Goal: Information Seeking & Learning: Learn about a topic

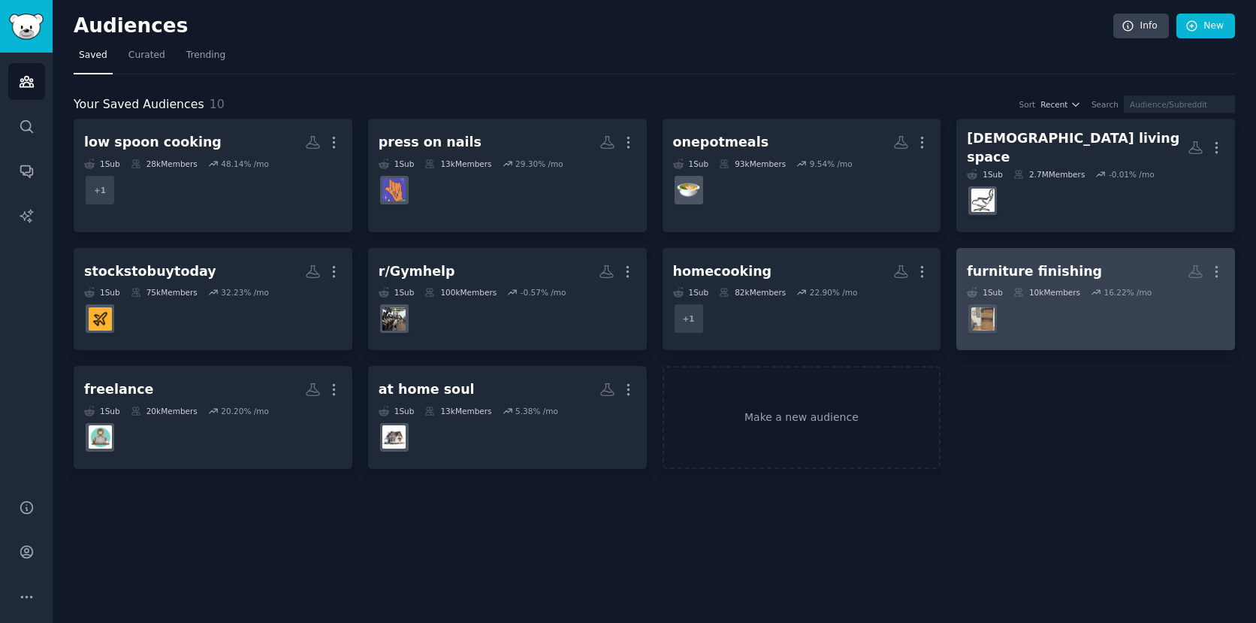
click at [1118, 258] on h2 "furniture finishing More" at bounding box center [1096, 271] width 258 height 26
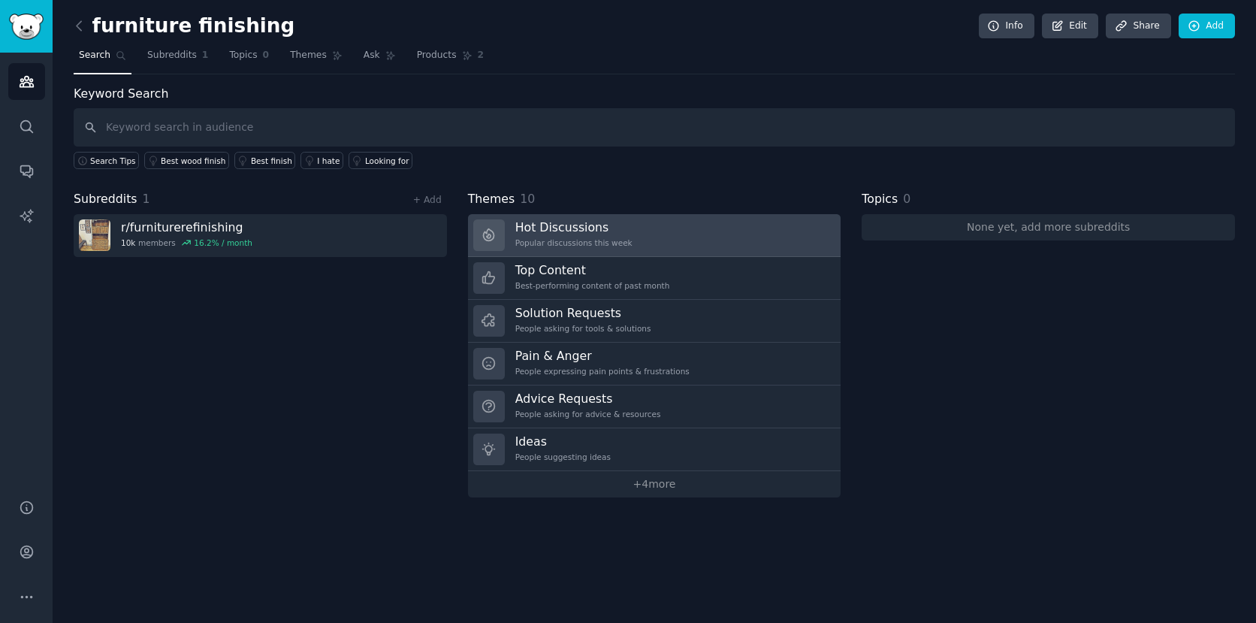
click at [566, 229] on h3 "Hot Discussions" at bounding box center [573, 227] width 117 height 16
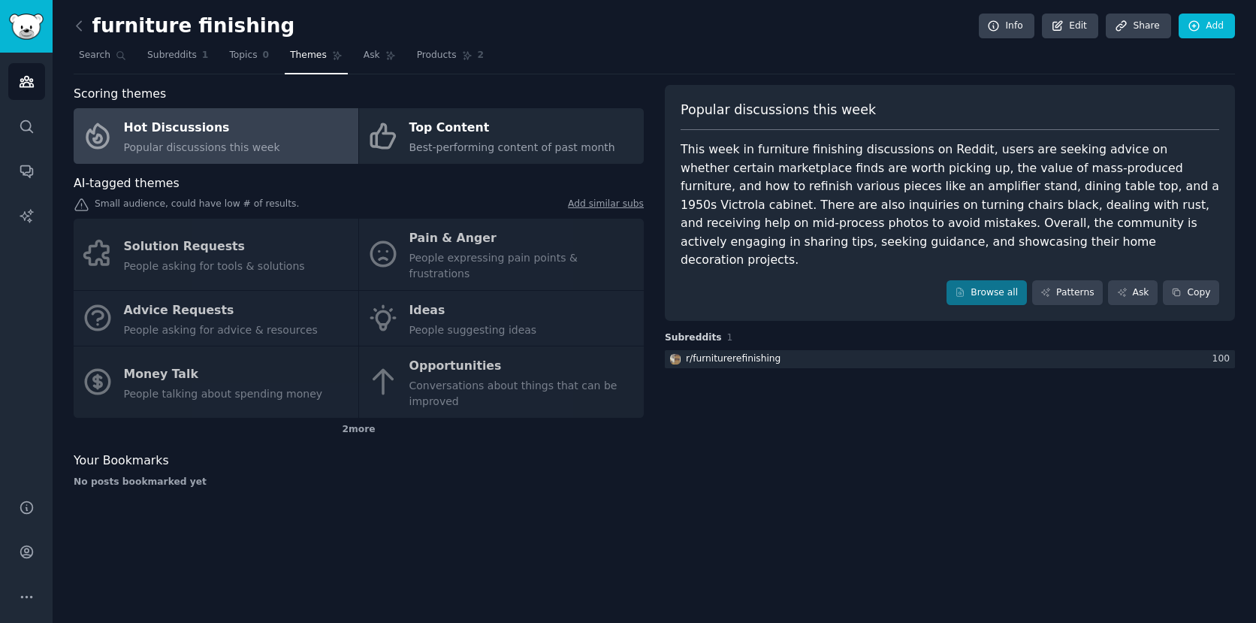
click at [468, 476] on div "No posts bookmarked yet" at bounding box center [359, 483] width 570 height 14
click at [502, 251] on div "Solution Requests People asking for tools & solutions Pain & Anger People expre…" at bounding box center [359, 318] width 570 height 199
click at [83, 26] on icon at bounding box center [79, 26] width 16 height 16
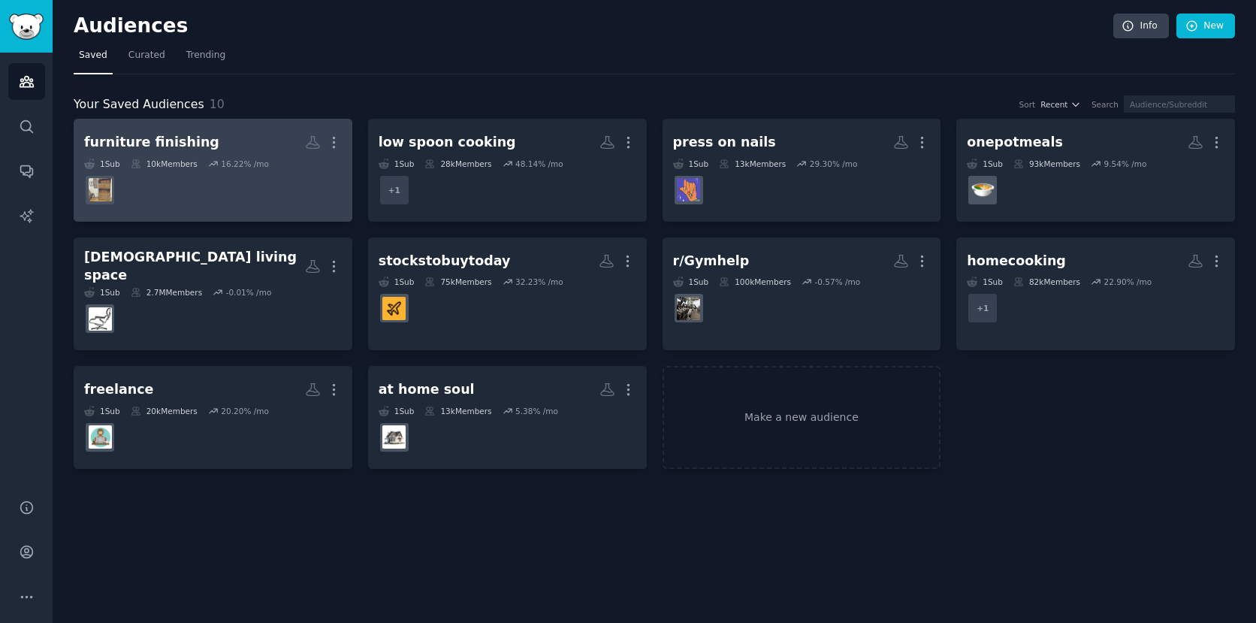
click at [204, 144] on h2 "furniture finishing More" at bounding box center [213, 142] width 258 height 26
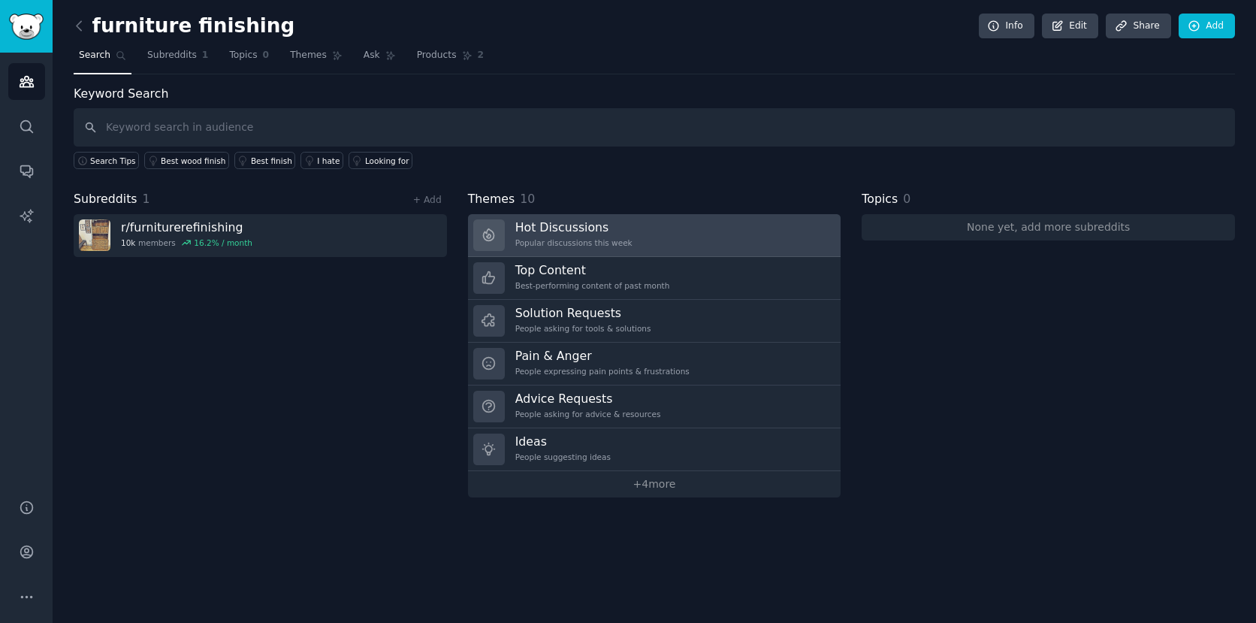
click at [568, 238] on div "Popular discussions this week" at bounding box center [573, 242] width 117 height 11
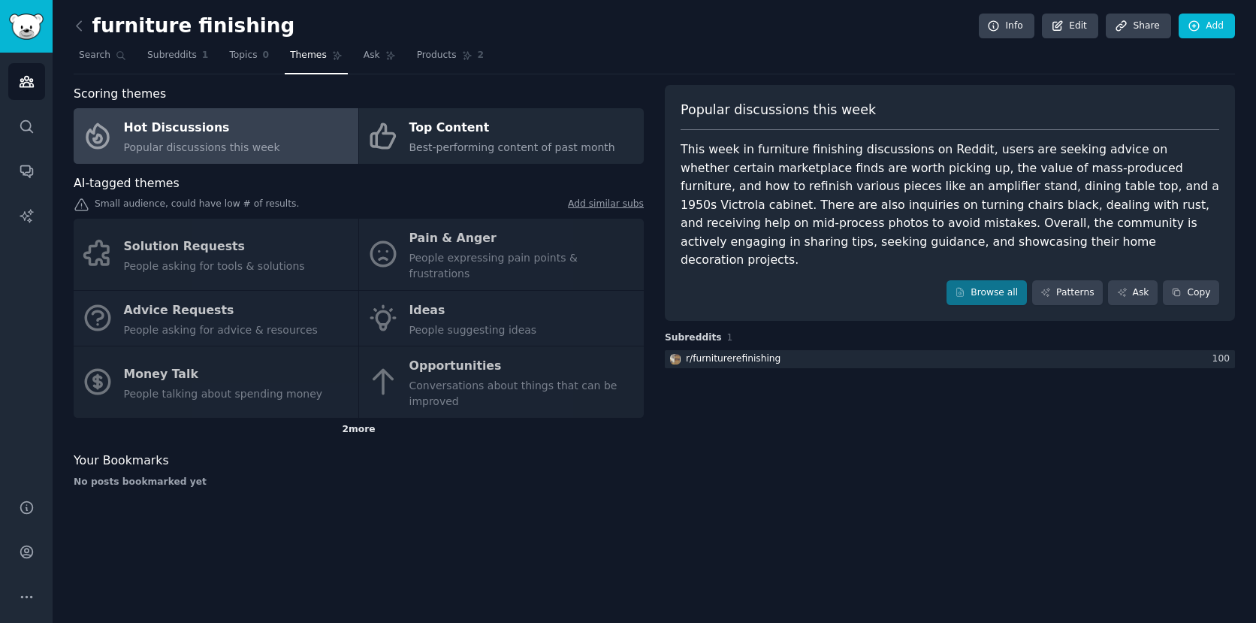
click at [359, 418] on div "2 more" at bounding box center [359, 430] width 570 height 24
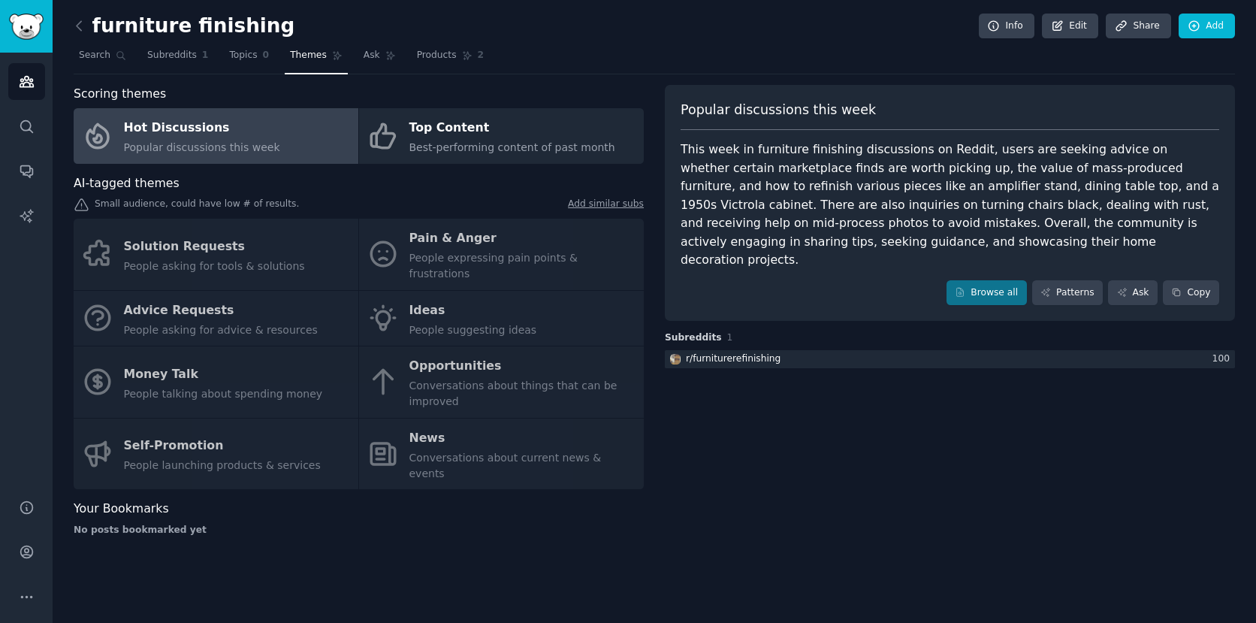
click at [785, 434] on div "Popular discussions this week This week in furniture finishing discussions on R…" at bounding box center [950, 316] width 570 height 463
click at [1061, 280] on link "Patterns" at bounding box center [1067, 293] width 71 height 26
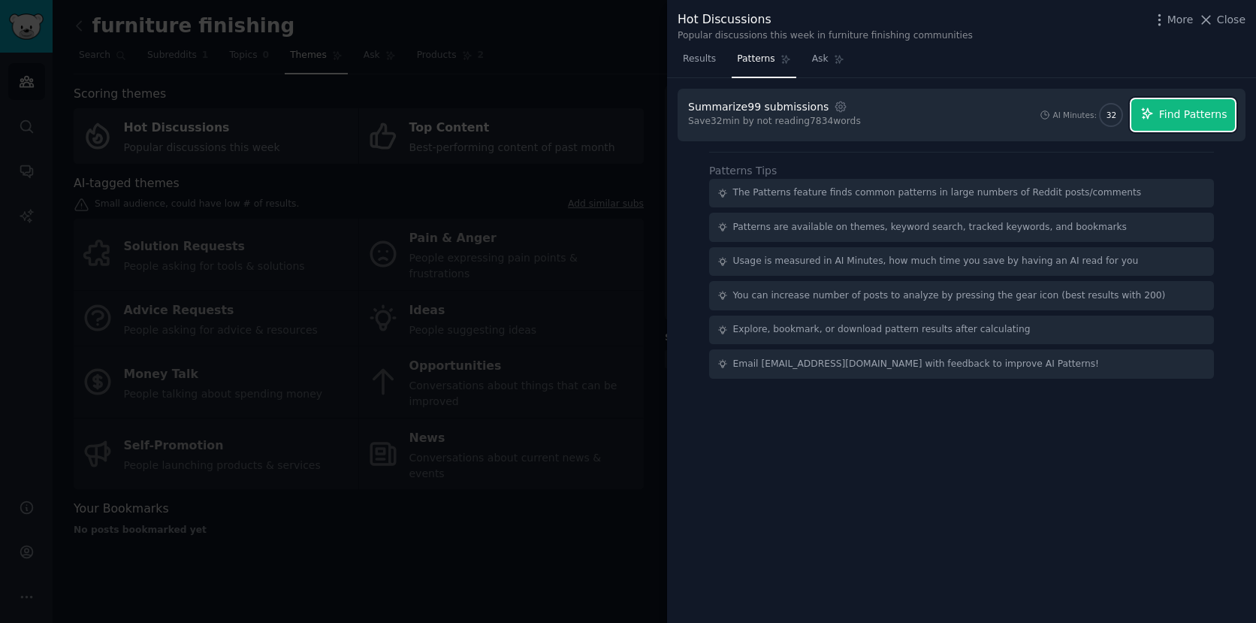
click at [1180, 122] on button "Find Patterns" at bounding box center [1184, 115] width 104 height 32
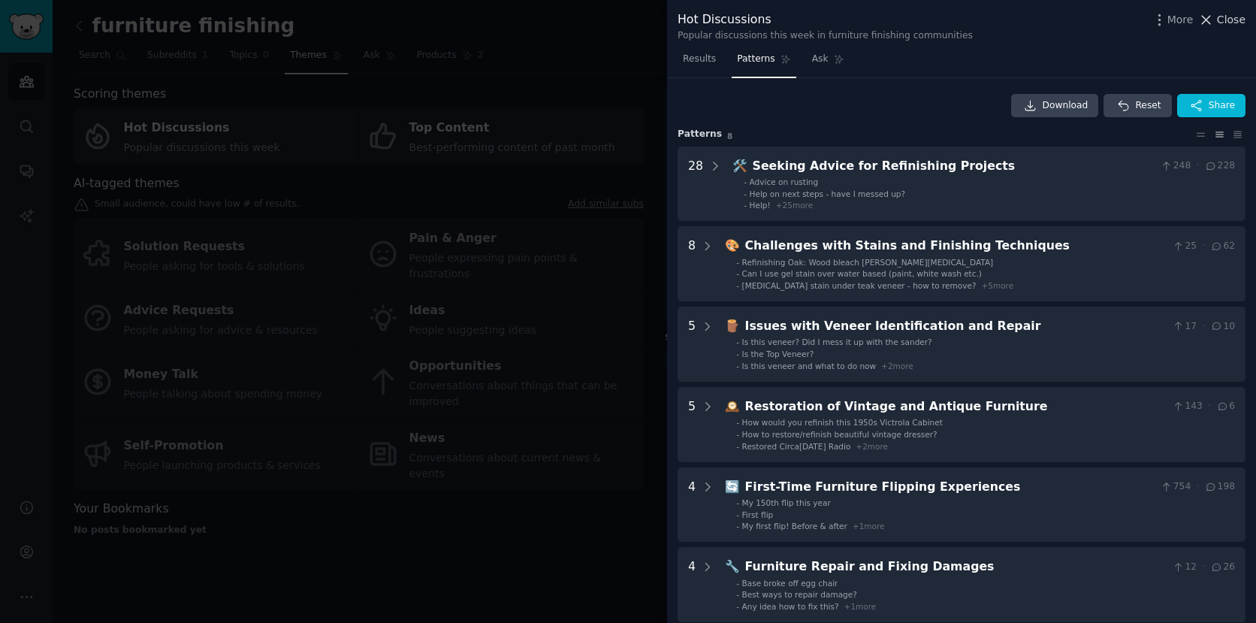
click at [1212, 25] on icon at bounding box center [1206, 20] width 16 height 16
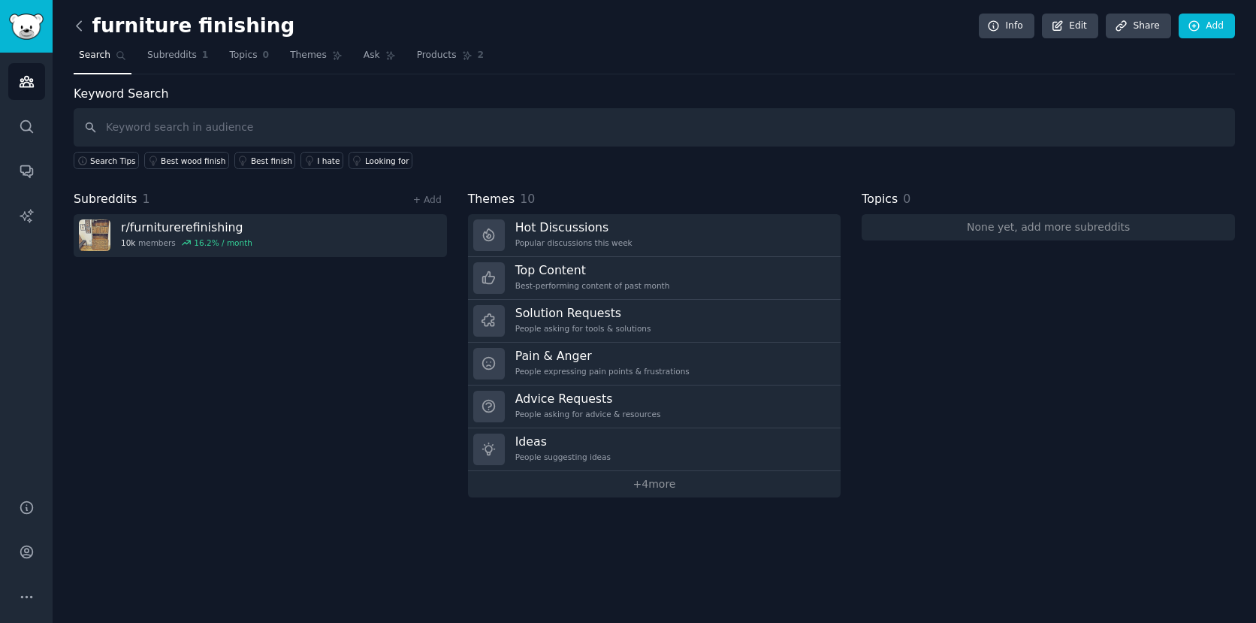
click at [73, 25] on icon at bounding box center [79, 26] width 16 height 16
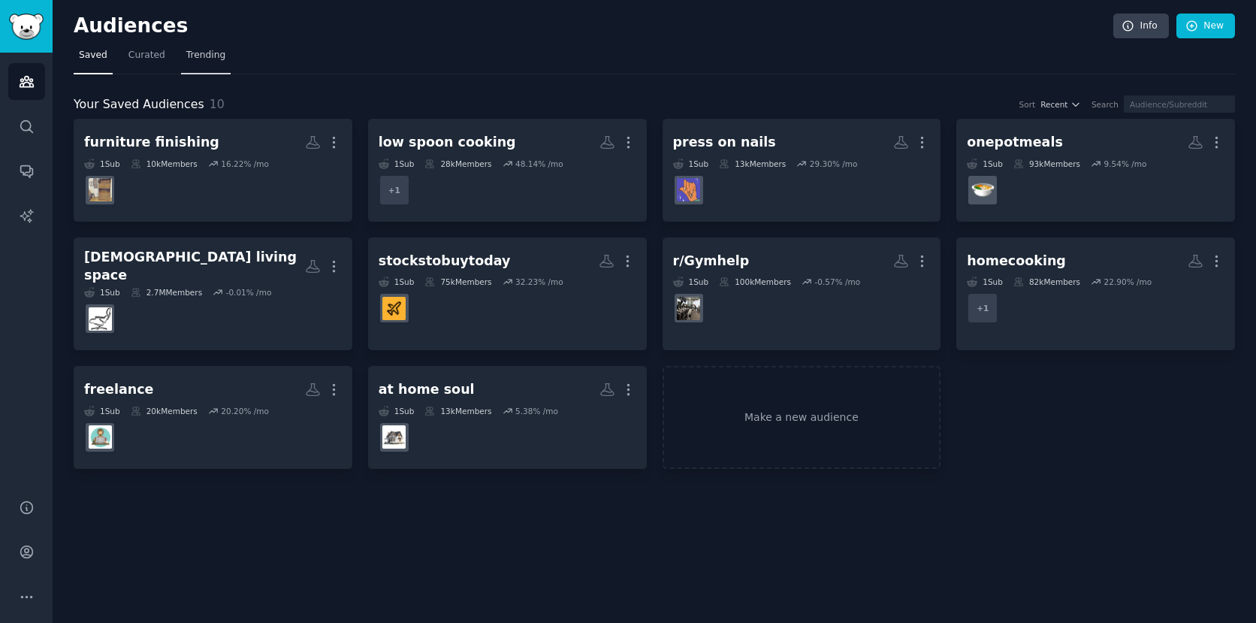
click at [195, 56] on span "Trending" at bounding box center [205, 56] width 39 height 14
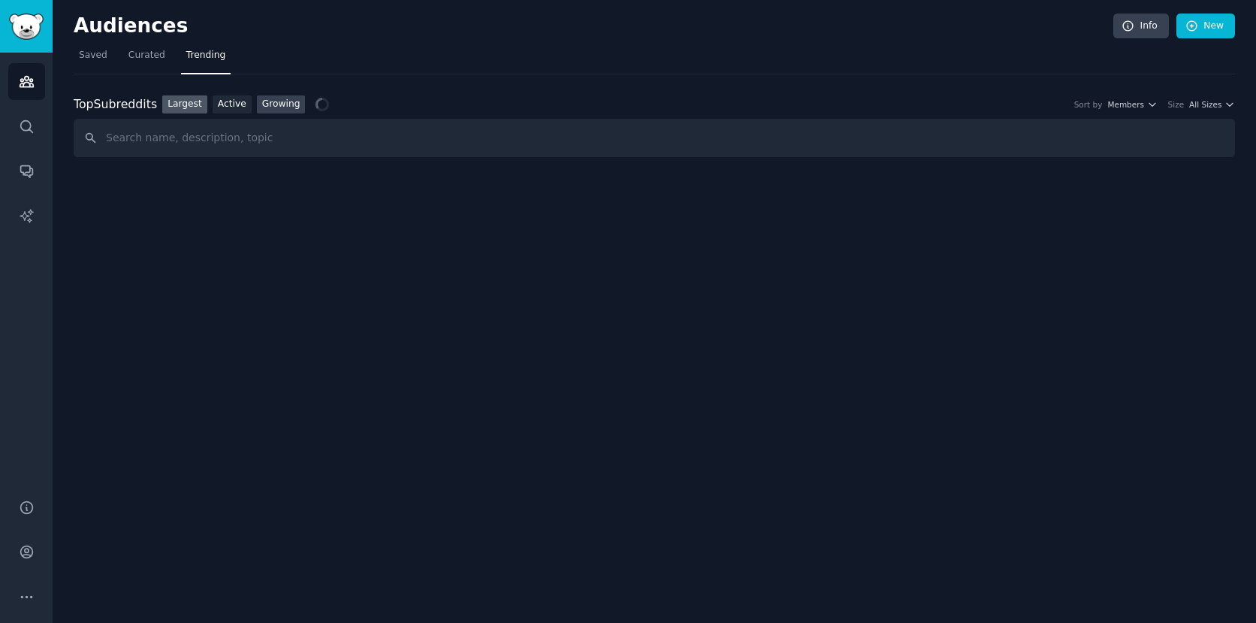
click at [280, 102] on link "Growing" at bounding box center [281, 104] width 49 height 19
click at [1152, 106] on icon "button" at bounding box center [1152, 104] width 11 height 11
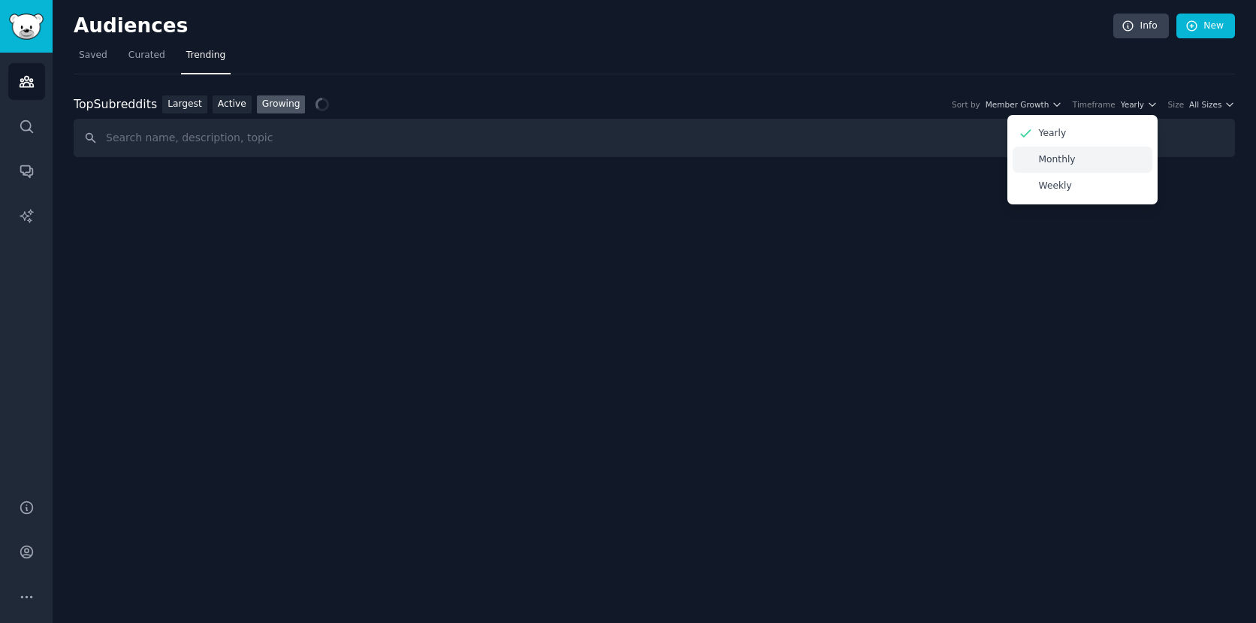
click at [1075, 157] on p "Monthly" at bounding box center [1057, 160] width 37 height 14
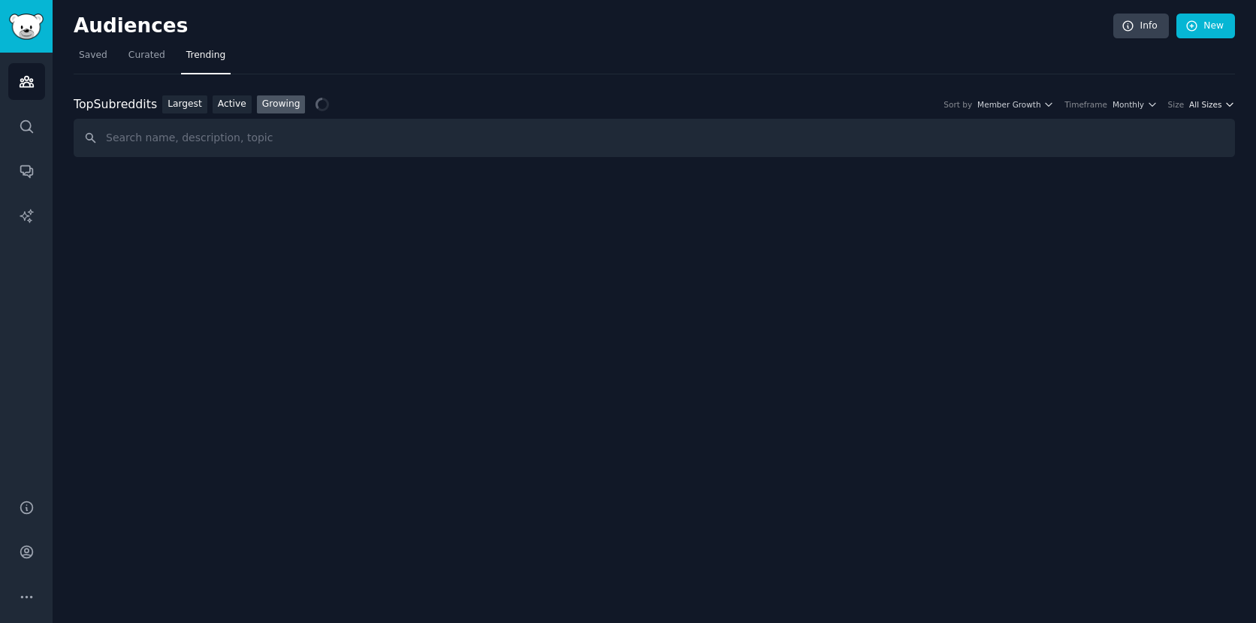
click at [1207, 107] on span "All Sizes" at bounding box center [1205, 104] width 32 height 11
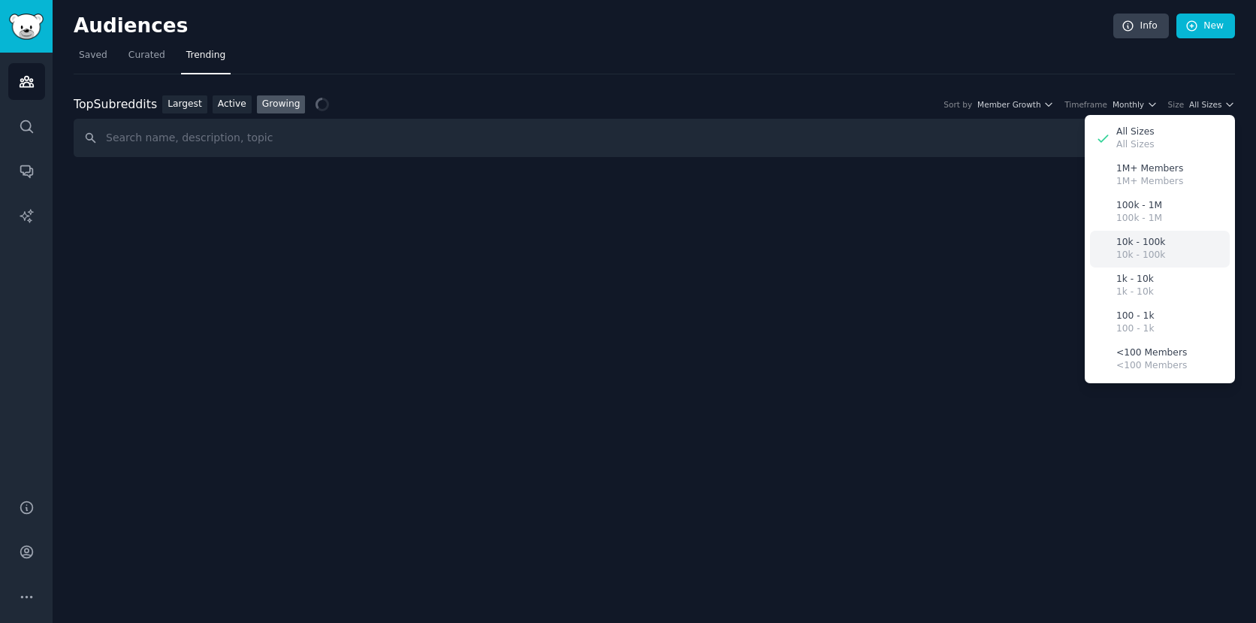
click at [1153, 246] on p "10k - 100k" at bounding box center [1140, 243] width 49 height 14
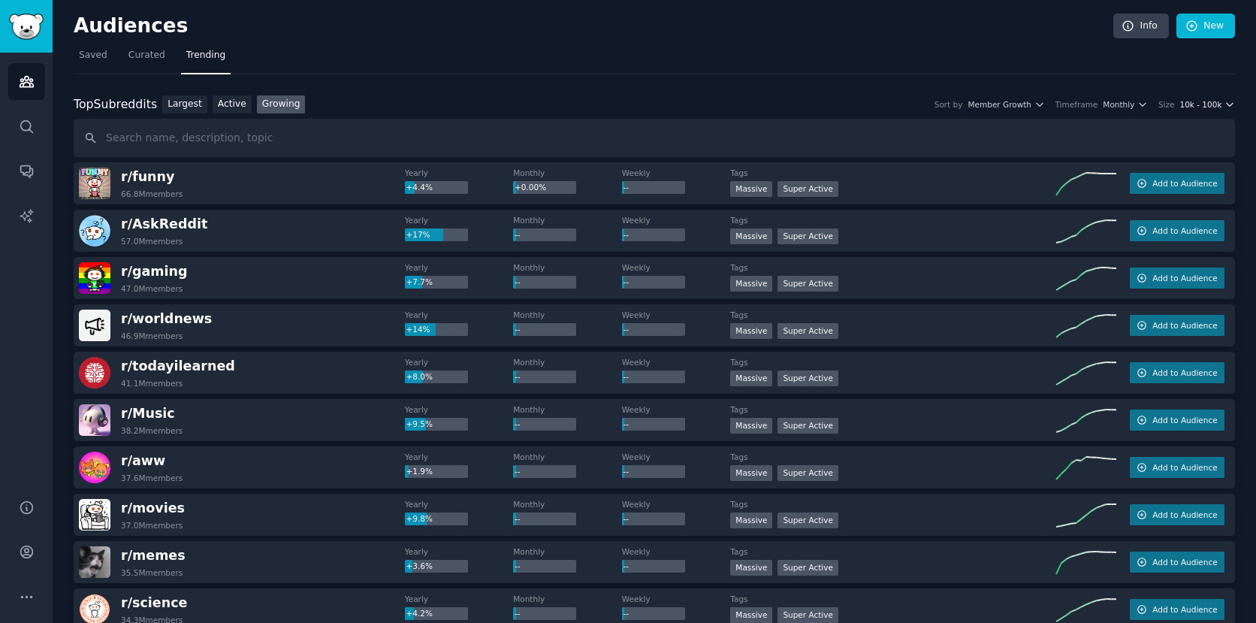
click at [1225, 106] on icon "button" at bounding box center [1230, 104] width 11 height 11
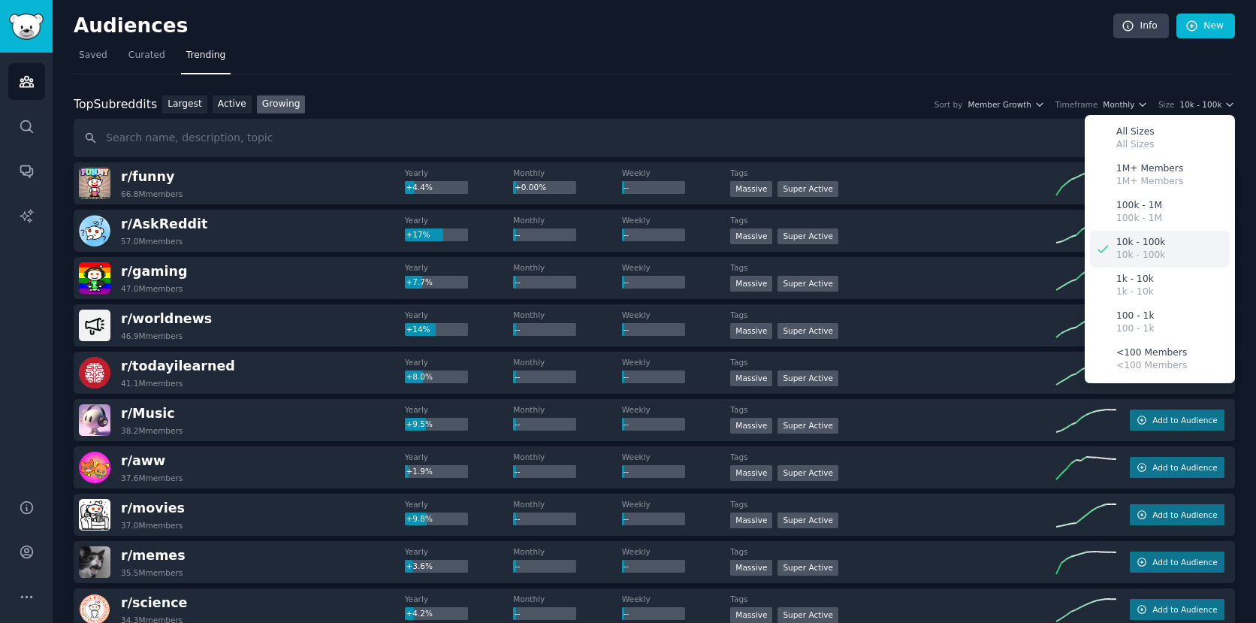
click at [1146, 244] on p "10k - 100k" at bounding box center [1140, 243] width 49 height 14
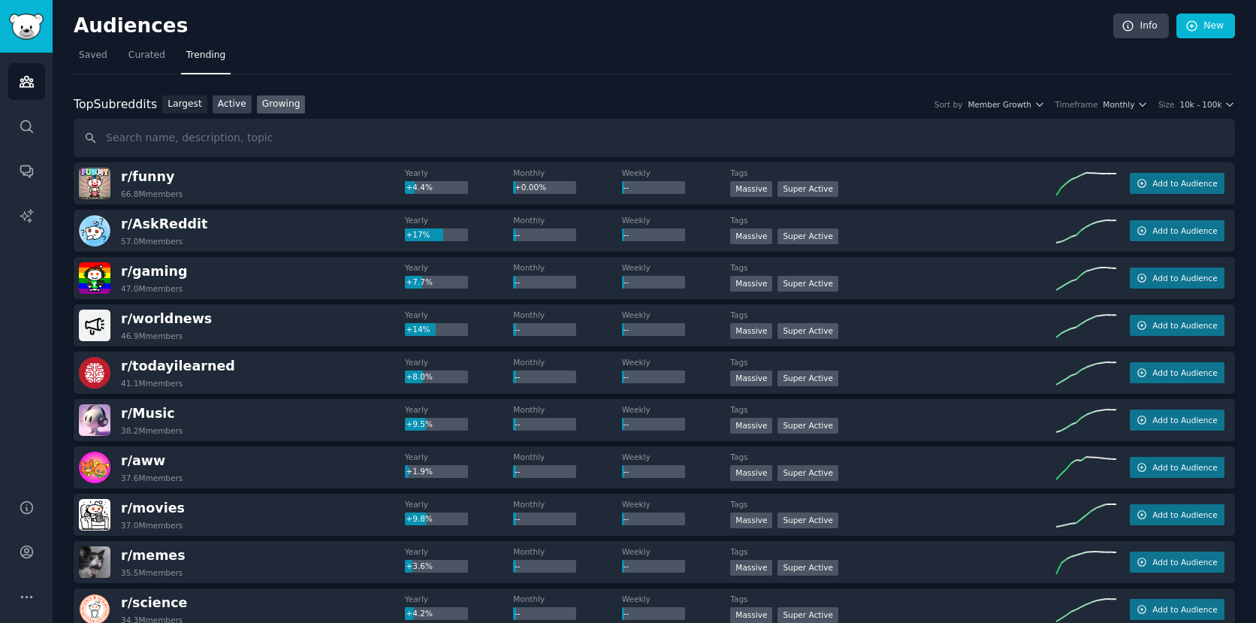
click at [240, 104] on link "Active" at bounding box center [232, 104] width 39 height 19
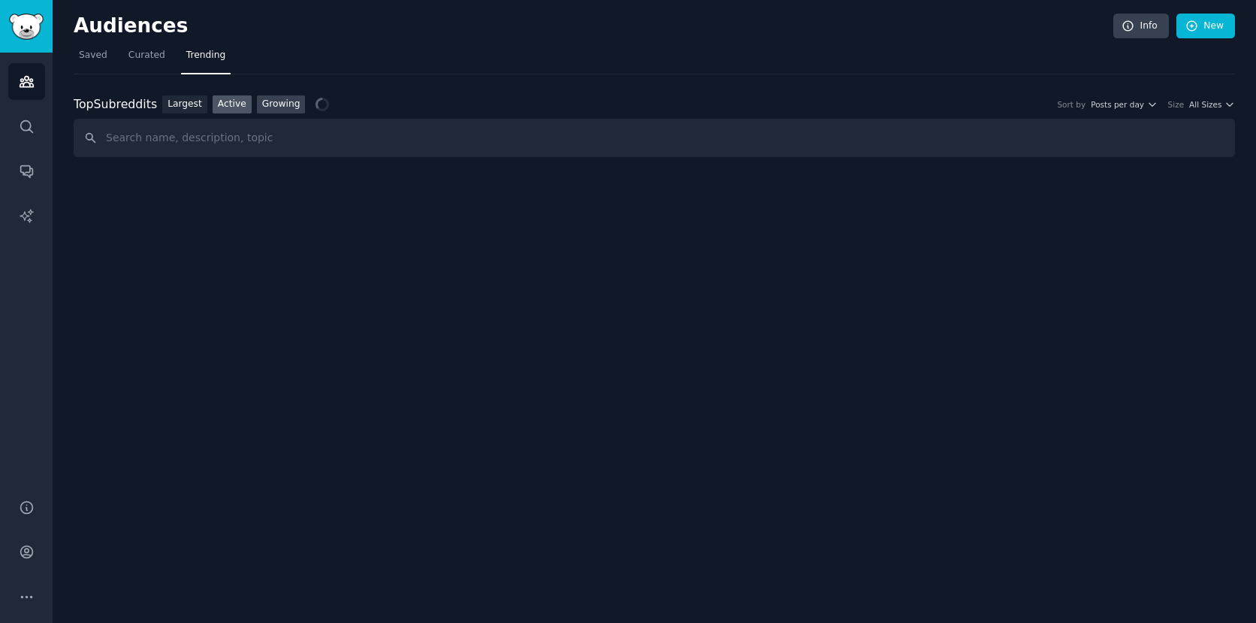
click at [281, 100] on link "Growing" at bounding box center [281, 104] width 49 height 19
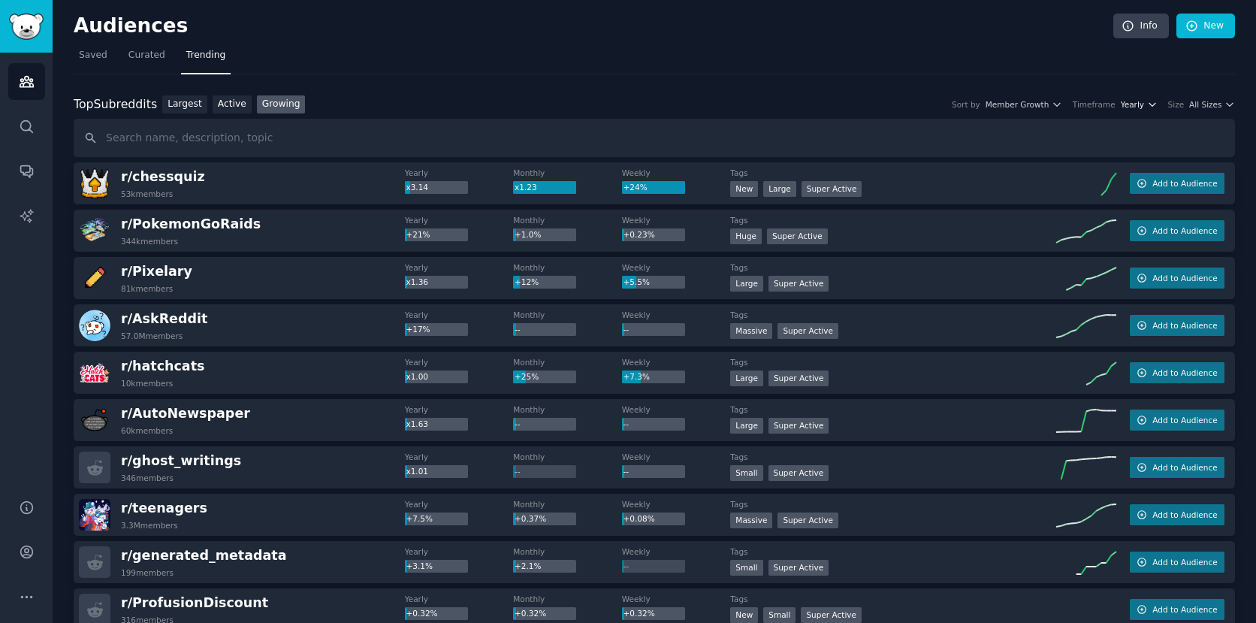
click at [1129, 104] on span "Yearly" at bounding box center [1132, 104] width 23 height 11
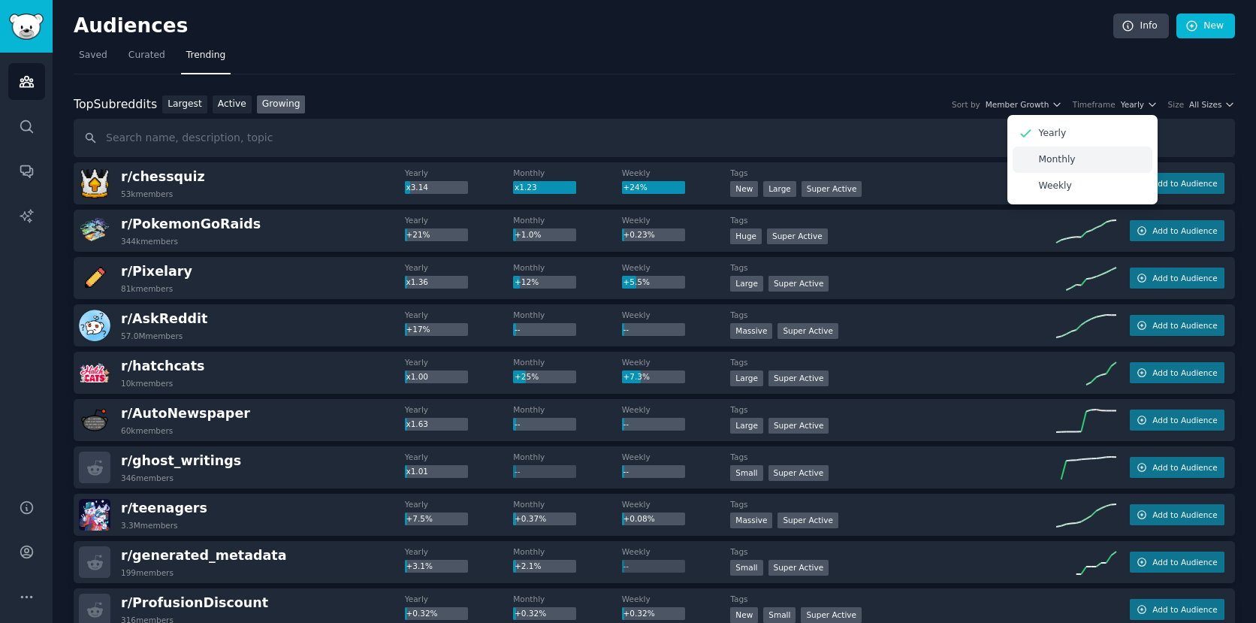
click at [1097, 153] on div "Monthly" at bounding box center [1083, 160] width 140 height 26
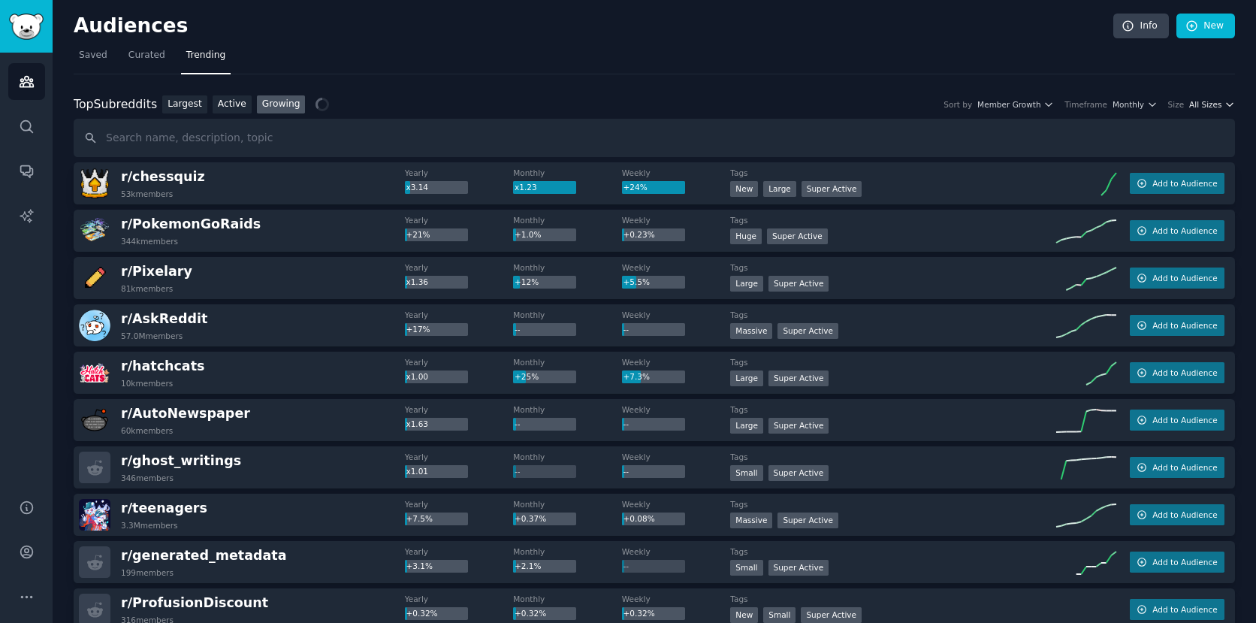
click at [1204, 107] on span "All Sizes" at bounding box center [1205, 104] width 32 height 11
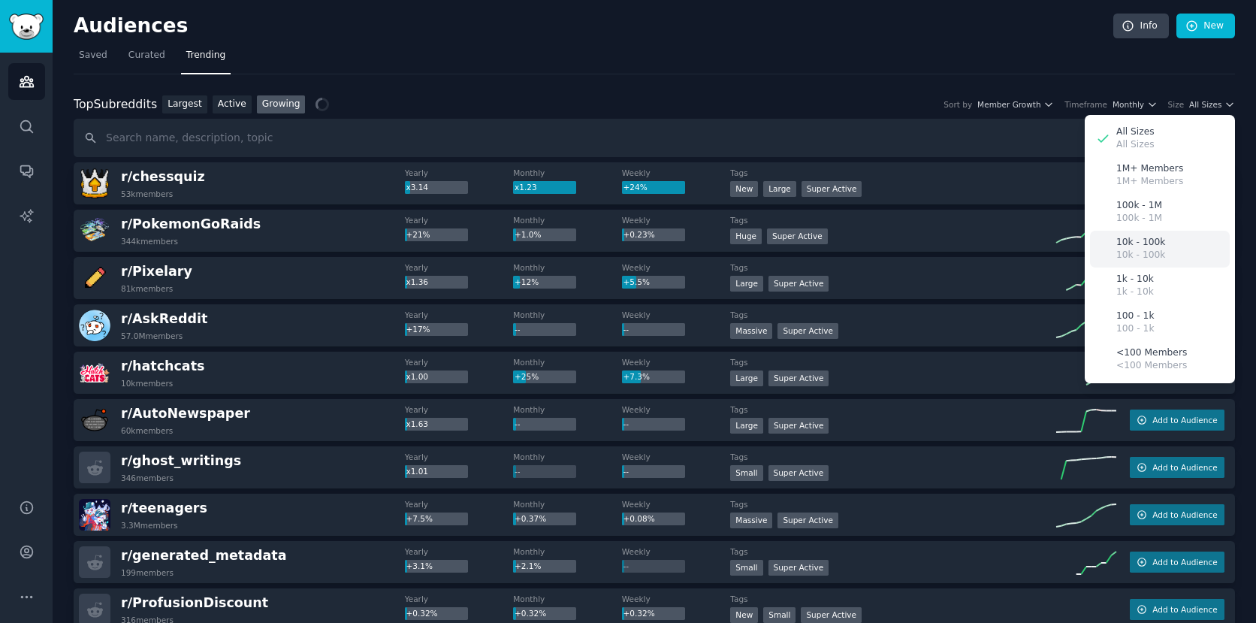
click at [1137, 243] on p "10k - 100k" at bounding box center [1140, 243] width 49 height 14
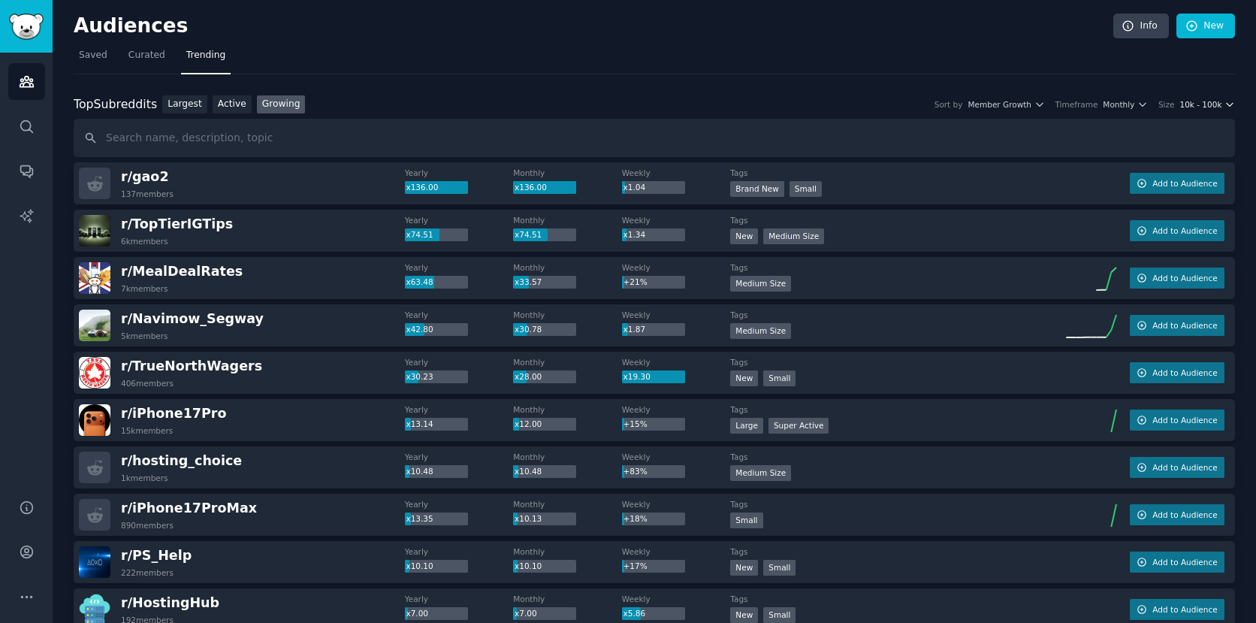
click at [1212, 107] on span "10k - 100k" at bounding box center [1201, 104] width 42 height 11
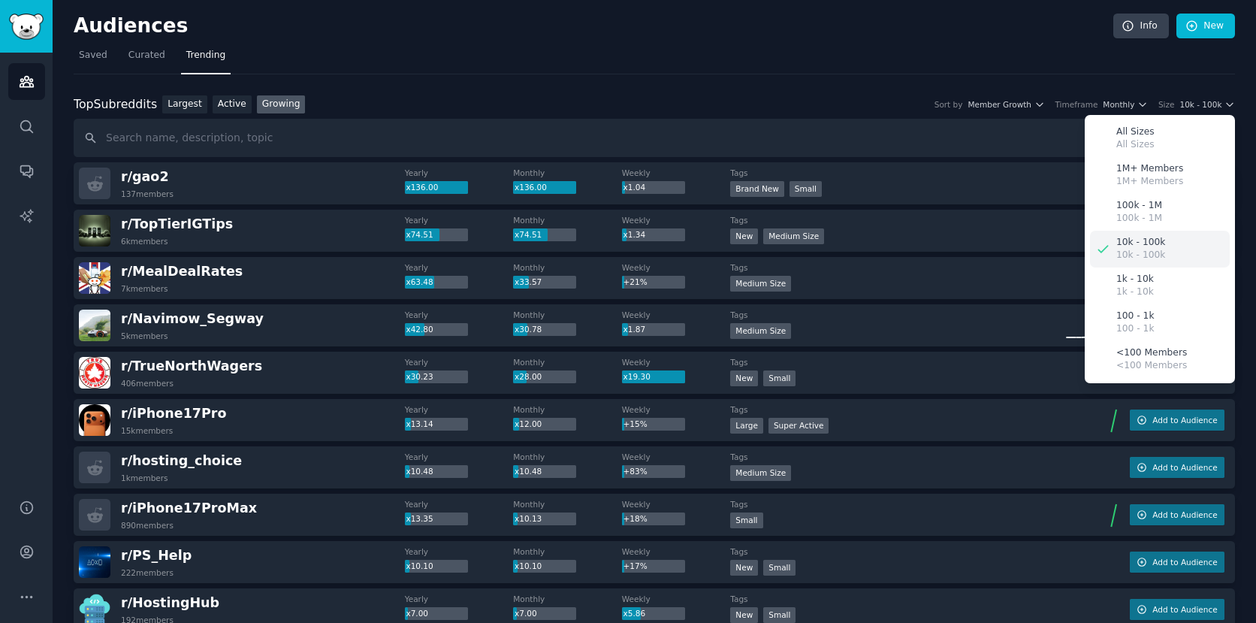
click at [1153, 248] on p "10k - 100k" at bounding box center [1140, 243] width 49 height 14
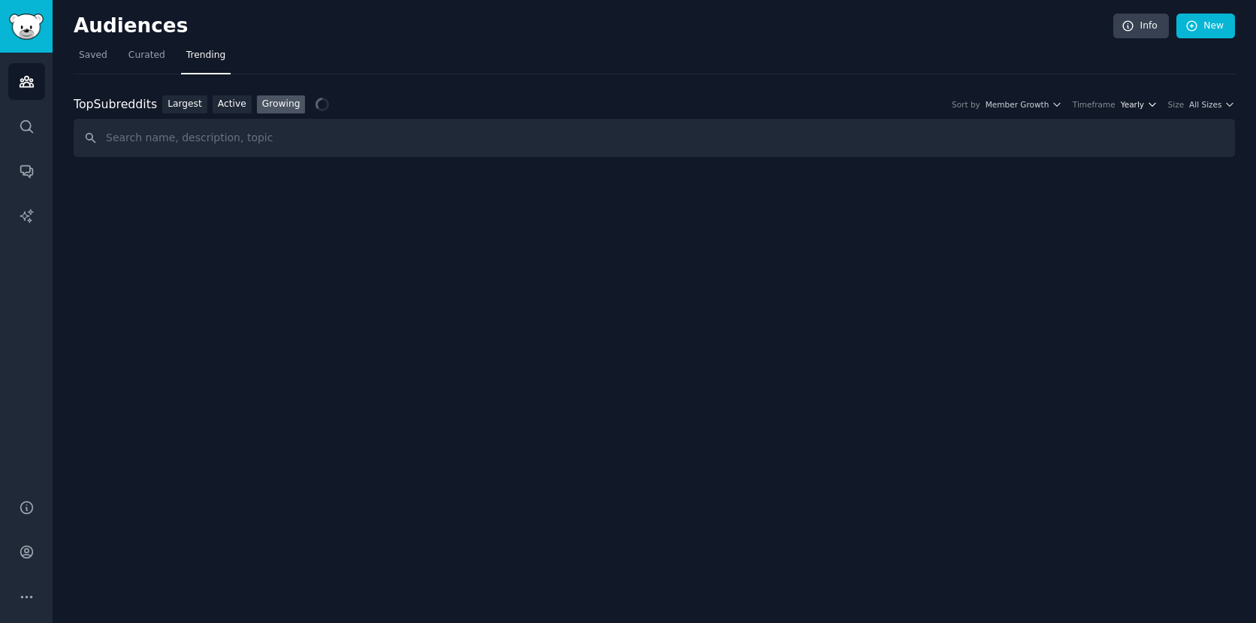
click at [1141, 106] on span "Yearly" at bounding box center [1132, 104] width 23 height 11
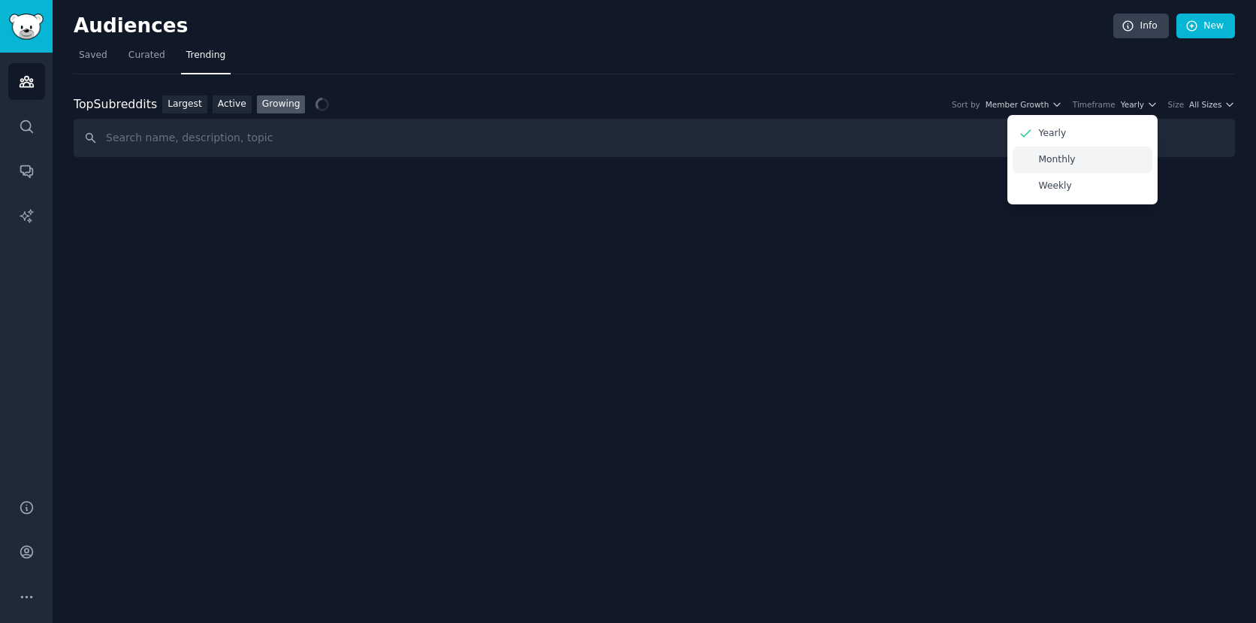
click at [1102, 157] on div "Monthly" at bounding box center [1083, 160] width 140 height 26
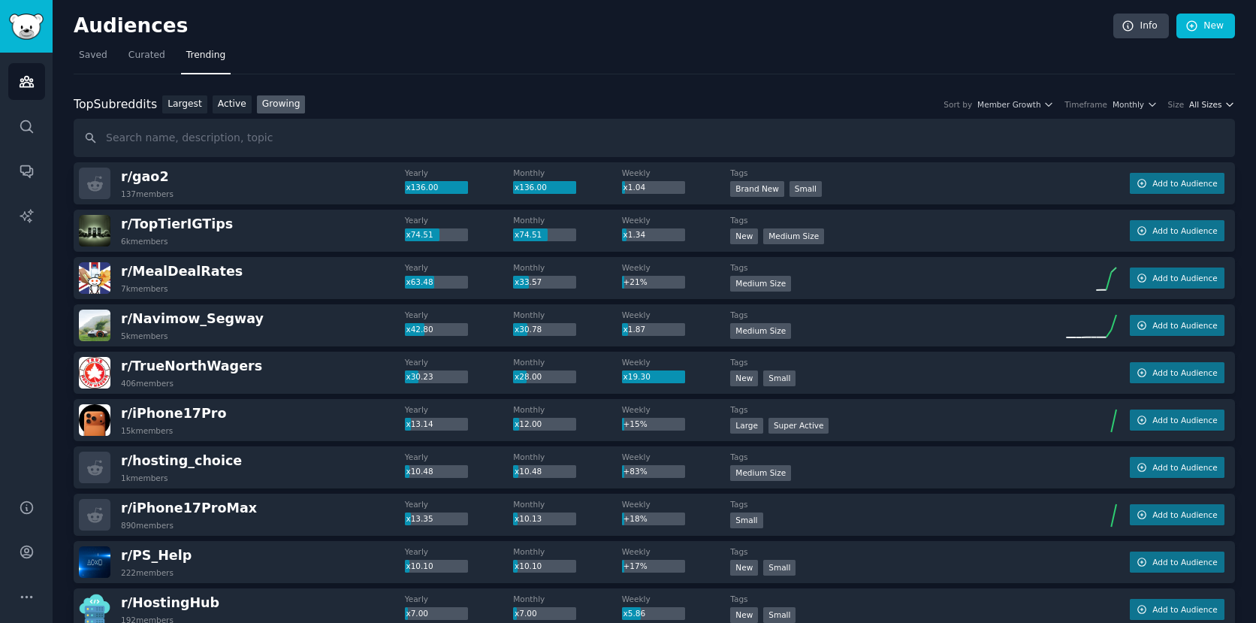
click at [1225, 105] on icon "button" at bounding box center [1230, 104] width 11 height 11
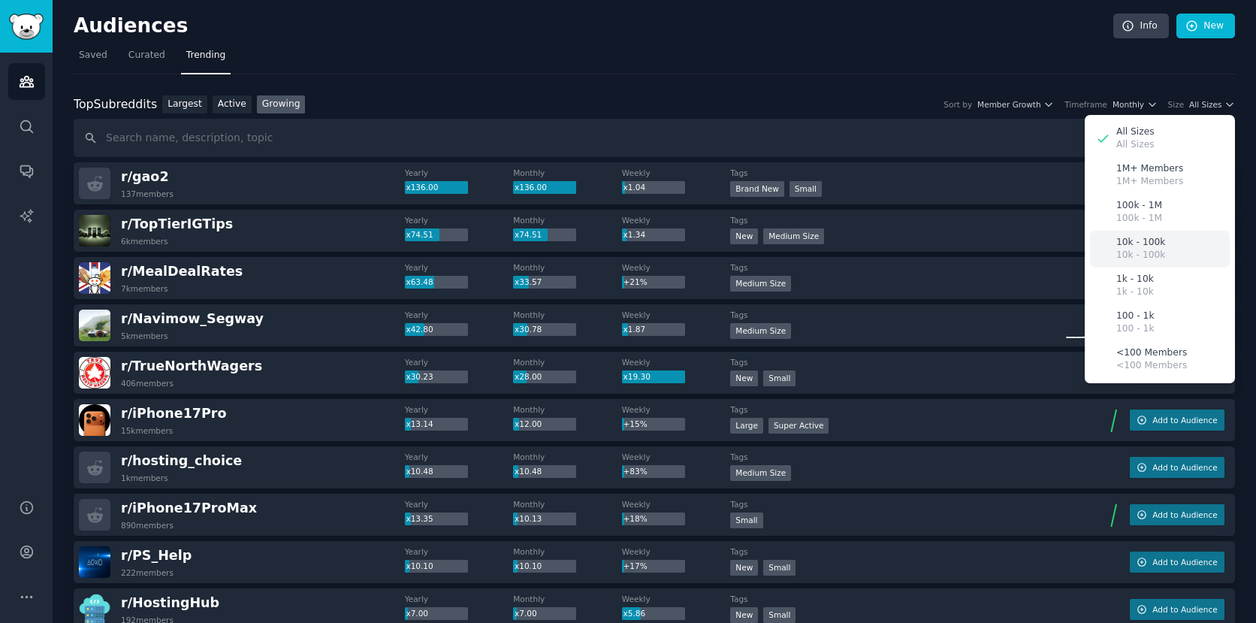
click at [1152, 243] on p "10k - 100k" at bounding box center [1140, 243] width 49 height 14
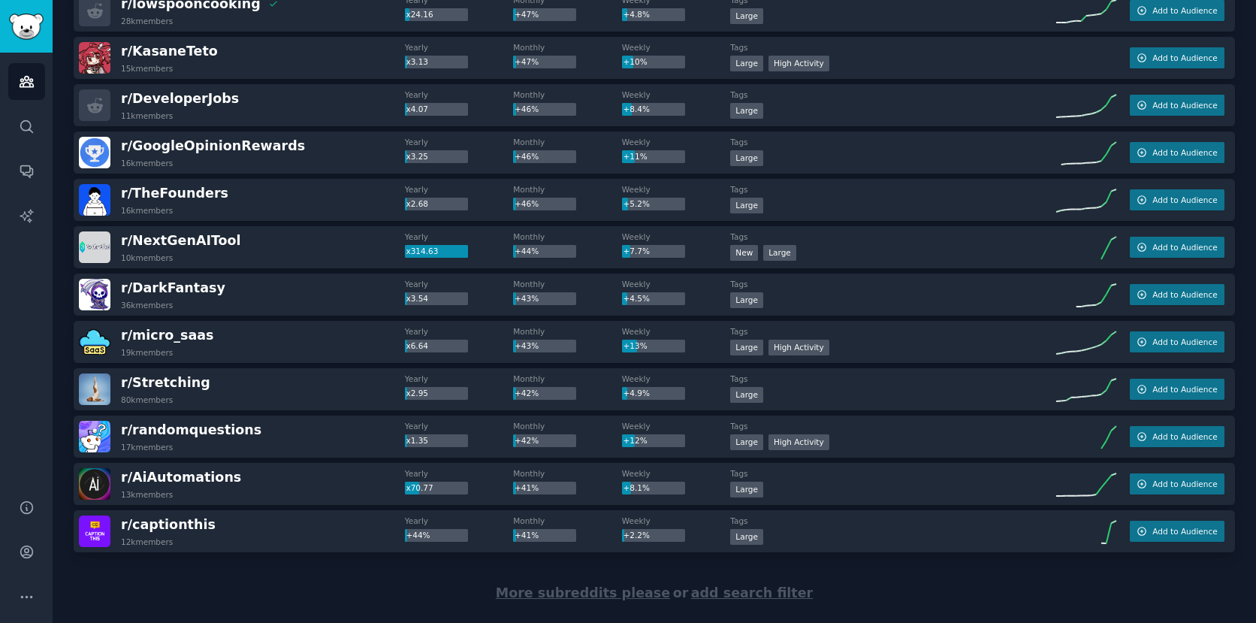
scroll to position [2003, 0]
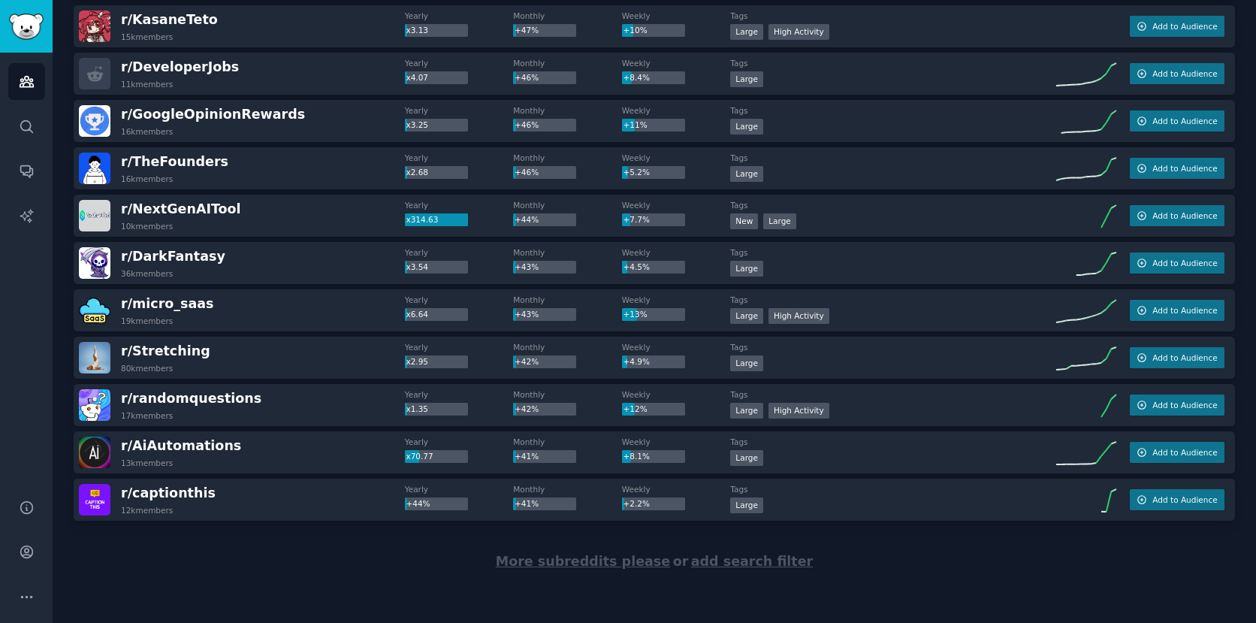
click at [577, 565] on span "More subreddits please" at bounding box center [583, 561] width 174 height 15
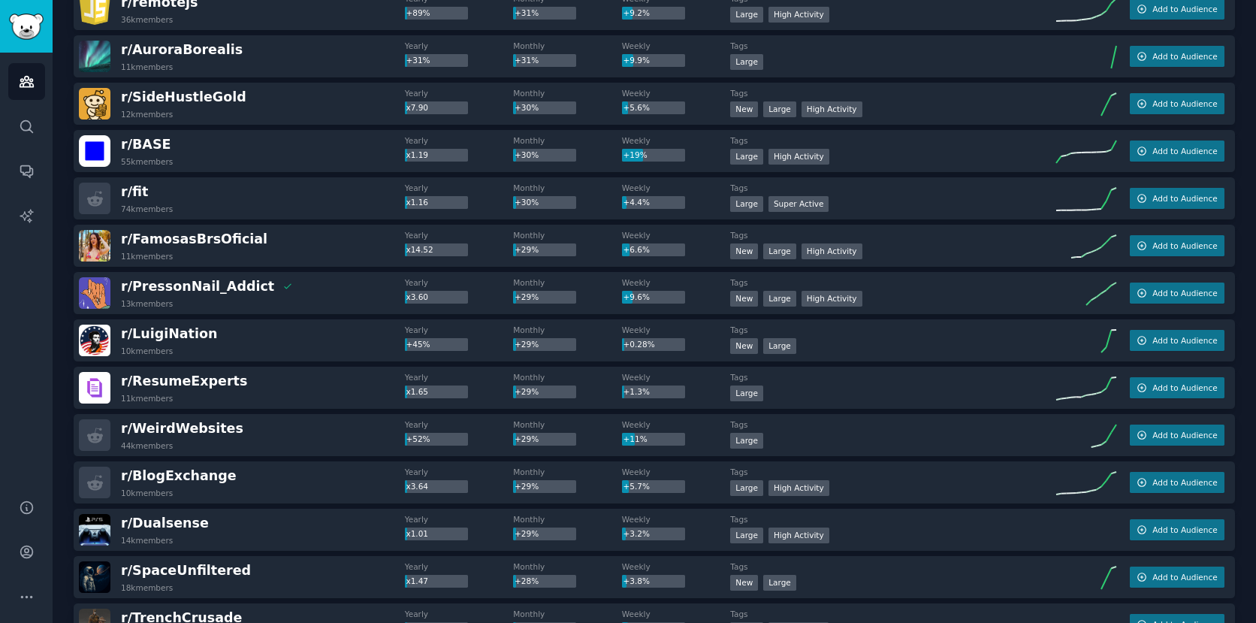
scroll to position [4091, 0]
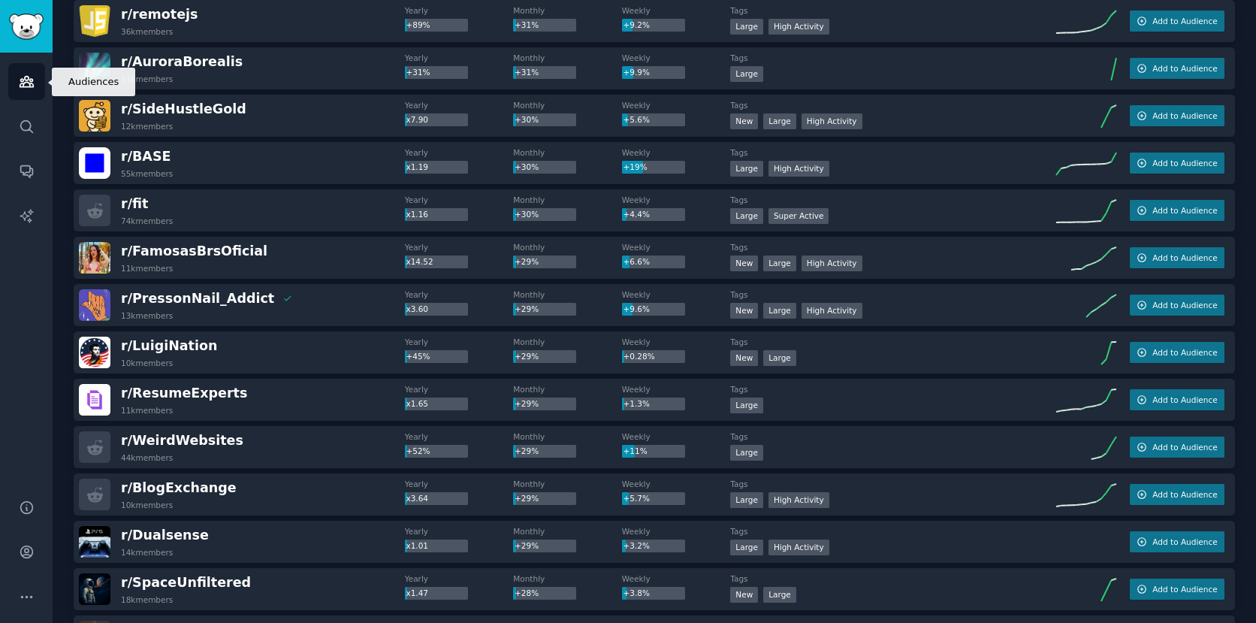
click at [29, 82] on icon "Sidebar" at bounding box center [27, 82] width 16 height 16
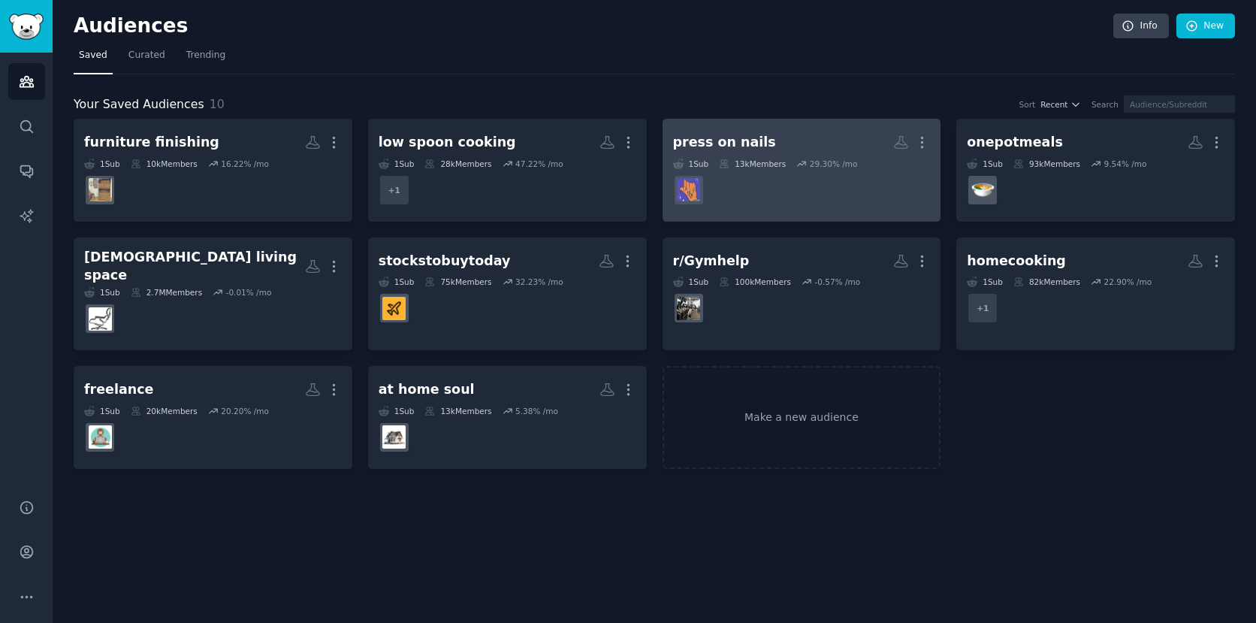
click at [805, 145] on h2 "press on nails More" at bounding box center [802, 142] width 258 height 26
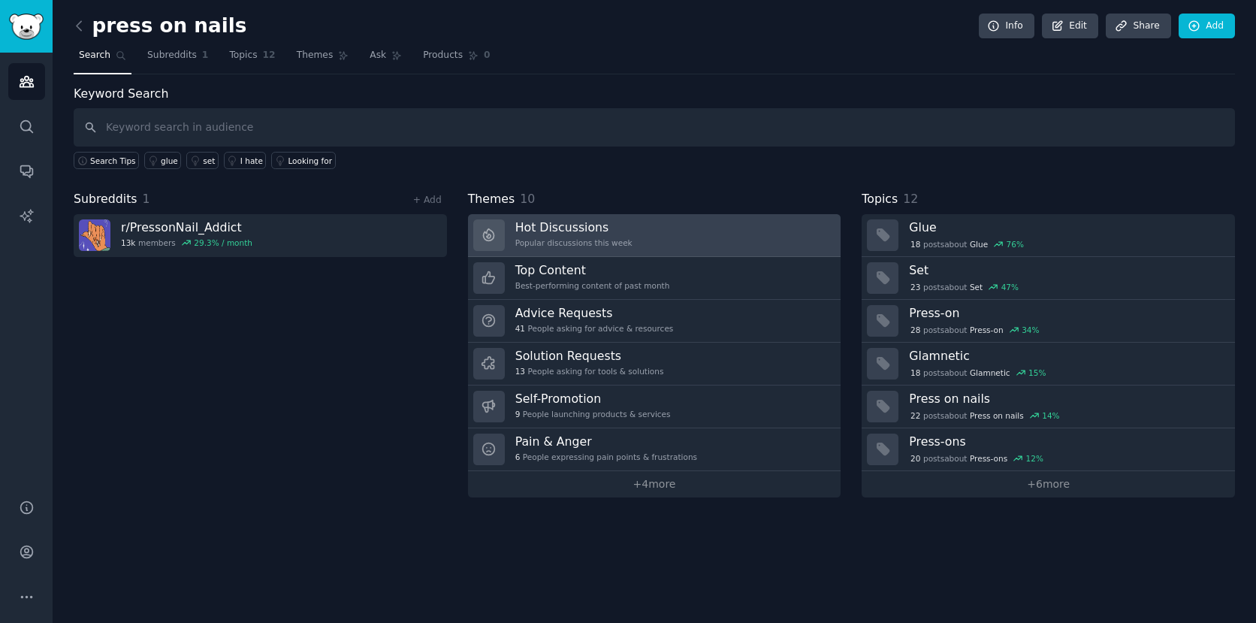
click at [554, 228] on h3 "Hot Discussions" at bounding box center [573, 227] width 117 height 16
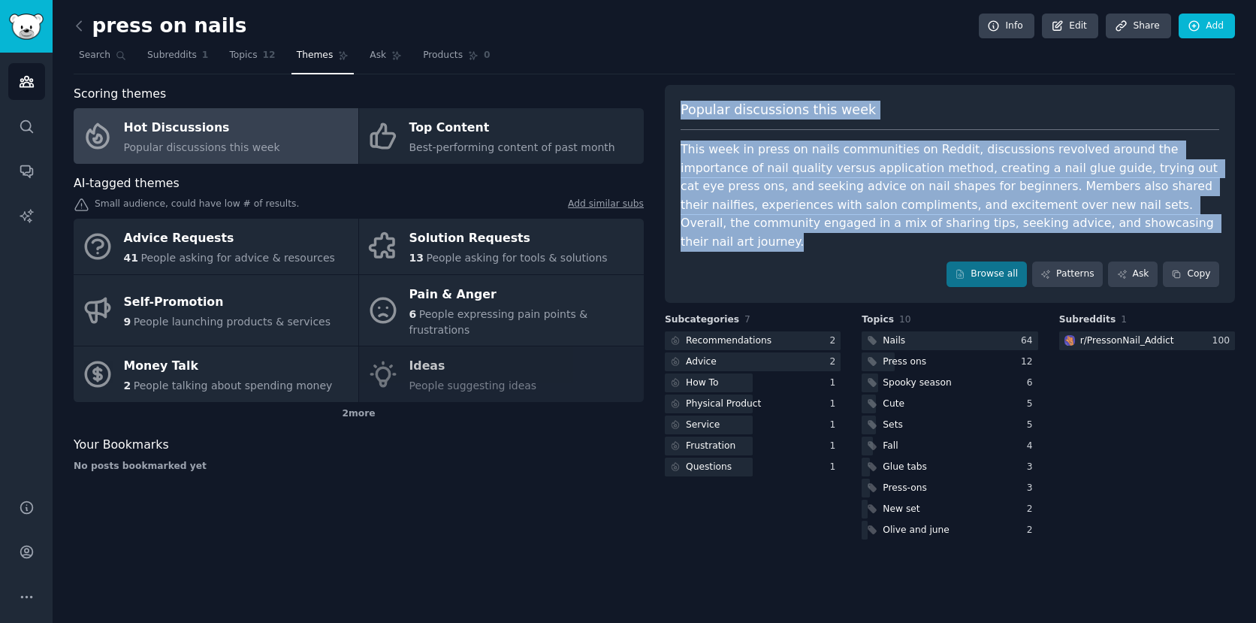
drag, startPoint x: 678, startPoint y: 105, endPoint x: 1064, endPoint y: 219, distance: 401.8
click at [1064, 219] on div "Popular discussions this week This week in press on nails communities on Reddit…" at bounding box center [950, 194] width 570 height 218
copy div "Popular discussions this week This week in press on nails communities on Reddit…"
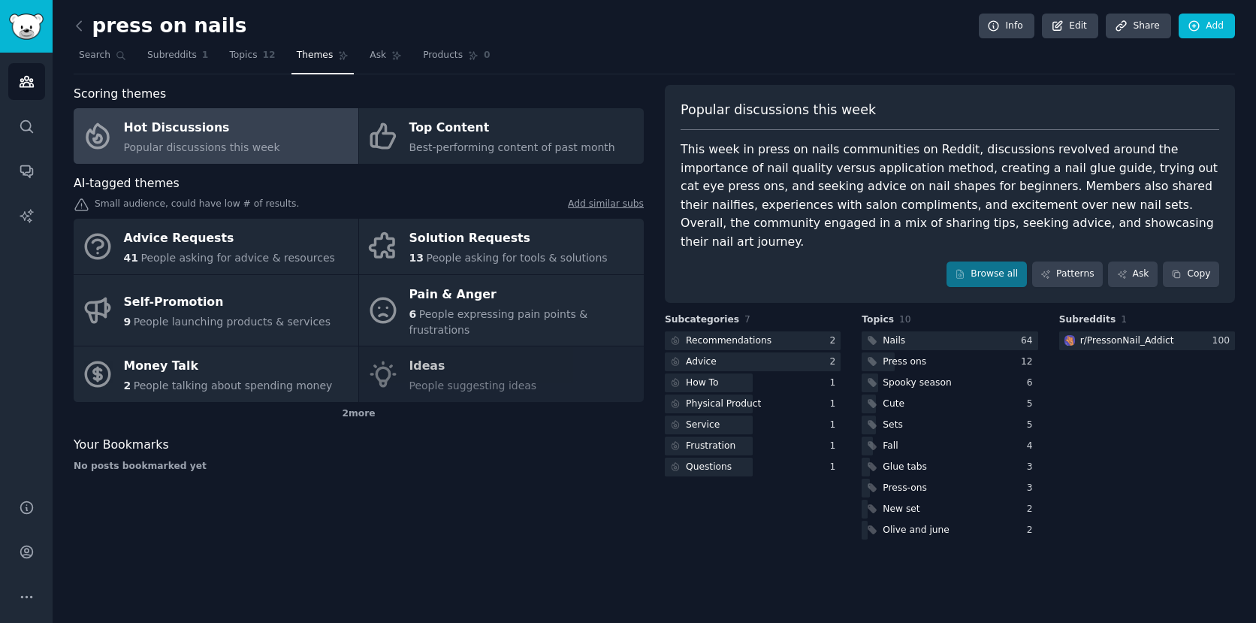
click at [796, 234] on div "Popular discussions this week This week in press on nails communities on Reddit…" at bounding box center [950, 194] width 570 height 218
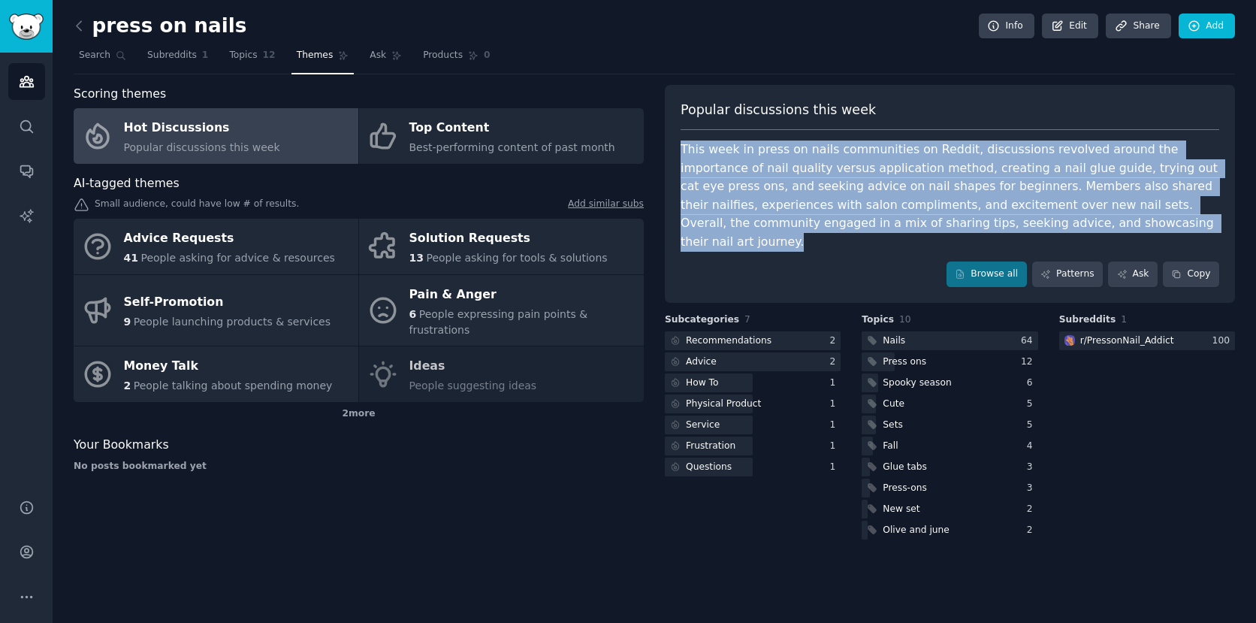
drag, startPoint x: 681, startPoint y: 144, endPoint x: 1047, endPoint y: 225, distance: 375.4
click at [1047, 225] on div "This week in press on nails communities on Reddit, discussions revolved around …" at bounding box center [950, 196] width 539 height 110
copy div "This week in press on nails communities on Reddit, discussions revolved around …"
click at [1163, 231] on div "This week in press on nails communities on Reddit, discussions revolved around …" at bounding box center [950, 196] width 539 height 110
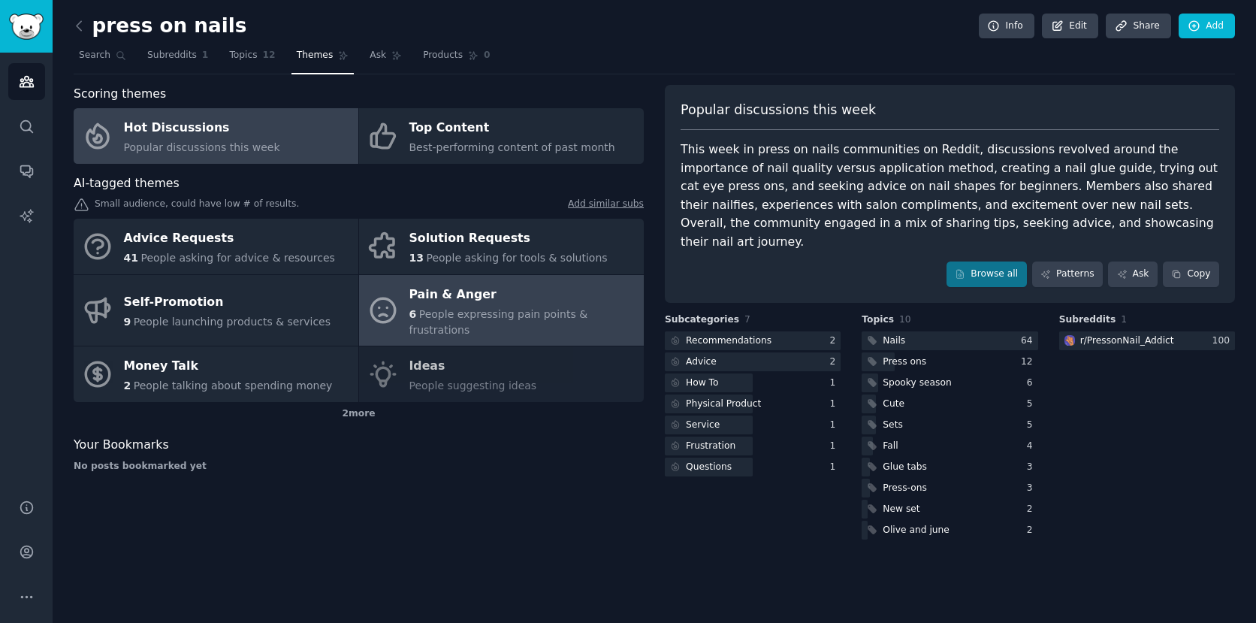
click at [495, 301] on div "Pain & Anger" at bounding box center [522, 295] width 227 height 24
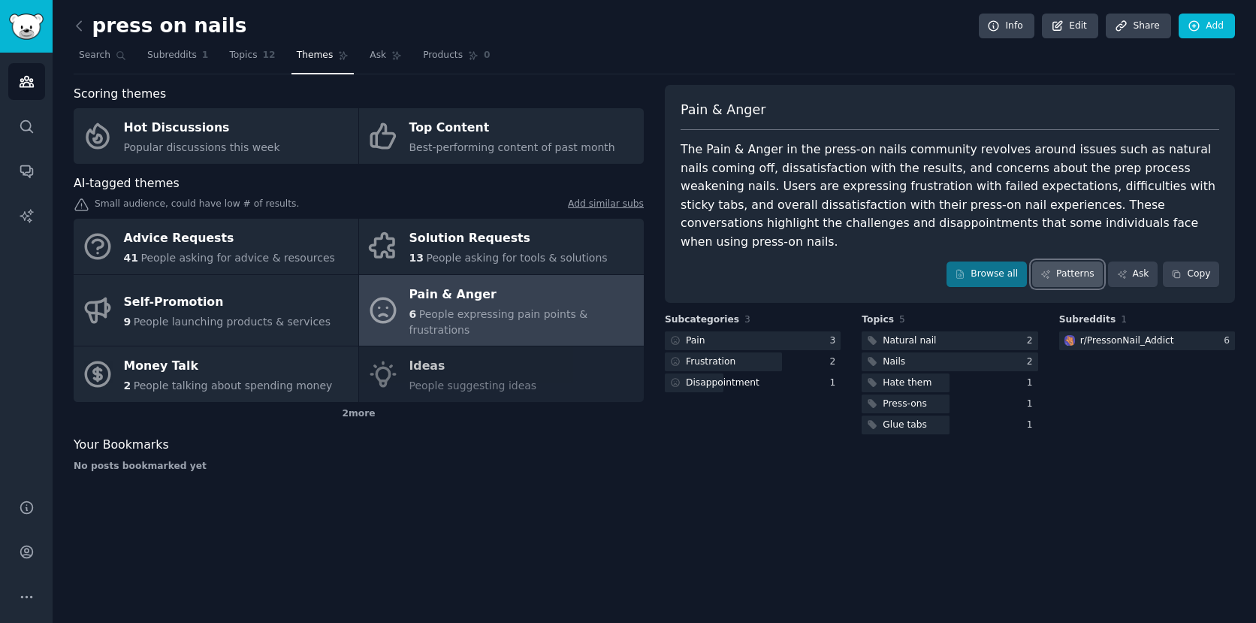
click at [1067, 261] on link "Patterns" at bounding box center [1067, 274] width 71 height 26
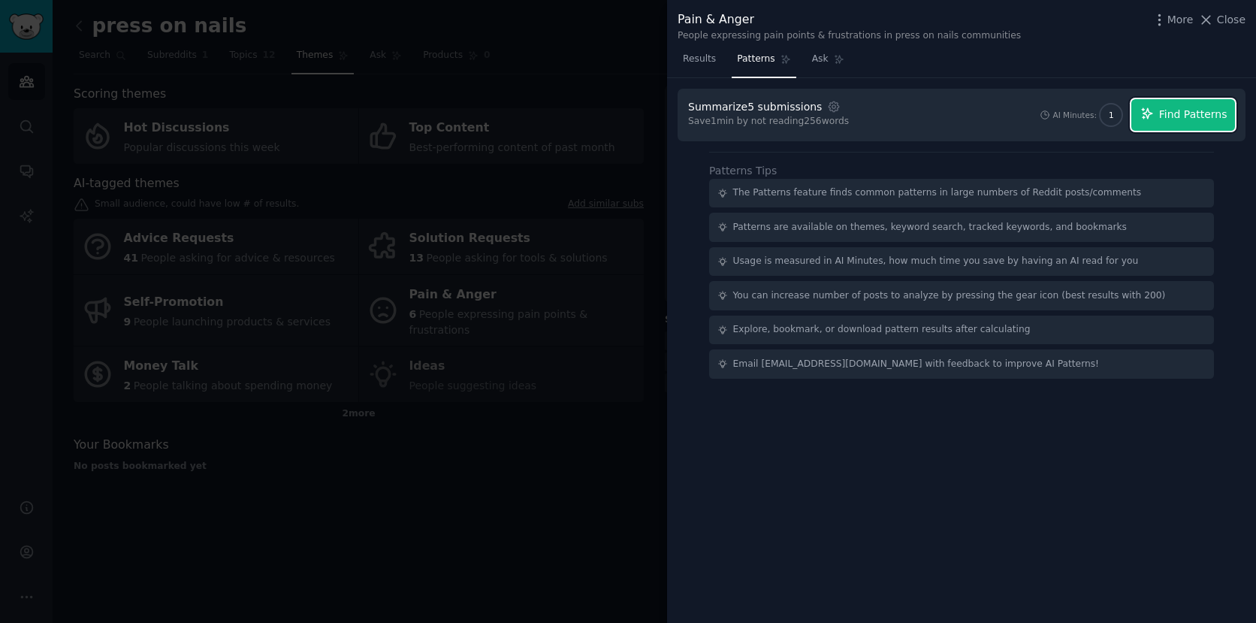
click at [1175, 106] on button "Find Patterns" at bounding box center [1184, 115] width 104 height 32
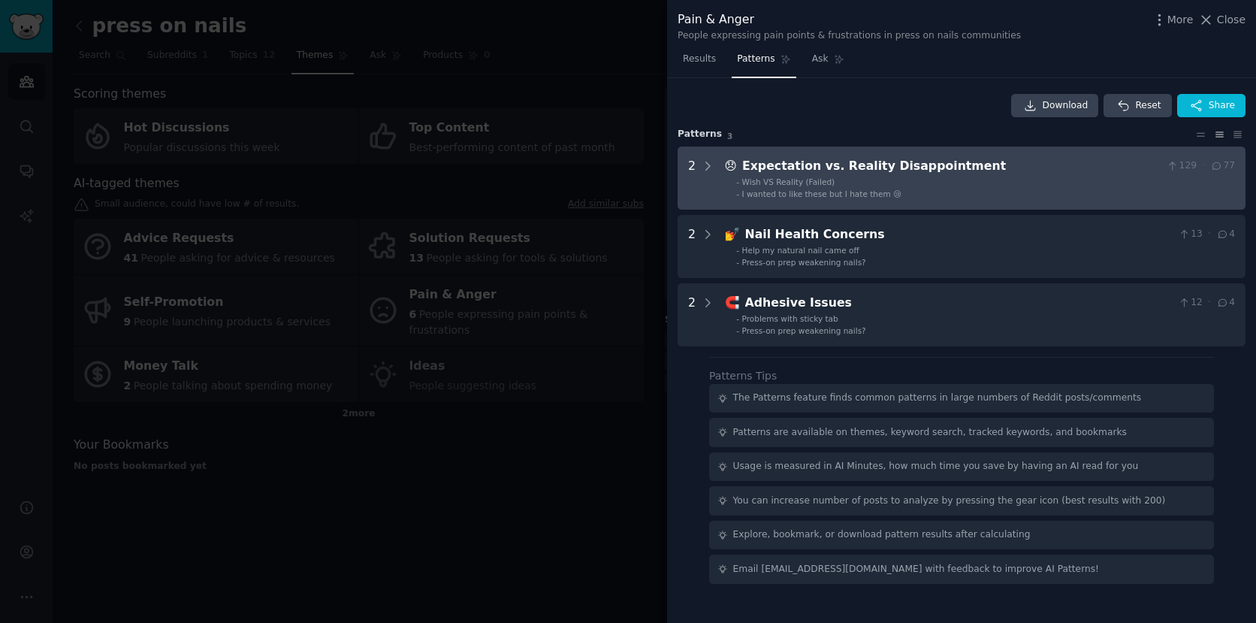
click at [968, 183] on li "- Wish VS Reality (Failed)" at bounding box center [985, 182] width 499 height 11
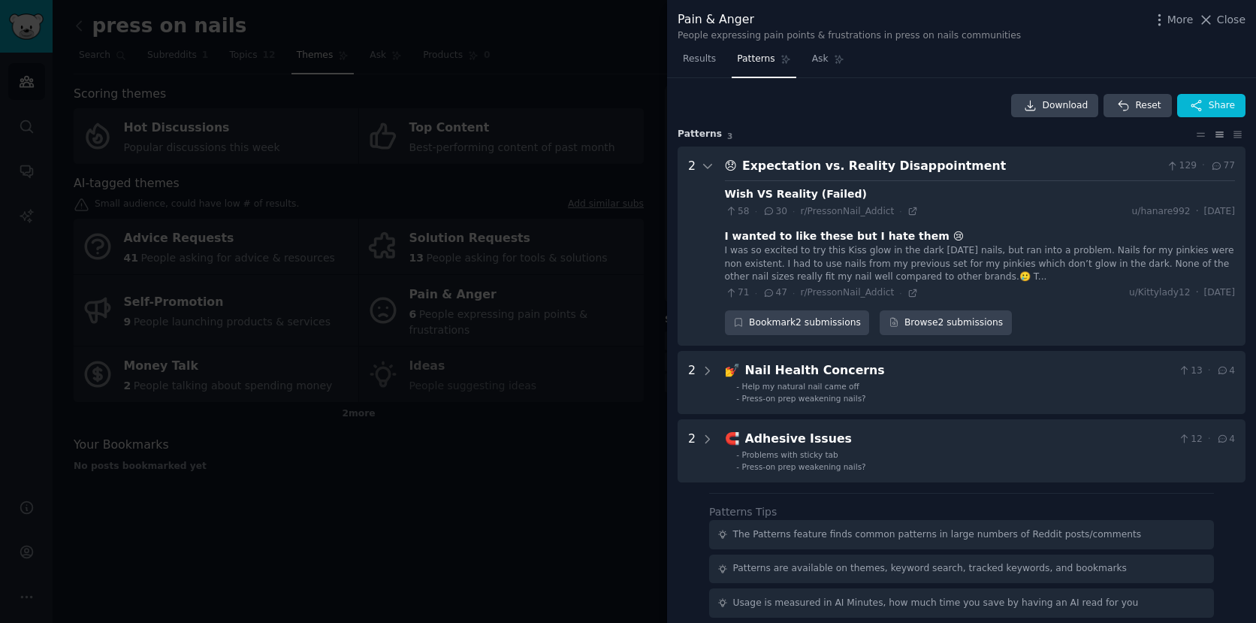
scroll to position [68, 0]
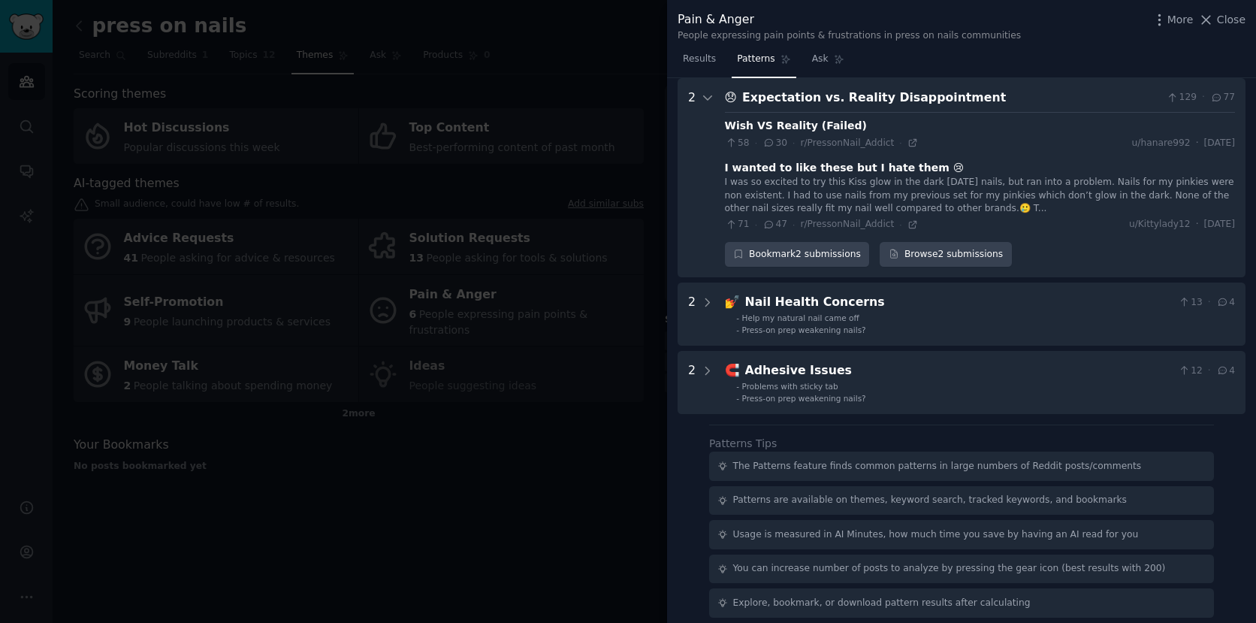
click at [908, 181] on div "I was so excited to try this Kiss glow in the dark Halloween nails, but ran int…" at bounding box center [980, 196] width 510 height 40
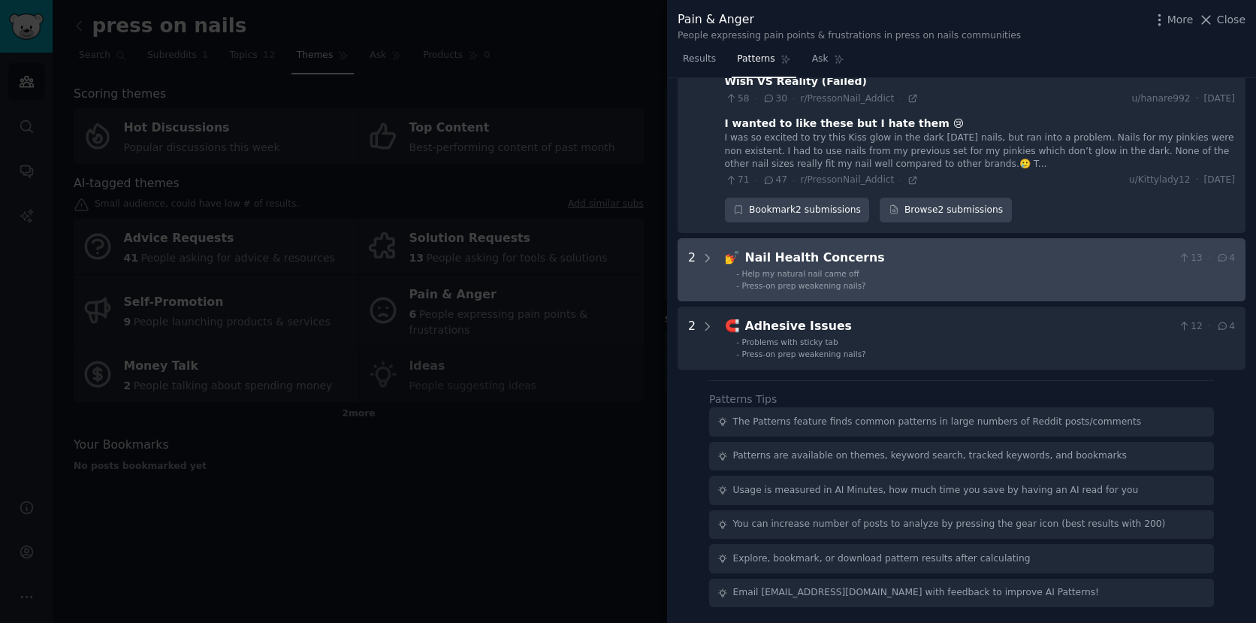
scroll to position [0, 0]
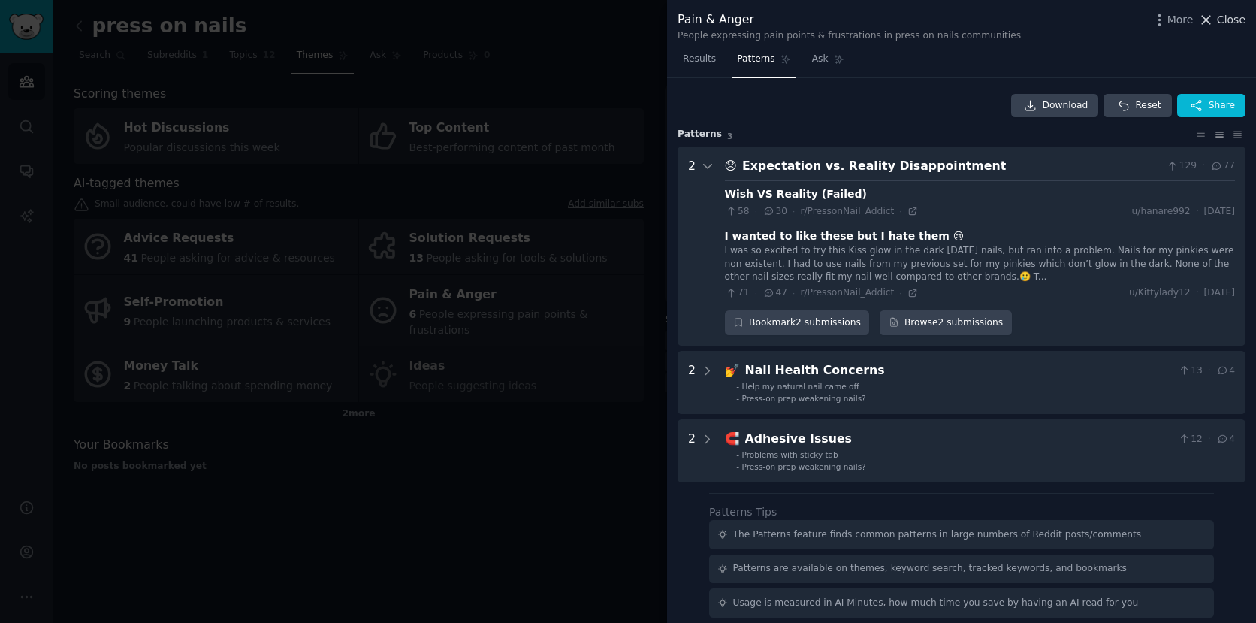
click at [1216, 19] on button "Close" at bounding box center [1221, 20] width 47 height 16
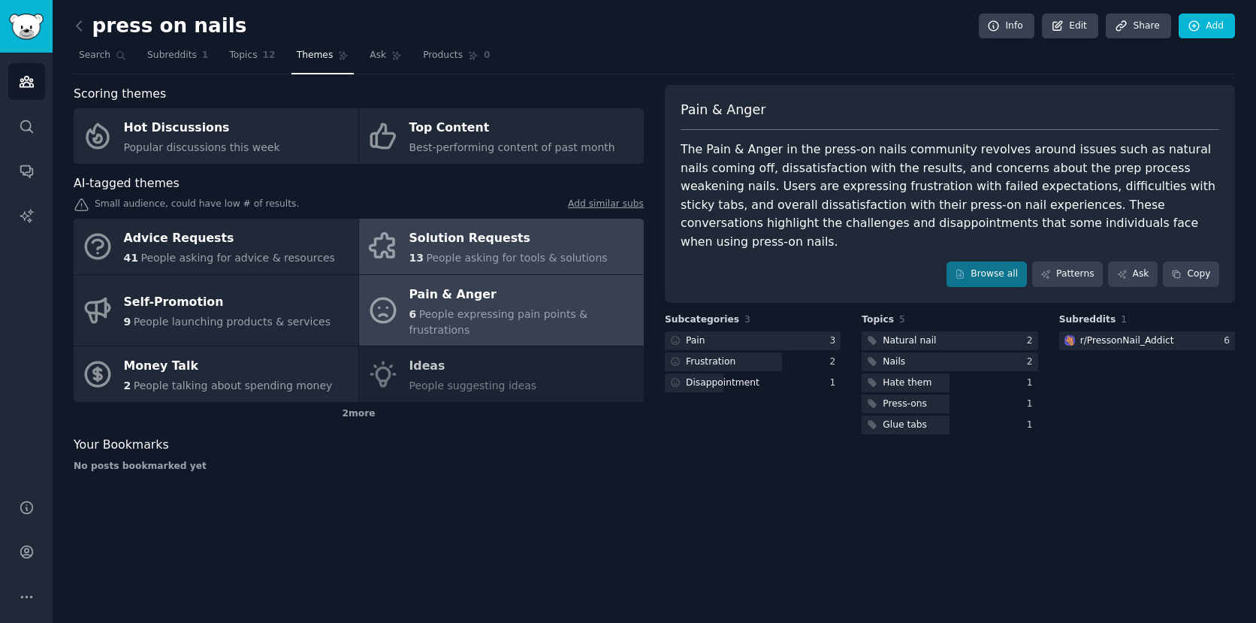
click at [485, 237] on div "Solution Requests" at bounding box center [508, 239] width 198 height 24
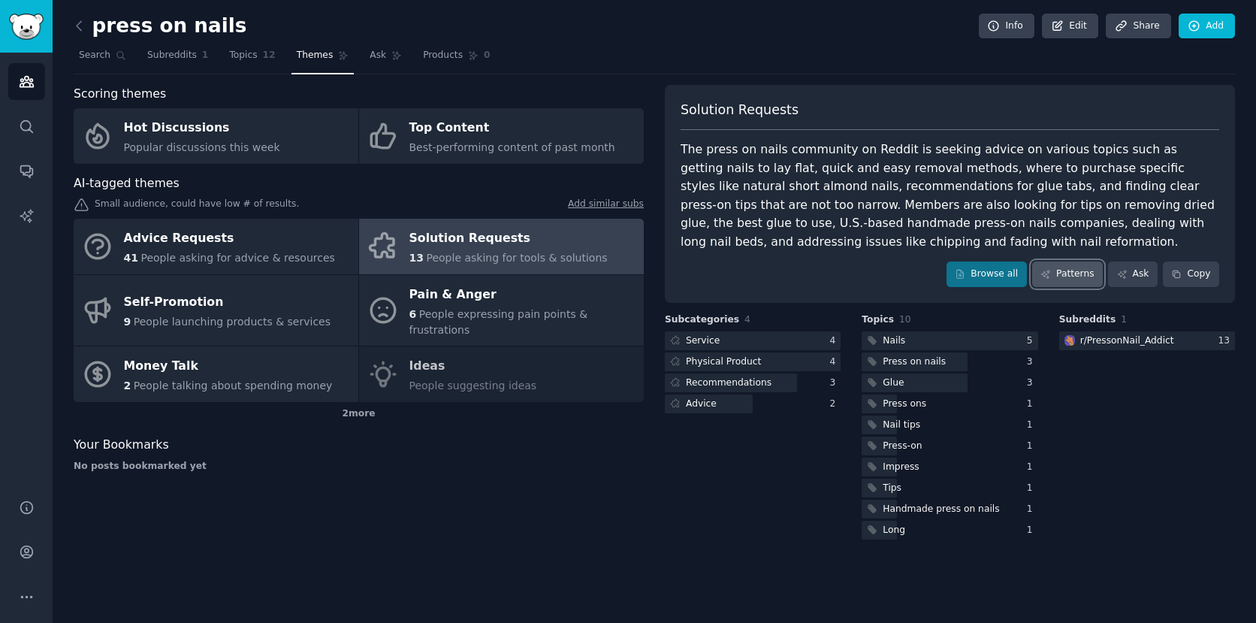
click at [1078, 278] on link "Patterns" at bounding box center [1067, 274] width 71 height 26
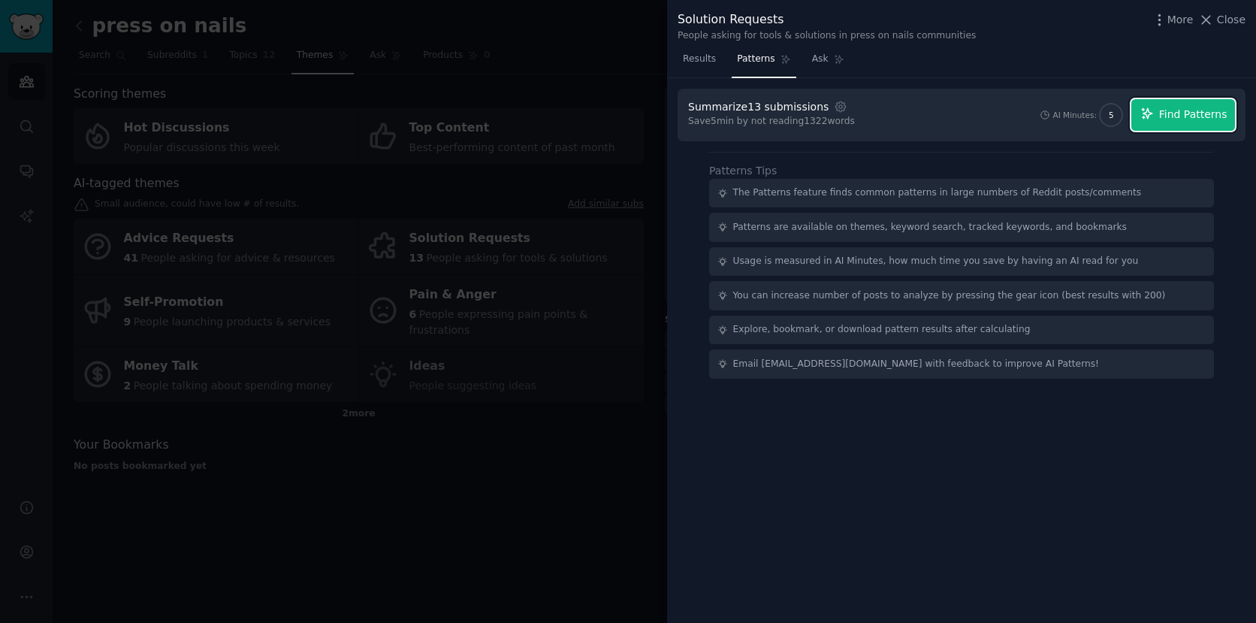
click at [1202, 121] on span "Find Patterns" at bounding box center [1193, 115] width 68 height 16
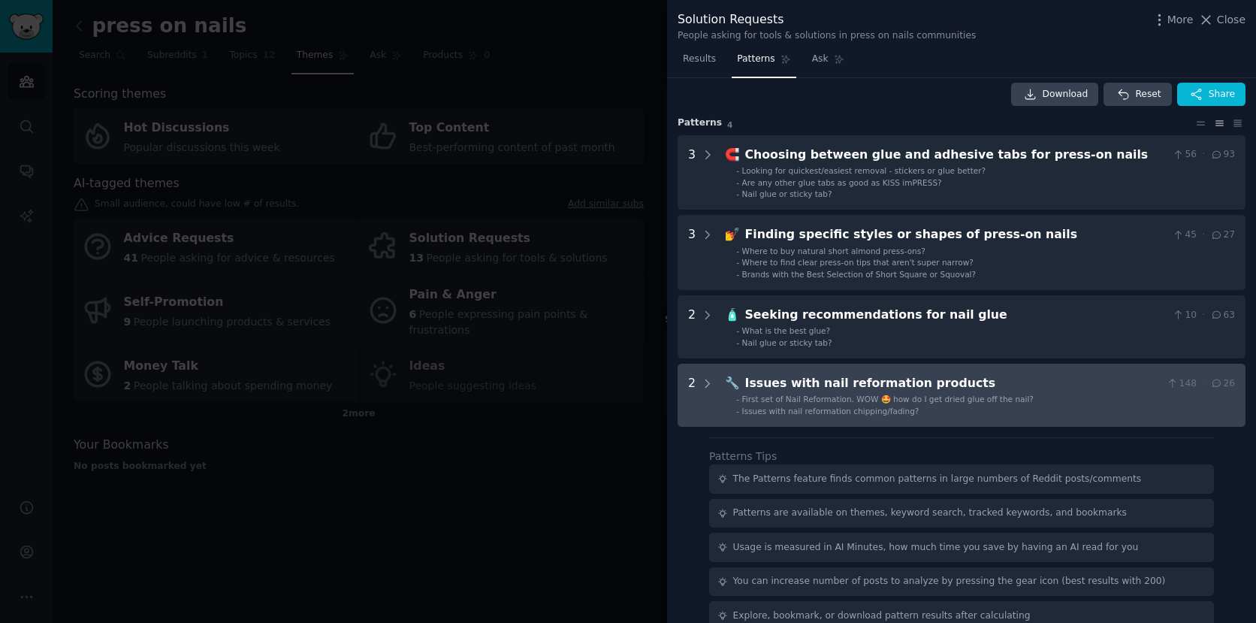
scroll to position [19, 0]
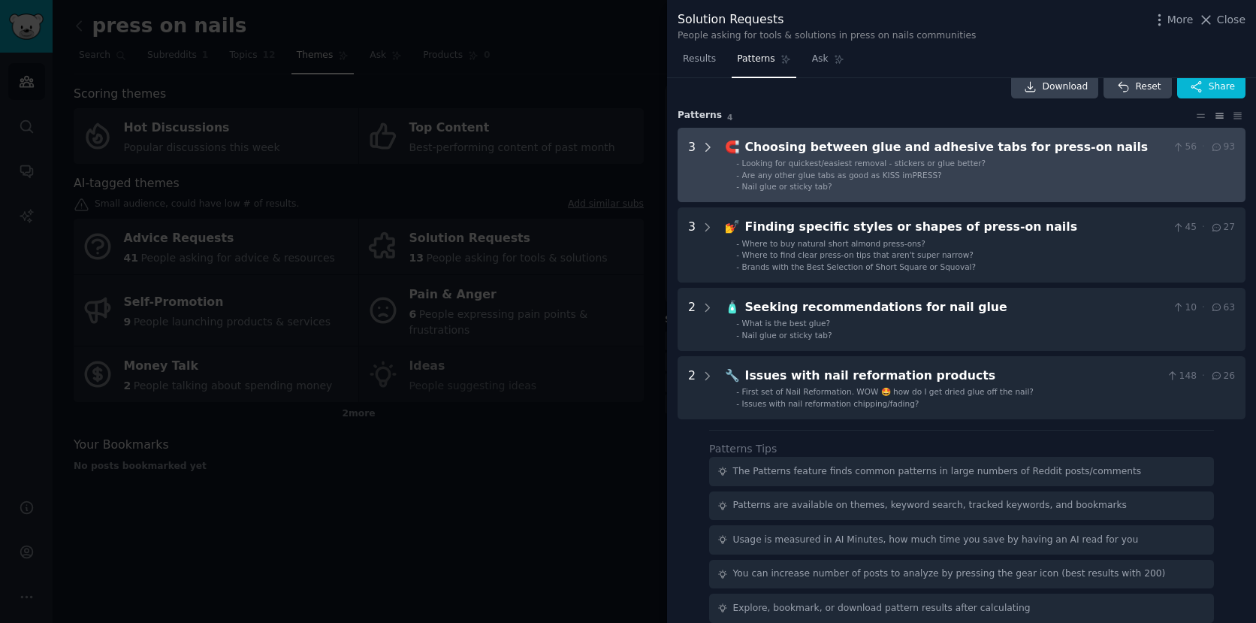
click at [709, 146] on icon at bounding box center [708, 148] width 4 height 8
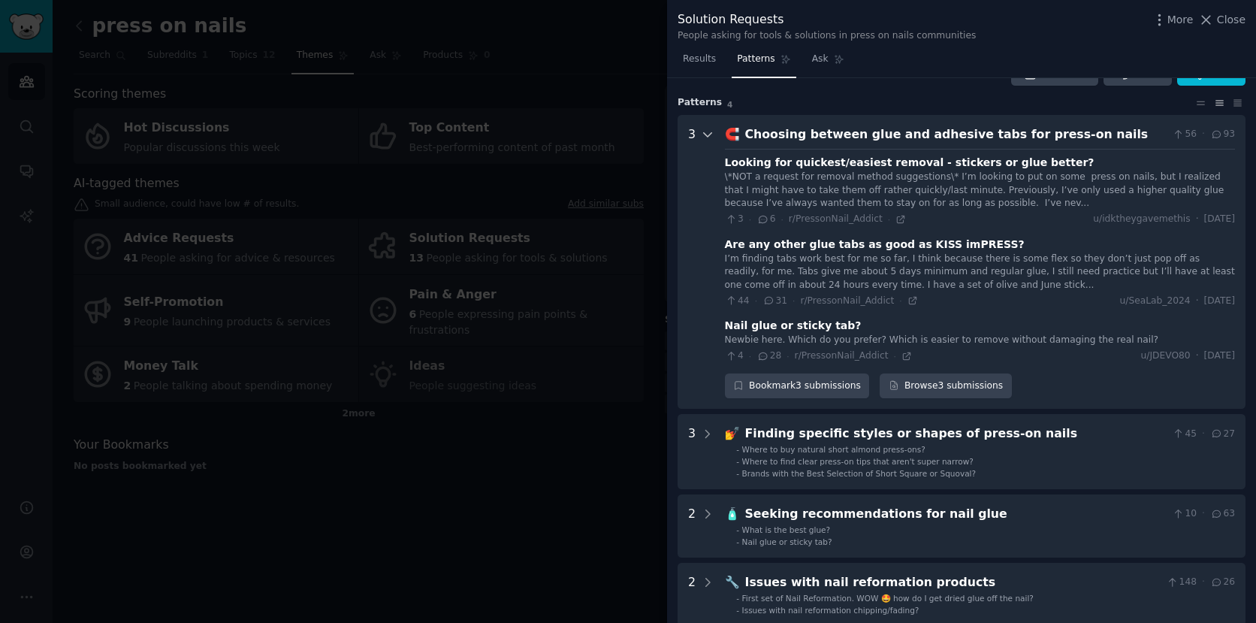
scroll to position [25, 0]
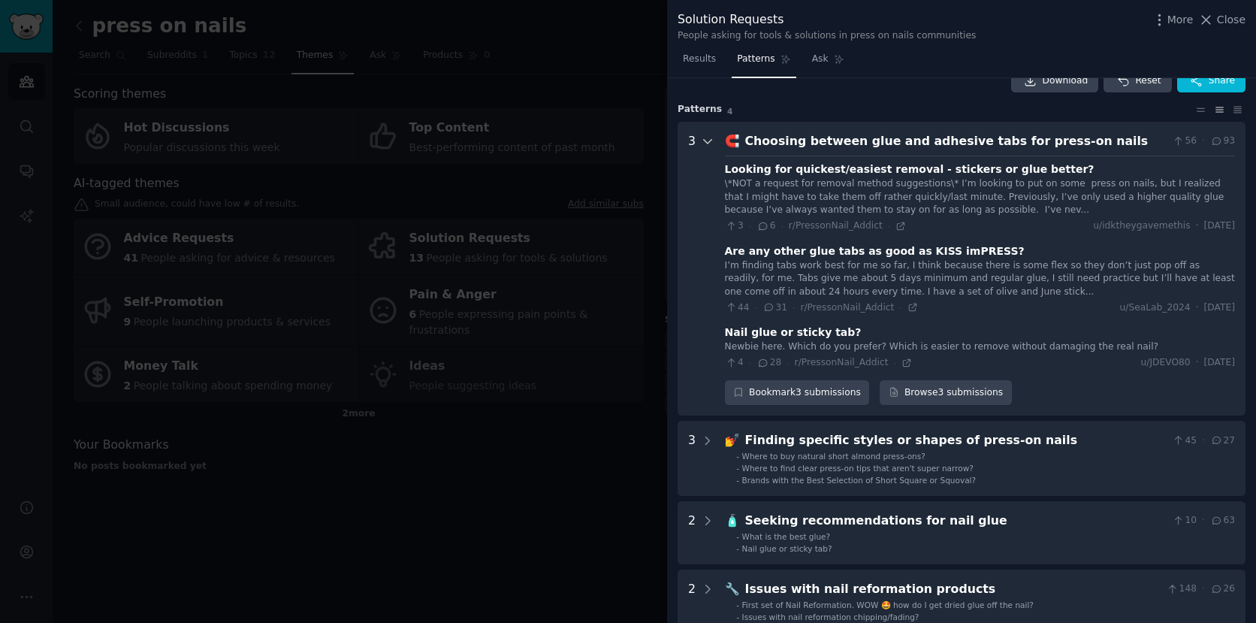
click at [709, 143] on icon at bounding box center [708, 141] width 14 height 14
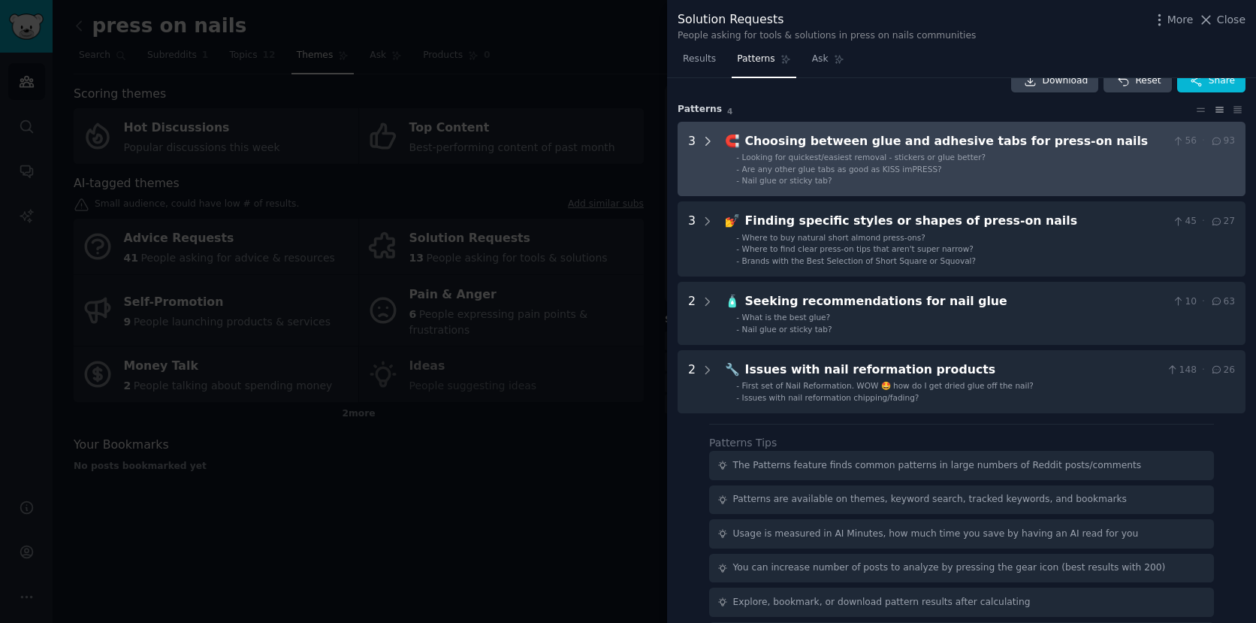
click at [709, 141] on icon at bounding box center [708, 141] width 4 height 8
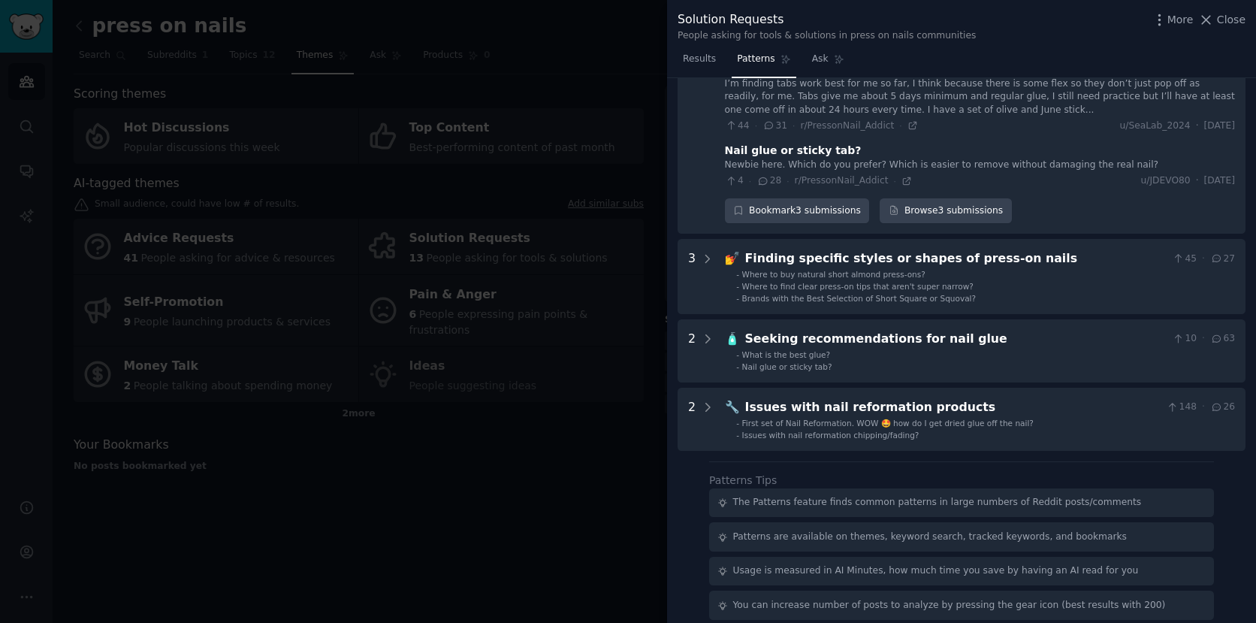
scroll to position [237, 0]
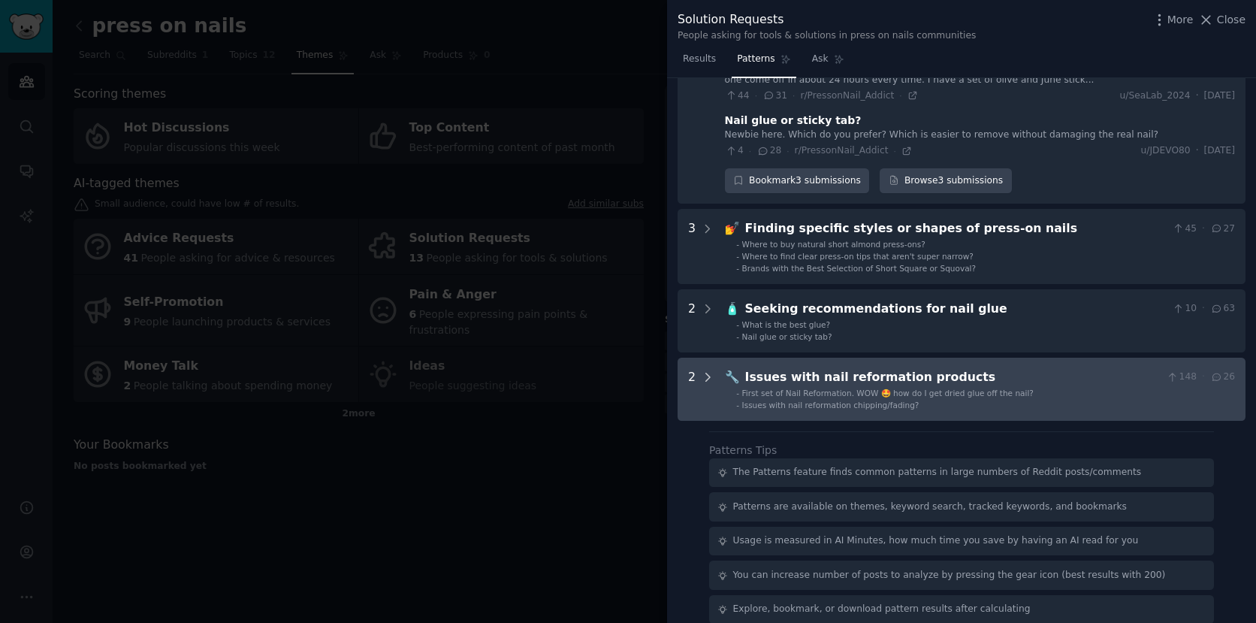
click at [711, 377] on icon at bounding box center [708, 377] width 14 height 14
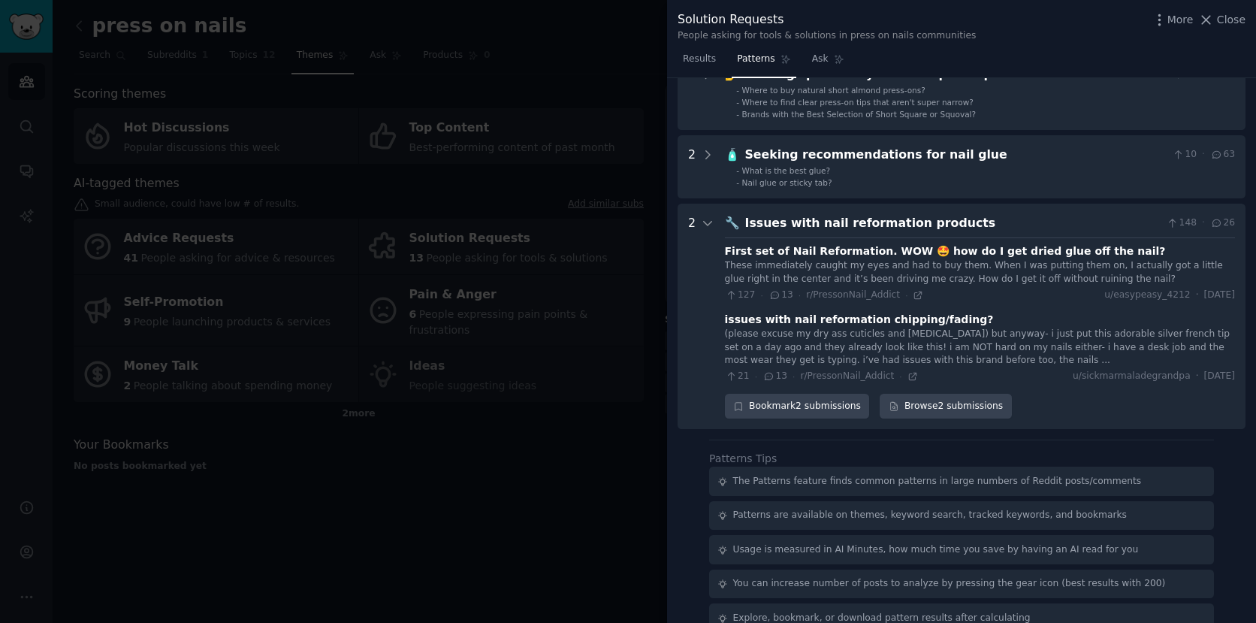
scroll to position [390, 0]
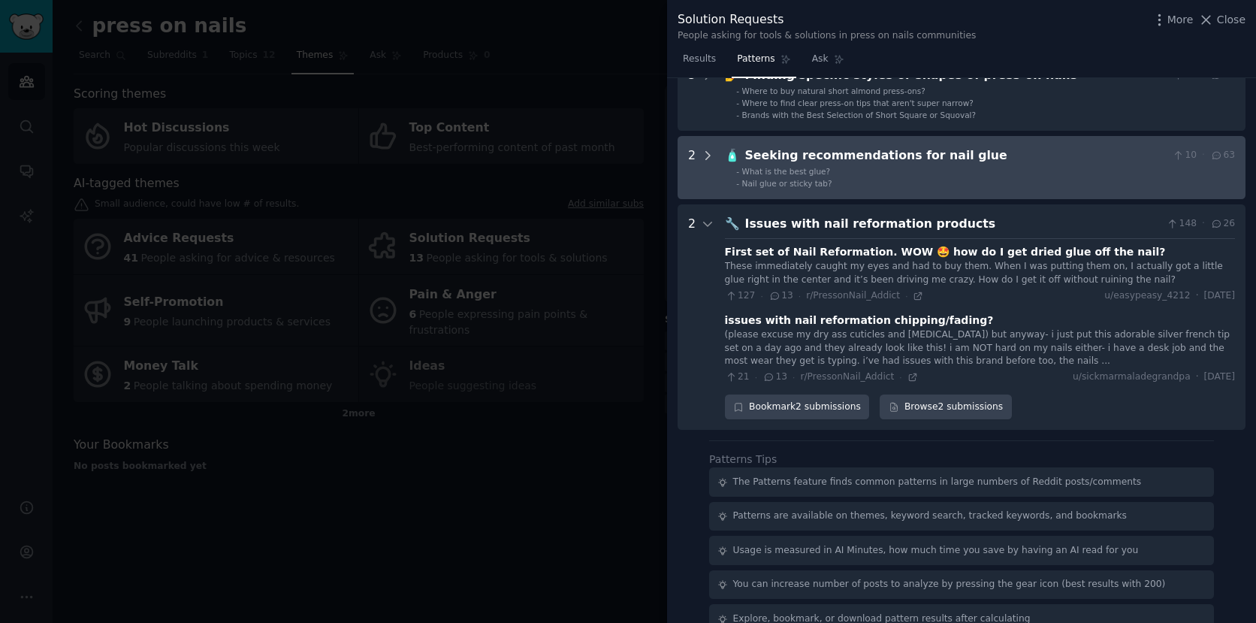
click at [707, 156] on icon at bounding box center [708, 156] width 14 height 14
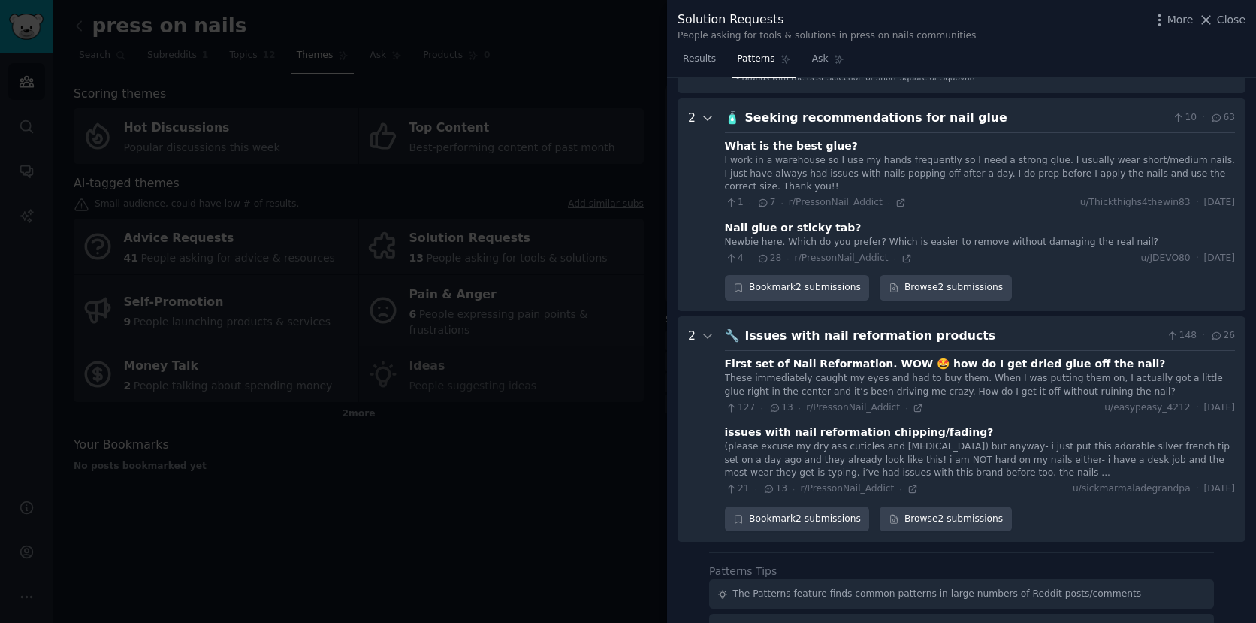
scroll to position [421, 0]
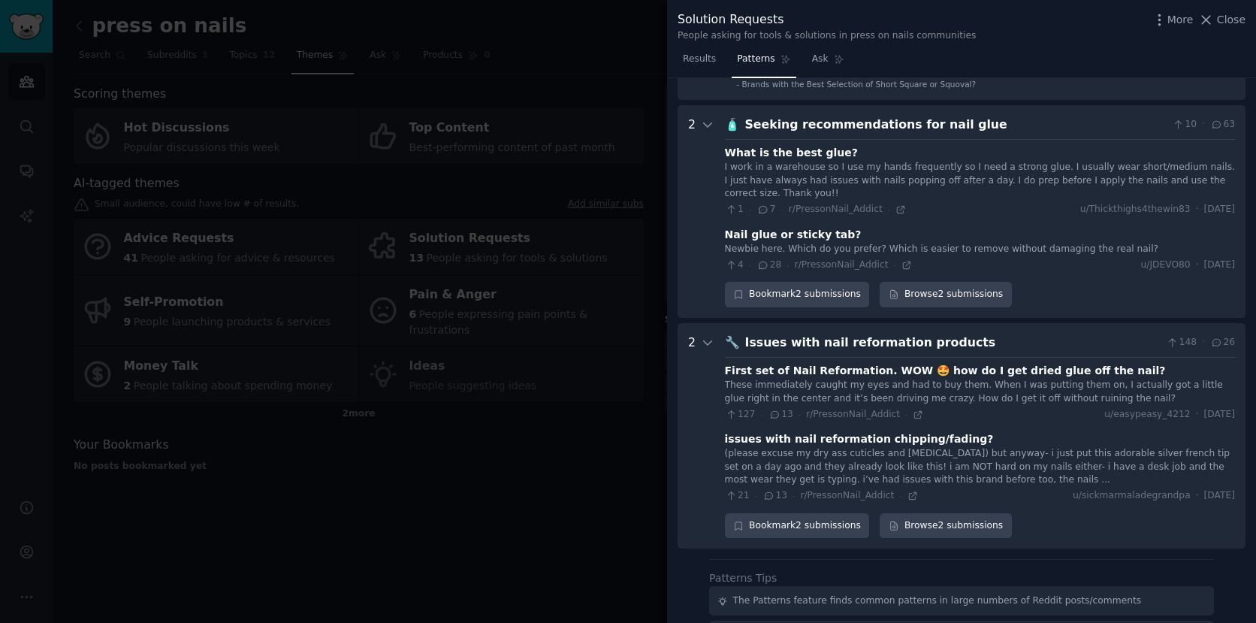
click at [770, 261] on span "28" at bounding box center [769, 265] width 25 height 14
click at [770, 235] on div "Nail glue or sticky tab?" at bounding box center [793, 235] width 137 height 16
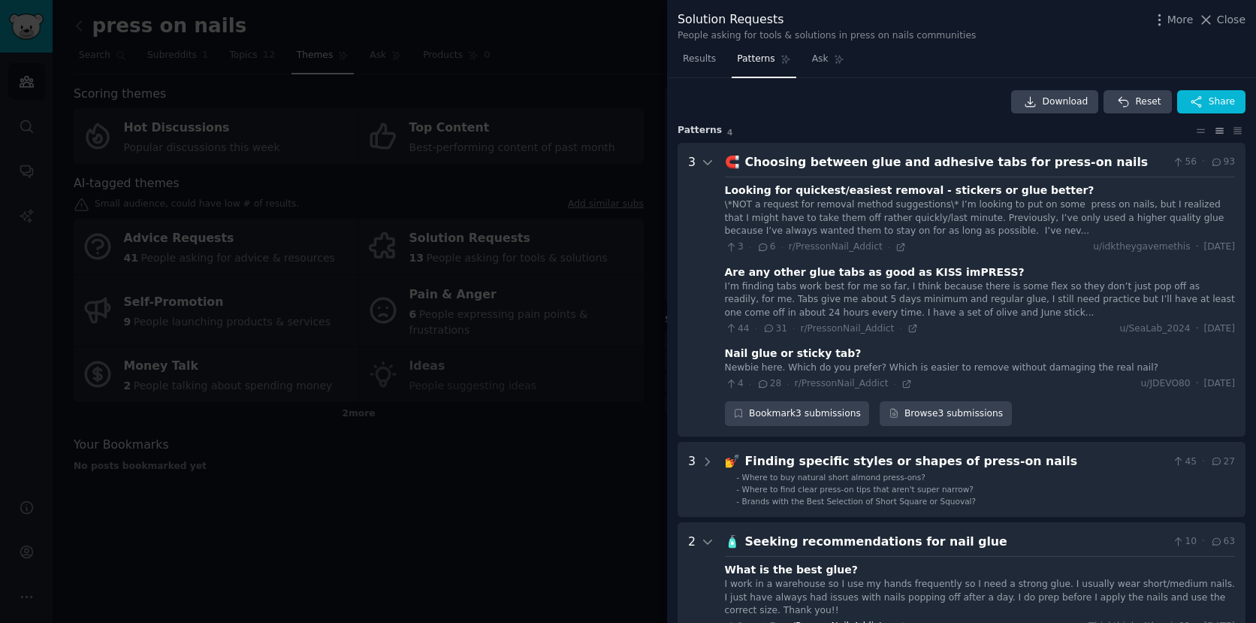
scroll to position [5, 0]
click at [583, 407] on div at bounding box center [628, 311] width 1256 height 623
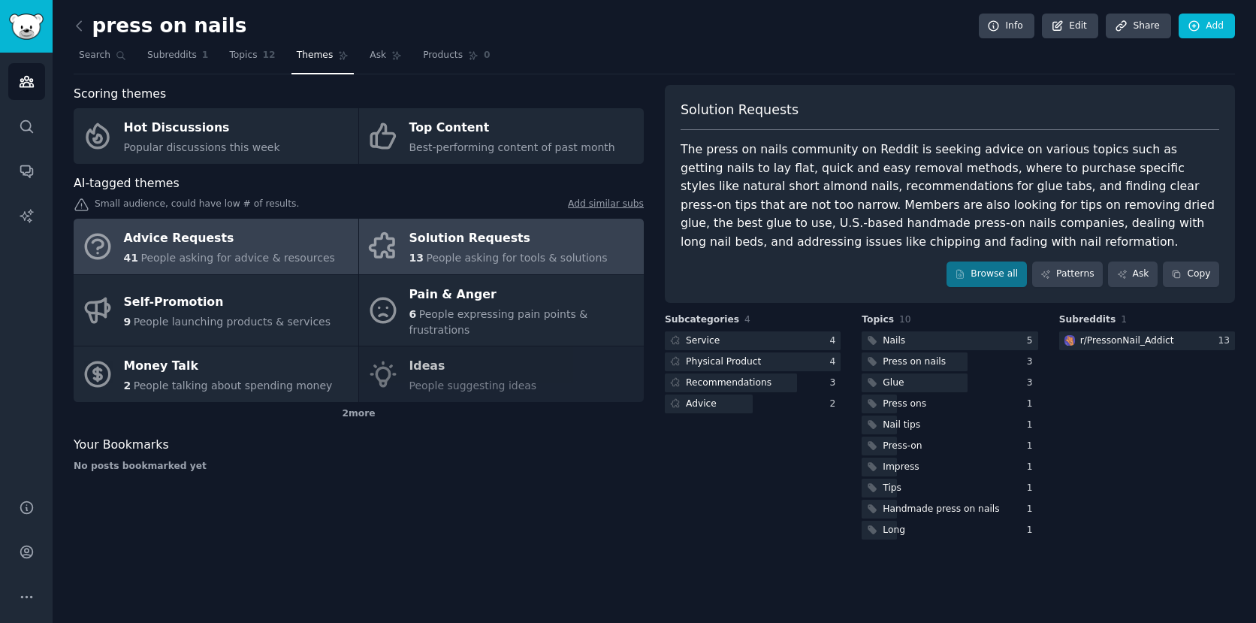
click at [255, 243] on div "Advice Requests" at bounding box center [229, 239] width 211 height 24
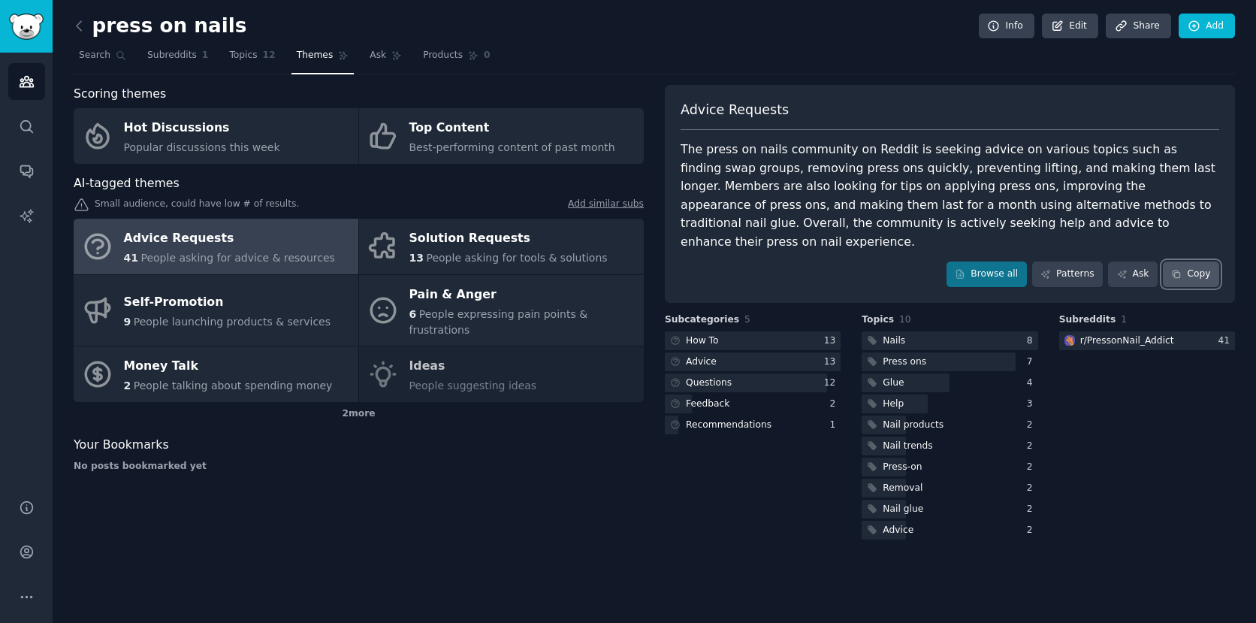
click at [1178, 269] on icon at bounding box center [1176, 274] width 11 height 11
click at [1066, 261] on link "Patterns" at bounding box center [1067, 274] width 71 height 26
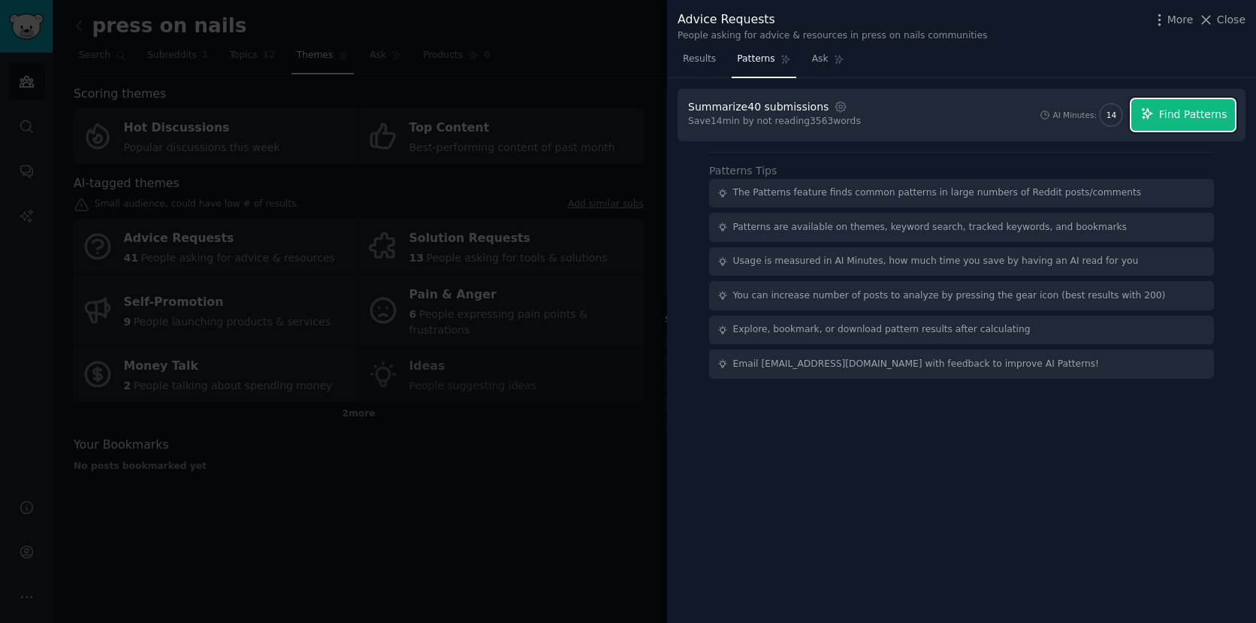
click at [1168, 115] on span "Find Patterns" at bounding box center [1193, 115] width 68 height 16
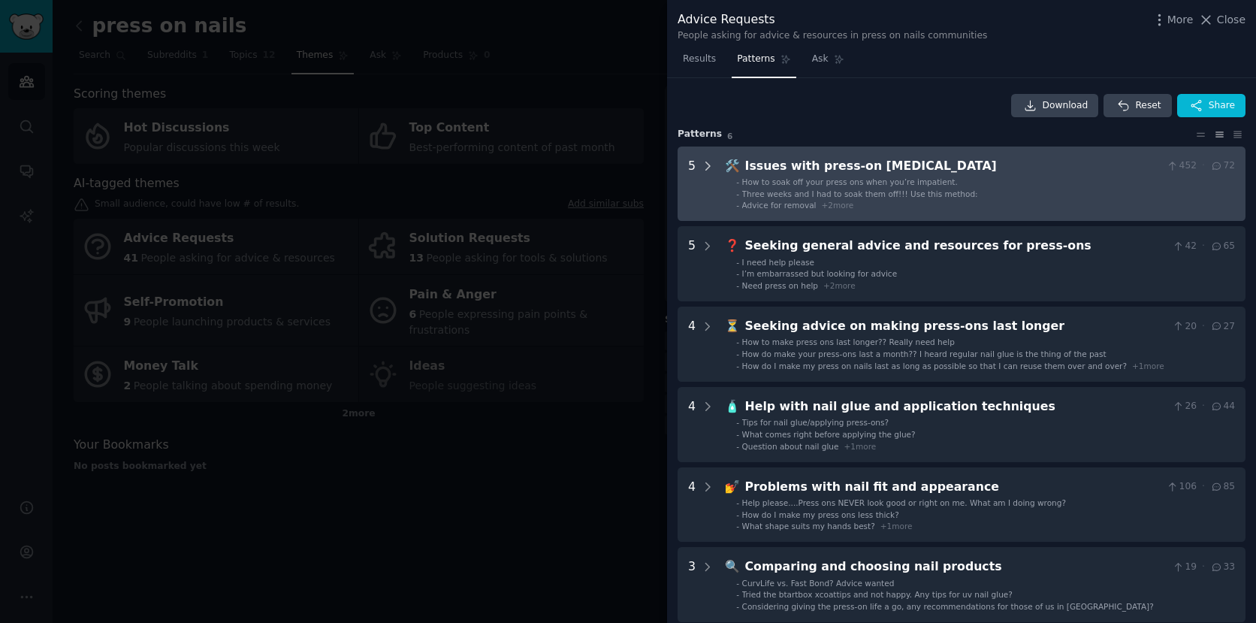
click at [706, 164] on icon at bounding box center [708, 166] width 4 height 8
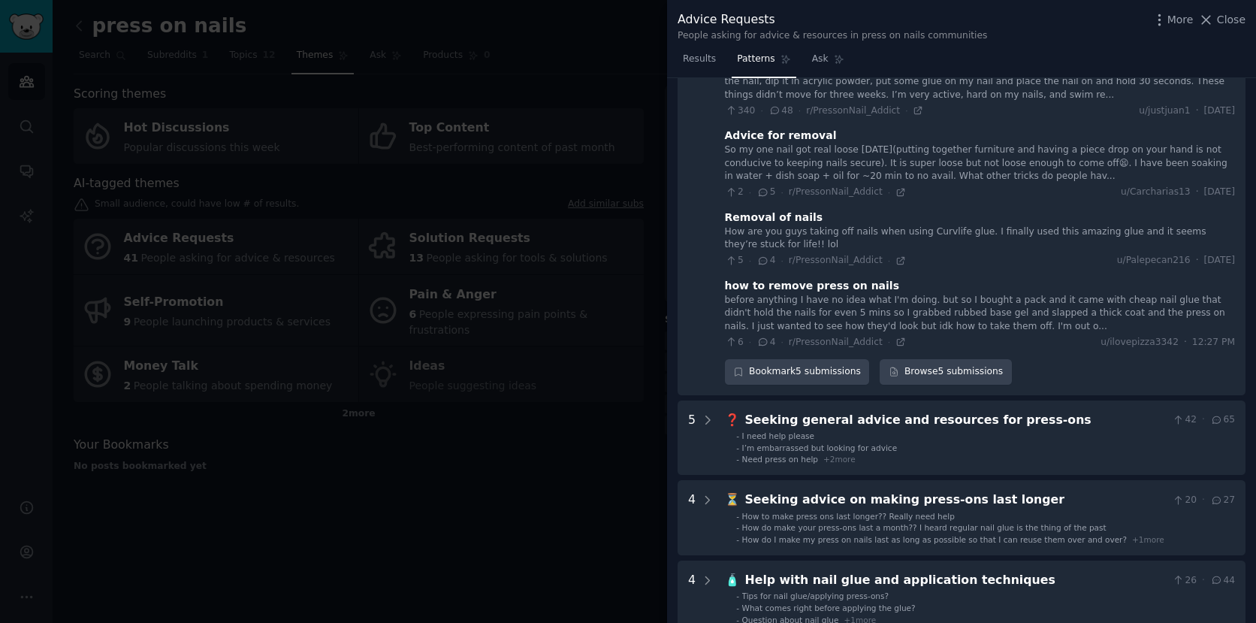
scroll to position [234, 0]
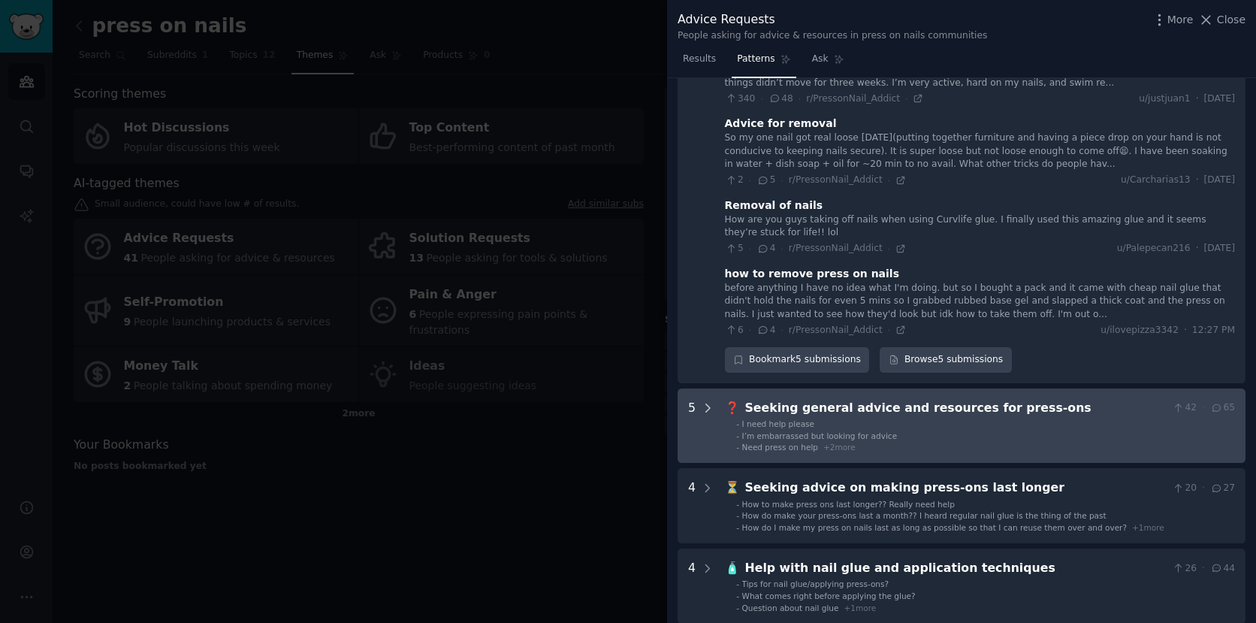
click at [710, 405] on icon at bounding box center [708, 408] width 14 height 14
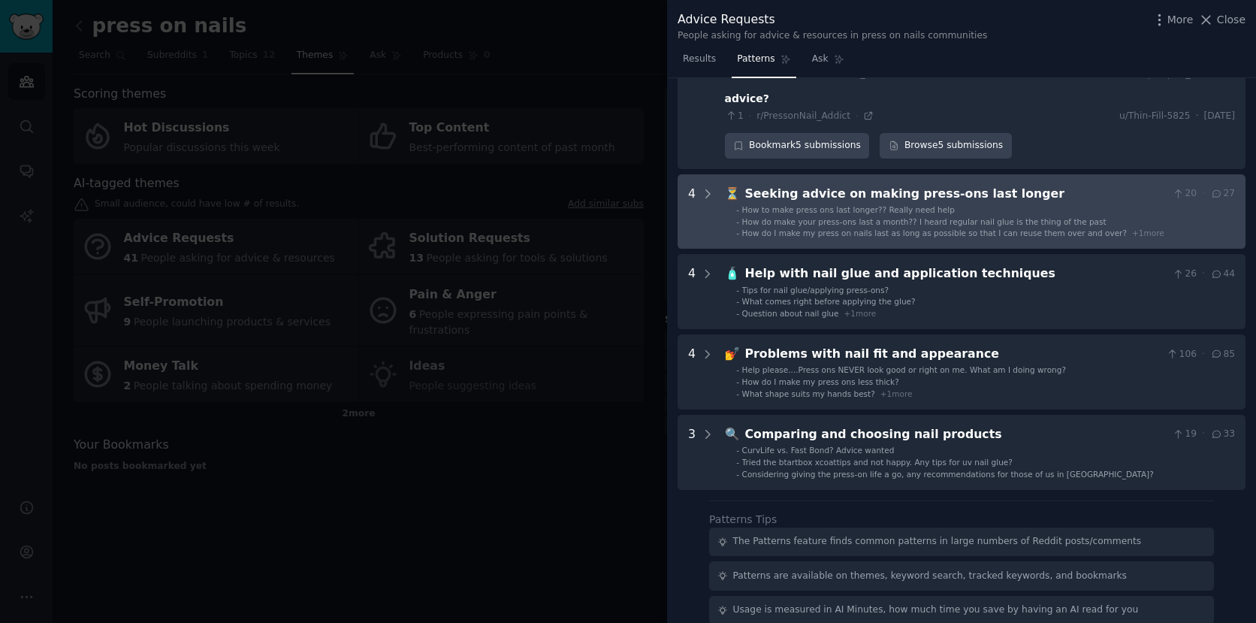
scroll to position [911, 0]
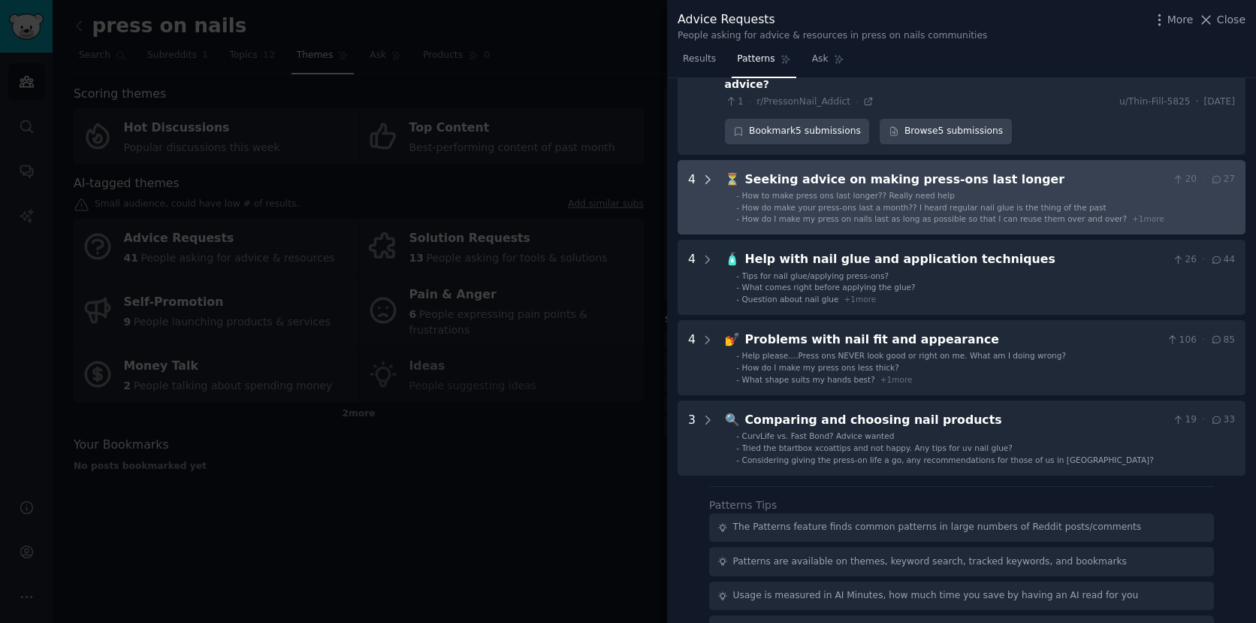
click at [707, 176] on icon at bounding box center [708, 180] width 4 height 8
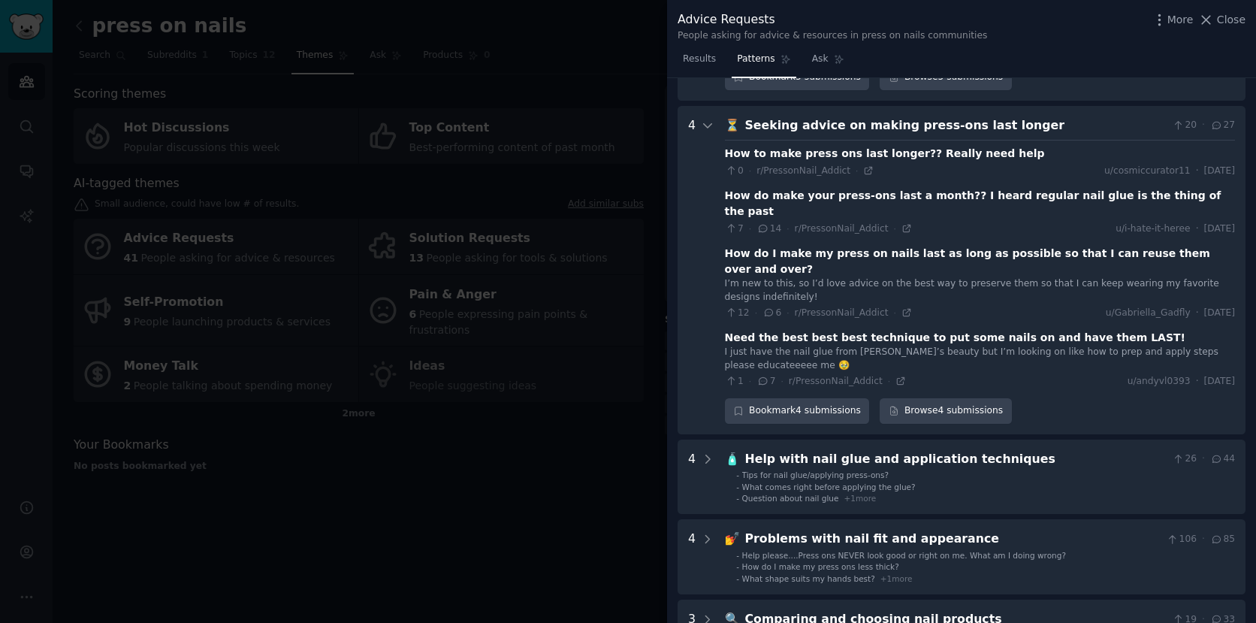
scroll to position [965, 0]
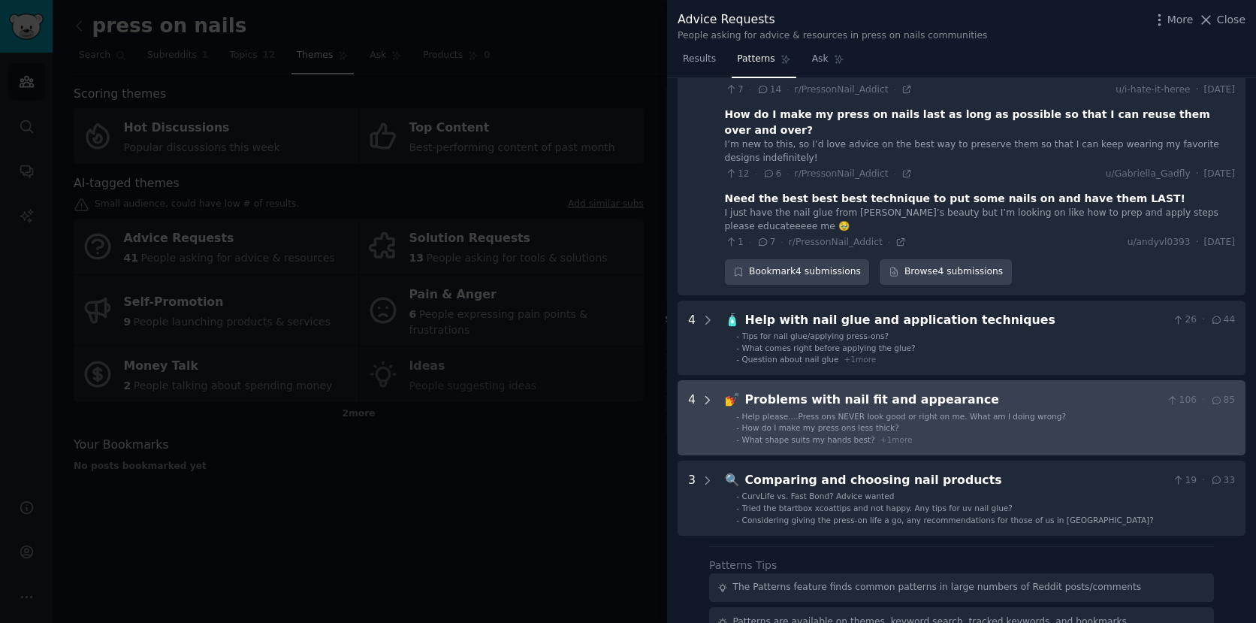
click at [710, 394] on icon at bounding box center [708, 401] width 14 height 14
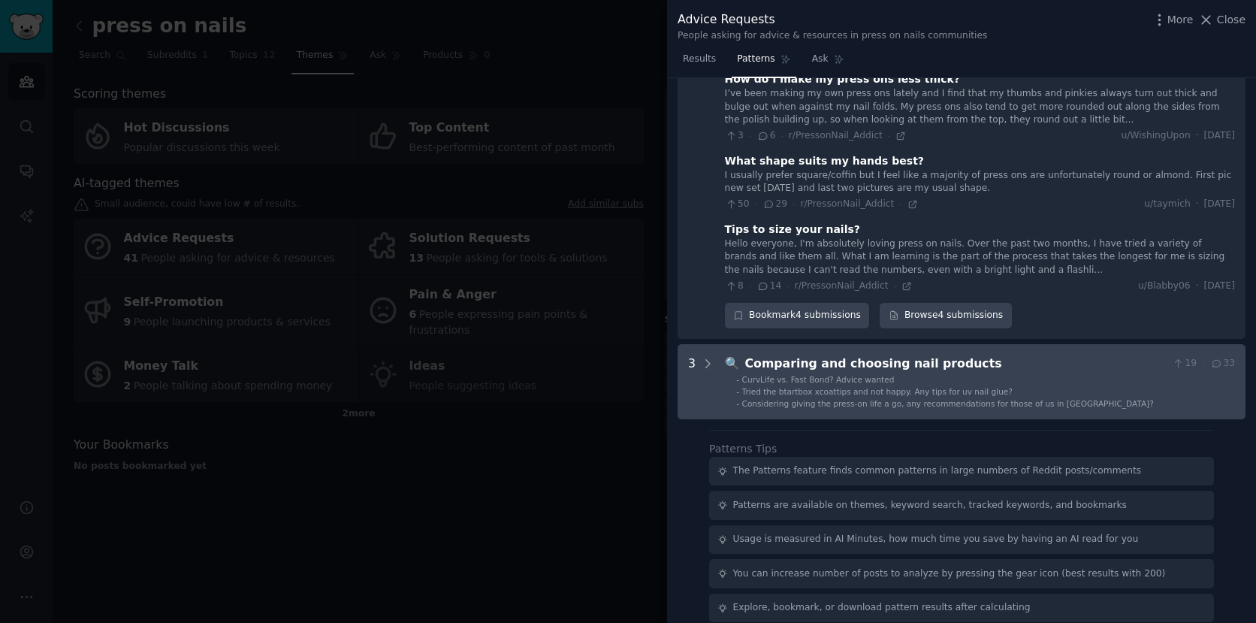
scroll to position [1526, 0]
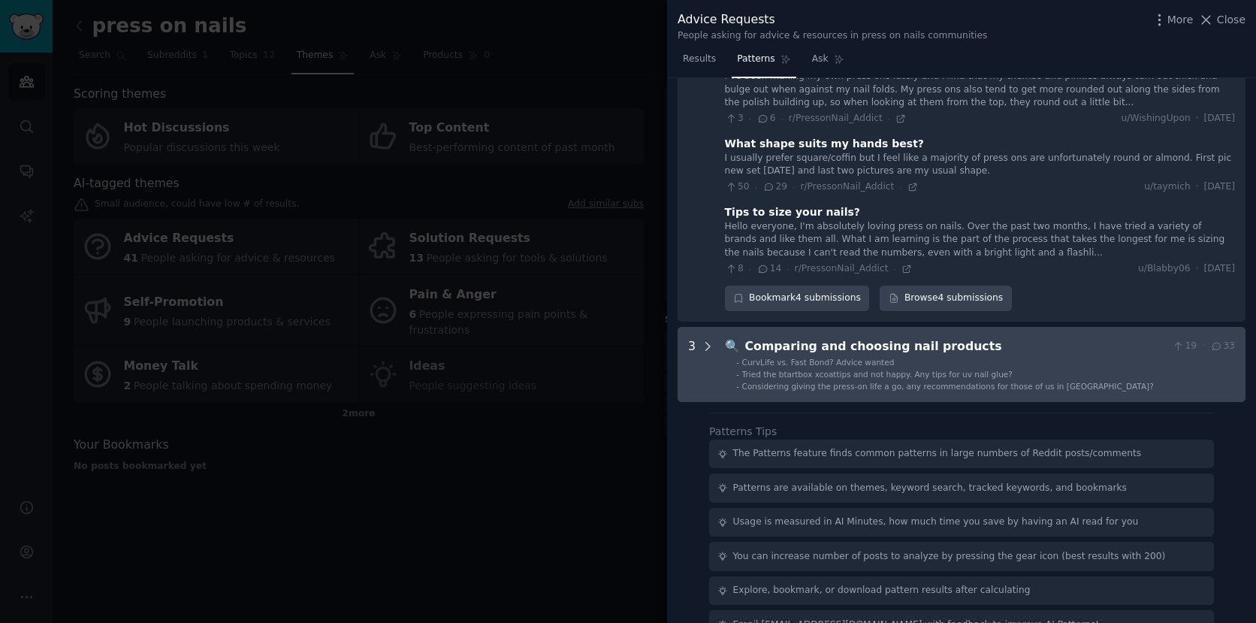
click at [711, 340] on icon at bounding box center [708, 347] width 14 height 14
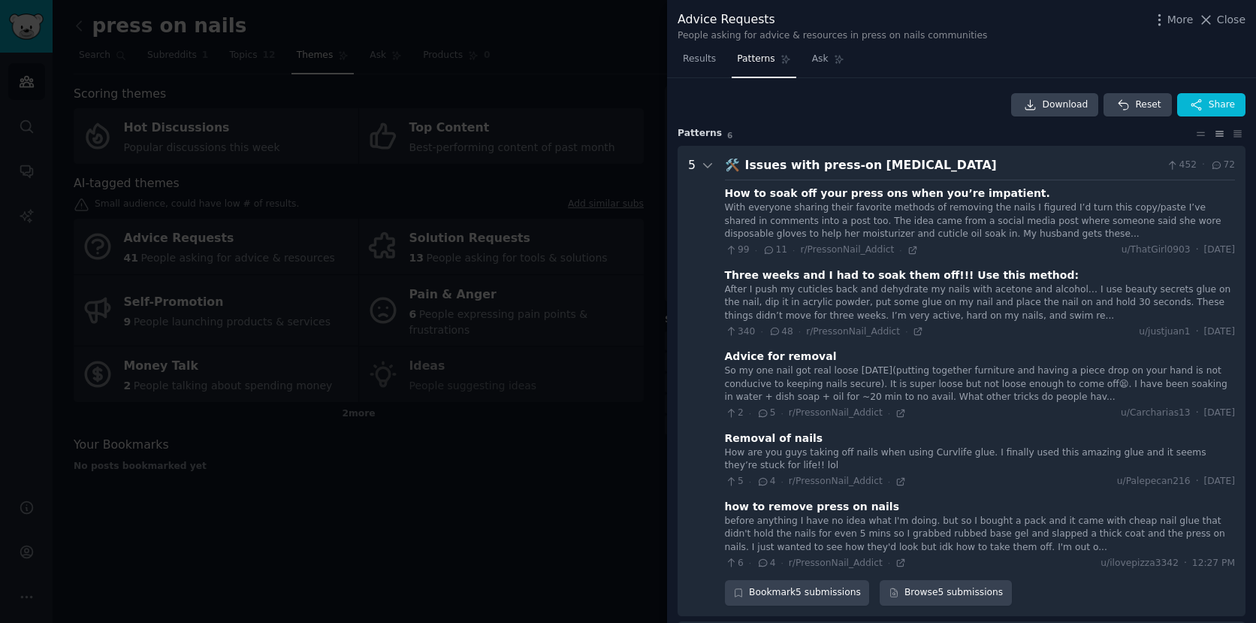
scroll to position [0, 0]
click at [594, 337] on div at bounding box center [628, 311] width 1256 height 623
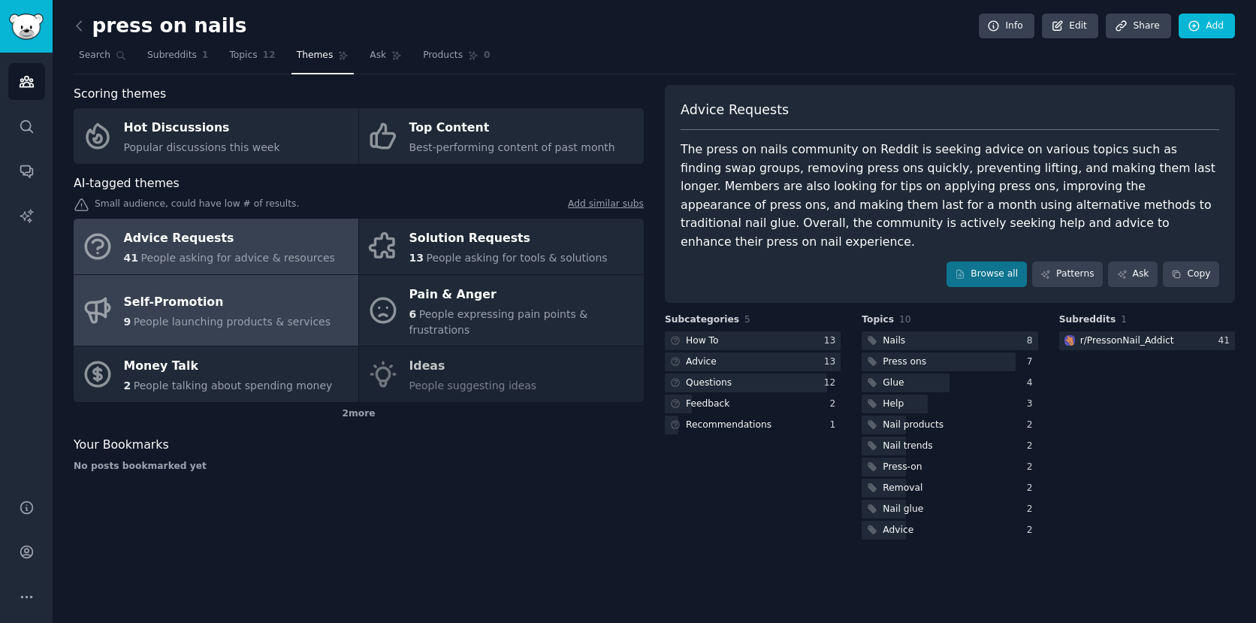
click at [266, 302] on div "Self-Promotion" at bounding box center [227, 303] width 207 height 24
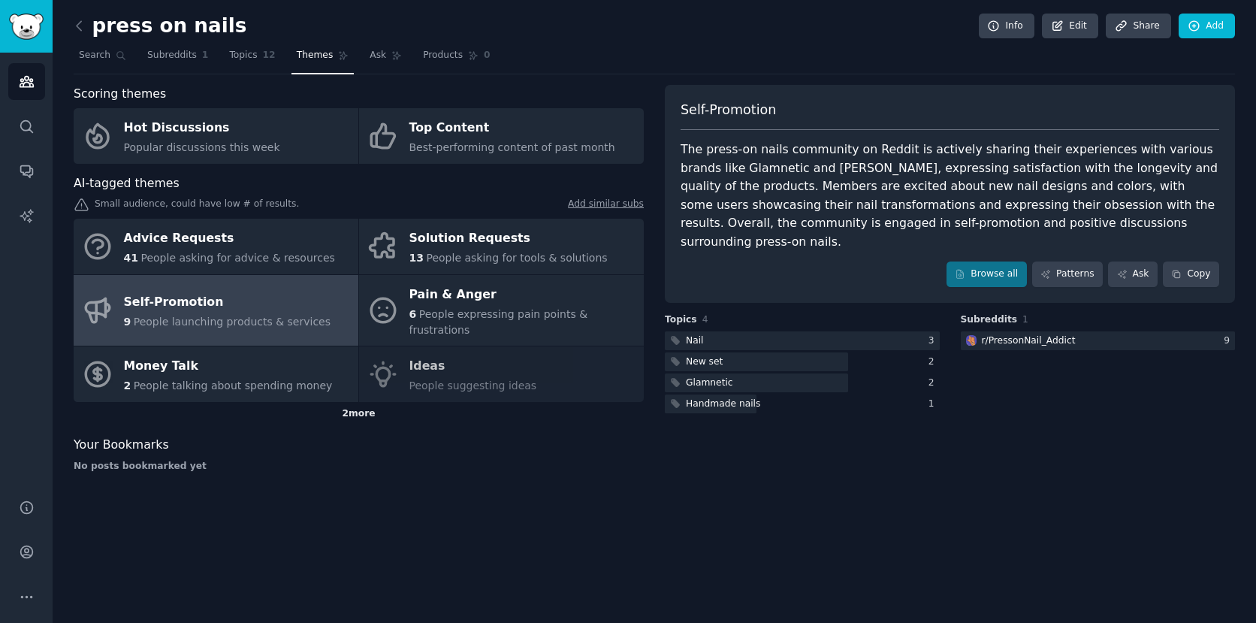
click at [373, 402] on div "2 more" at bounding box center [359, 414] width 570 height 24
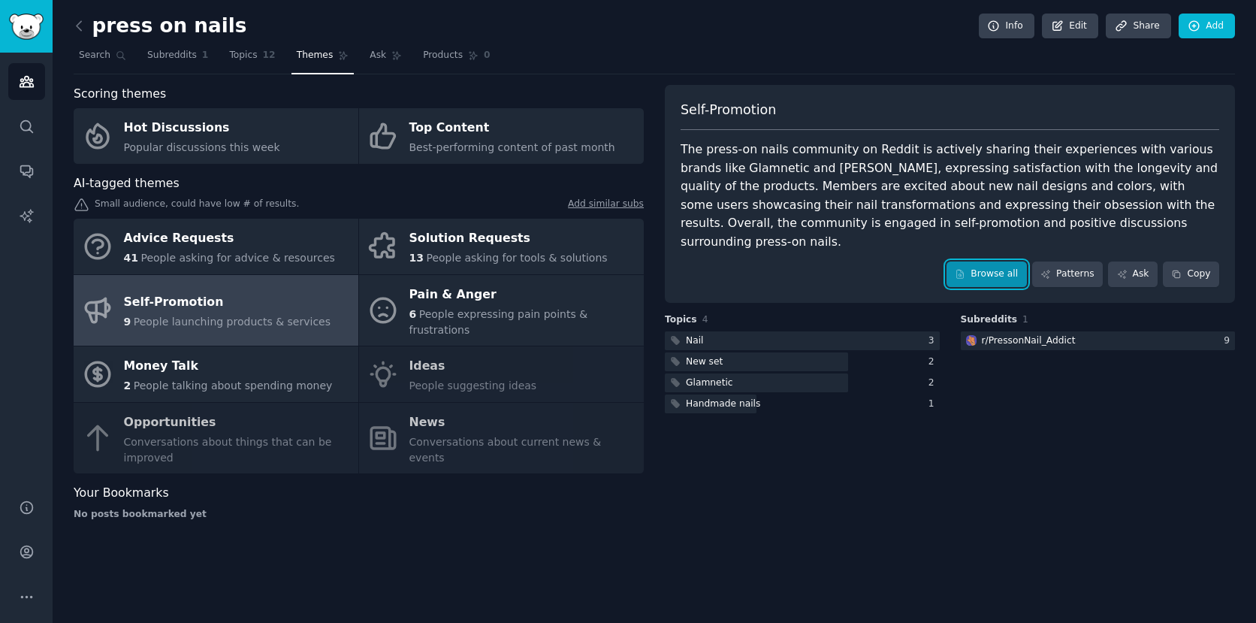
click at [1011, 264] on link "Browse all" at bounding box center [987, 274] width 80 height 26
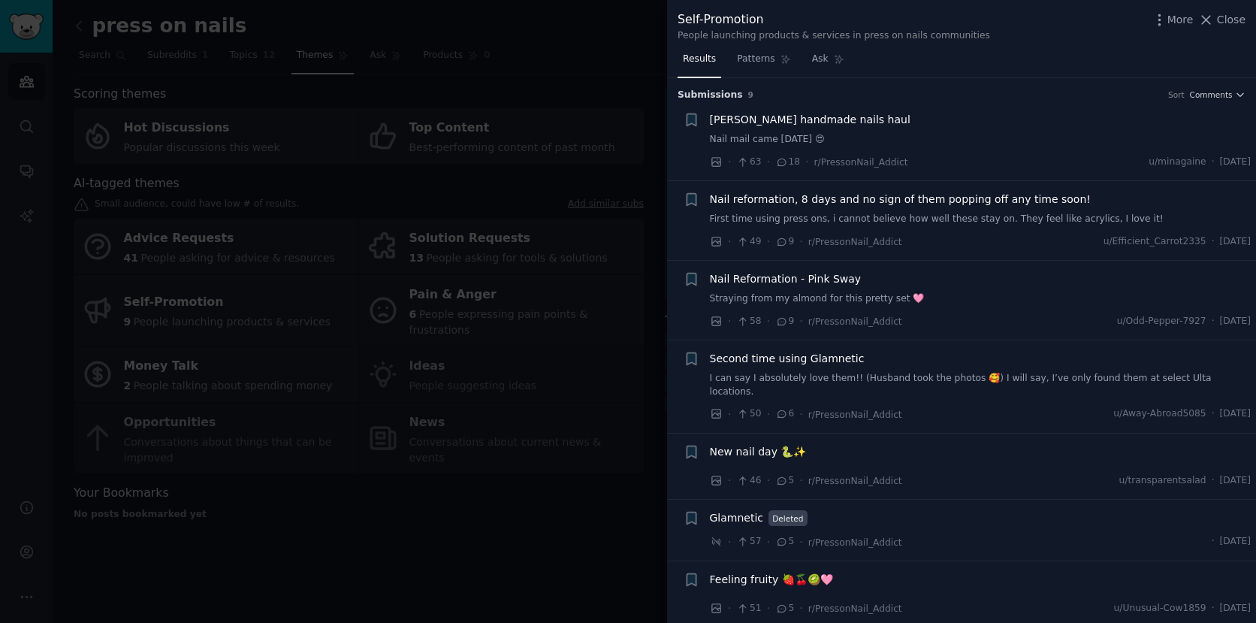
click at [634, 231] on div at bounding box center [628, 311] width 1256 height 623
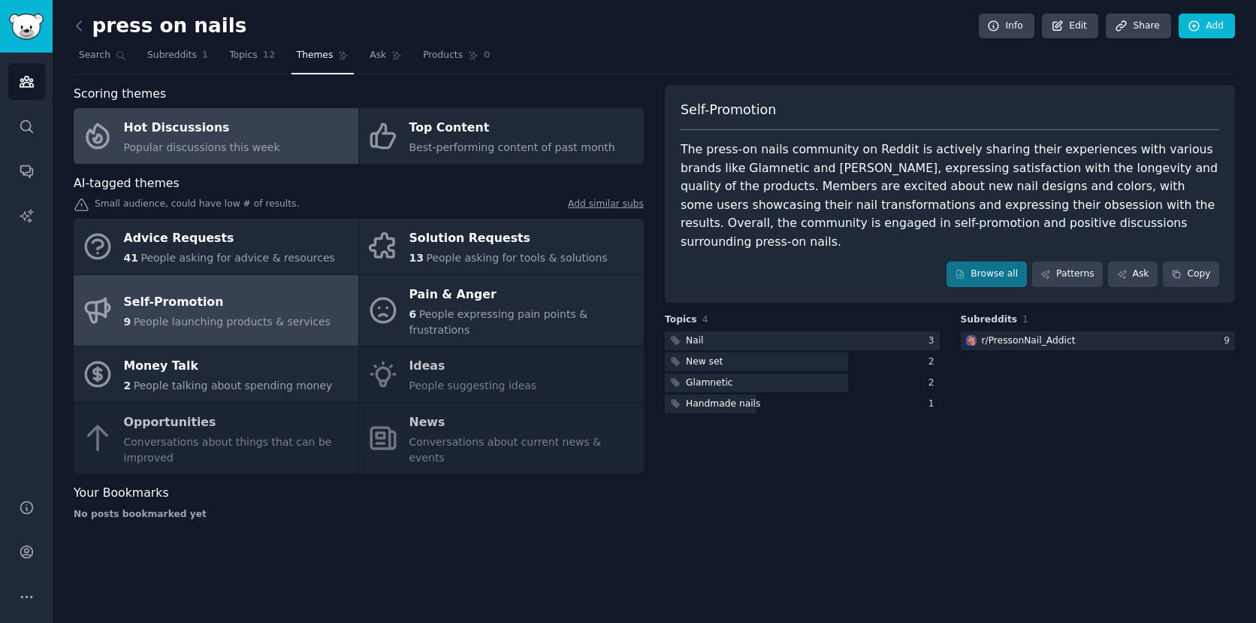
click at [261, 144] on span "Popular discussions this week" at bounding box center [202, 147] width 156 height 12
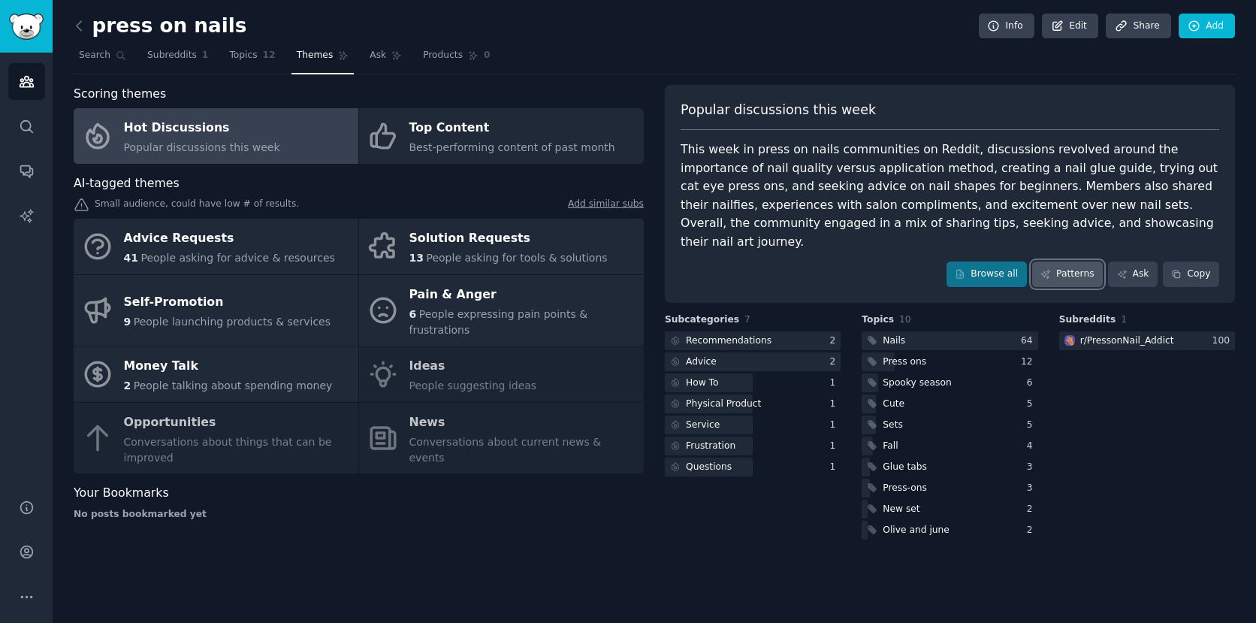
click at [1066, 261] on link "Patterns" at bounding box center [1067, 274] width 71 height 26
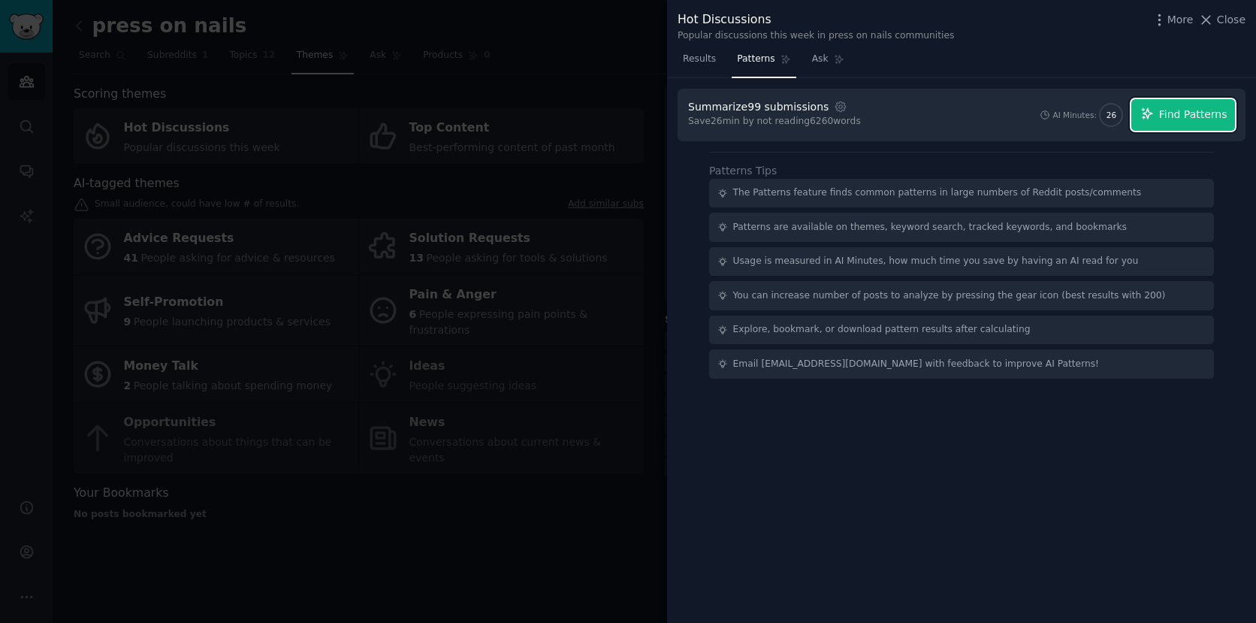
click at [1185, 120] on span "Find Patterns" at bounding box center [1193, 115] width 68 height 16
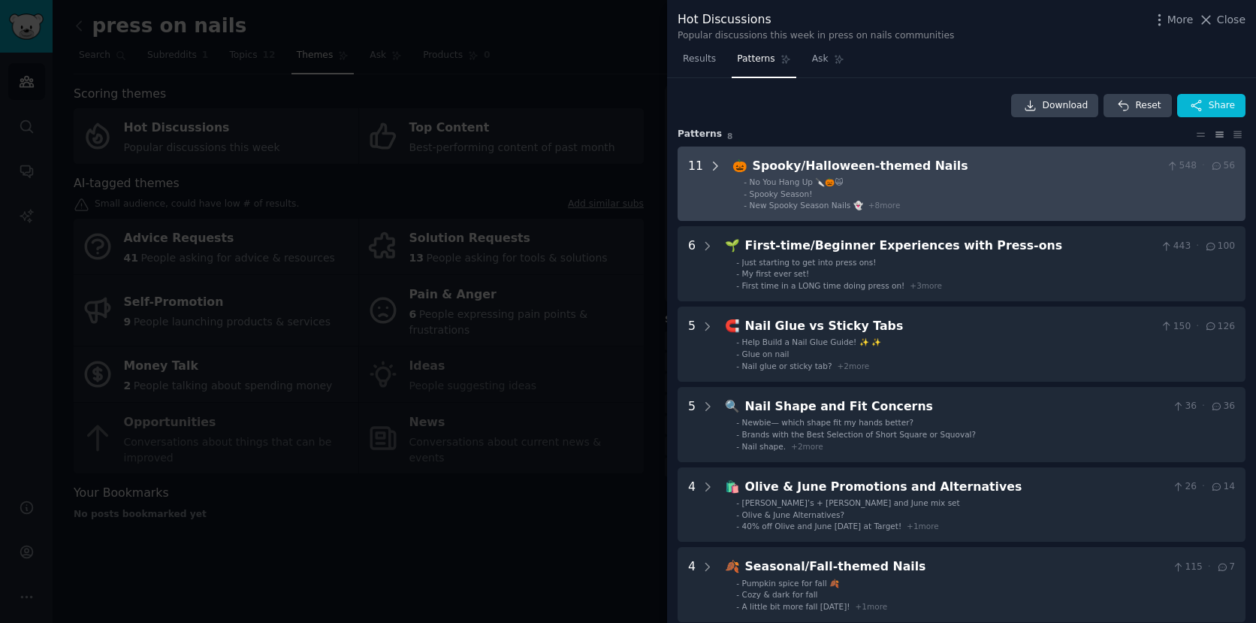
click at [715, 168] on icon at bounding box center [716, 166] width 14 height 14
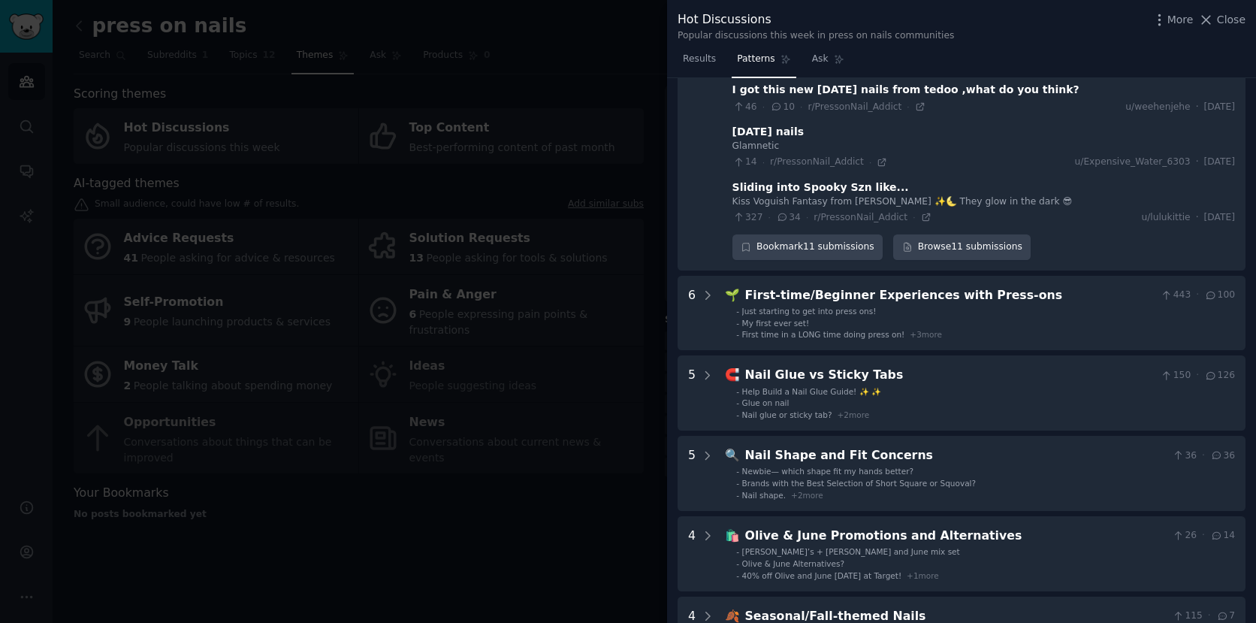
scroll to position [594, 0]
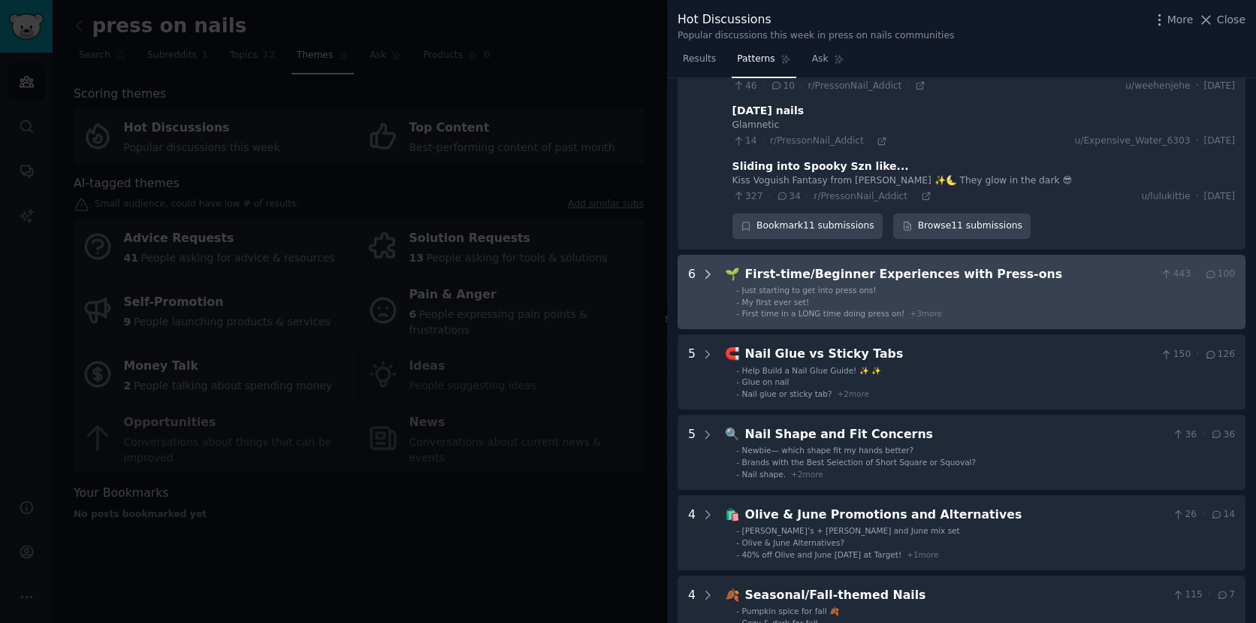
click at [709, 271] on icon at bounding box center [708, 274] width 14 height 14
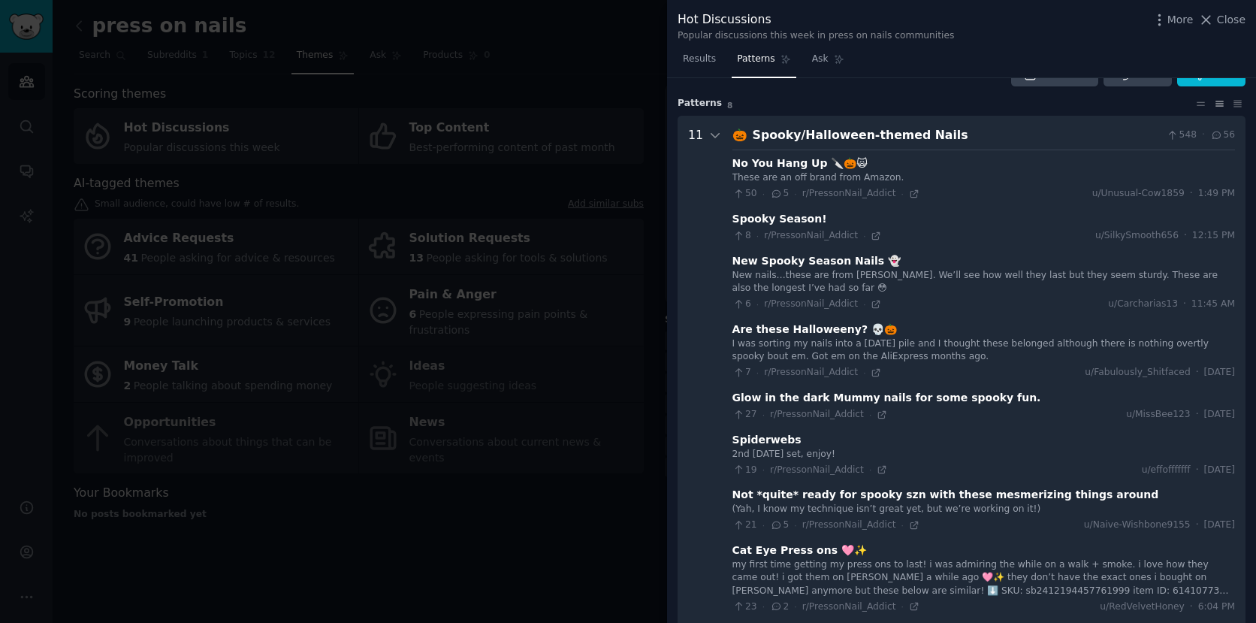
scroll to position [23, 0]
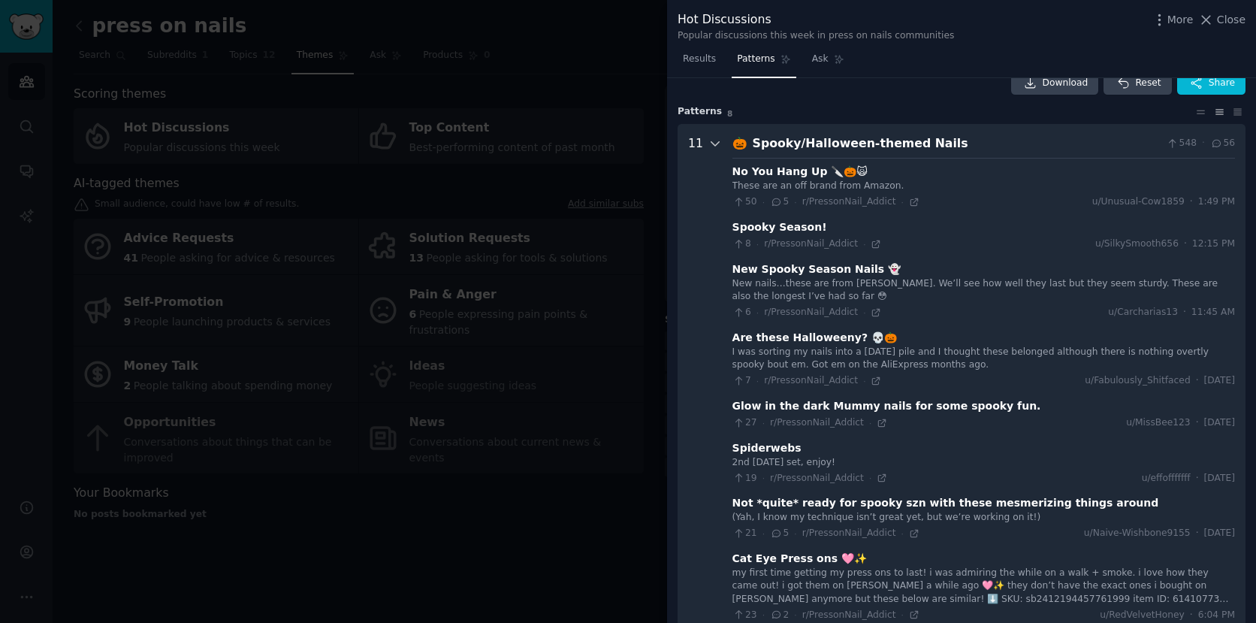
click at [713, 144] on icon at bounding box center [716, 144] width 14 height 14
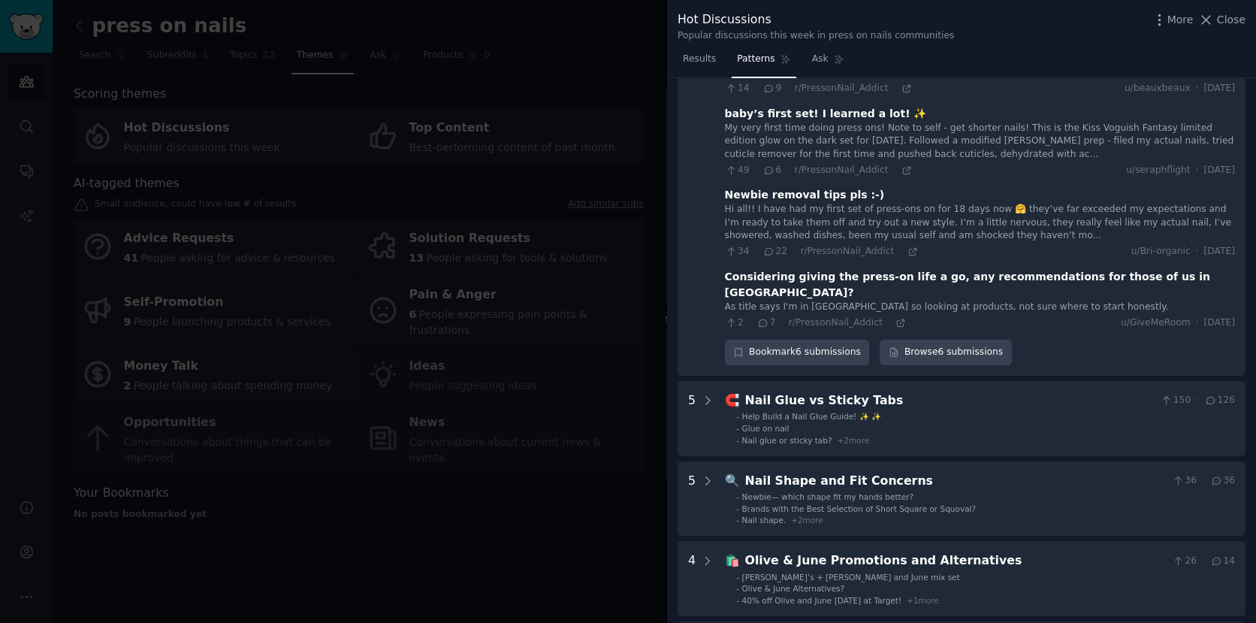
scroll to position [375, 0]
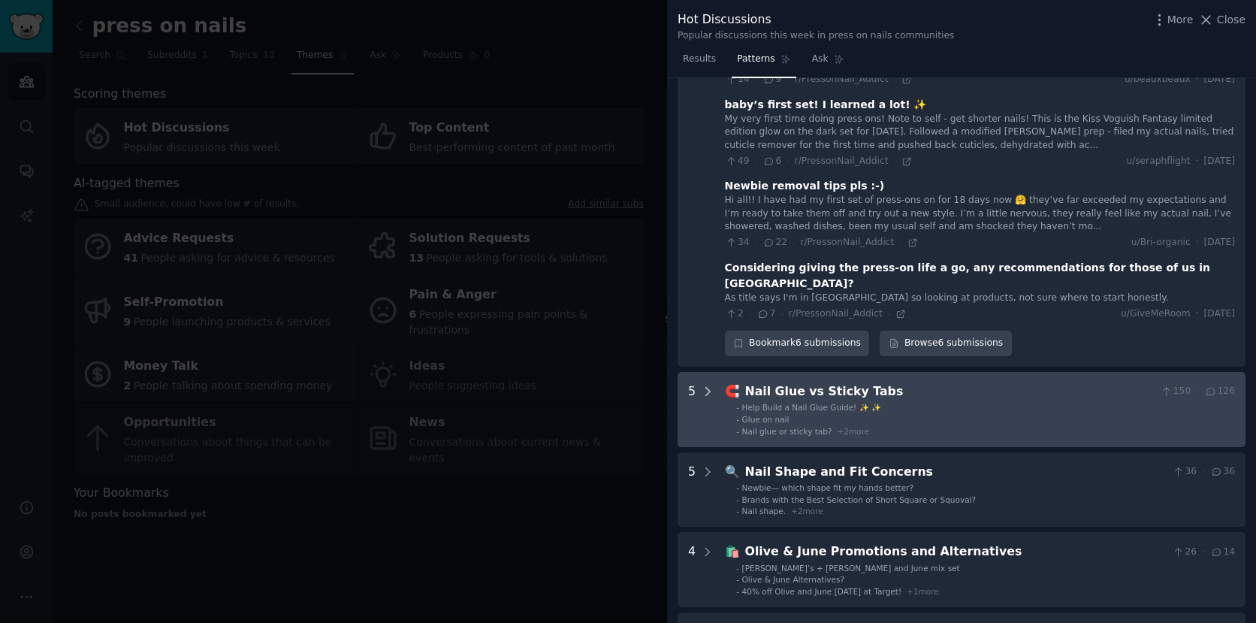
click at [713, 385] on icon at bounding box center [708, 392] width 14 height 14
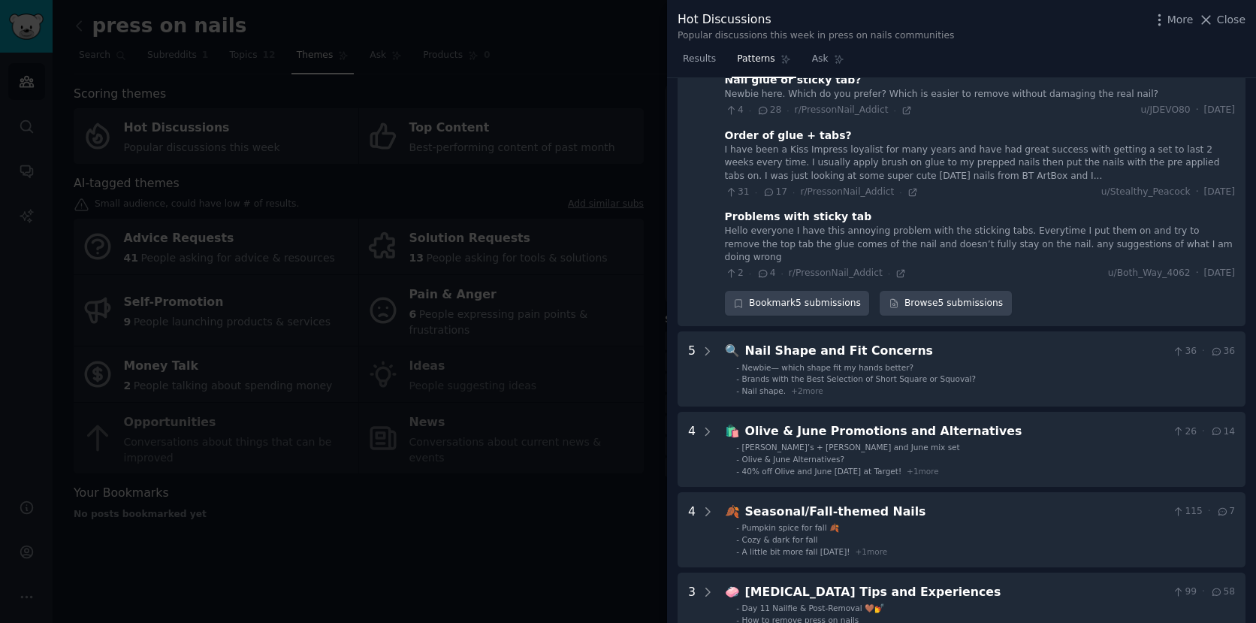
scroll to position [919, 0]
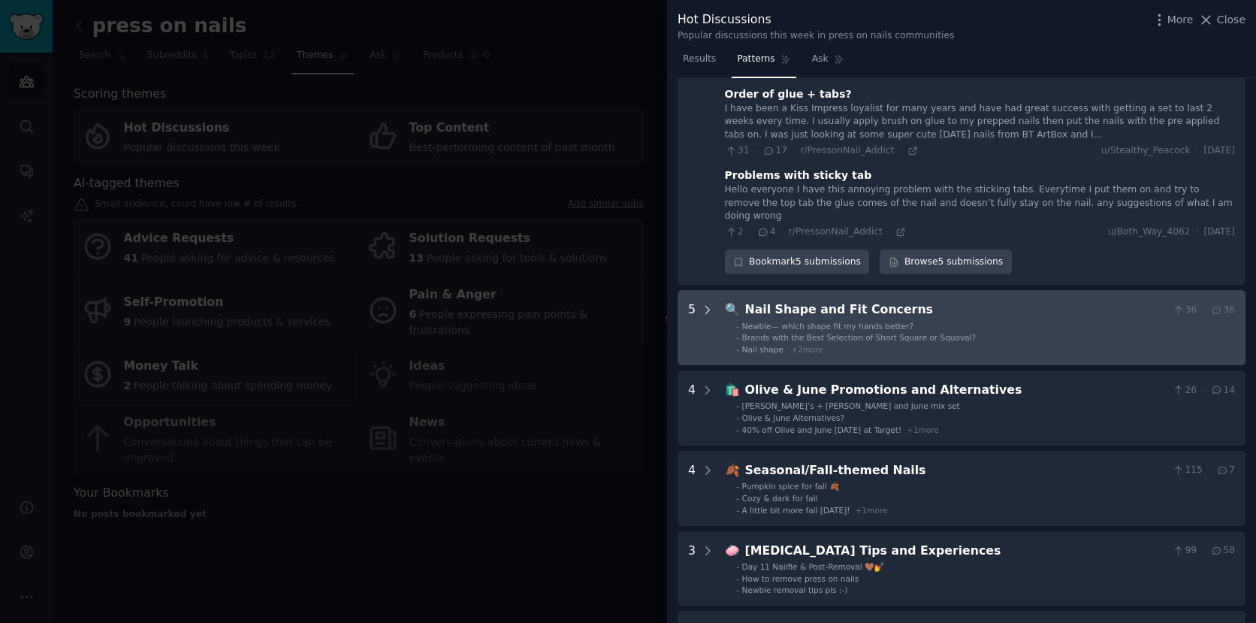
click at [710, 304] on icon at bounding box center [708, 311] width 14 height 14
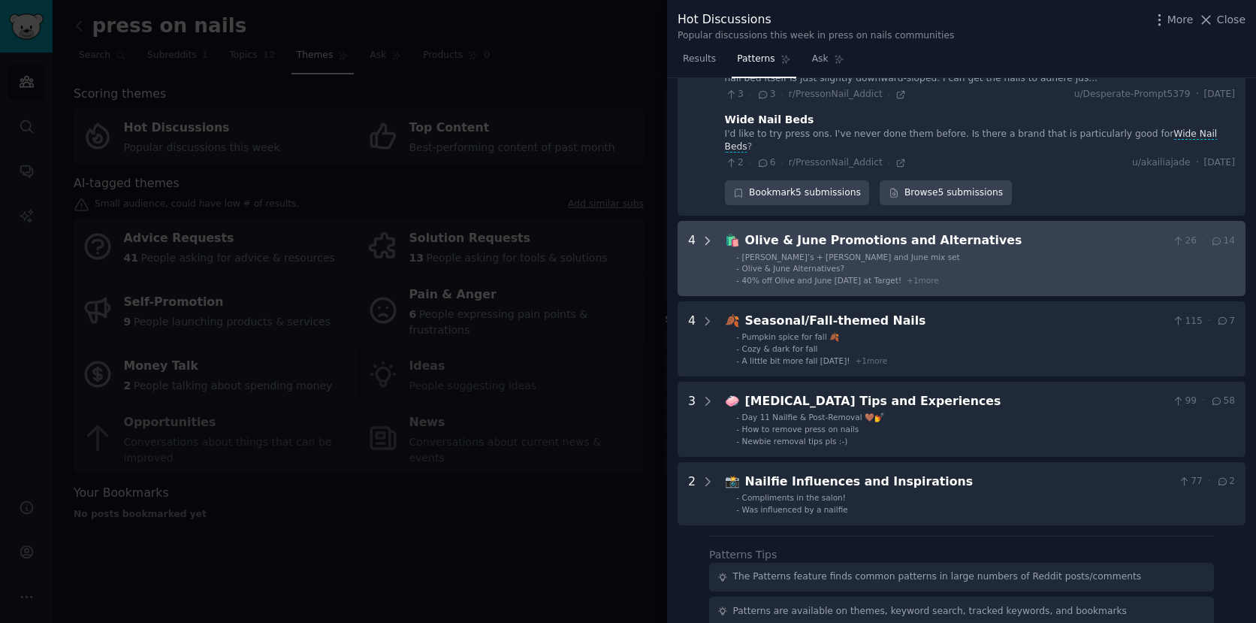
scroll to position [1403, 0]
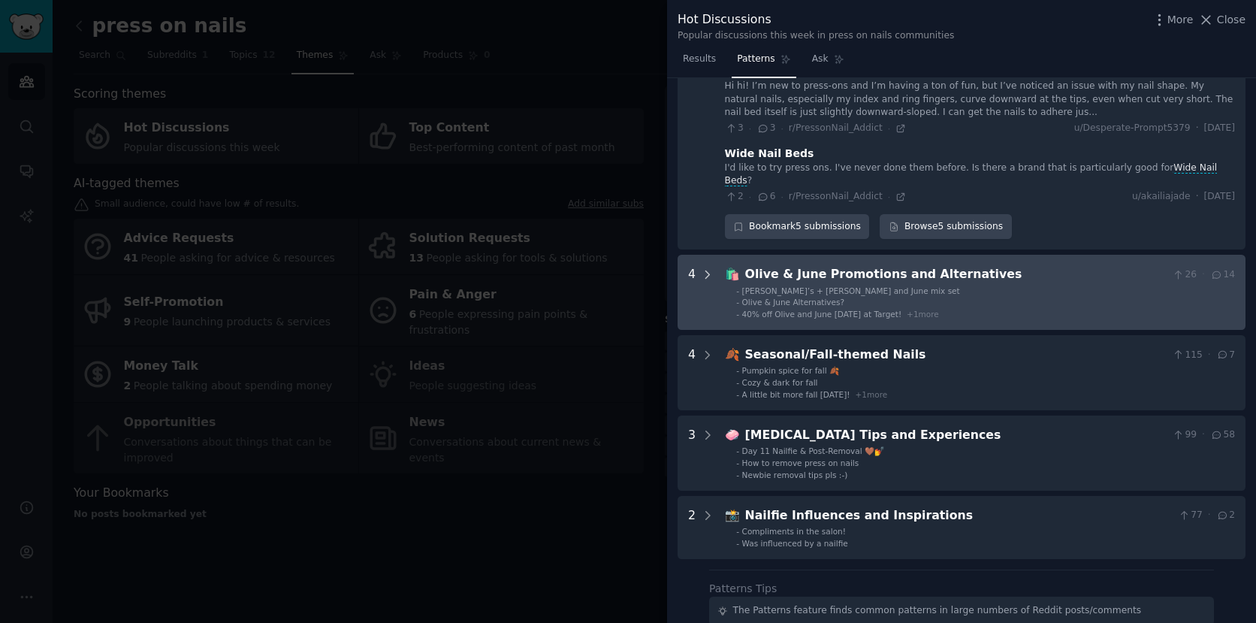
click at [708, 268] on icon at bounding box center [708, 275] width 14 height 14
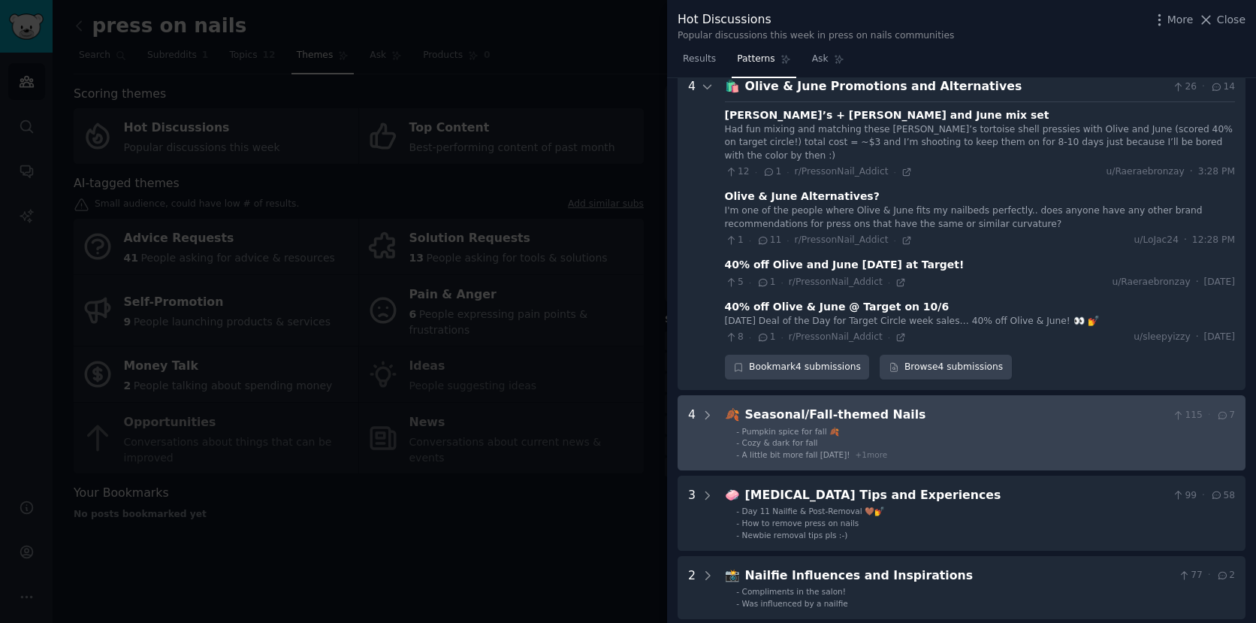
scroll to position [1597, 0]
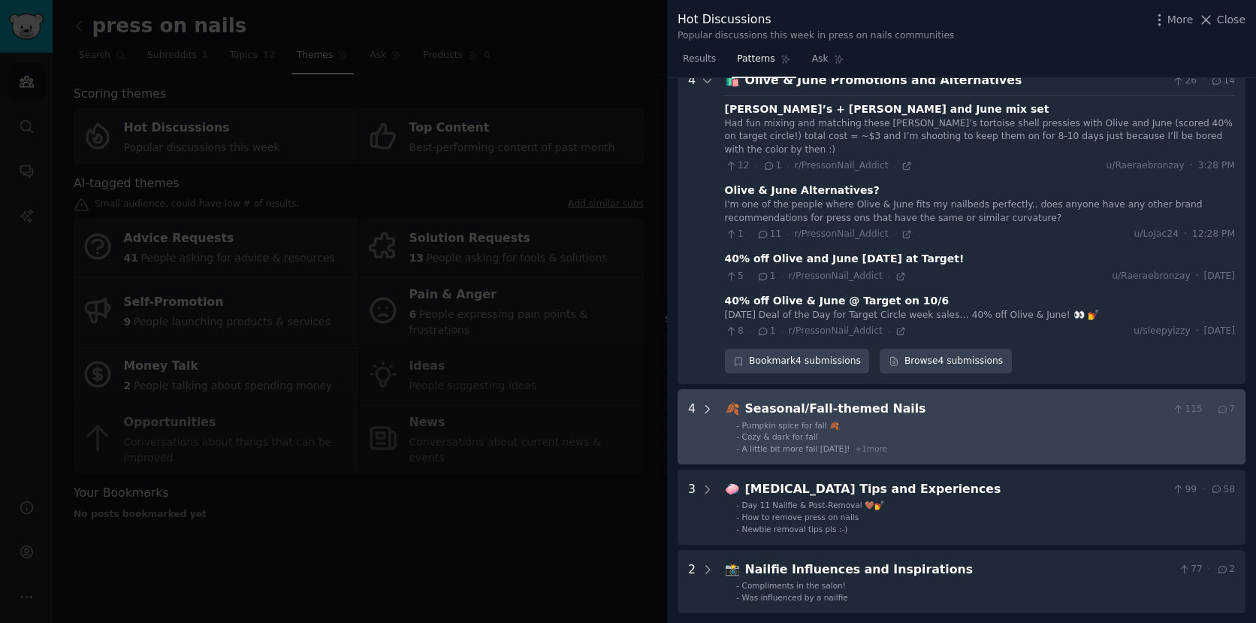
click at [712, 403] on icon at bounding box center [708, 410] width 14 height 14
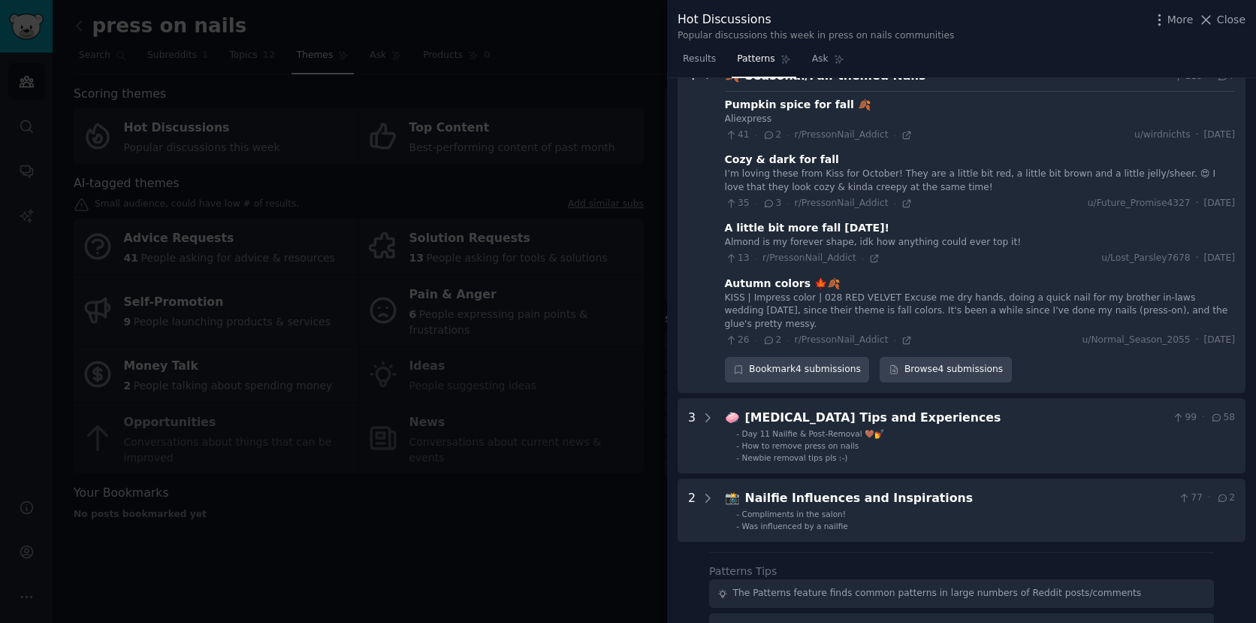
scroll to position [1932, 0]
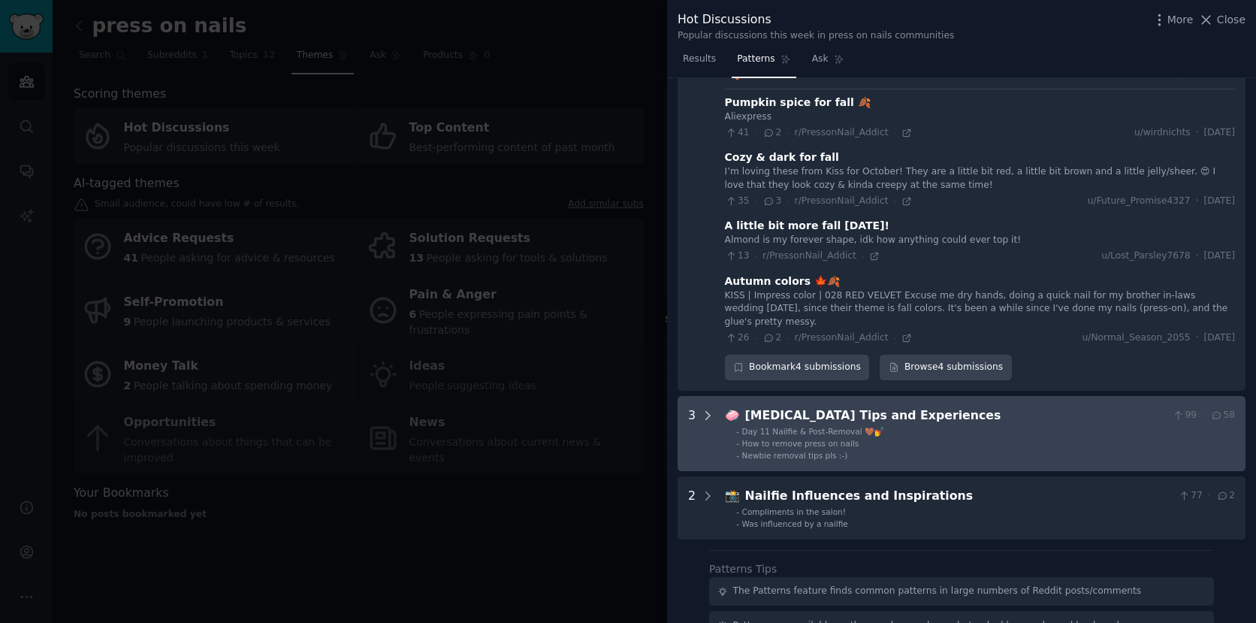
click at [708, 409] on icon at bounding box center [708, 416] width 14 height 14
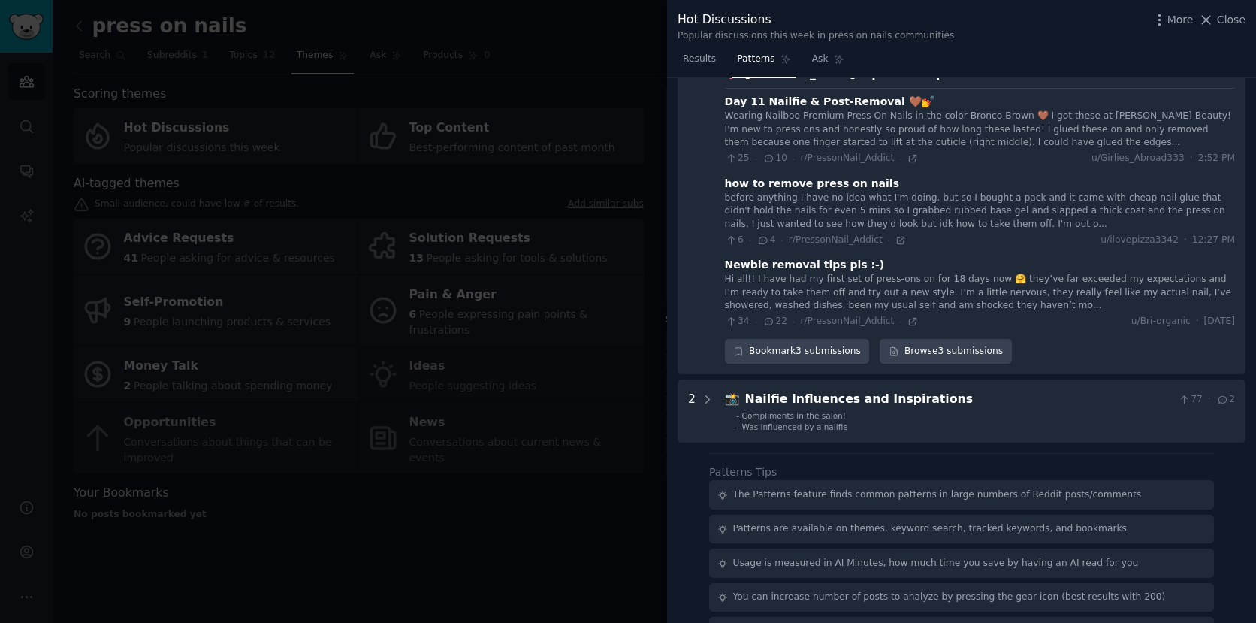
scroll to position [2279, 0]
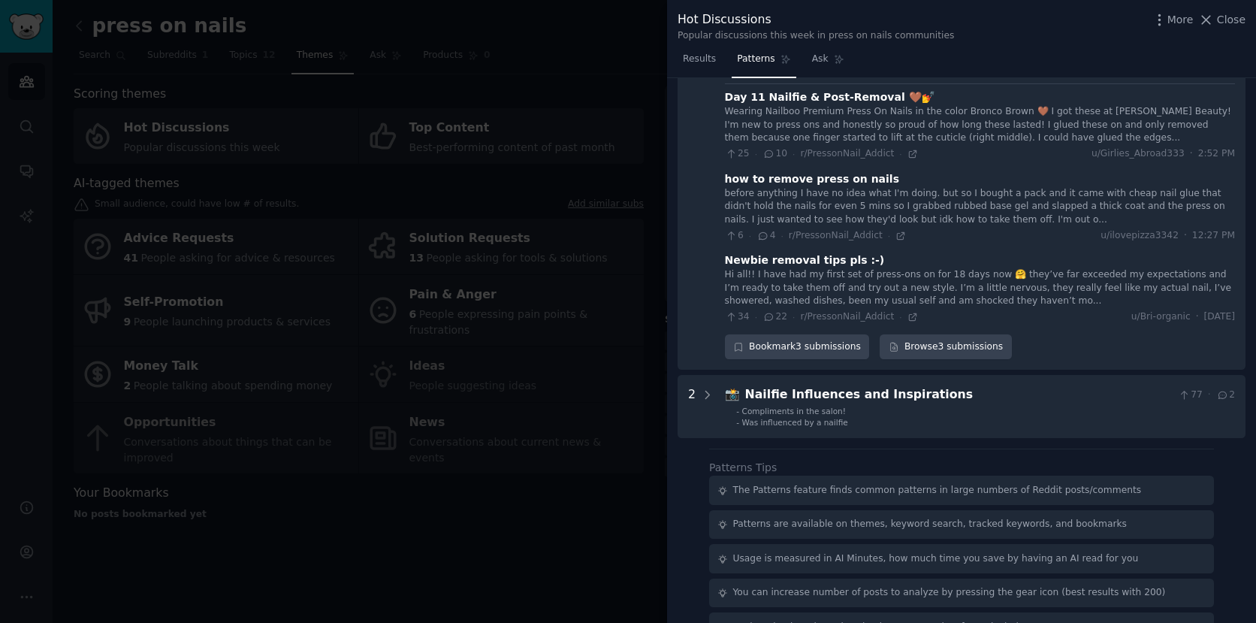
click at [606, 385] on div at bounding box center [628, 311] width 1256 height 623
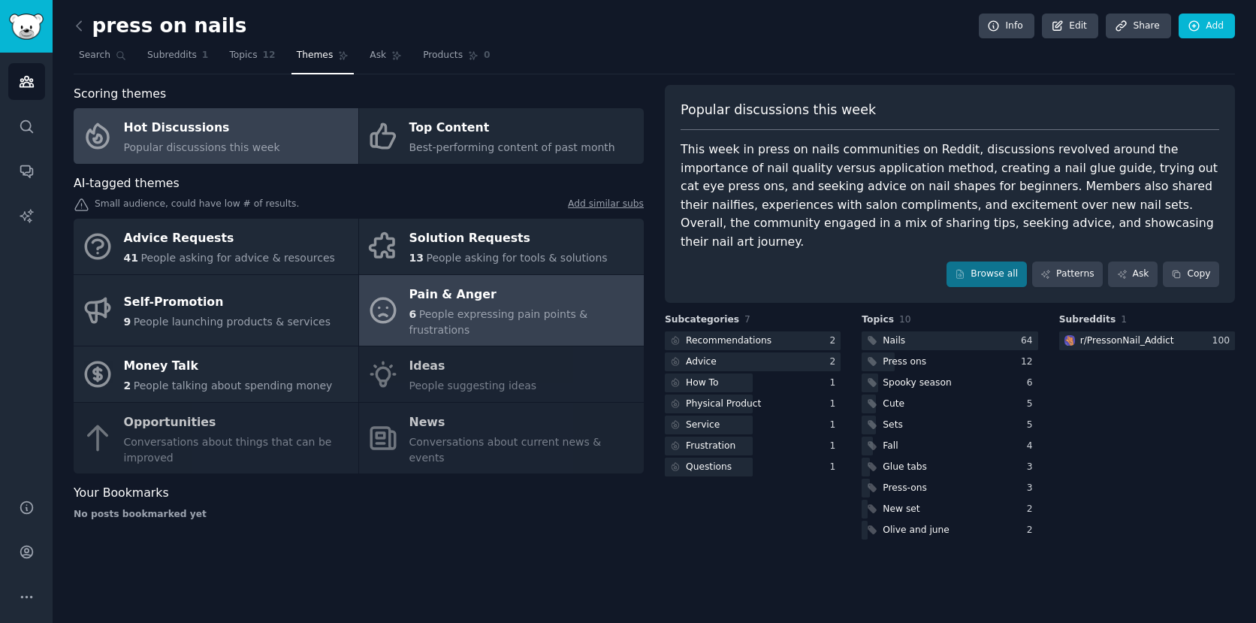
click at [458, 294] on div "Pain & Anger" at bounding box center [522, 295] width 227 height 24
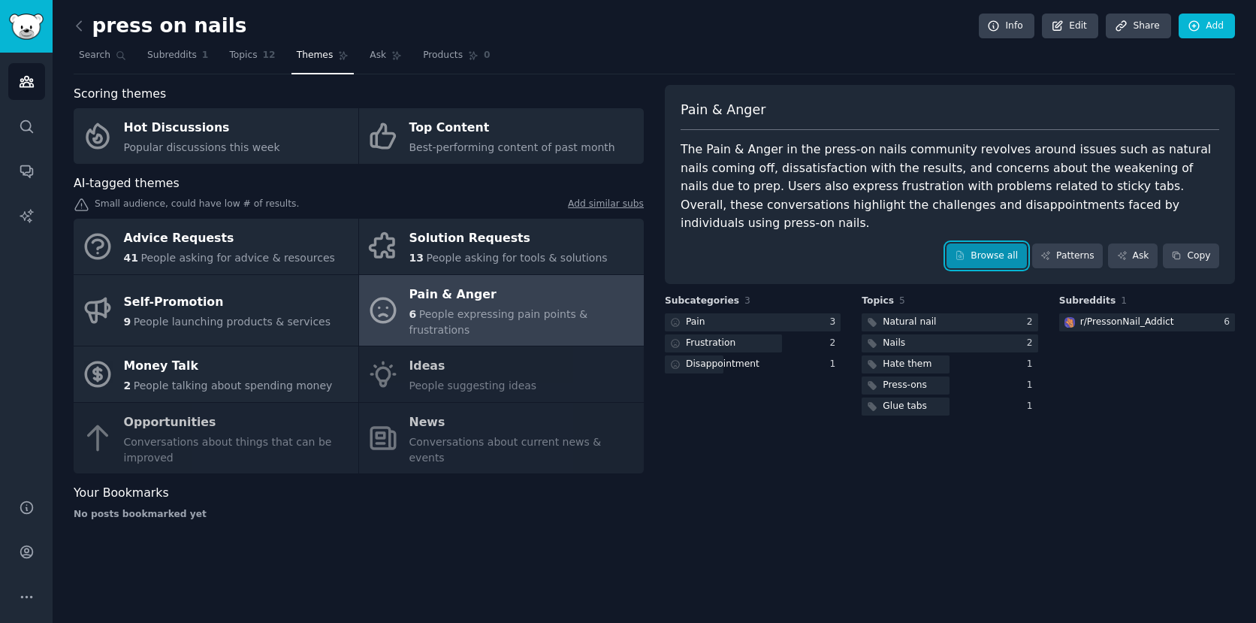
click at [984, 243] on link "Browse all" at bounding box center [987, 256] width 80 height 26
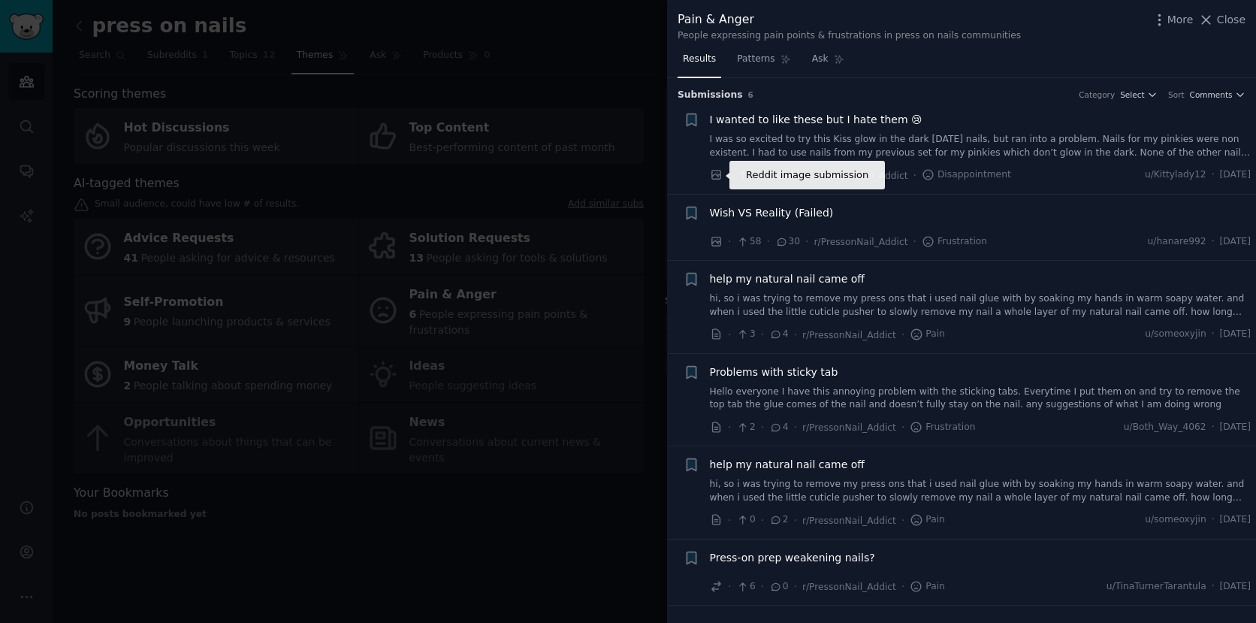
click at [718, 174] on icon at bounding box center [717, 175] width 14 height 14
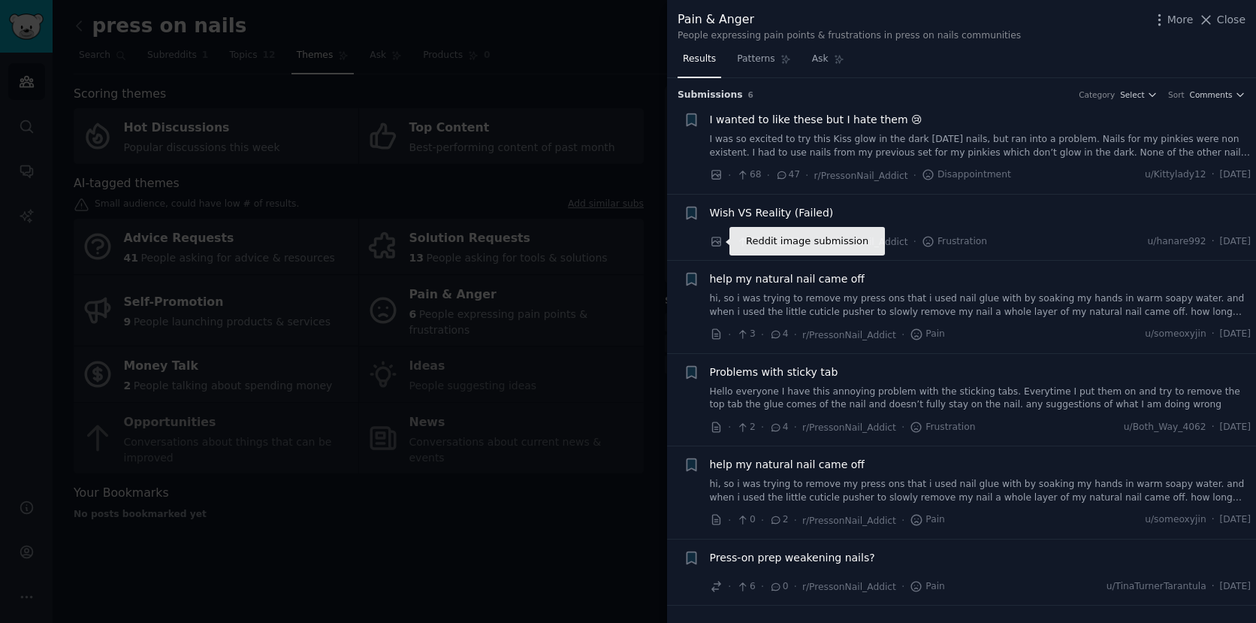
click at [717, 239] on icon at bounding box center [717, 242] width 14 height 14
click at [1238, 20] on span "Close" at bounding box center [1231, 20] width 29 height 16
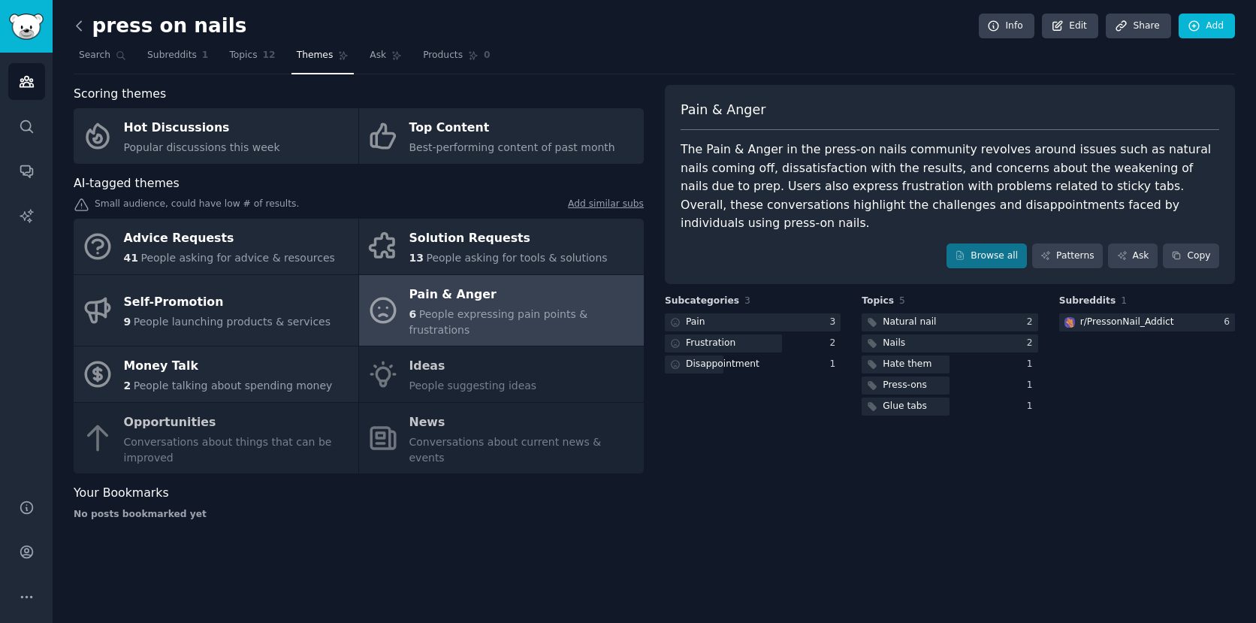
click at [80, 28] on icon at bounding box center [79, 26] width 16 height 16
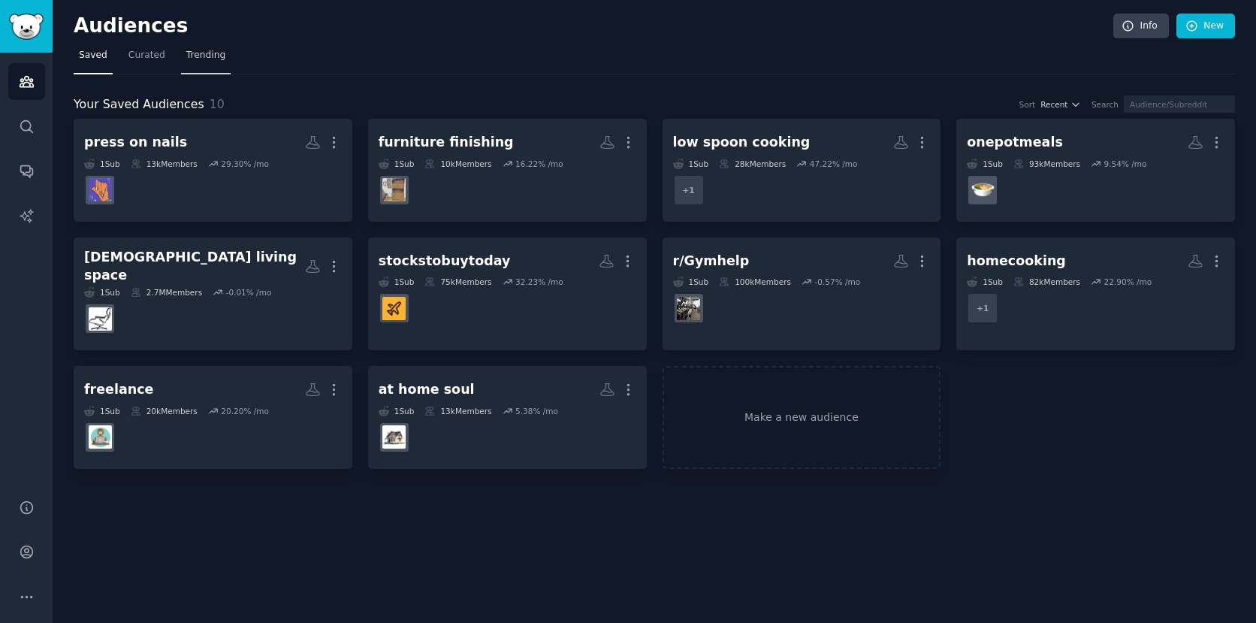
click at [195, 54] on span "Trending" at bounding box center [205, 56] width 39 height 14
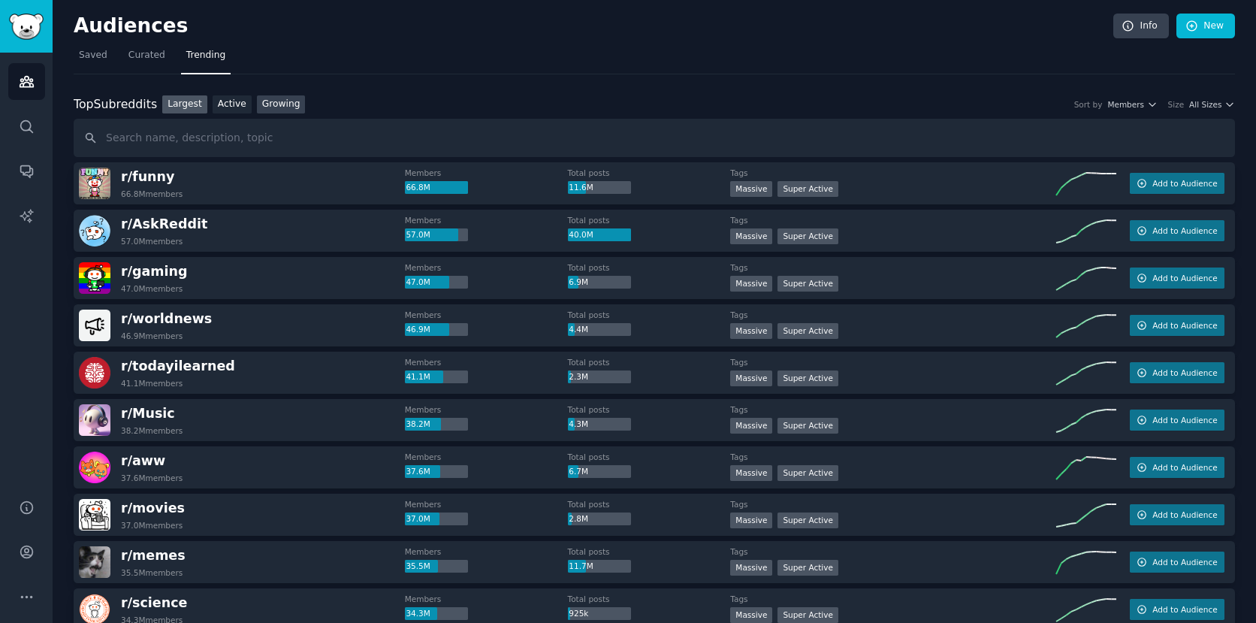
click at [287, 101] on link "Growing" at bounding box center [281, 104] width 49 height 19
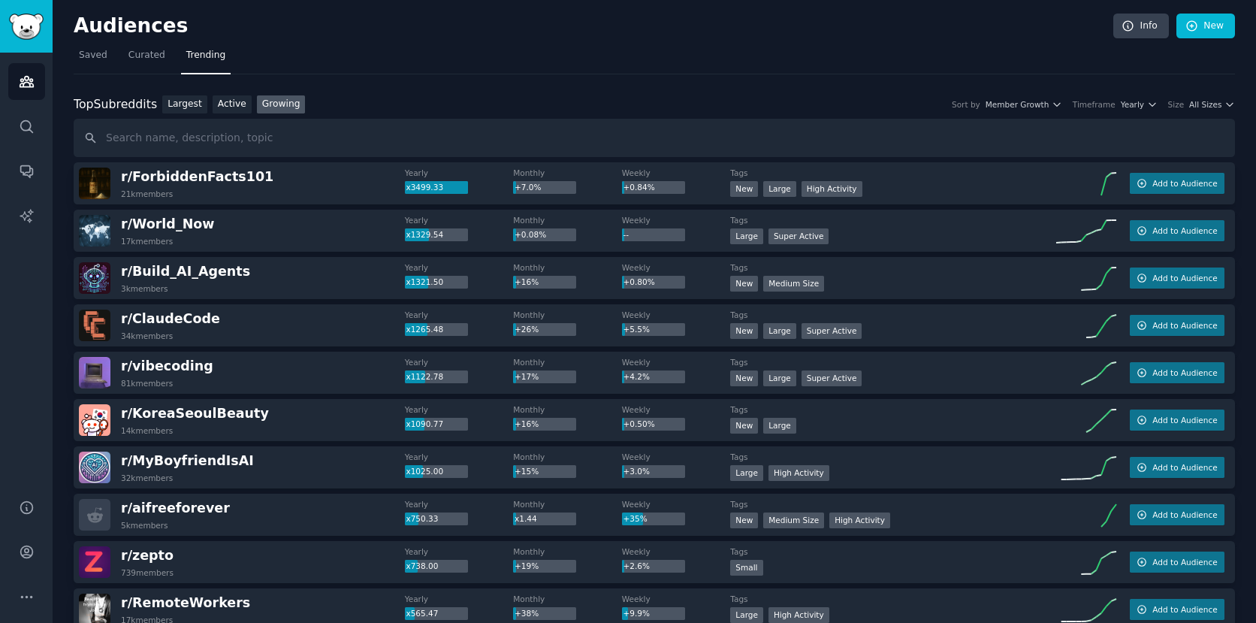
click at [1139, 112] on div "Top Subreddits Top Subreddits Largest Active Growing Sort by Member Growth Time…" at bounding box center [655, 104] width 1162 height 19
click at [1139, 109] on span "Yearly" at bounding box center [1132, 104] width 23 height 11
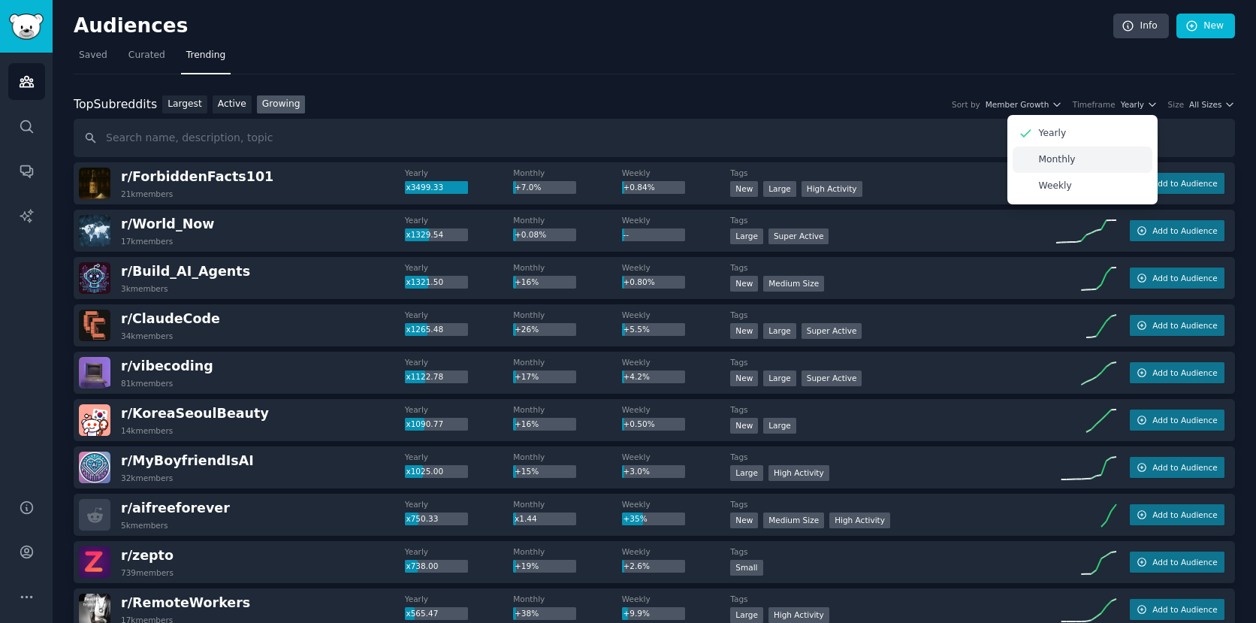
click at [1100, 157] on div "Monthly" at bounding box center [1083, 160] width 140 height 26
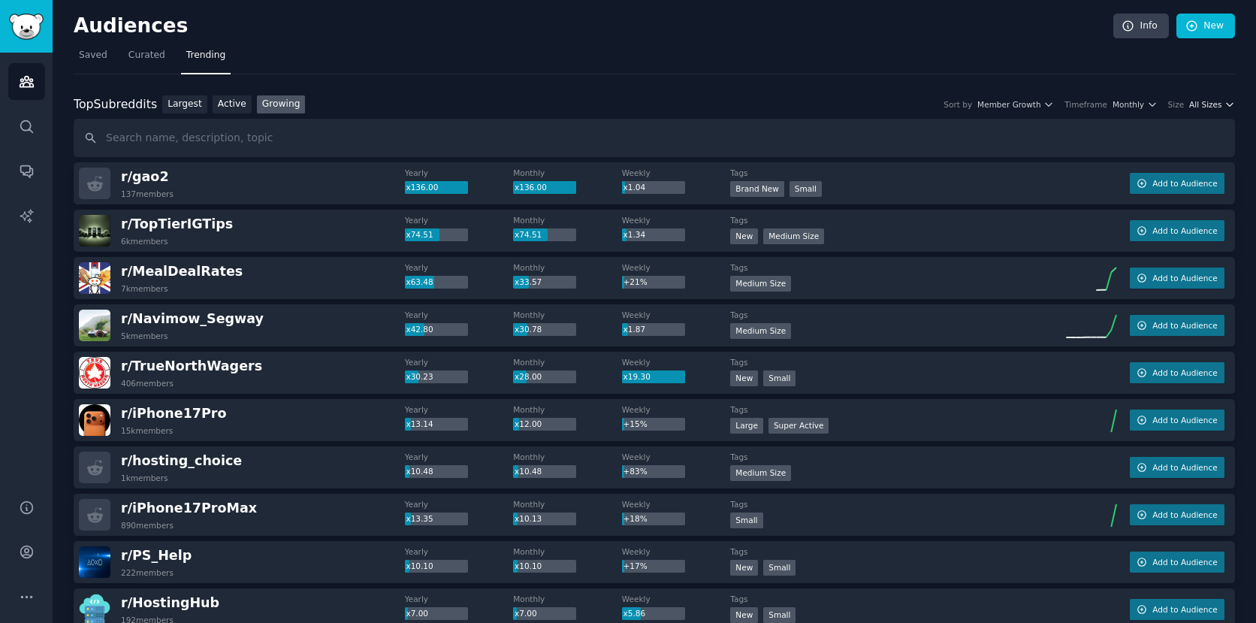
click at [1226, 103] on icon "button" at bounding box center [1230, 104] width 11 height 11
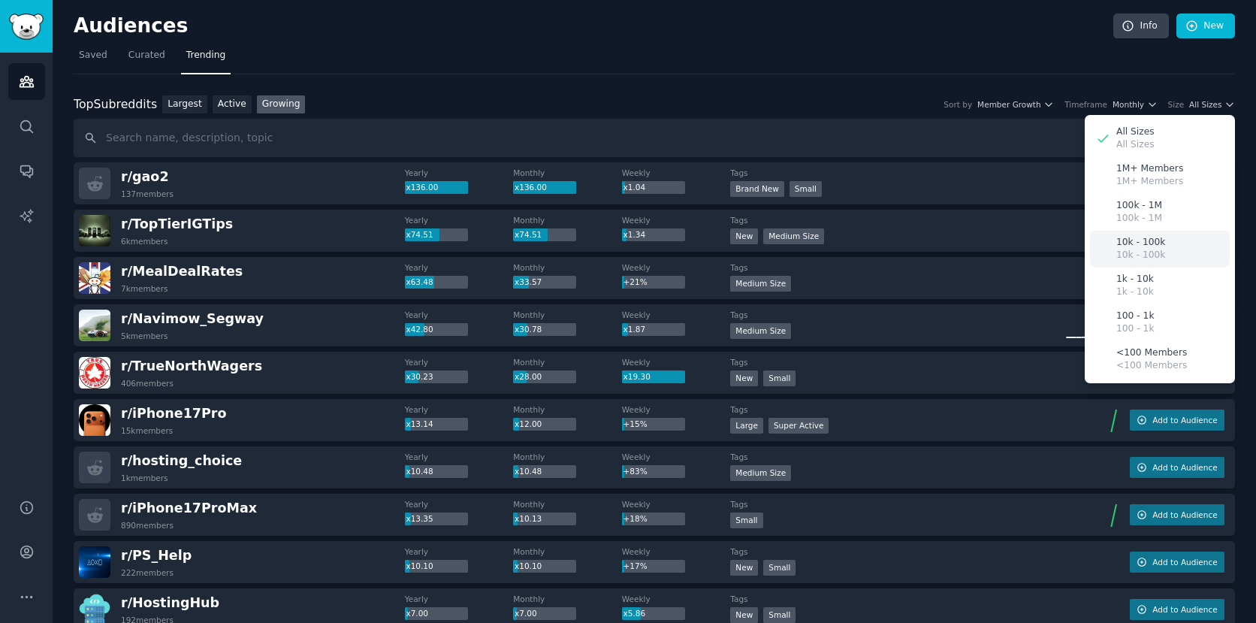
click at [1148, 246] on p "10k - 100k" at bounding box center [1140, 243] width 49 height 14
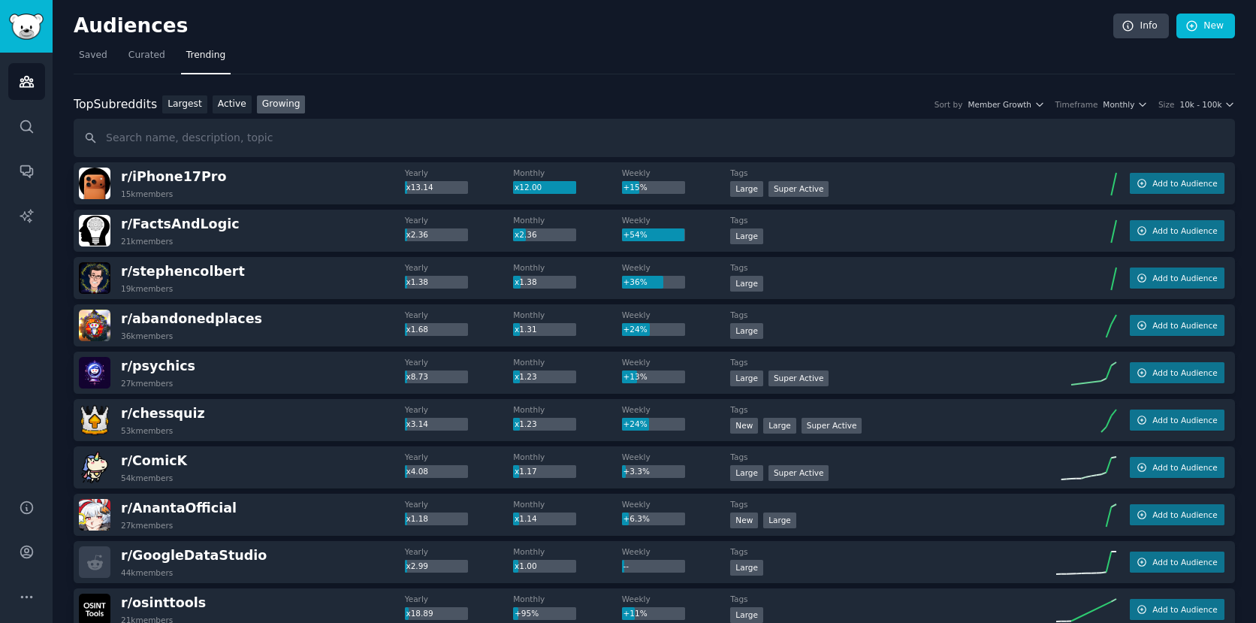
click at [1148, 246] on div "r/ FactsAndLogic 21k members Yearly x2.36 Monthly x2.36 Weekly +54% Tags Large …" at bounding box center [655, 231] width 1162 height 42
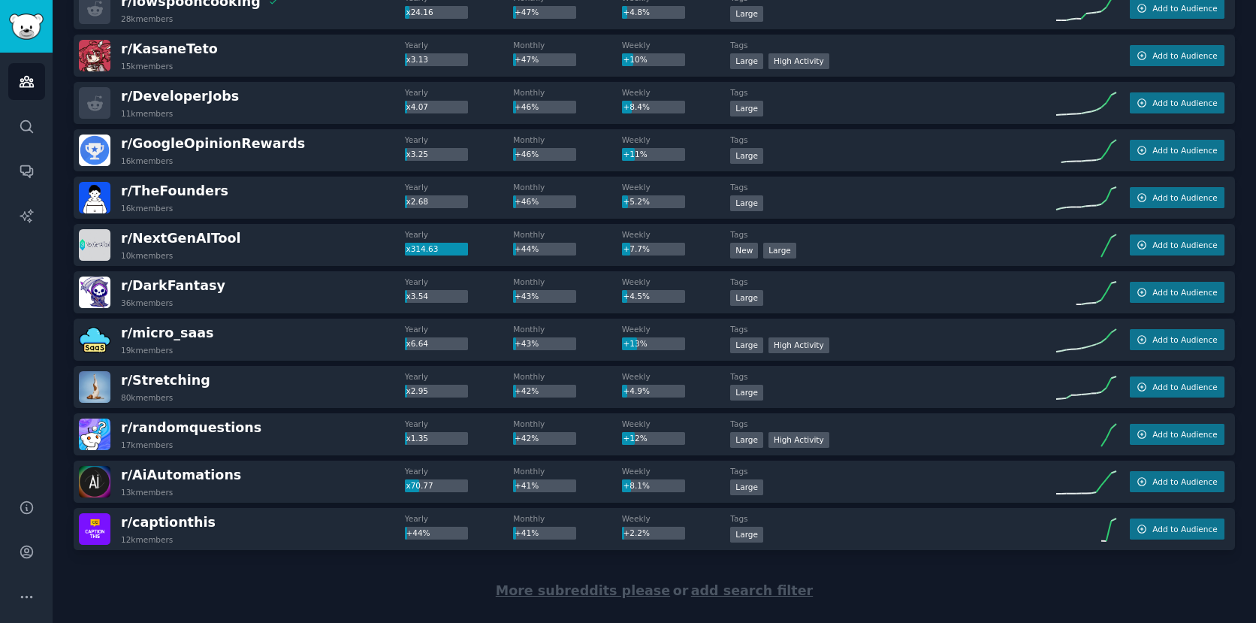
scroll to position [2003, 0]
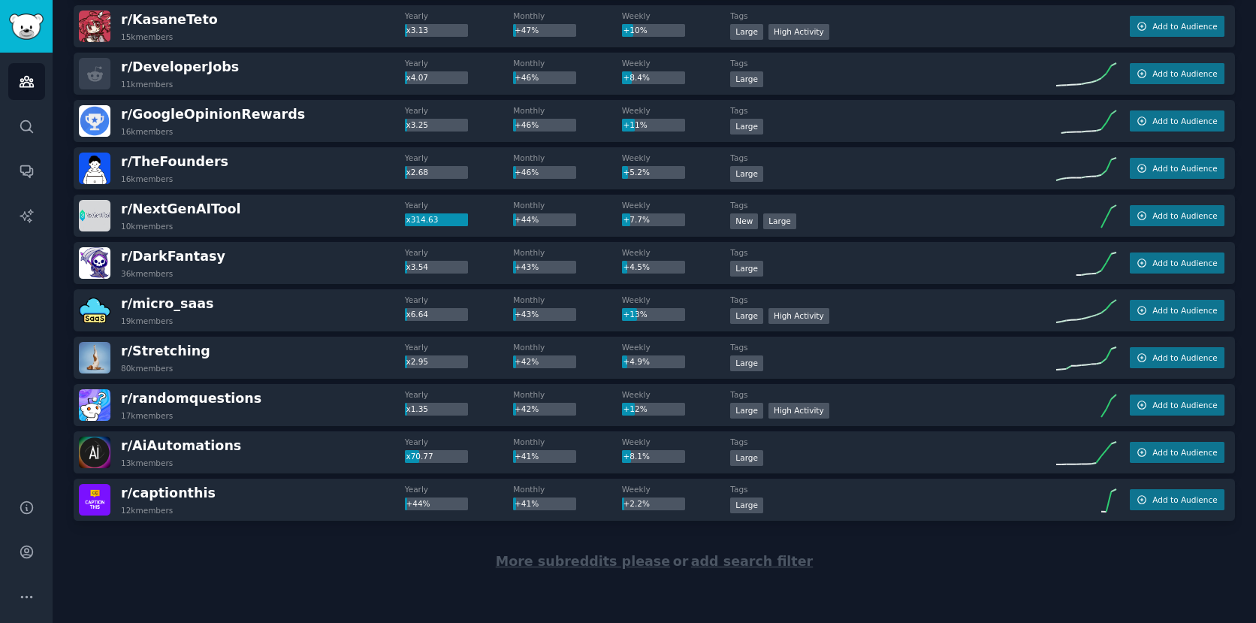
click at [540, 560] on span "More subreddits please" at bounding box center [583, 561] width 174 height 15
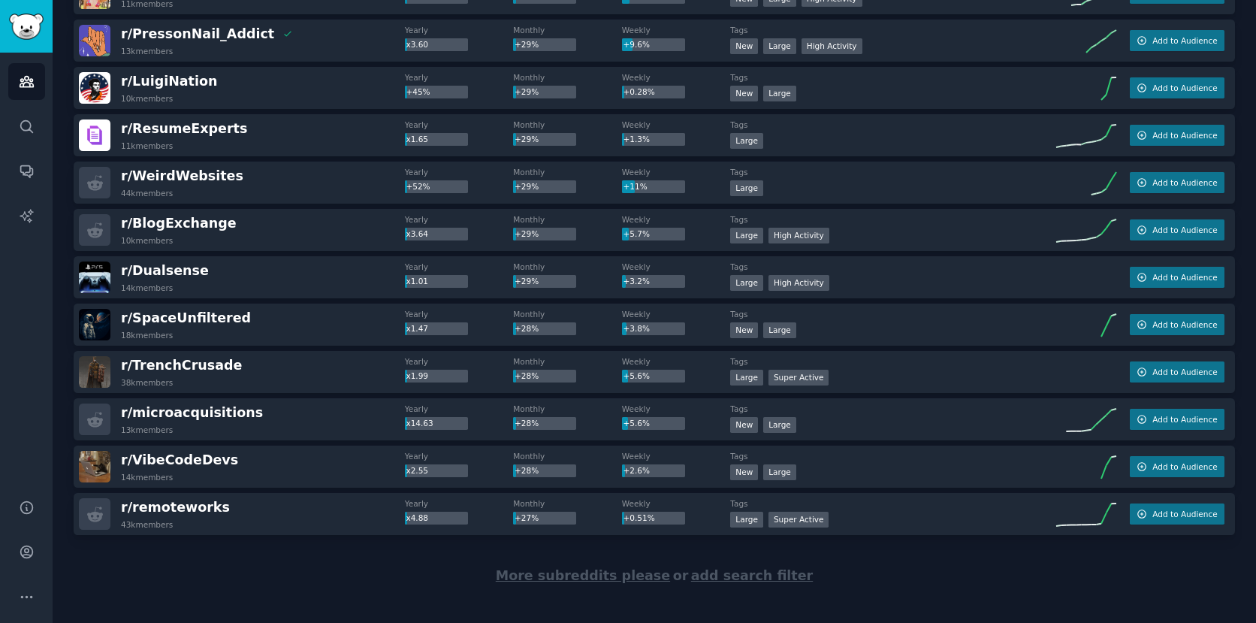
scroll to position [4370, 0]
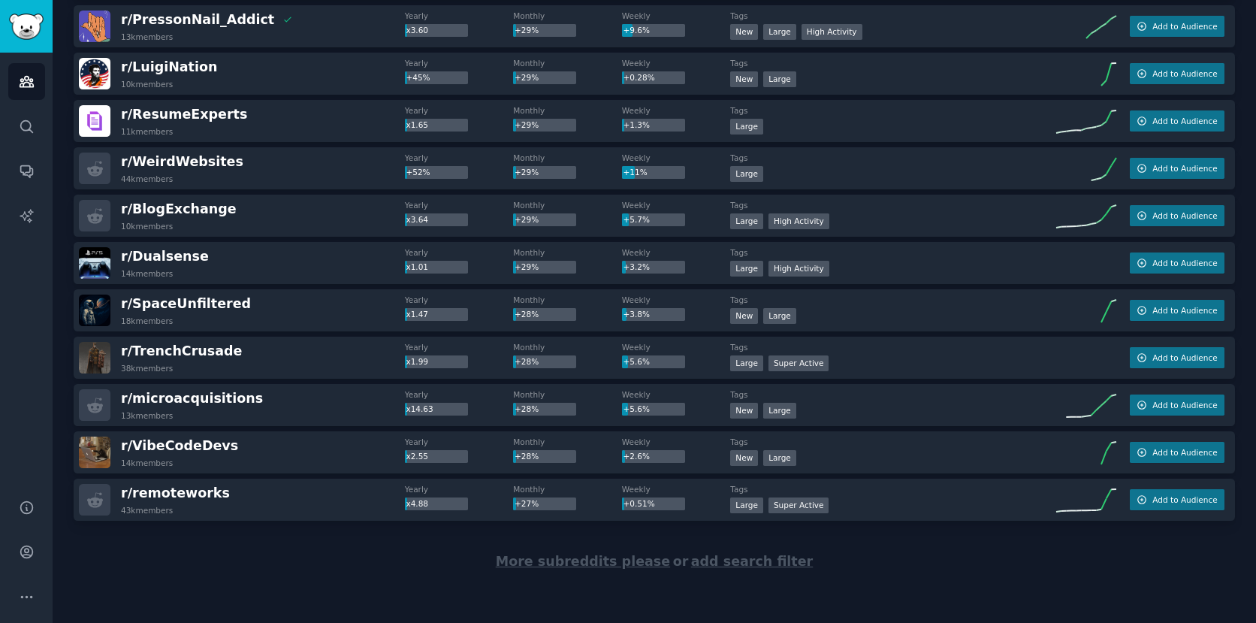
click at [561, 564] on span "More subreddits please" at bounding box center [583, 561] width 174 height 15
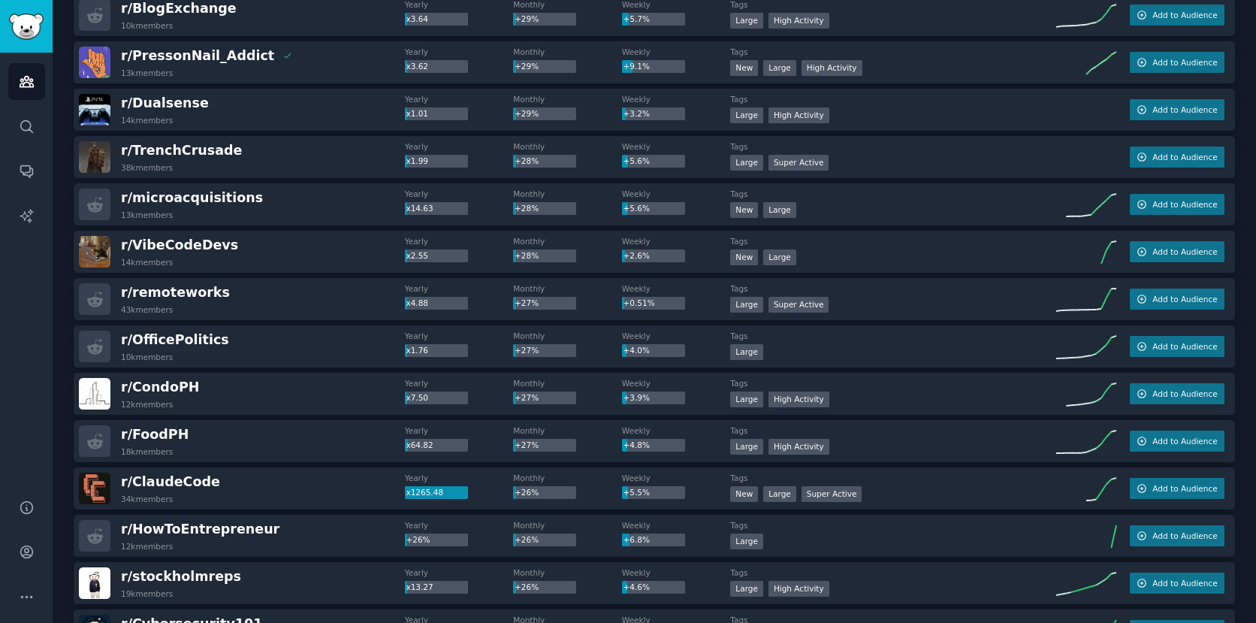
scroll to position [4575, 0]
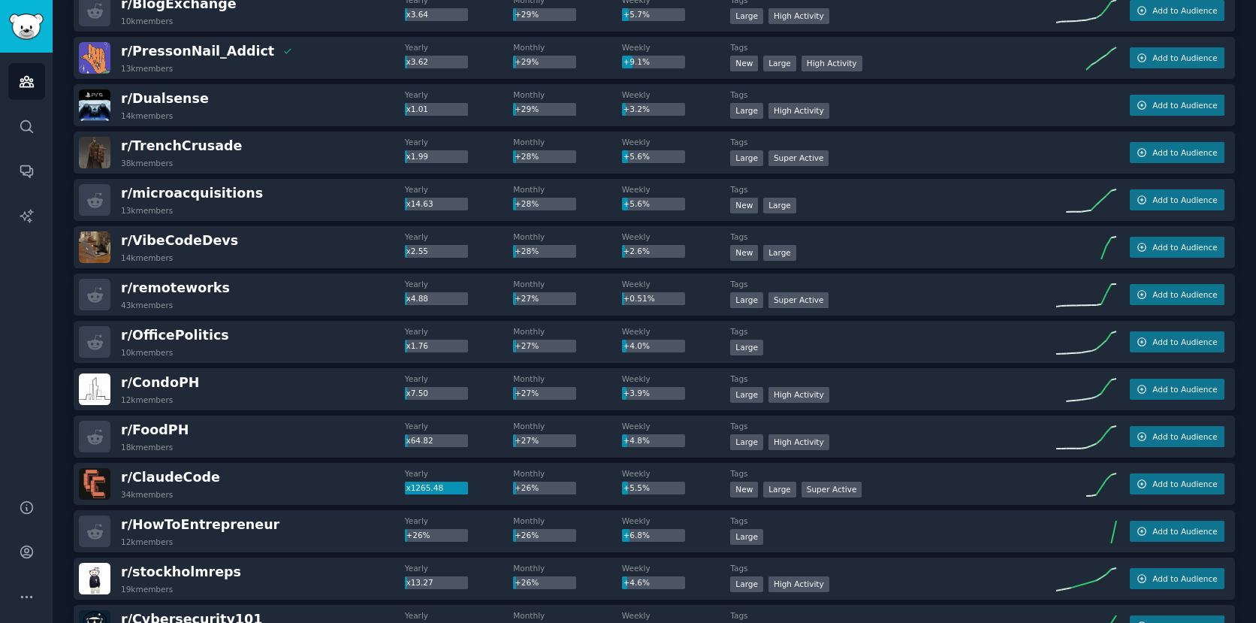
click at [328, 485] on div "r/ ClaudeCode 34k members" at bounding box center [242, 484] width 326 height 32
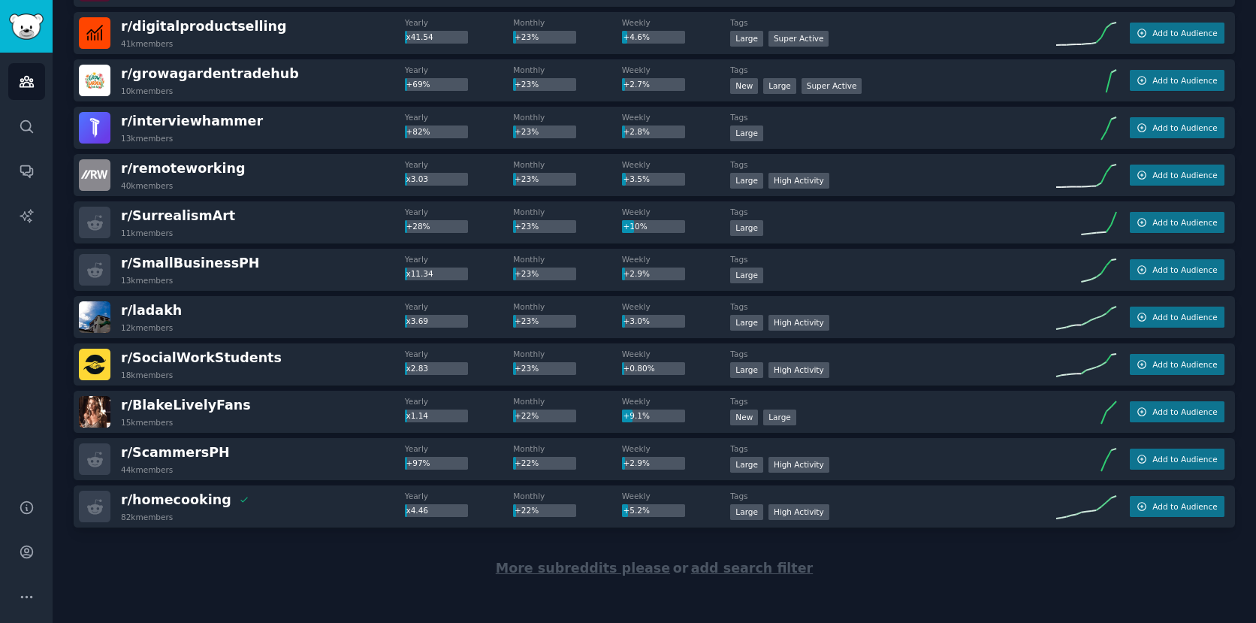
scroll to position [6736, 0]
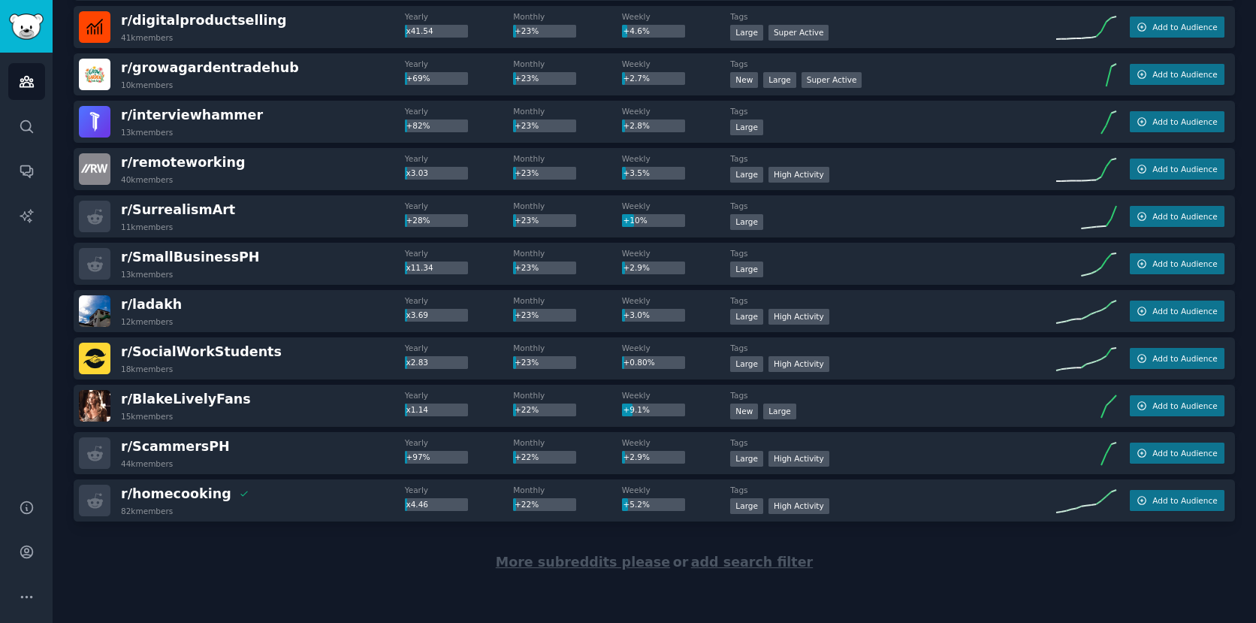
click at [580, 557] on span "More subreddits please" at bounding box center [583, 561] width 174 height 15
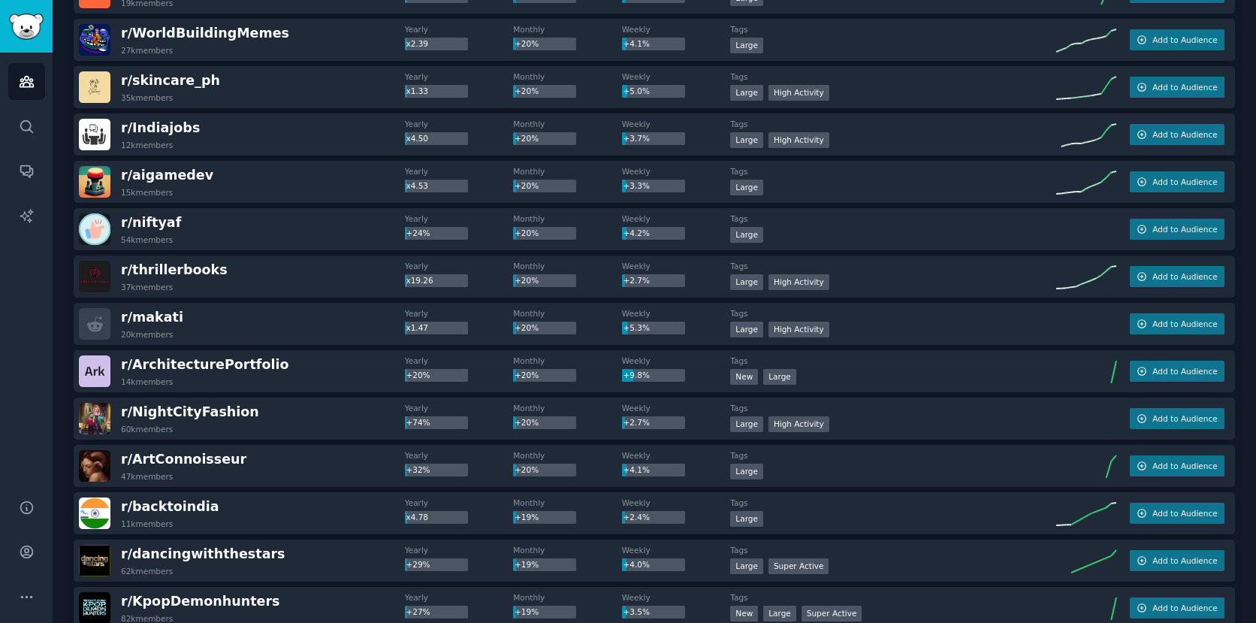
scroll to position [8858, 0]
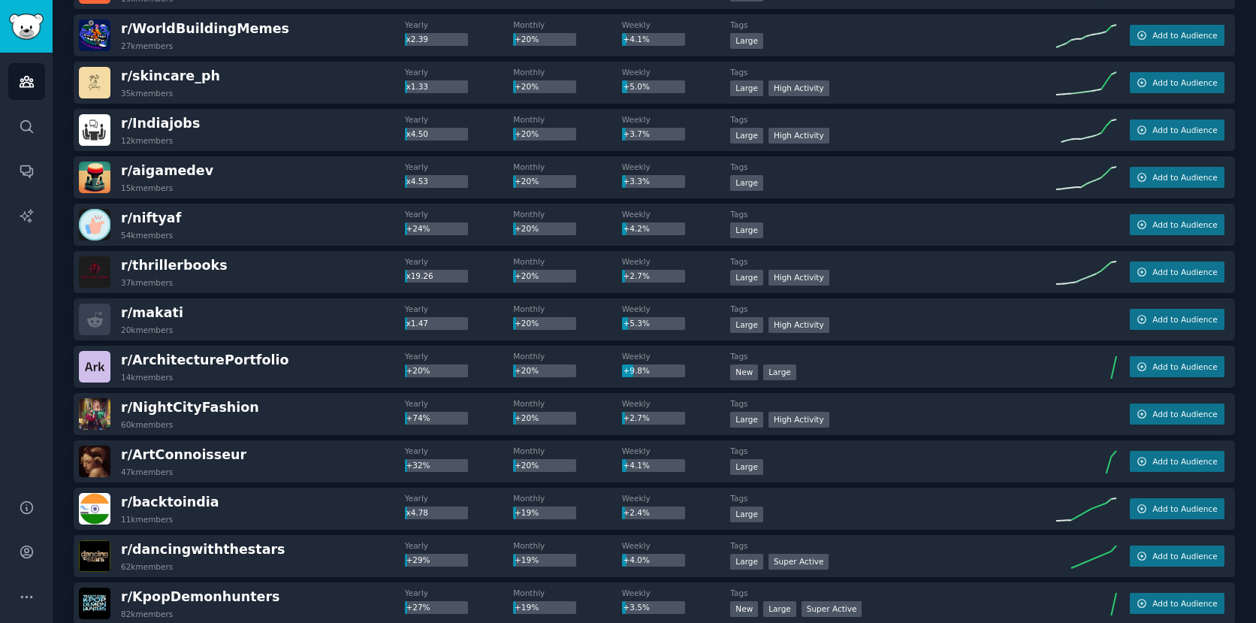
drag, startPoint x: 31, startPoint y: 80, endPoint x: 296, endPoint y: 1, distance: 276.9
click at [0, 0] on nav "Audiences Audiences Search Conversations AI Reports Help Account More" at bounding box center [26, 311] width 53 height 623
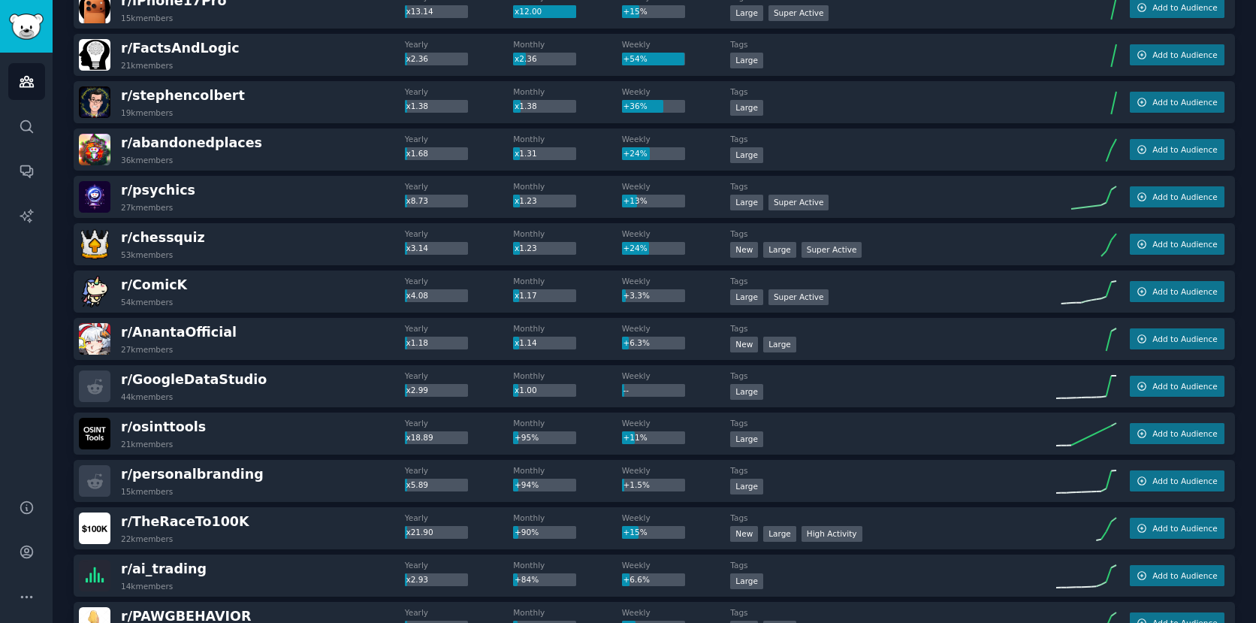
scroll to position [0, 0]
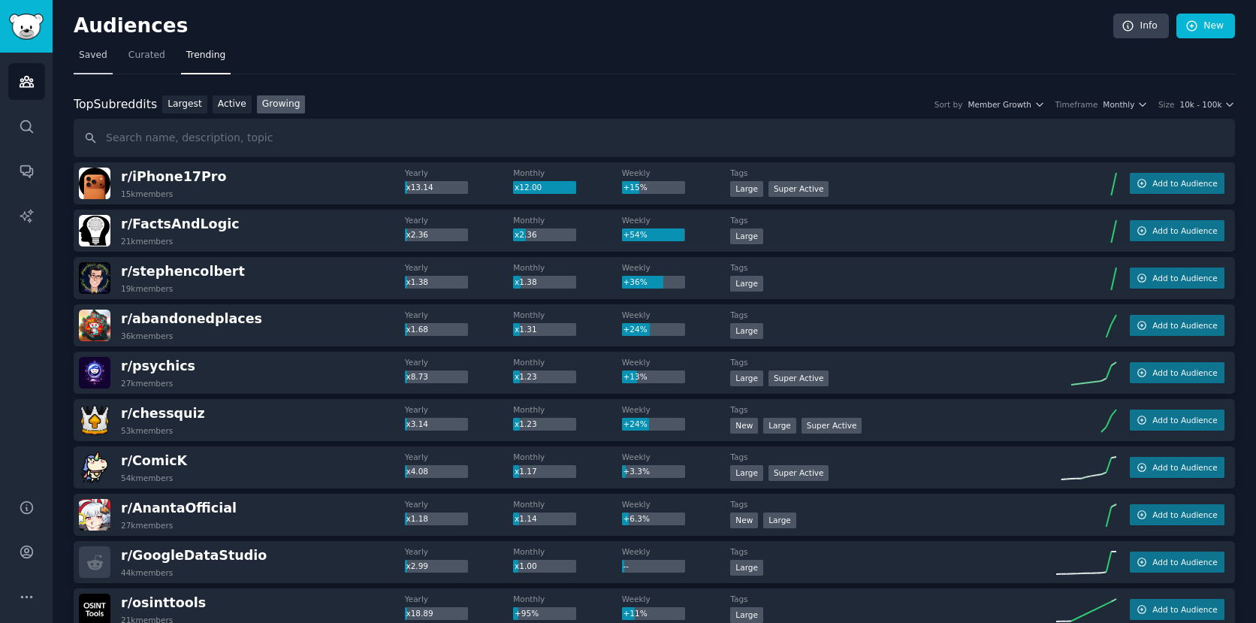
click at [95, 55] on span "Saved" at bounding box center [93, 56] width 29 height 14
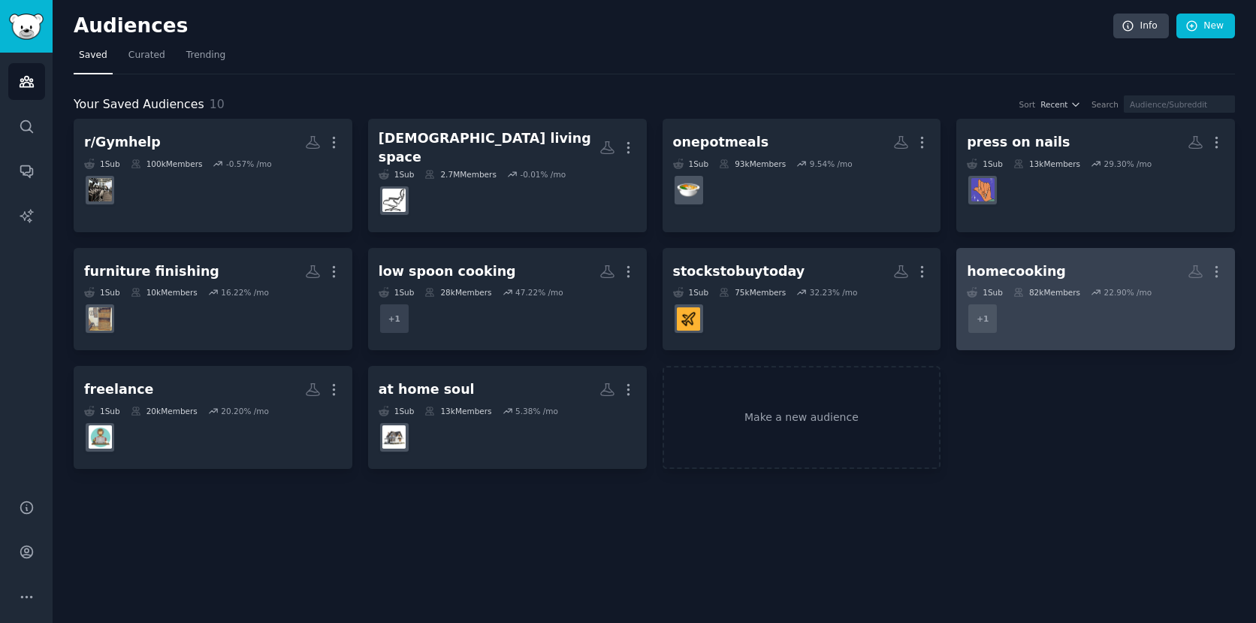
click at [1043, 262] on div "homecooking" at bounding box center [1016, 271] width 99 height 19
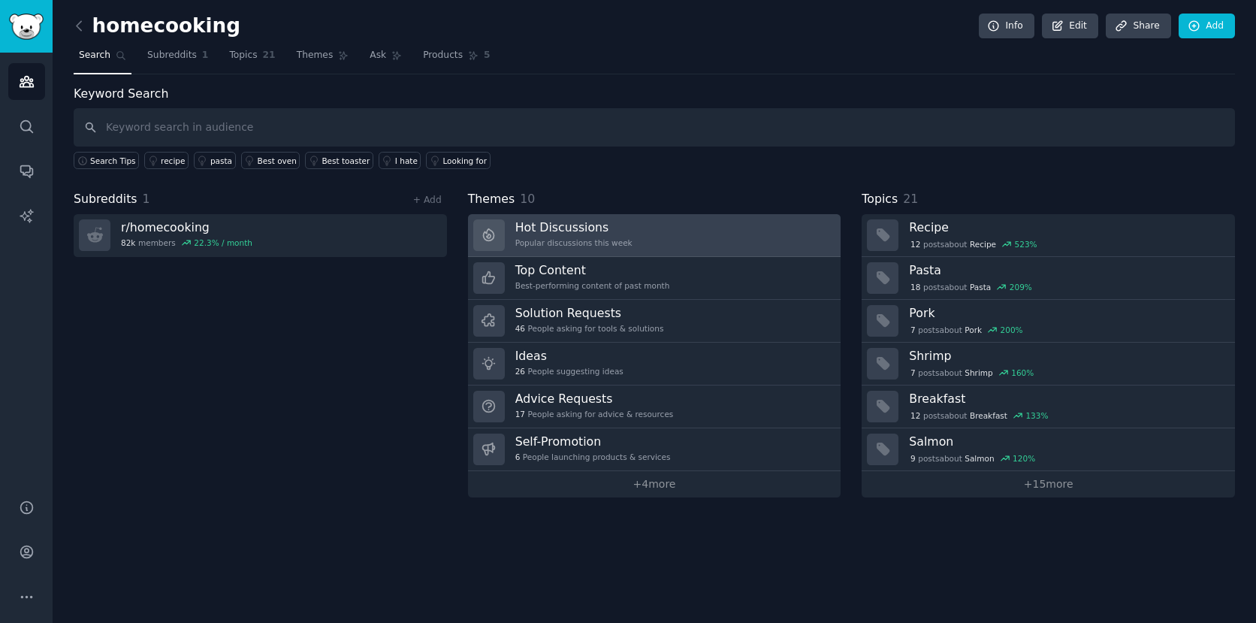
click at [636, 239] on link "Hot Discussions Popular discussions this week" at bounding box center [654, 235] width 373 height 43
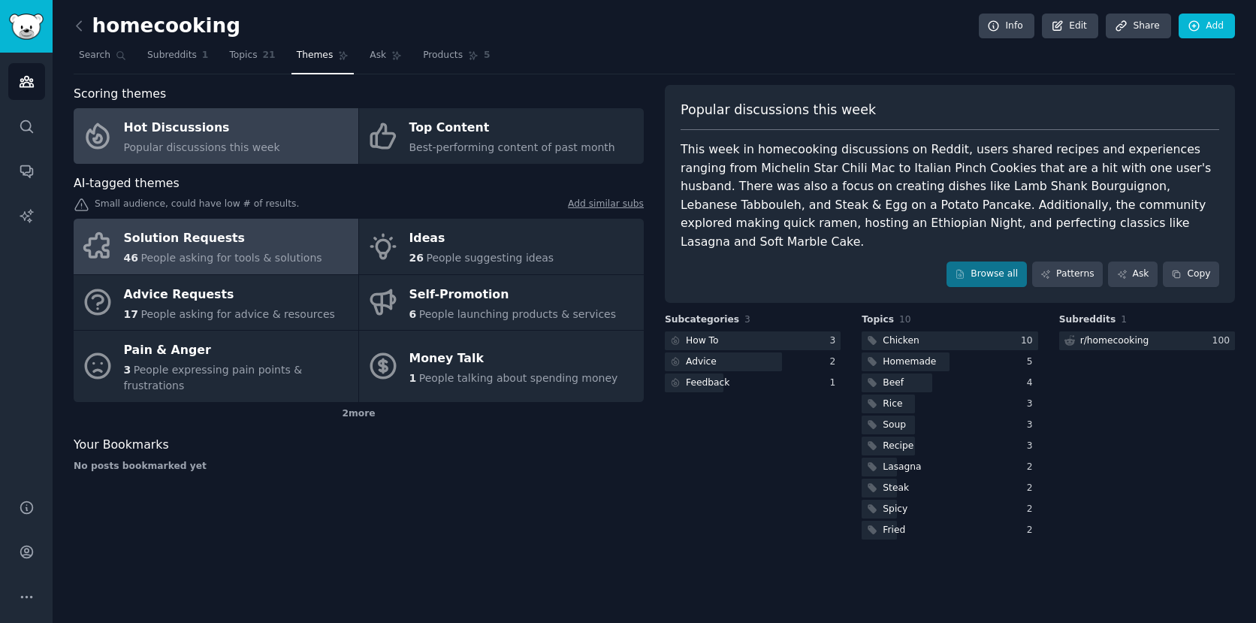
click at [279, 241] on div "Solution Requests" at bounding box center [223, 239] width 198 height 24
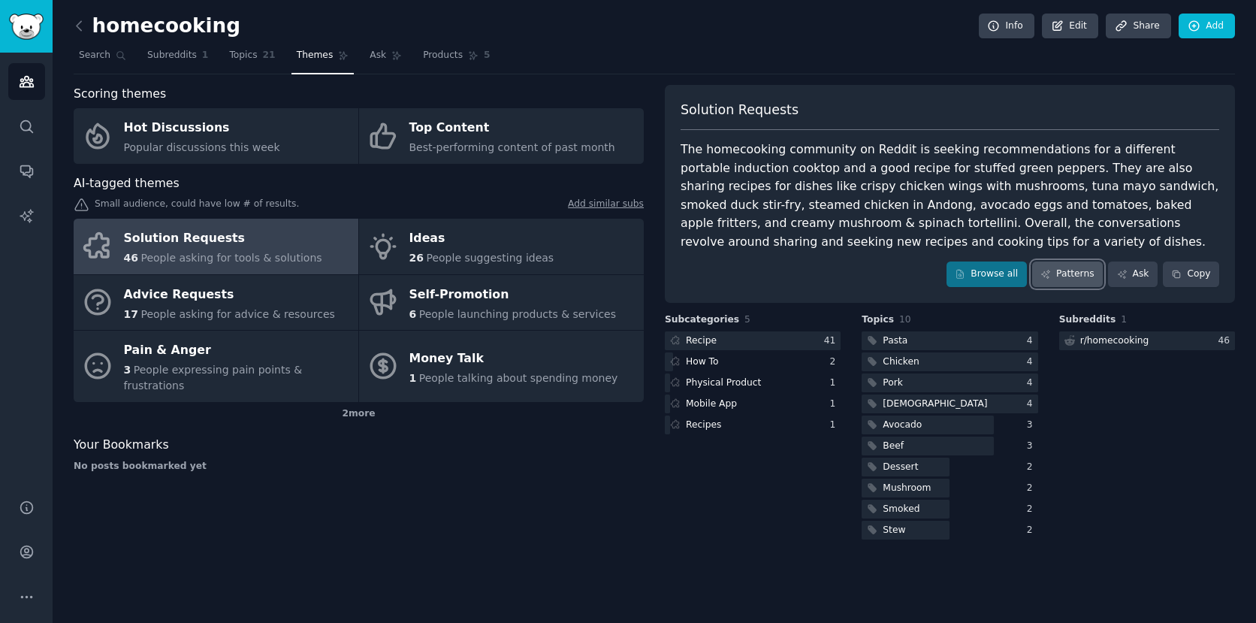
click at [1081, 281] on link "Patterns" at bounding box center [1067, 274] width 71 height 26
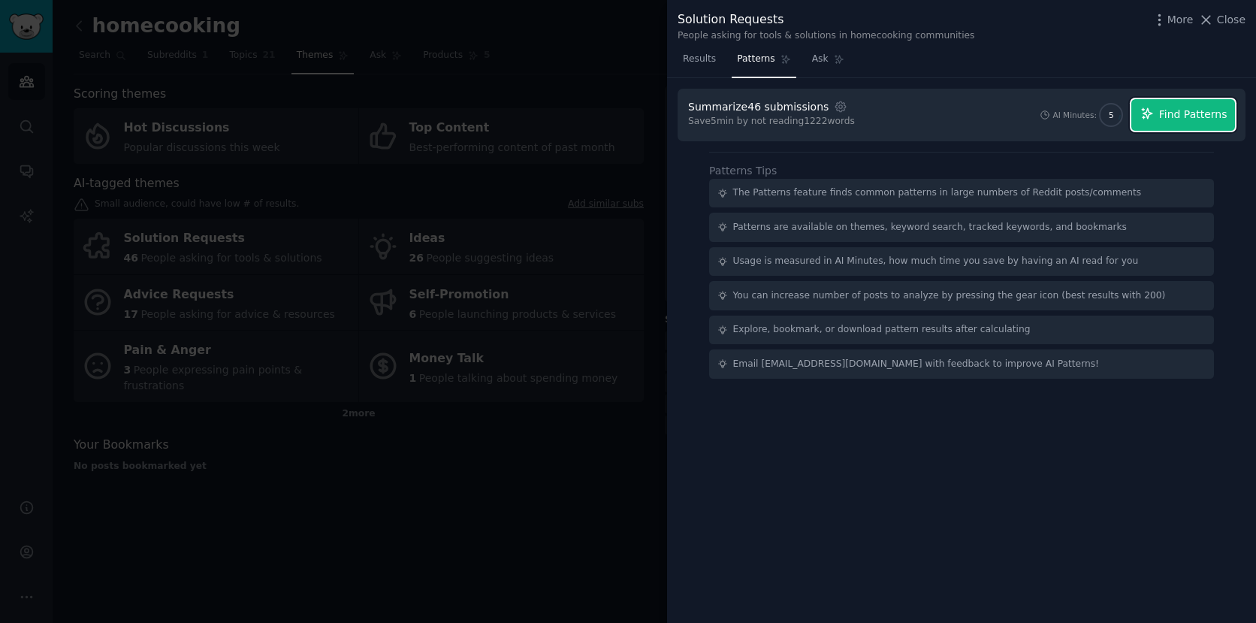
click at [1189, 121] on span "Find Patterns" at bounding box center [1193, 115] width 68 height 16
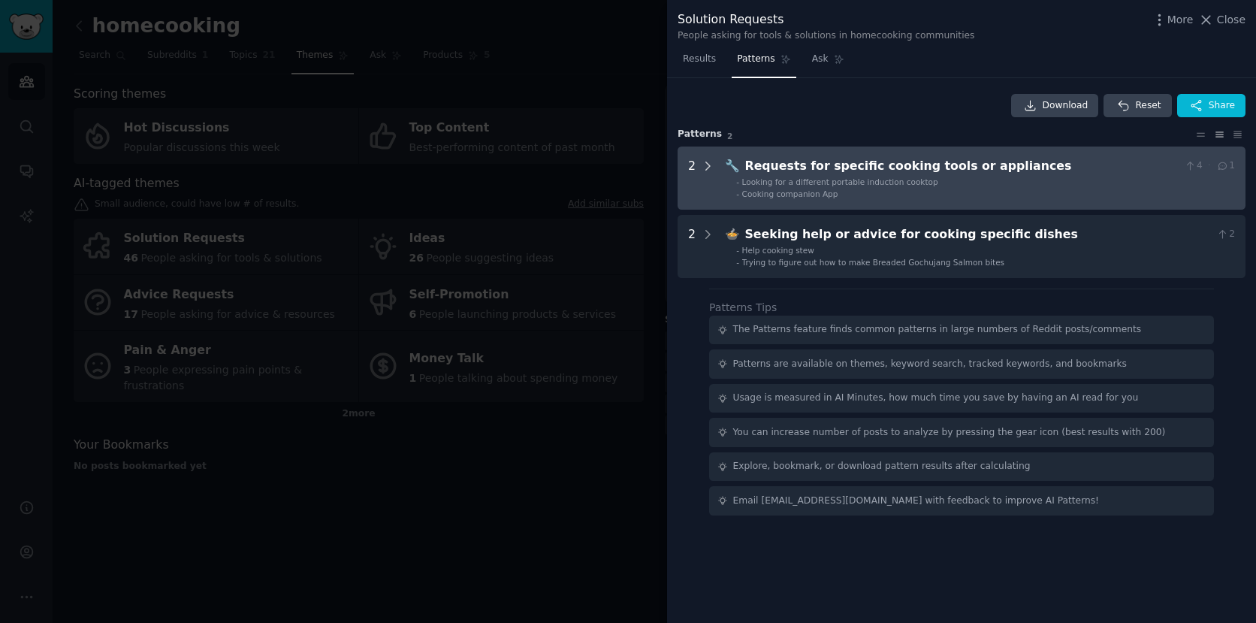
click at [706, 163] on icon at bounding box center [708, 166] width 14 height 14
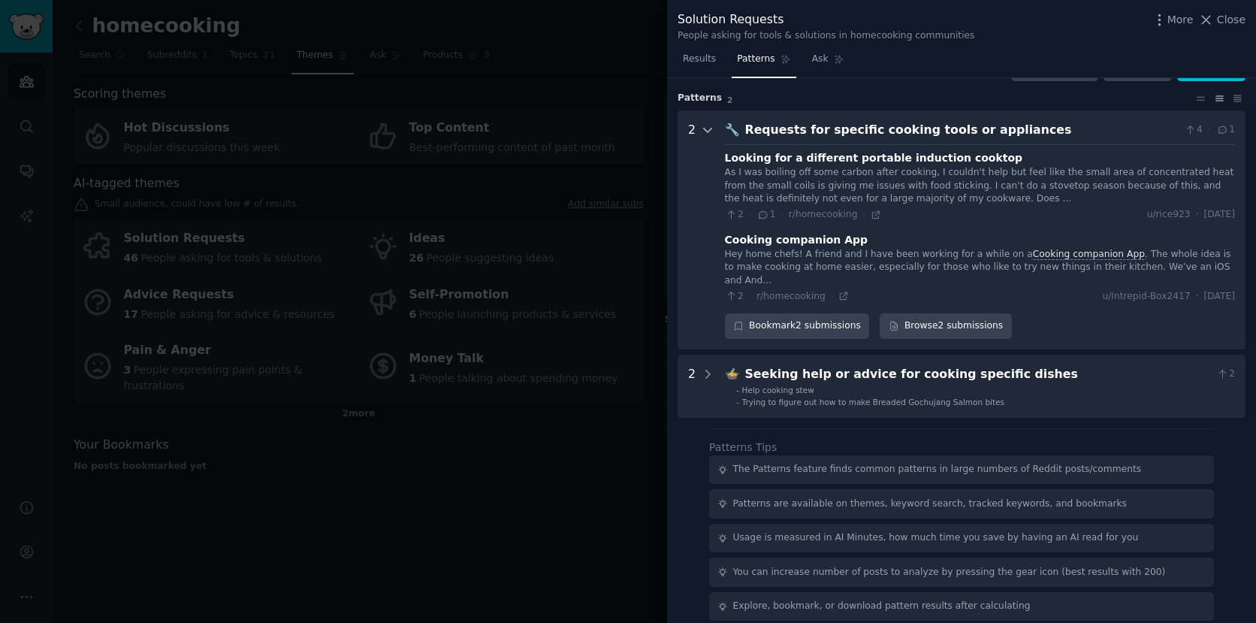
scroll to position [68, 0]
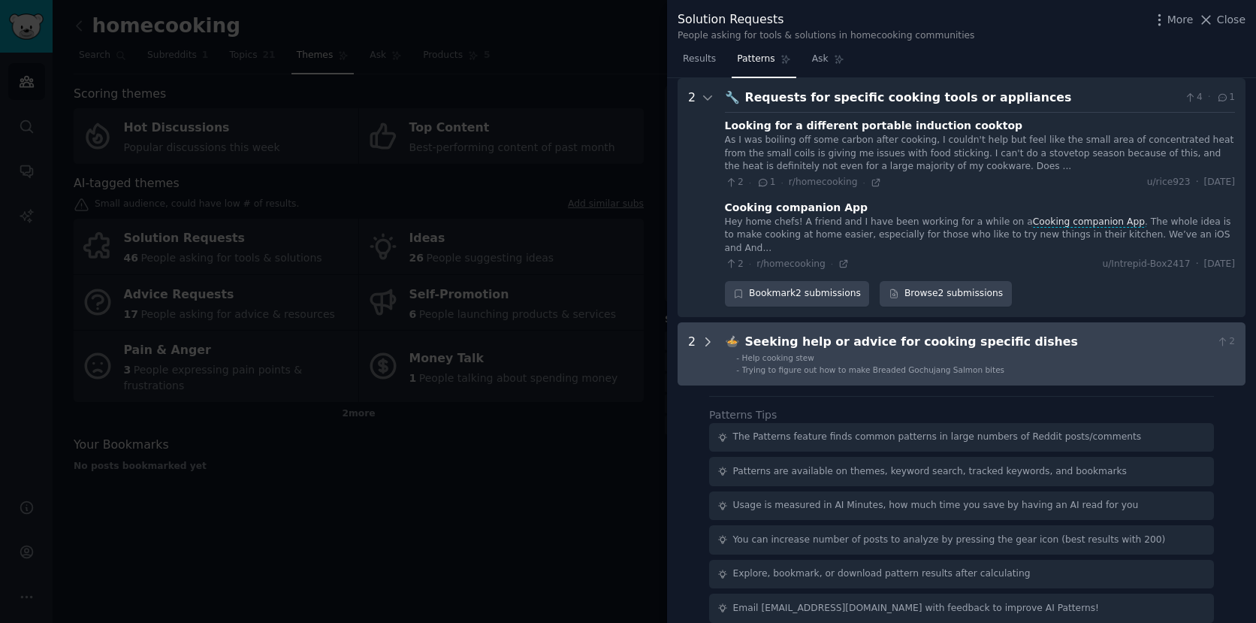
click at [703, 335] on icon at bounding box center [708, 342] width 14 height 14
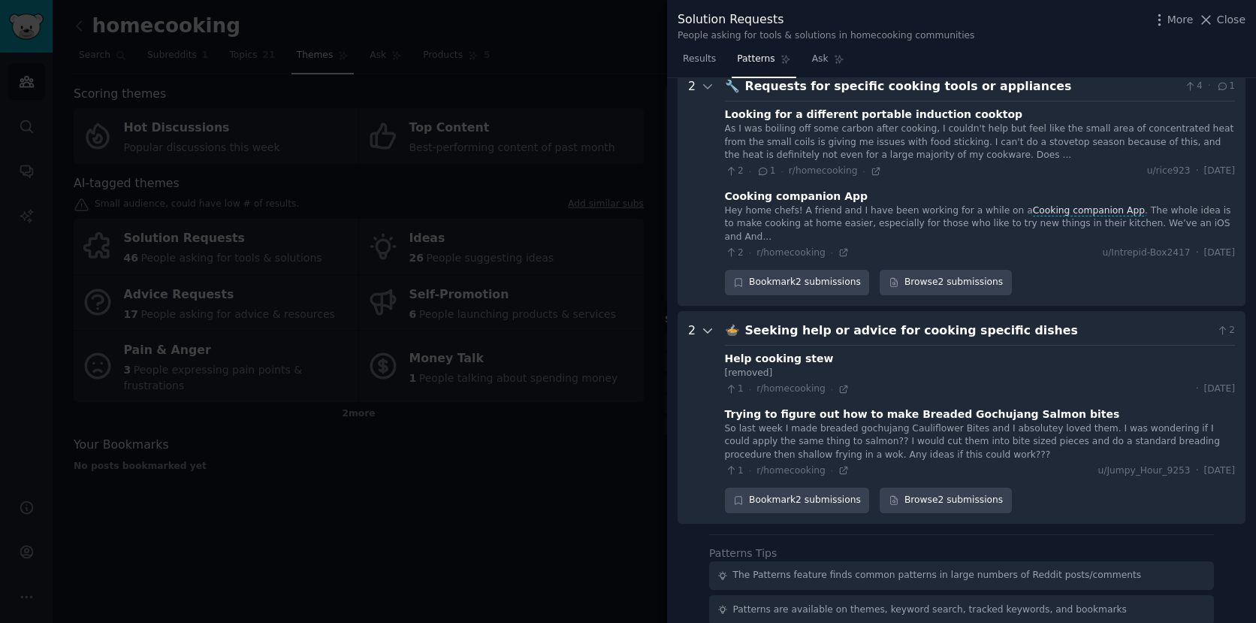
scroll to position [0, 0]
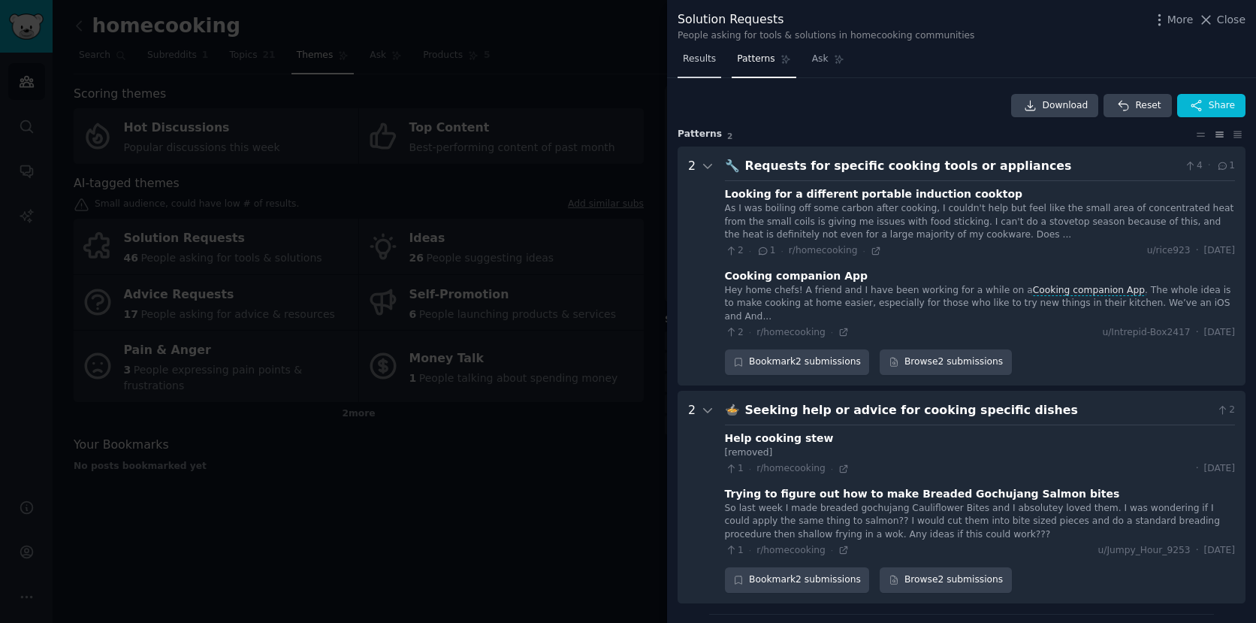
click at [706, 65] on span "Results" at bounding box center [699, 60] width 33 height 14
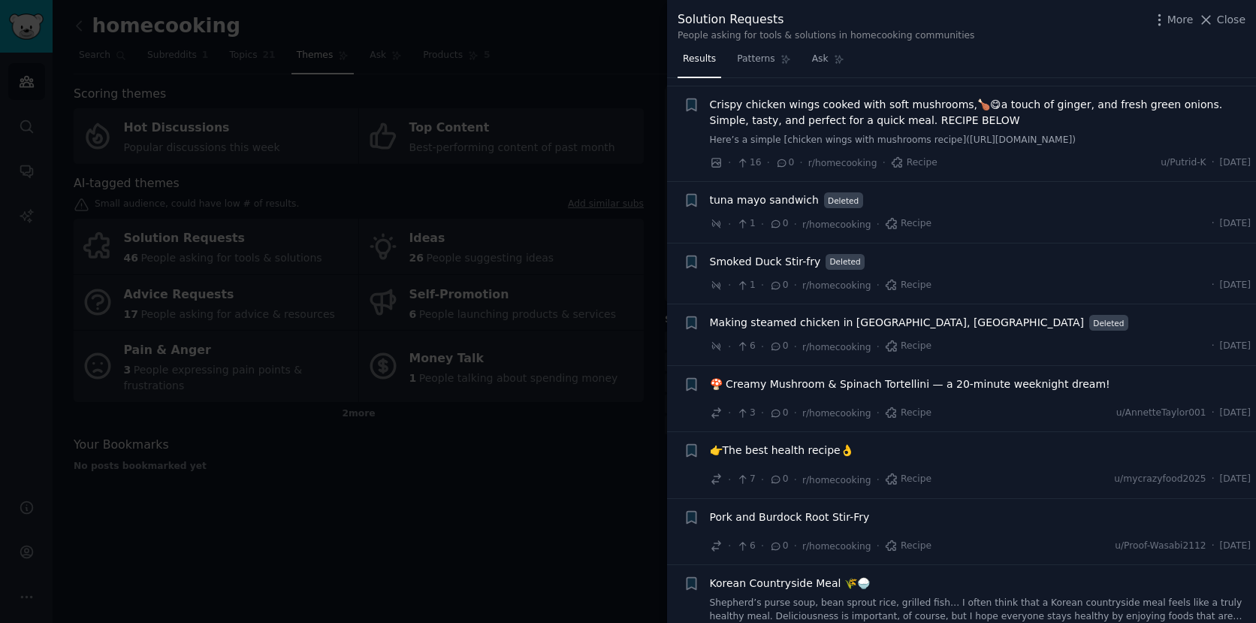
scroll to position [2202, 0]
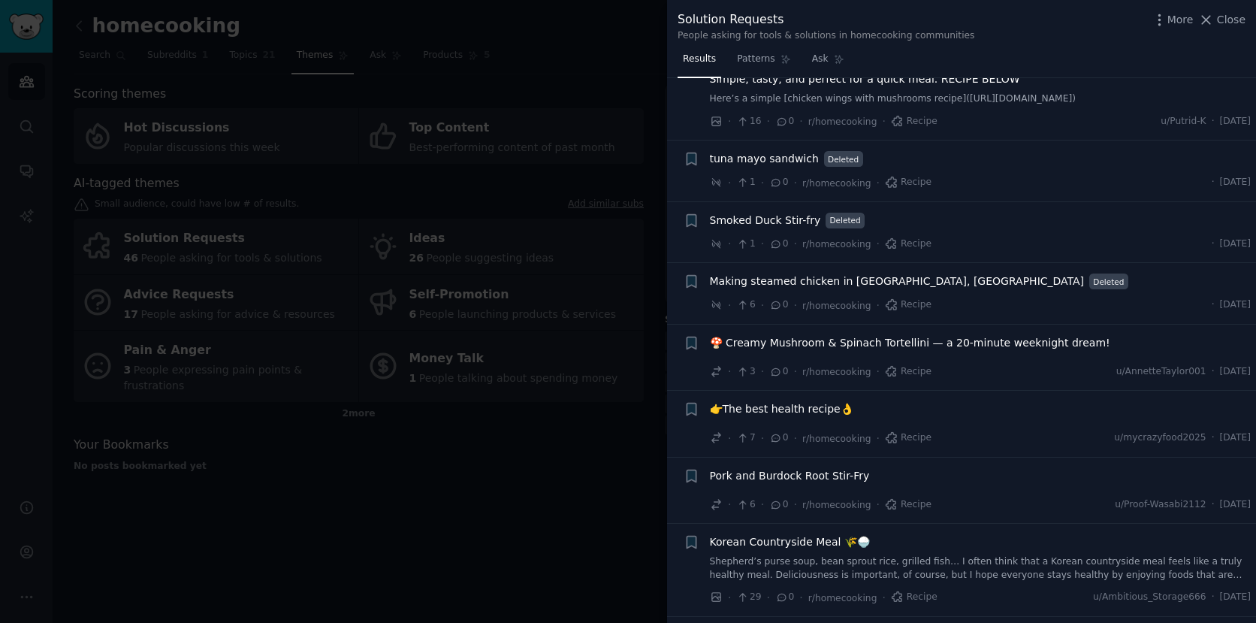
click at [556, 454] on div at bounding box center [628, 311] width 1256 height 623
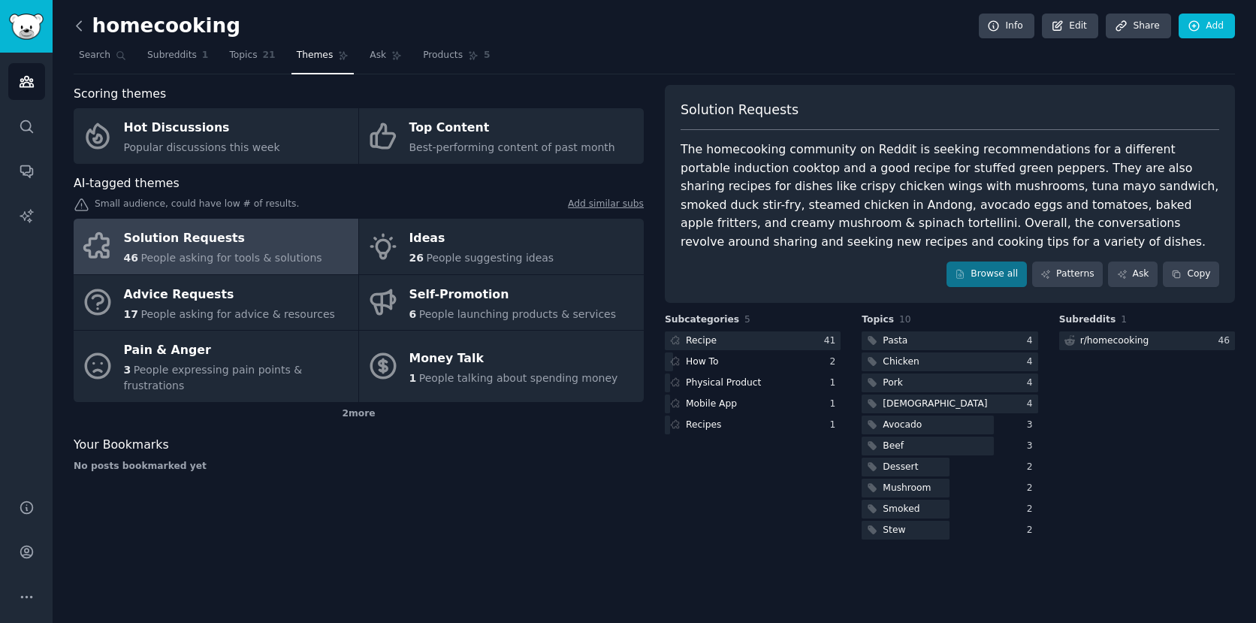
click at [81, 20] on icon at bounding box center [79, 26] width 16 height 16
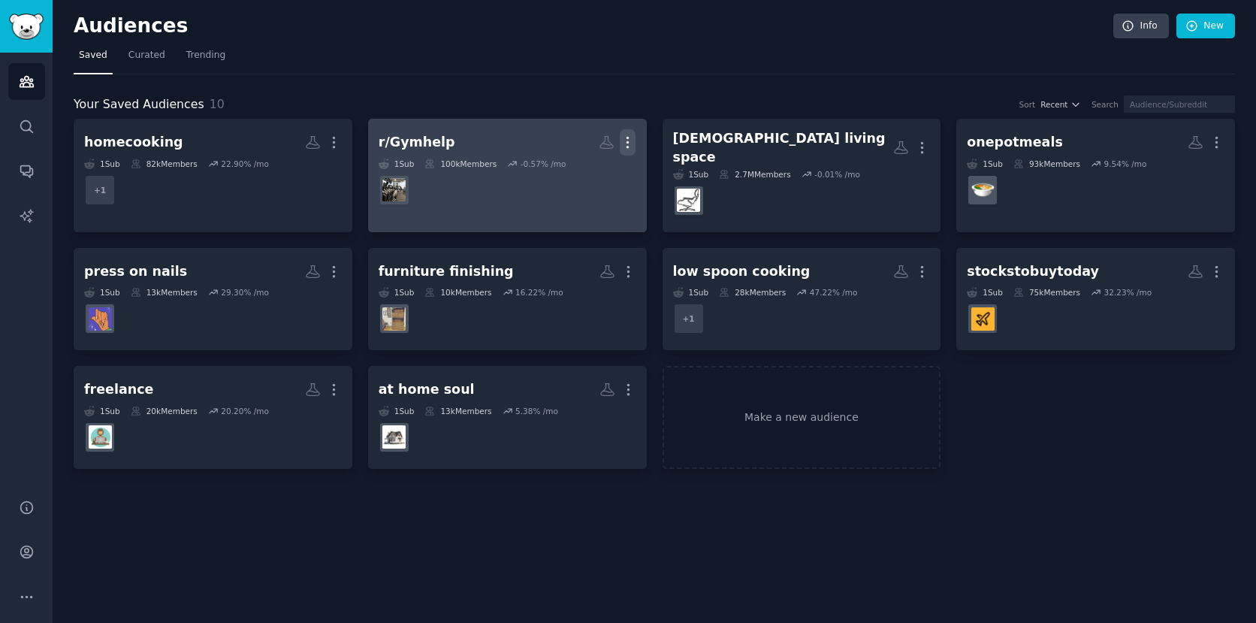
click at [631, 138] on icon "button" at bounding box center [628, 142] width 16 height 16
click at [600, 179] on p "Delete" at bounding box center [587, 174] width 35 height 16
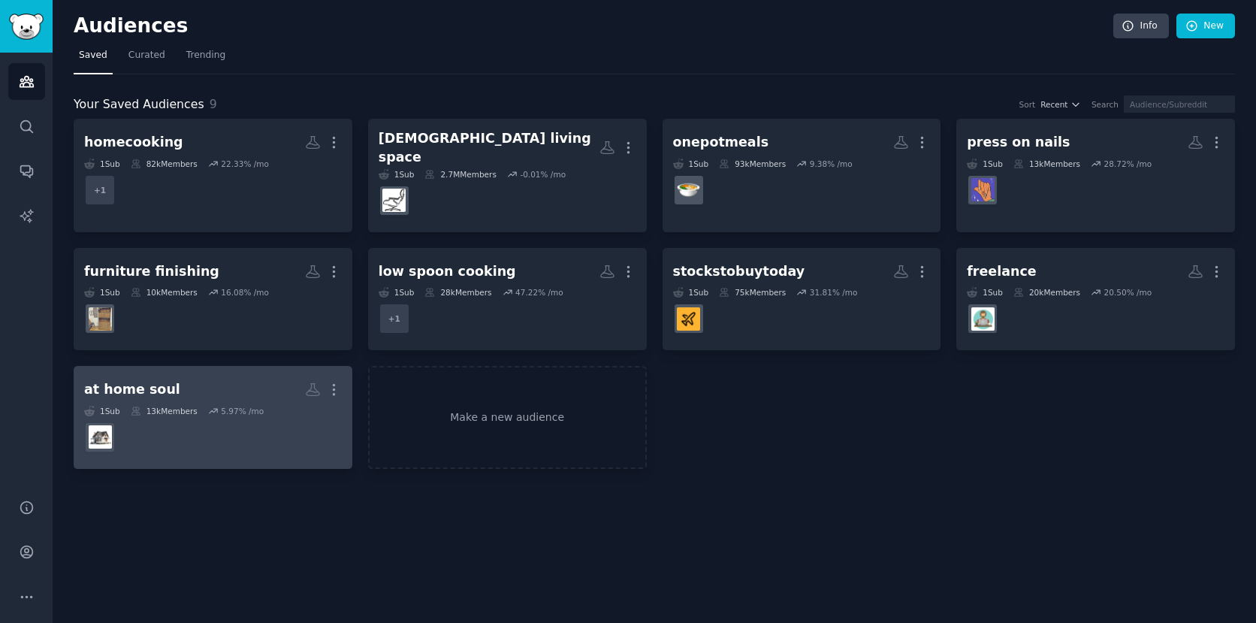
click at [162, 380] on div "at home soul" at bounding box center [132, 389] width 96 height 19
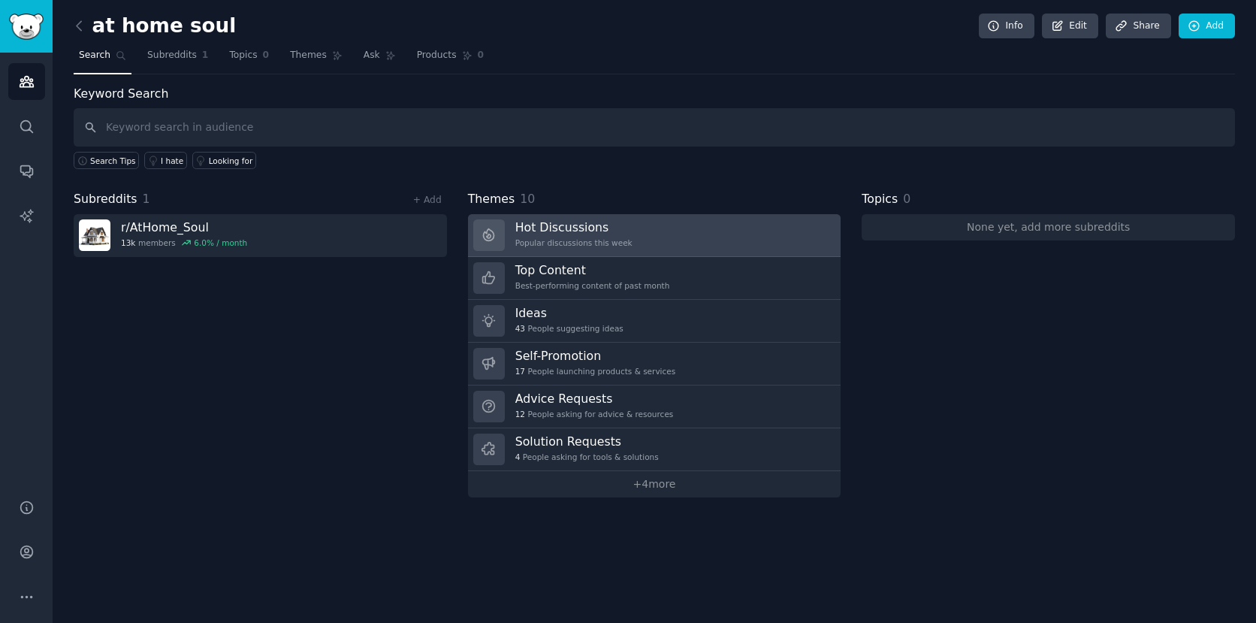
click at [587, 227] on h3 "Hot Discussions" at bounding box center [573, 227] width 117 height 16
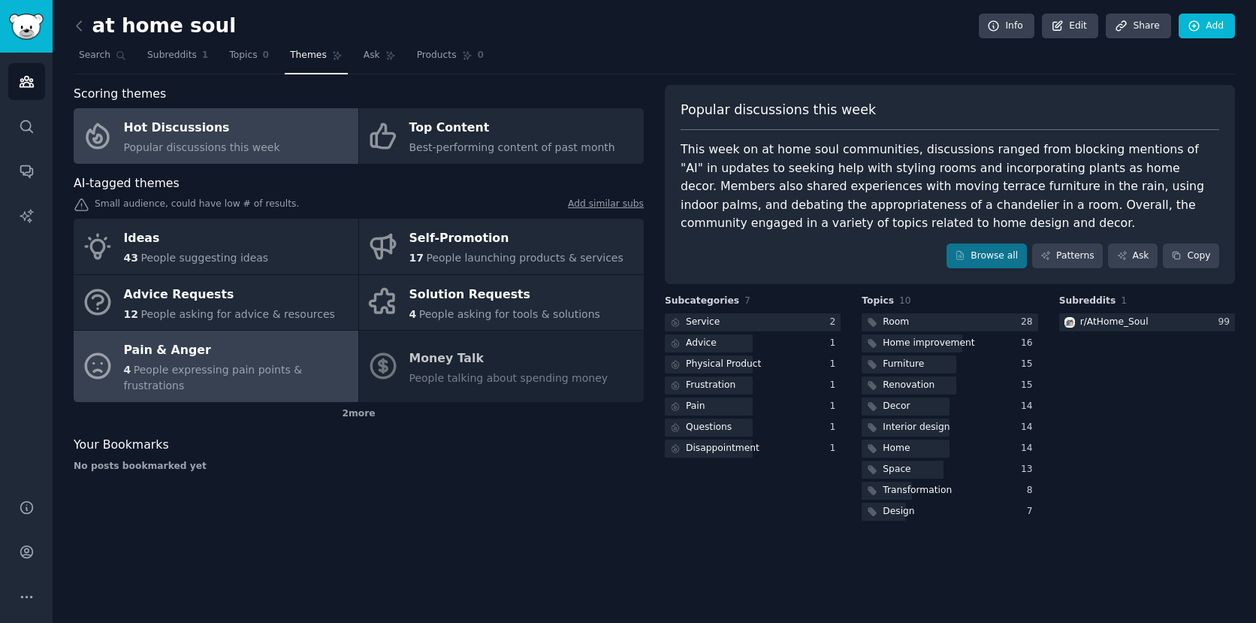
click at [220, 345] on div "Pain & Anger" at bounding box center [237, 351] width 227 height 24
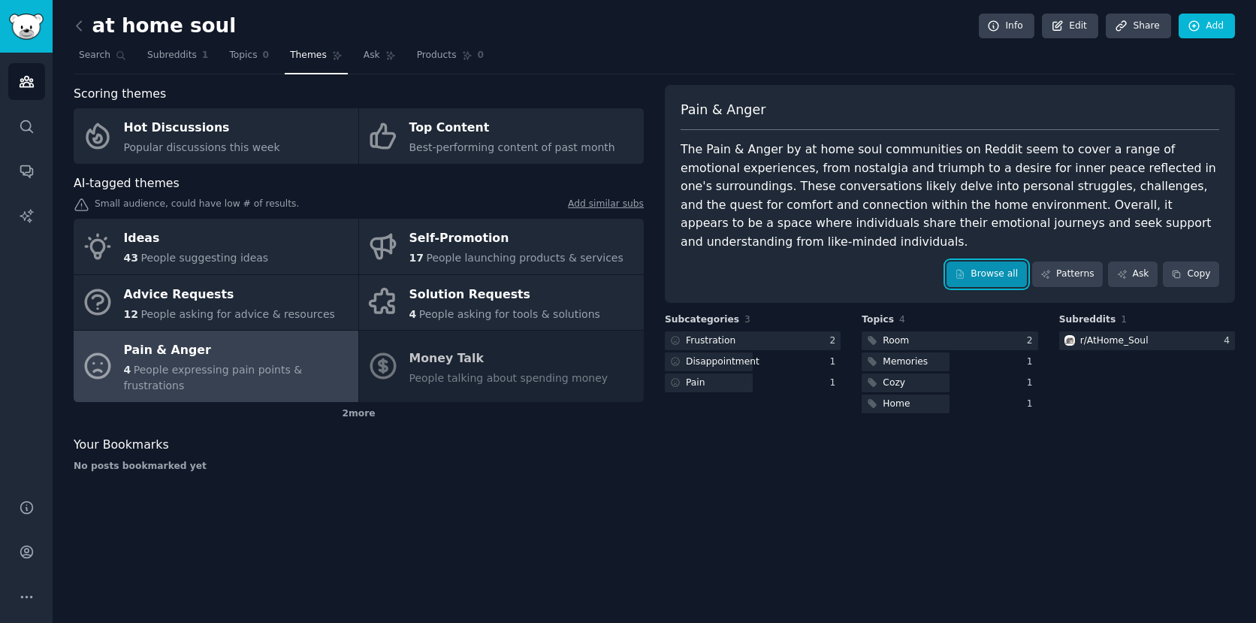
click at [1002, 263] on link "Browse all" at bounding box center [987, 274] width 80 height 26
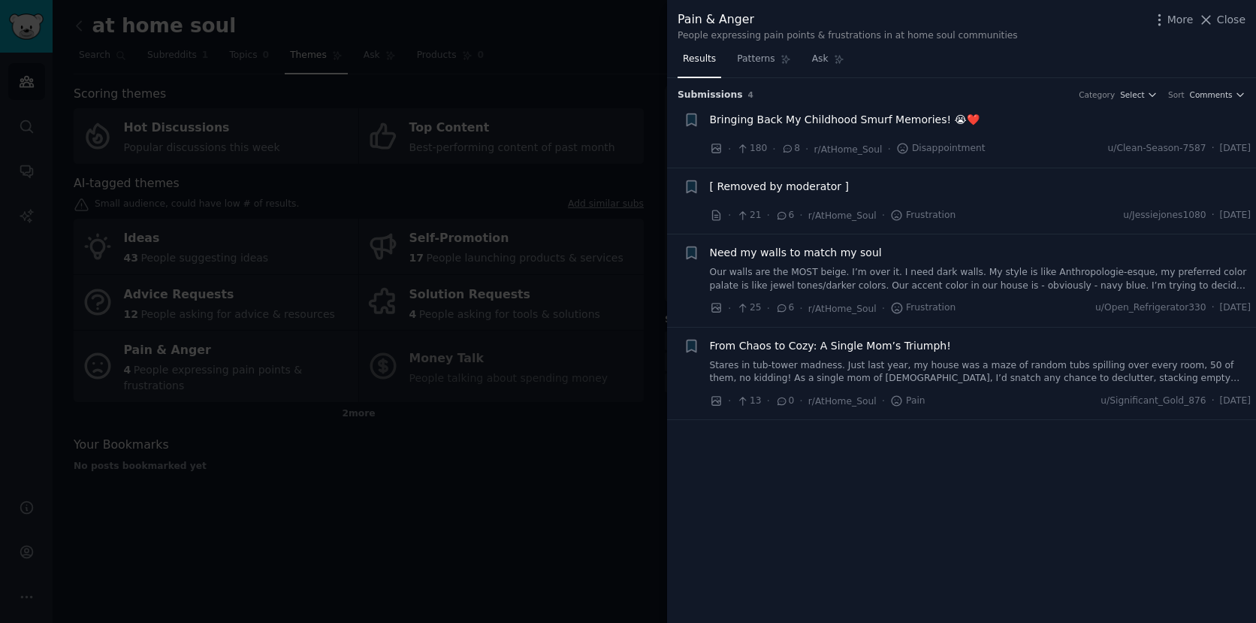
click at [524, 331] on div at bounding box center [628, 311] width 1256 height 623
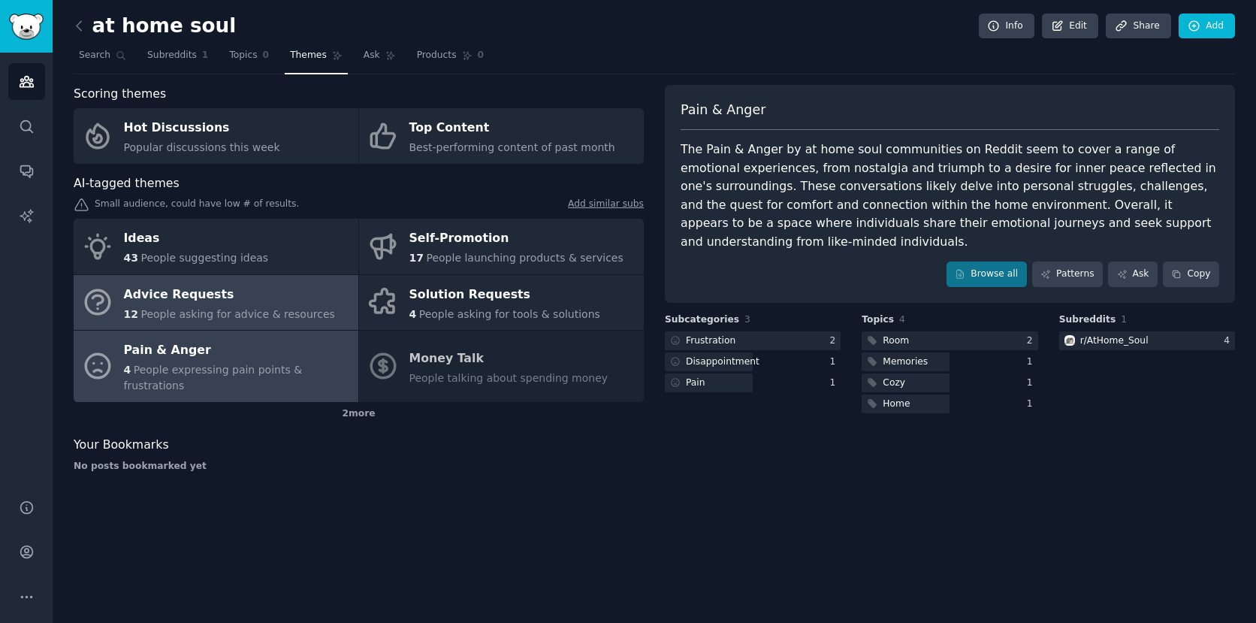
click at [251, 298] on div "Advice Requests" at bounding box center [229, 295] width 211 height 24
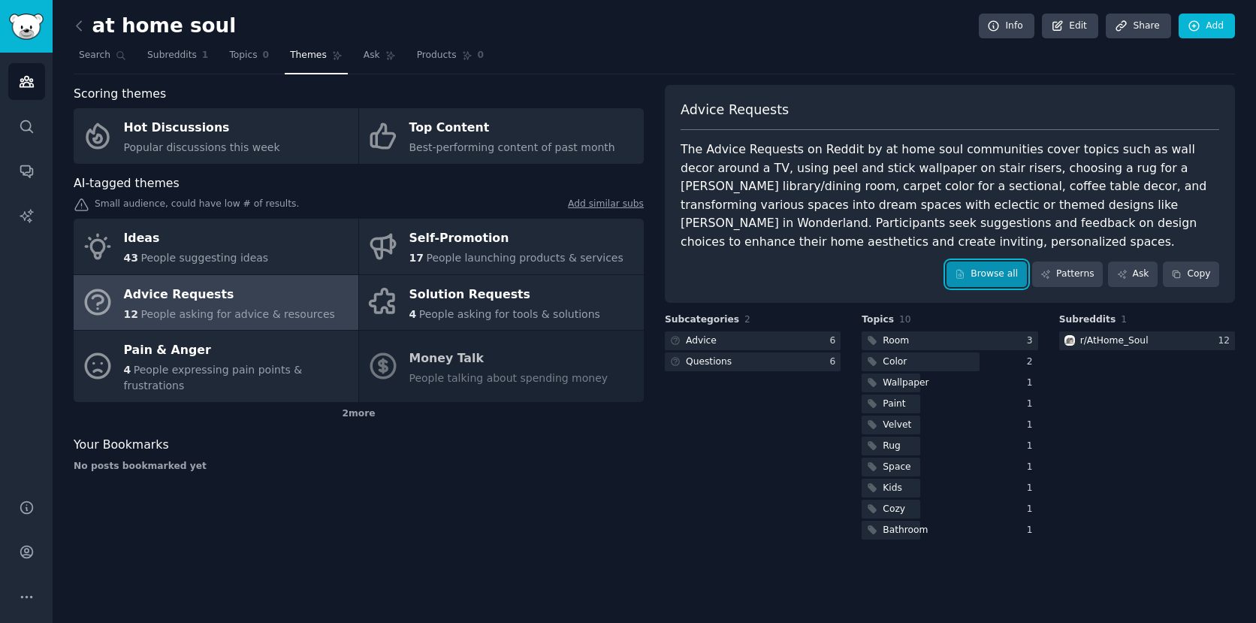
click at [980, 269] on link "Browse all" at bounding box center [987, 274] width 80 height 26
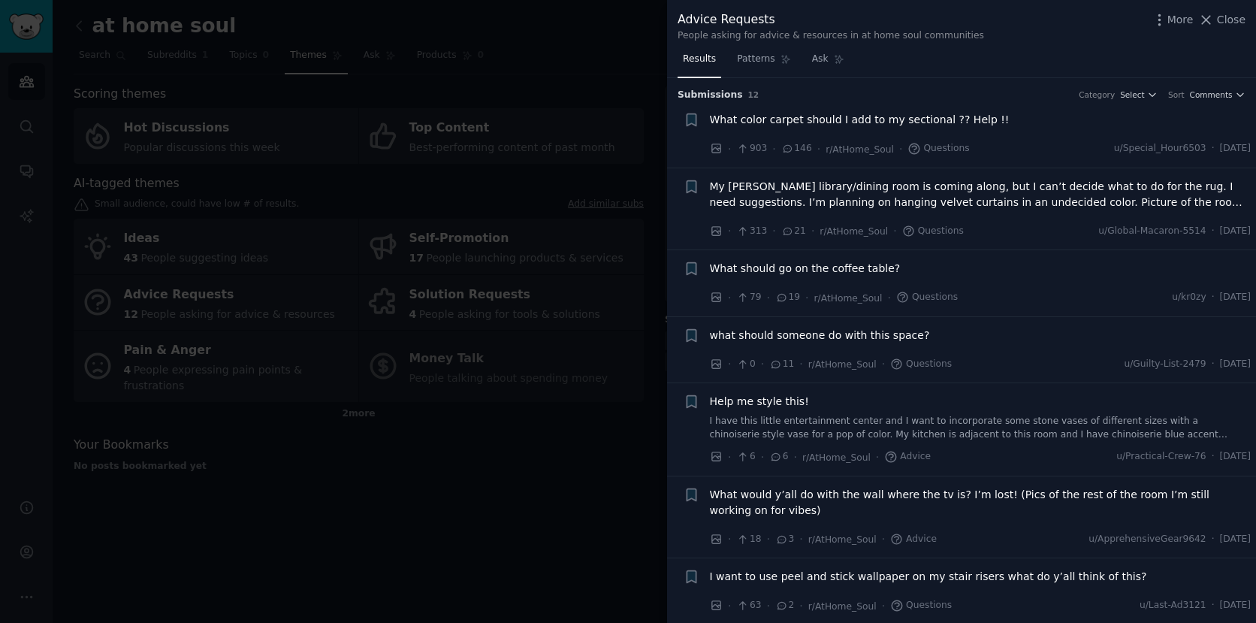
click at [482, 204] on div at bounding box center [628, 311] width 1256 height 623
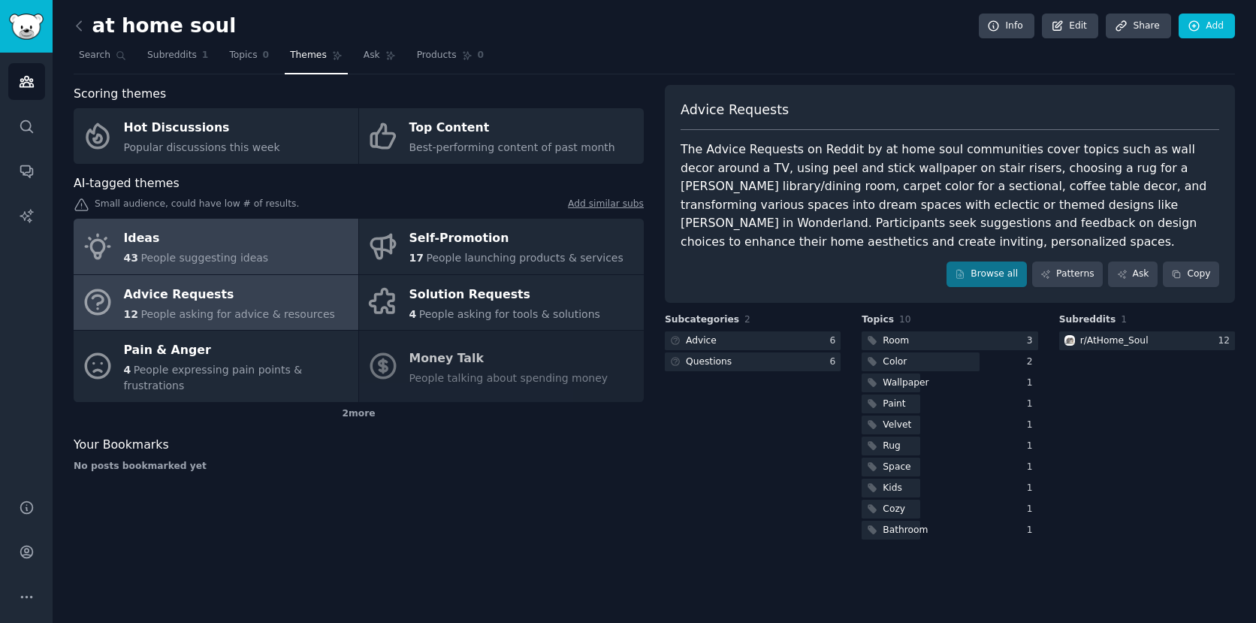
click at [320, 254] on link "Ideas 43 People suggesting ideas" at bounding box center [216, 247] width 285 height 56
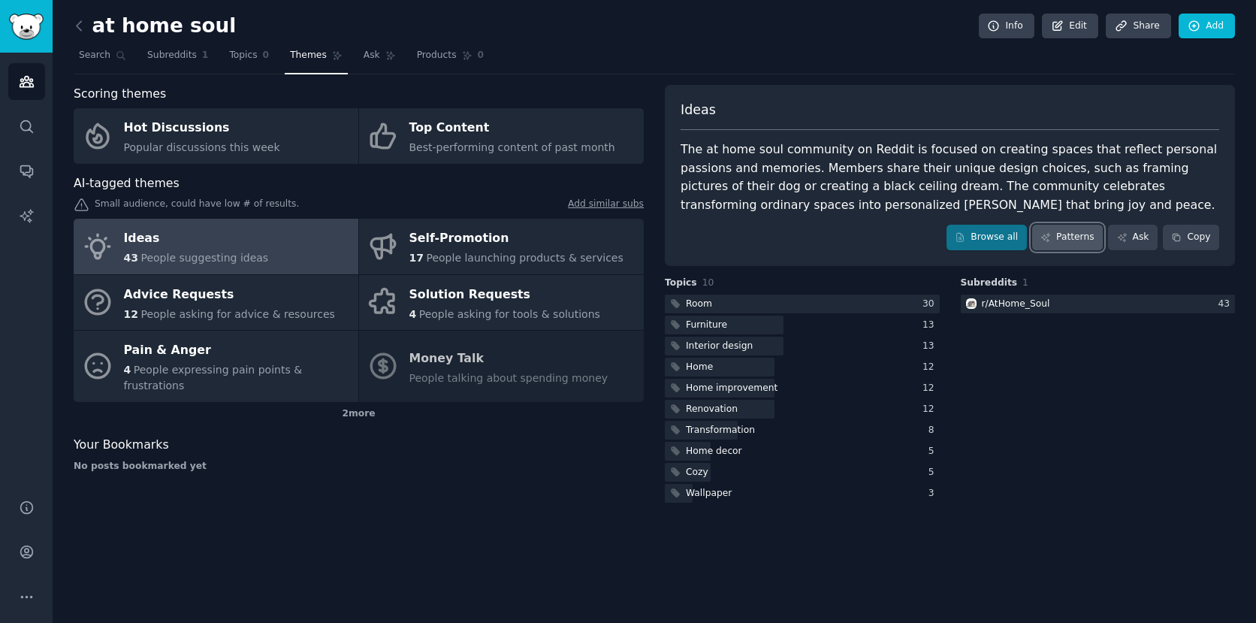
click at [1064, 240] on link "Patterns" at bounding box center [1067, 238] width 71 height 26
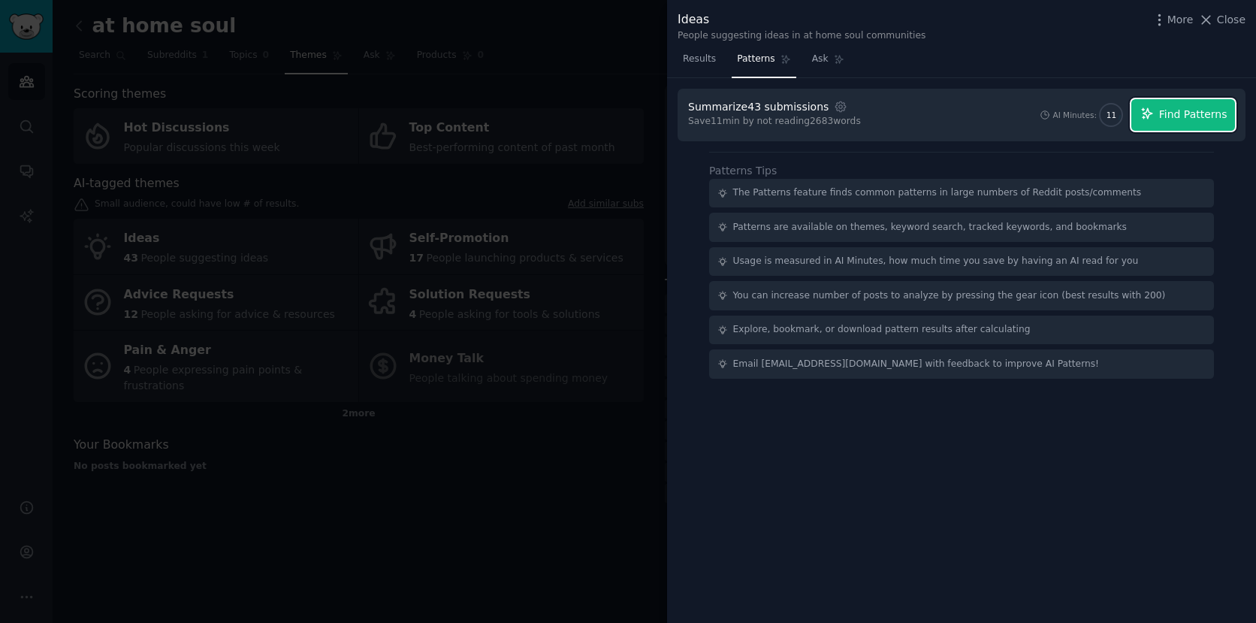
click at [1186, 120] on span "Find Patterns" at bounding box center [1193, 115] width 68 height 16
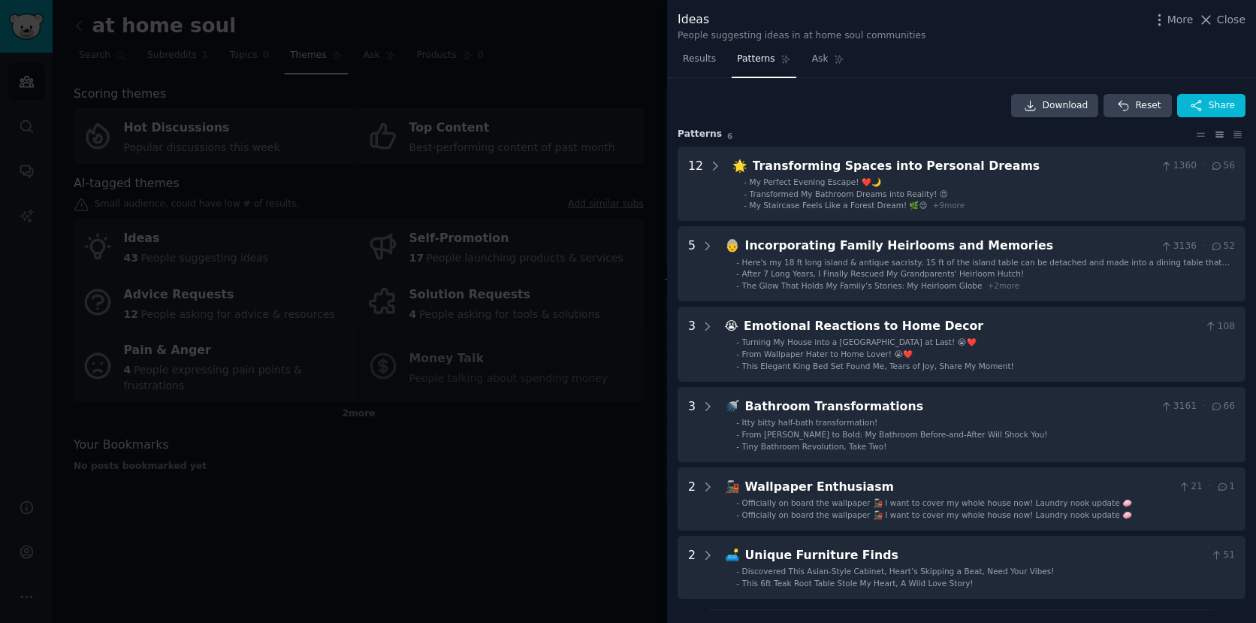
click at [618, 218] on div at bounding box center [628, 311] width 1256 height 623
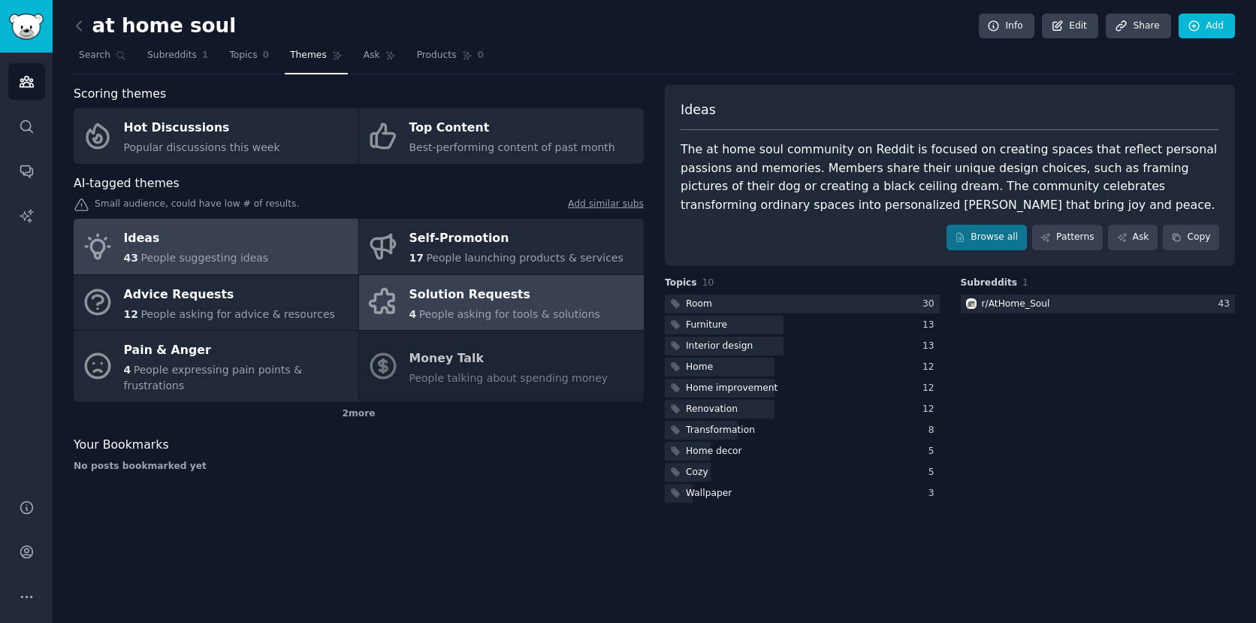
click at [505, 285] on div "Solution Requests" at bounding box center [504, 295] width 191 height 24
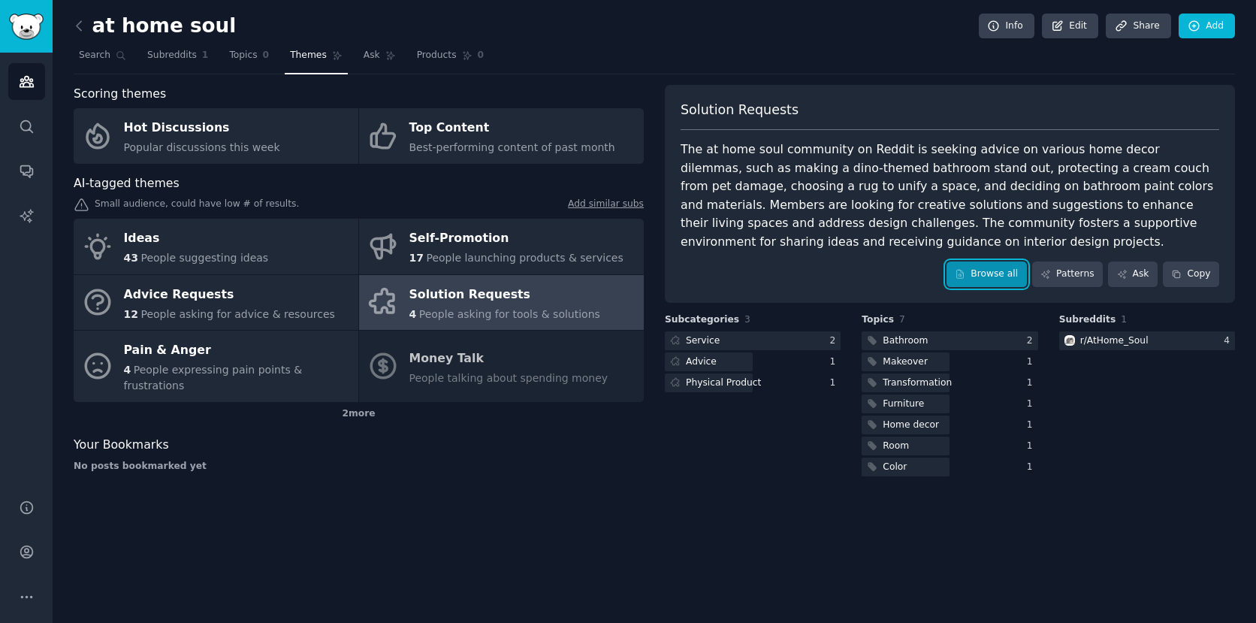
click at [1006, 276] on link "Browse all" at bounding box center [987, 274] width 80 height 26
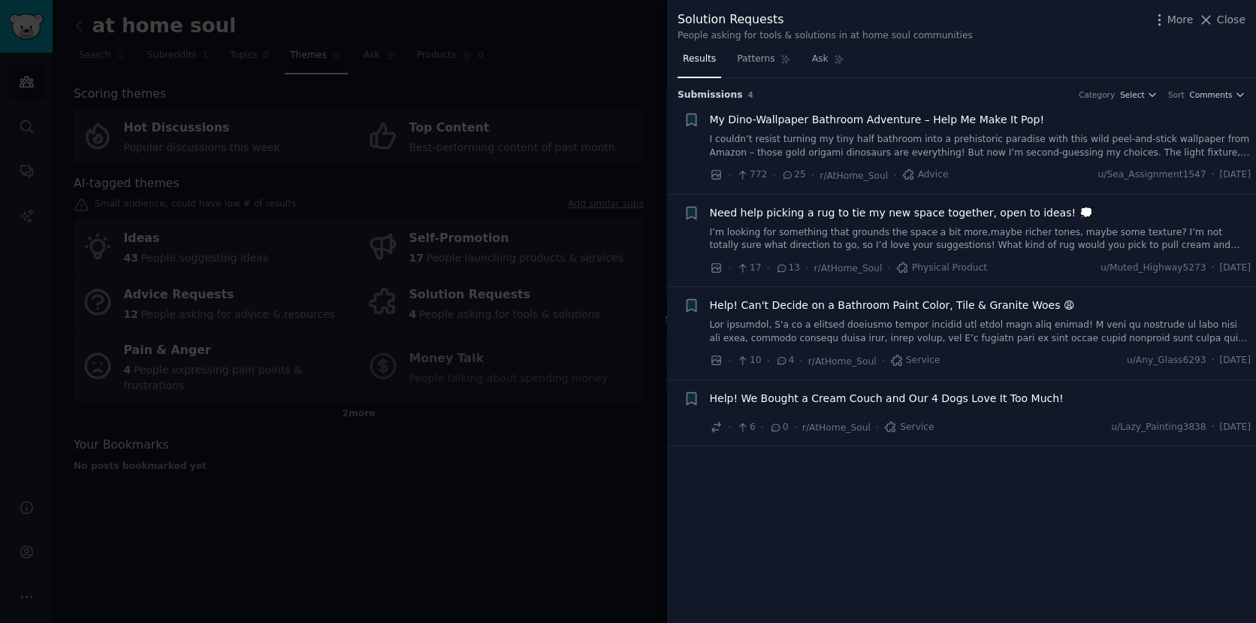
click at [266, 79] on div at bounding box center [628, 311] width 1256 height 623
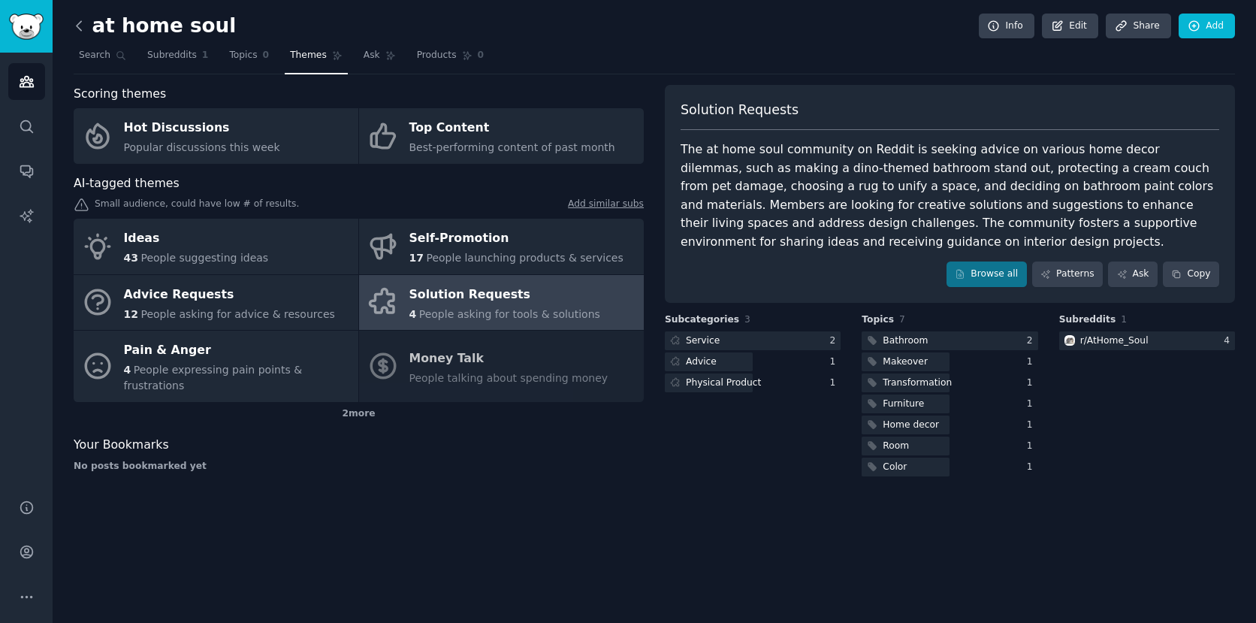
click at [77, 31] on icon at bounding box center [79, 26] width 16 height 16
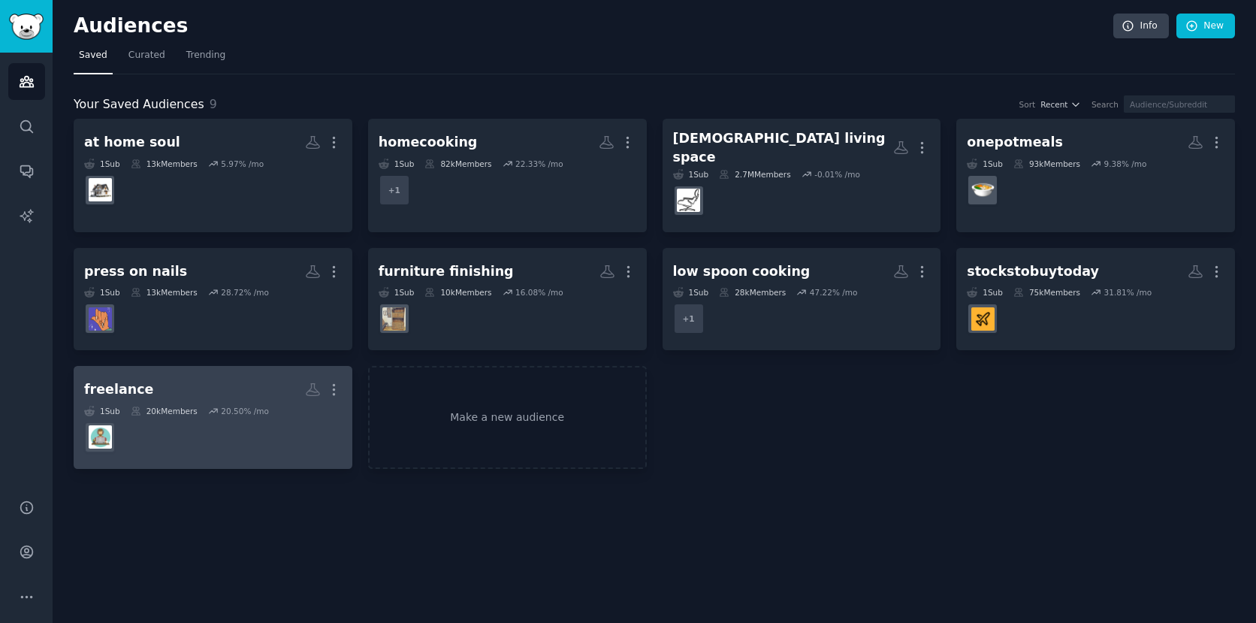
click at [123, 380] on div "freelance" at bounding box center [119, 389] width 70 height 19
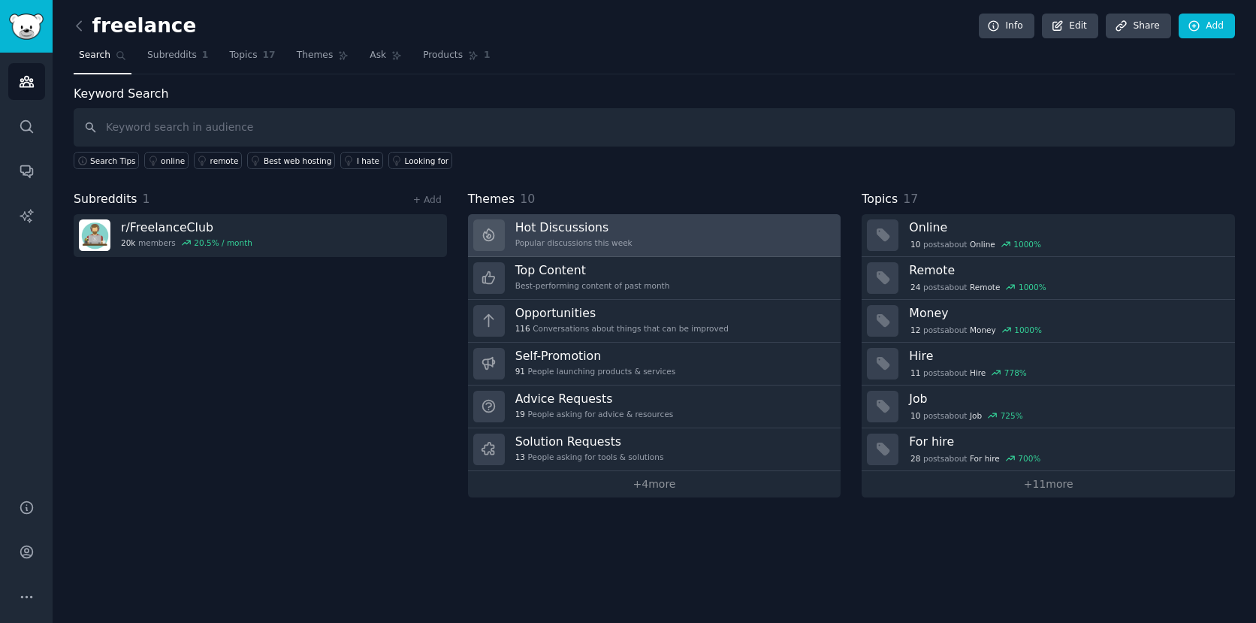
click at [637, 234] on link "Hot Discussions Popular discussions this week" at bounding box center [654, 235] width 373 height 43
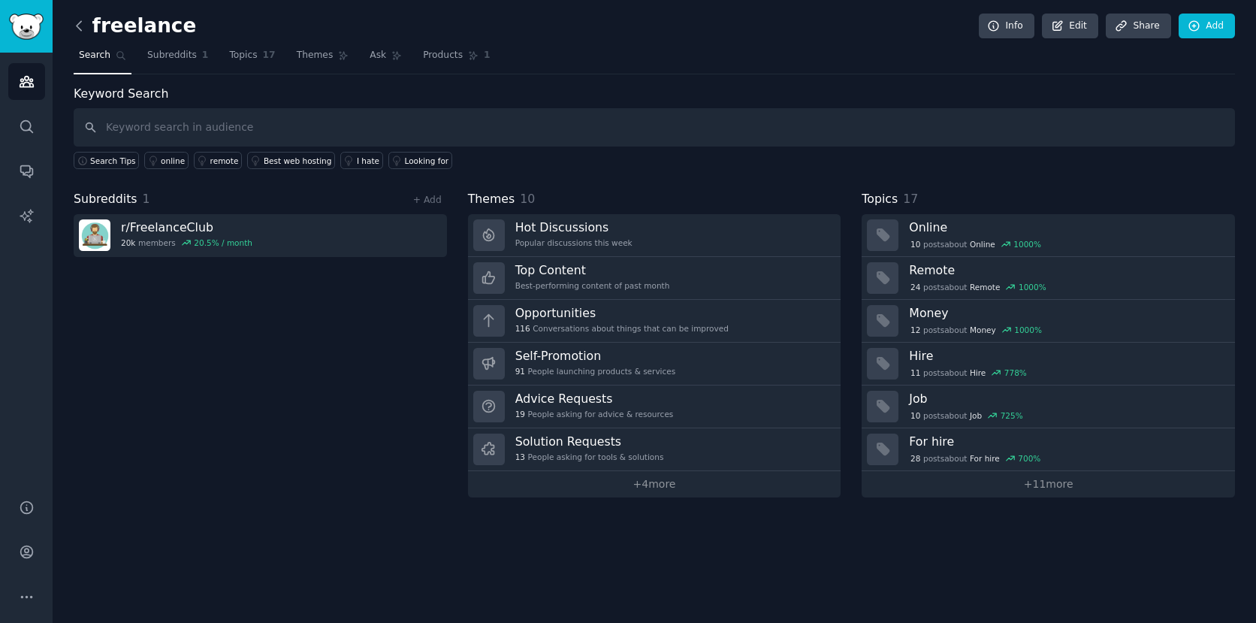
click at [77, 27] on icon at bounding box center [79, 26] width 16 height 16
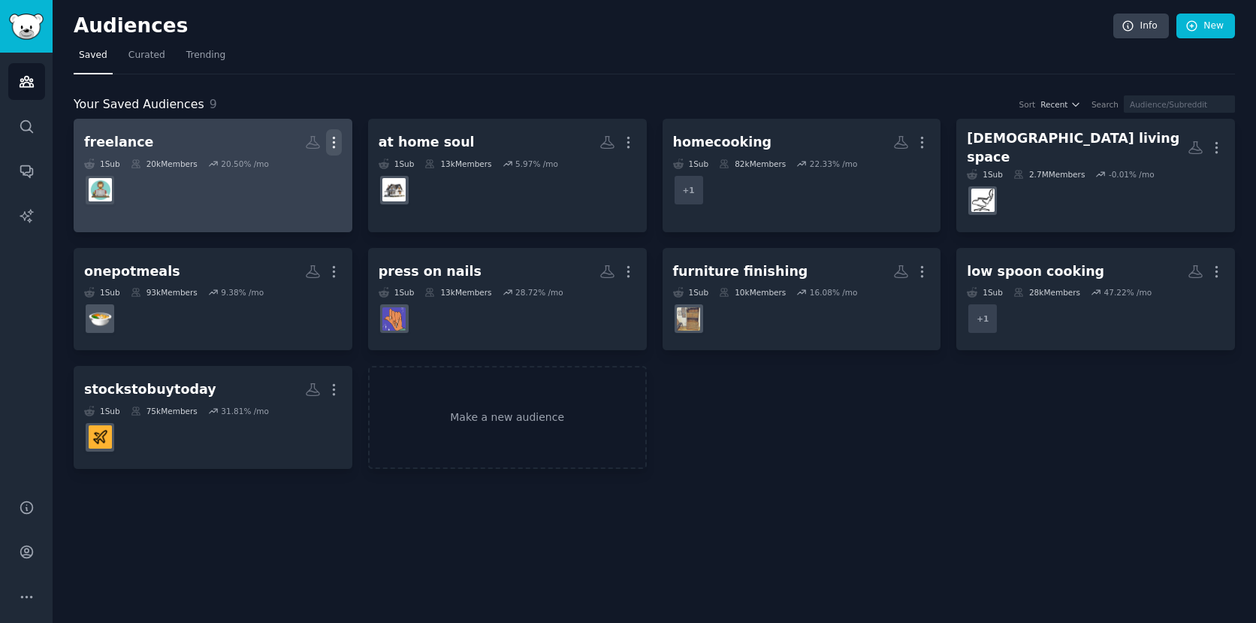
click at [327, 143] on icon "button" at bounding box center [334, 142] width 16 height 16
click at [301, 174] on p "Delete" at bounding box center [293, 174] width 35 height 16
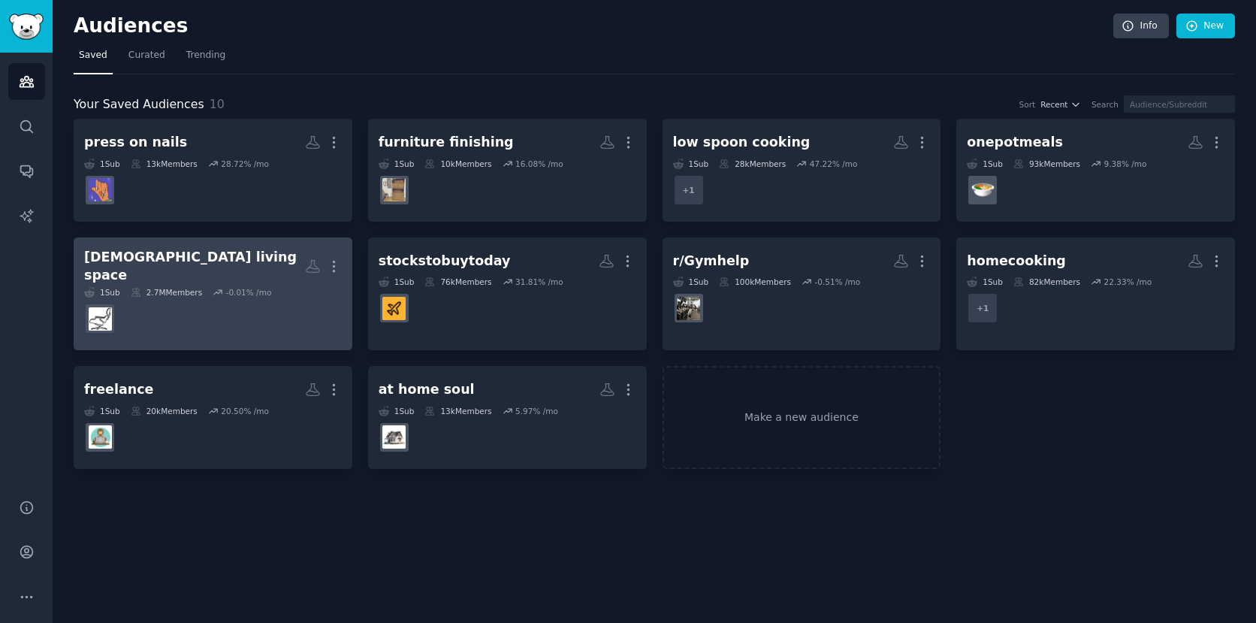
click at [183, 258] on div "[DEMOGRAPHIC_DATA] living space" at bounding box center [194, 266] width 221 height 37
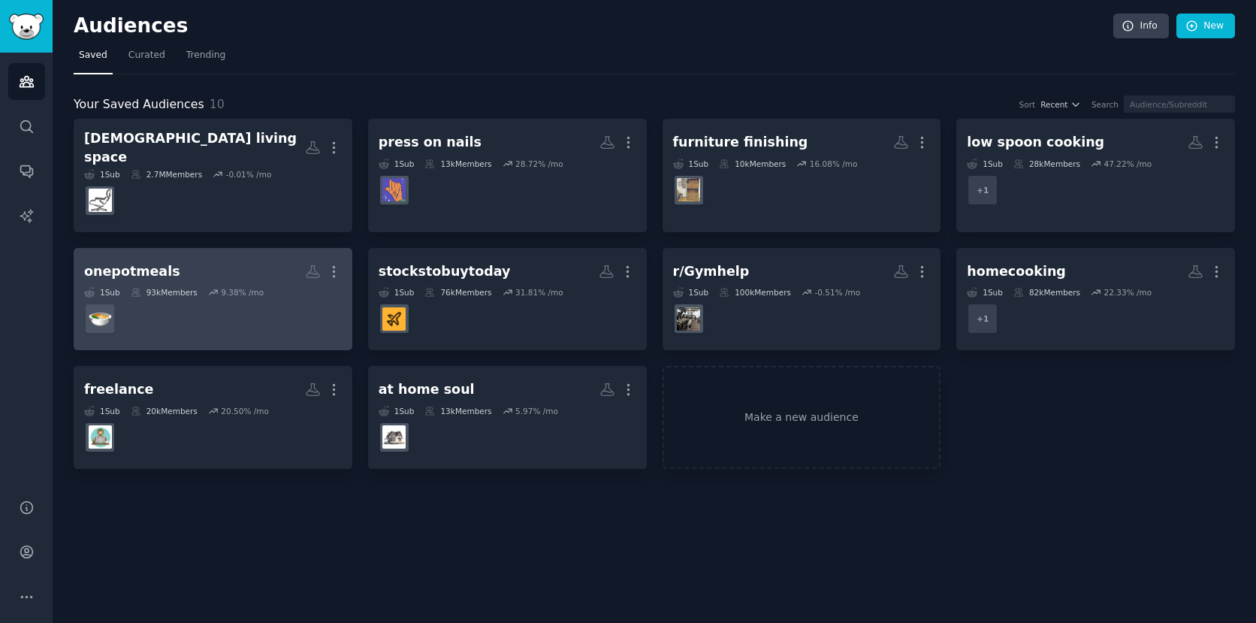
click at [223, 258] on h2 "onepotmeals Custom Audience More" at bounding box center [213, 271] width 258 height 26
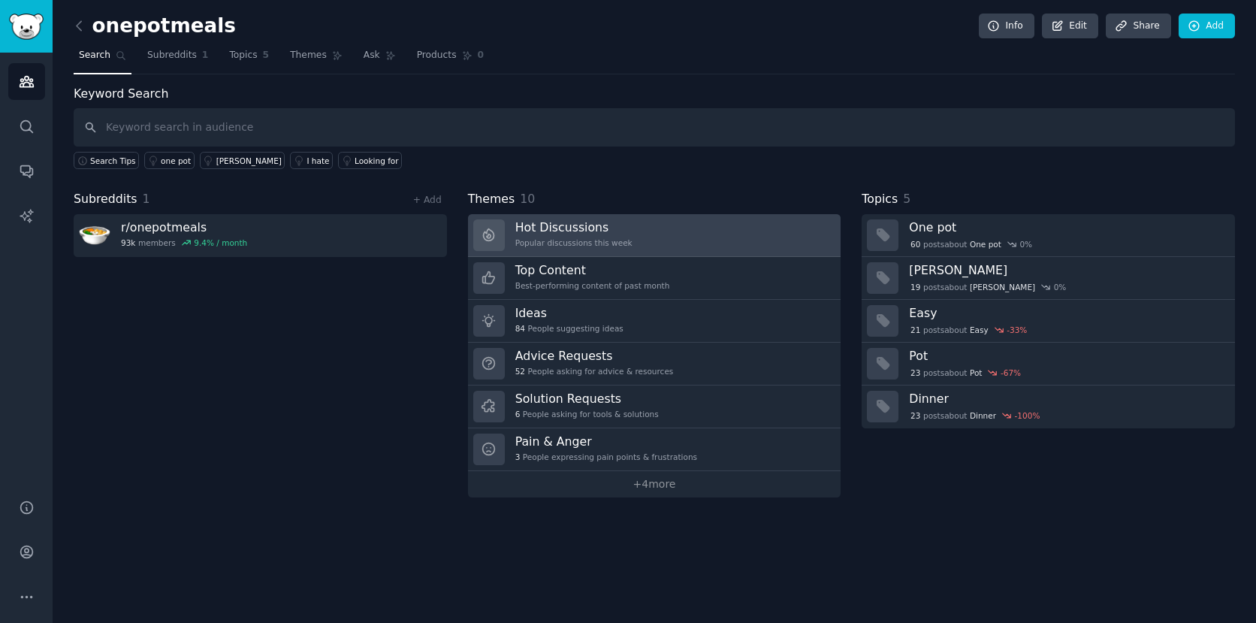
click at [568, 235] on div "Hot Discussions Popular discussions this week" at bounding box center [573, 235] width 117 height 32
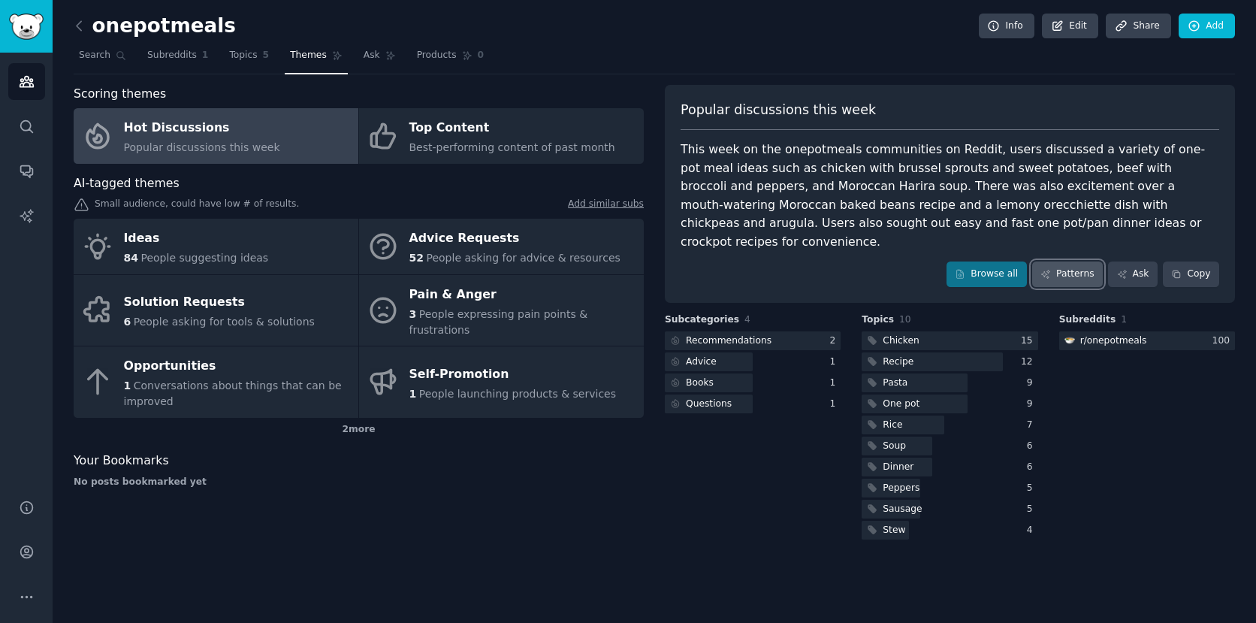
click at [1061, 261] on link "Patterns" at bounding box center [1067, 274] width 71 height 26
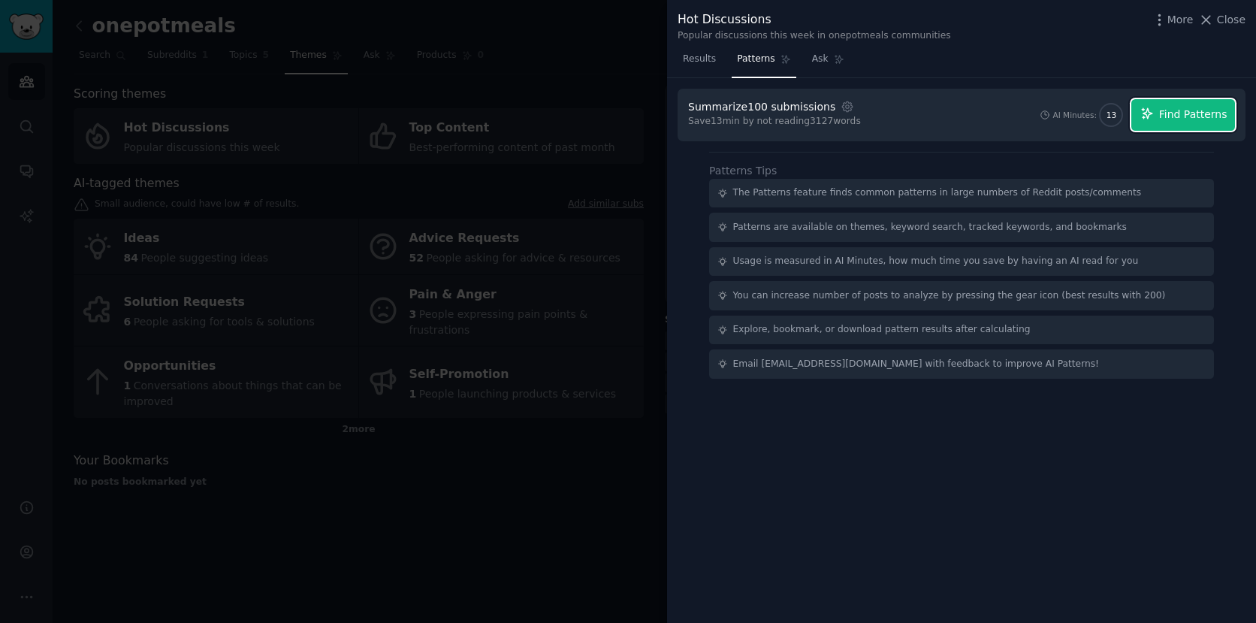
click at [1183, 114] on span "Find Patterns" at bounding box center [1193, 115] width 68 height 16
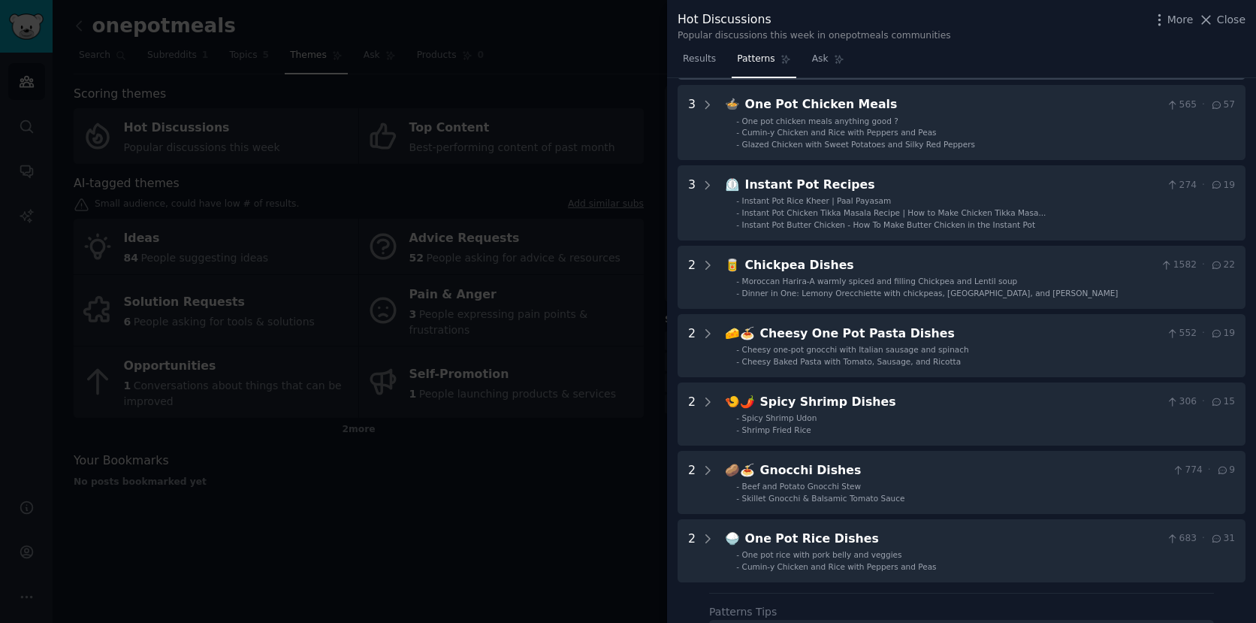
scroll to position [139, 0]
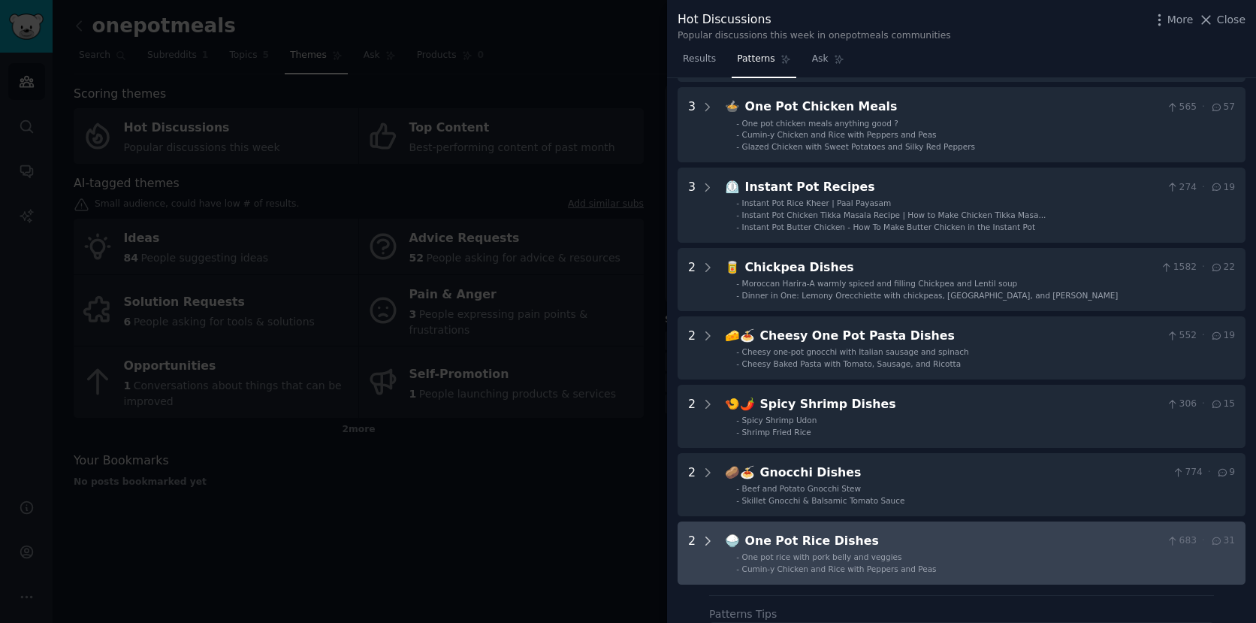
click at [709, 538] on icon at bounding box center [708, 541] width 14 height 14
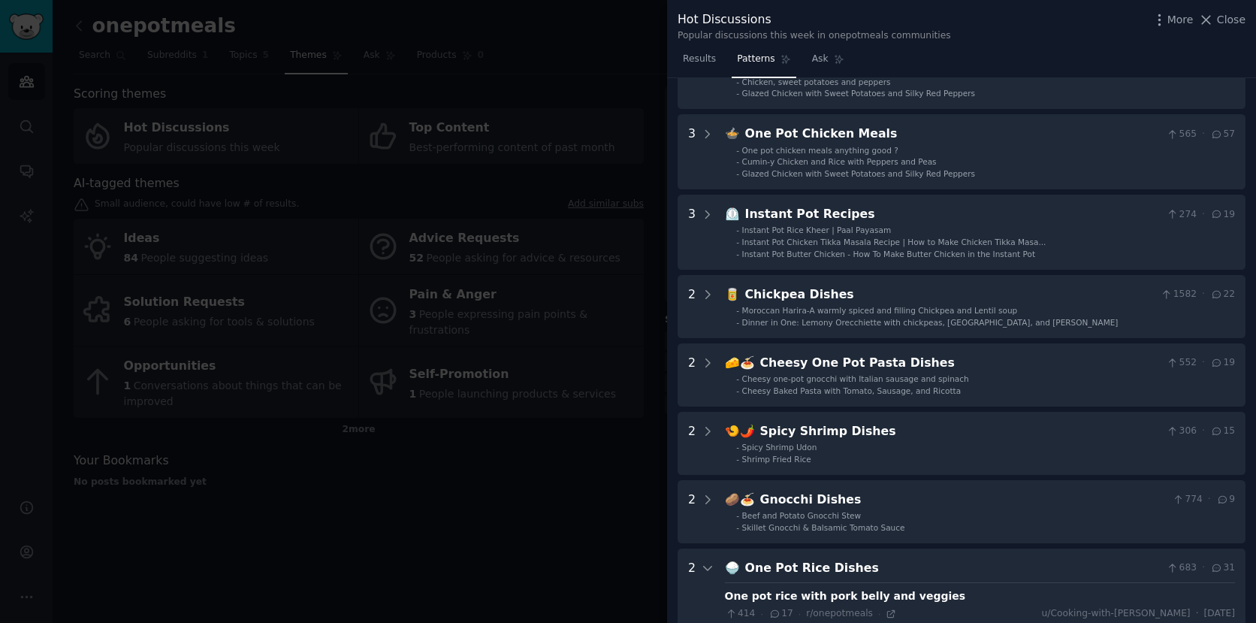
scroll to position [0, 0]
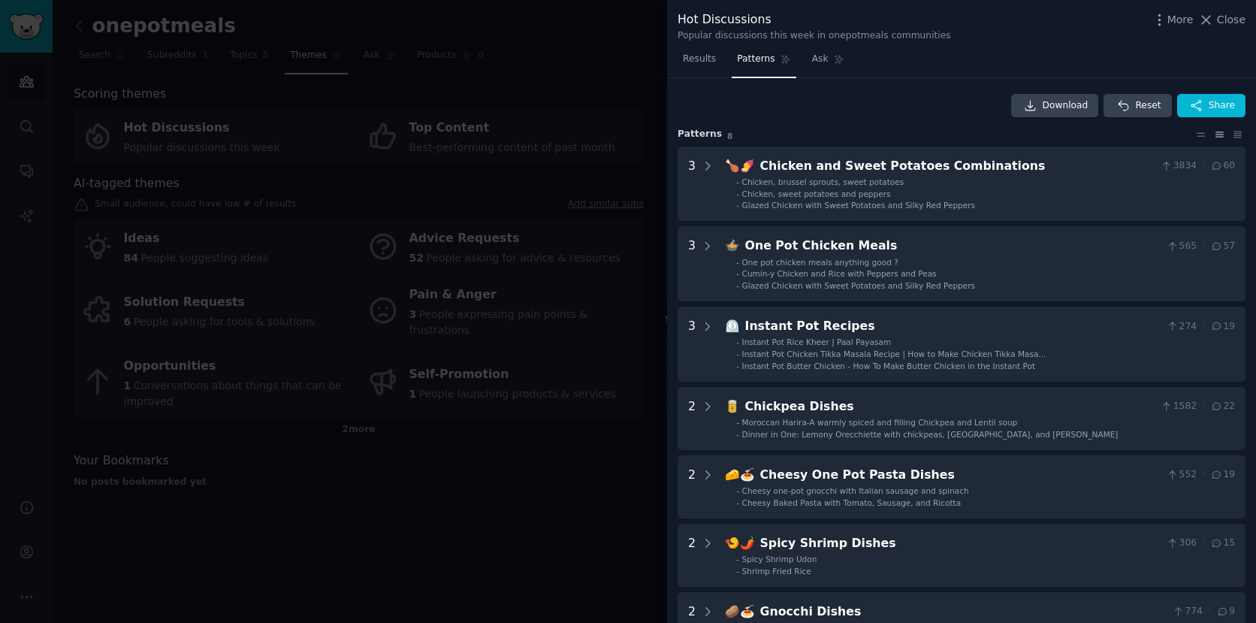
click at [507, 437] on div at bounding box center [628, 311] width 1256 height 623
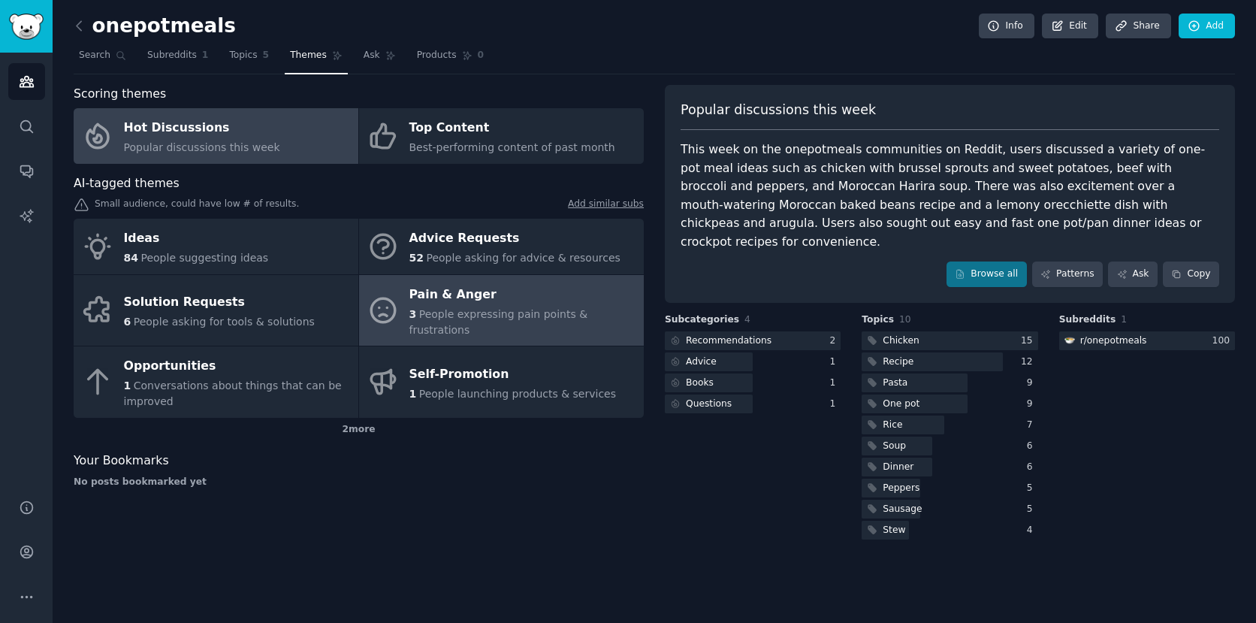
click at [481, 307] on div "3 People expressing pain points & frustrations" at bounding box center [522, 323] width 227 height 32
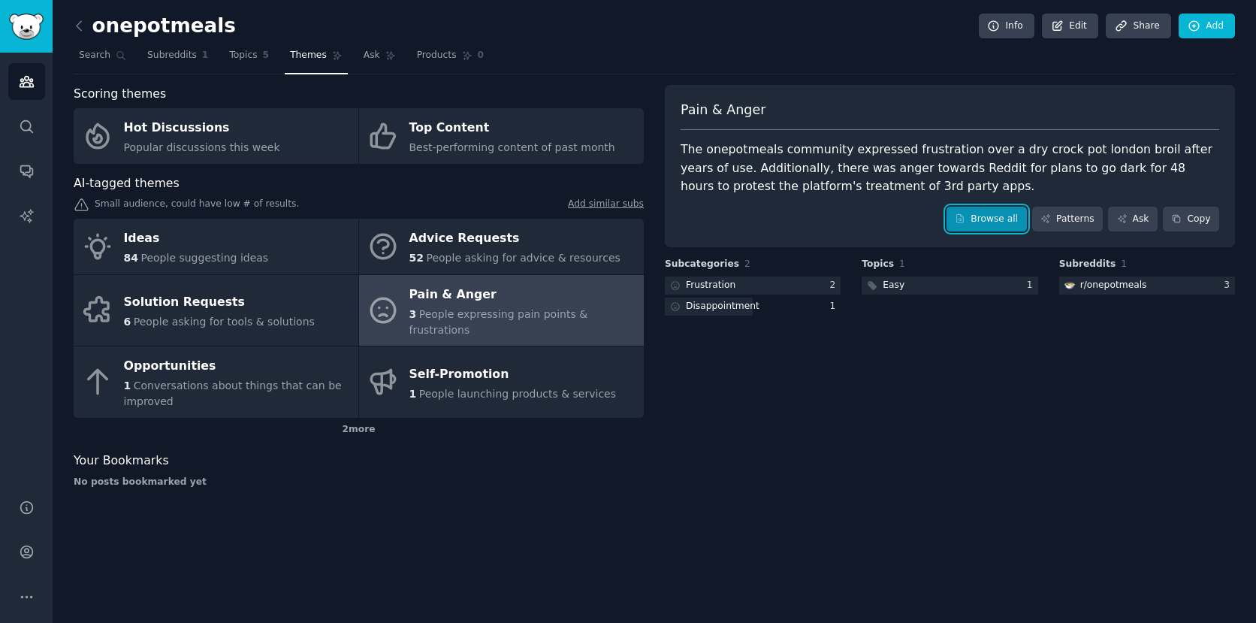
click at [965, 218] on icon at bounding box center [960, 218] width 11 height 11
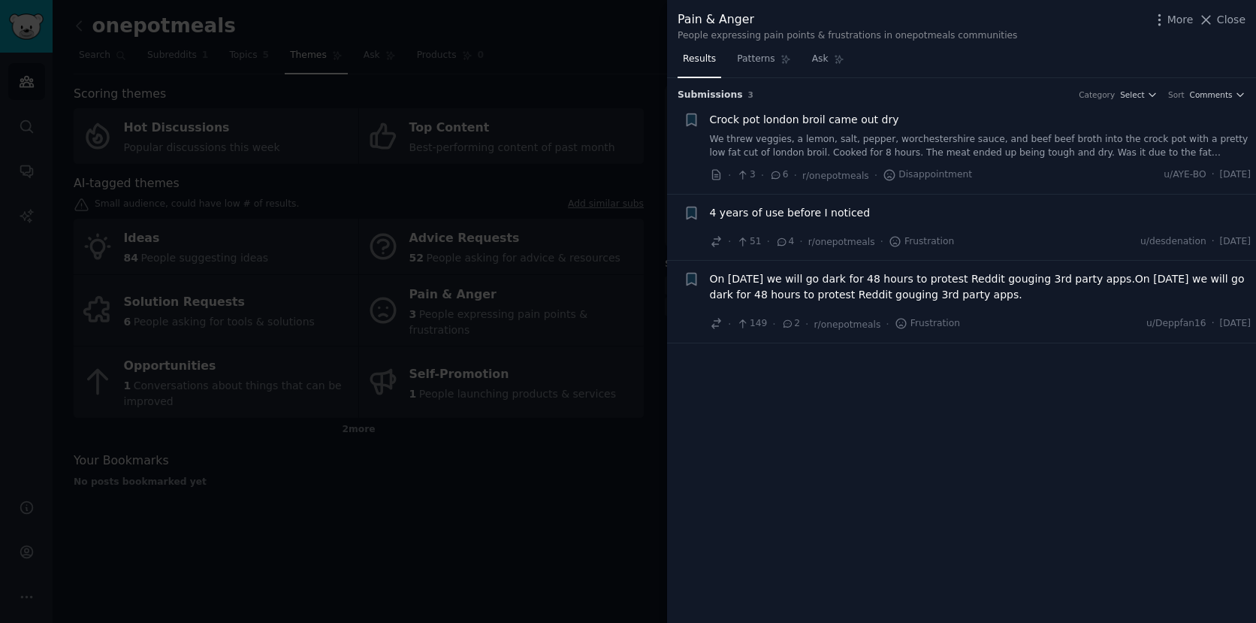
click at [606, 403] on div at bounding box center [628, 311] width 1256 height 623
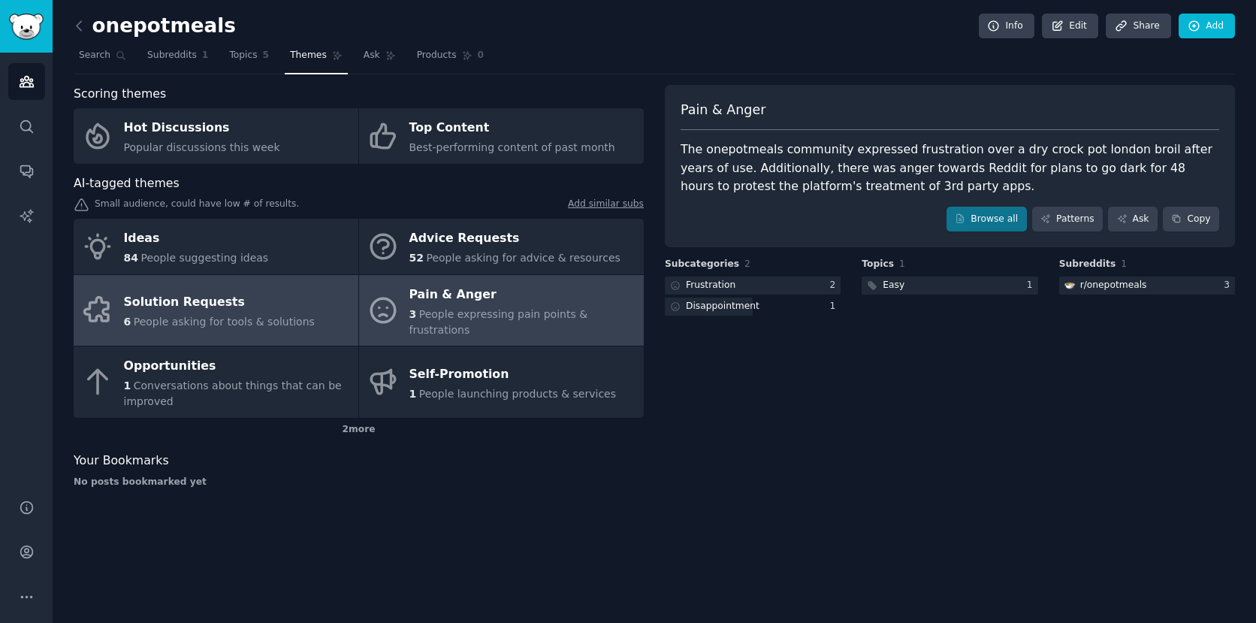
click at [229, 295] on div "Solution Requests" at bounding box center [219, 303] width 191 height 24
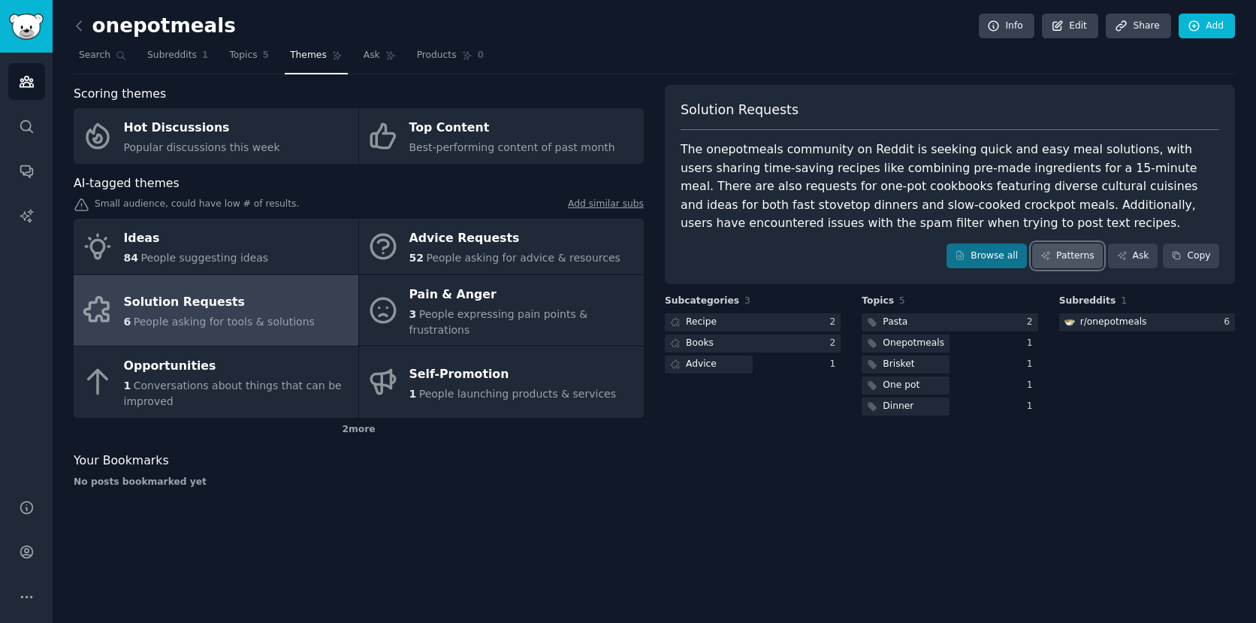
click at [1050, 258] on icon at bounding box center [1046, 255] width 11 height 11
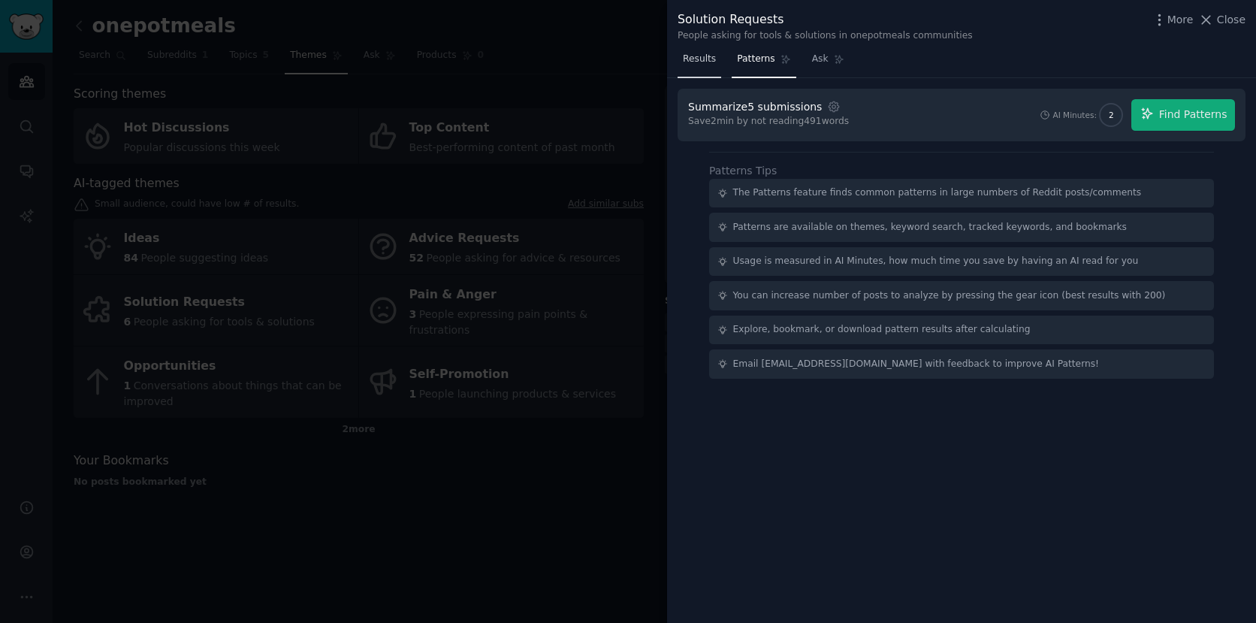
click at [706, 57] on span "Results" at bounding box center [699, 60] width 33 height 14
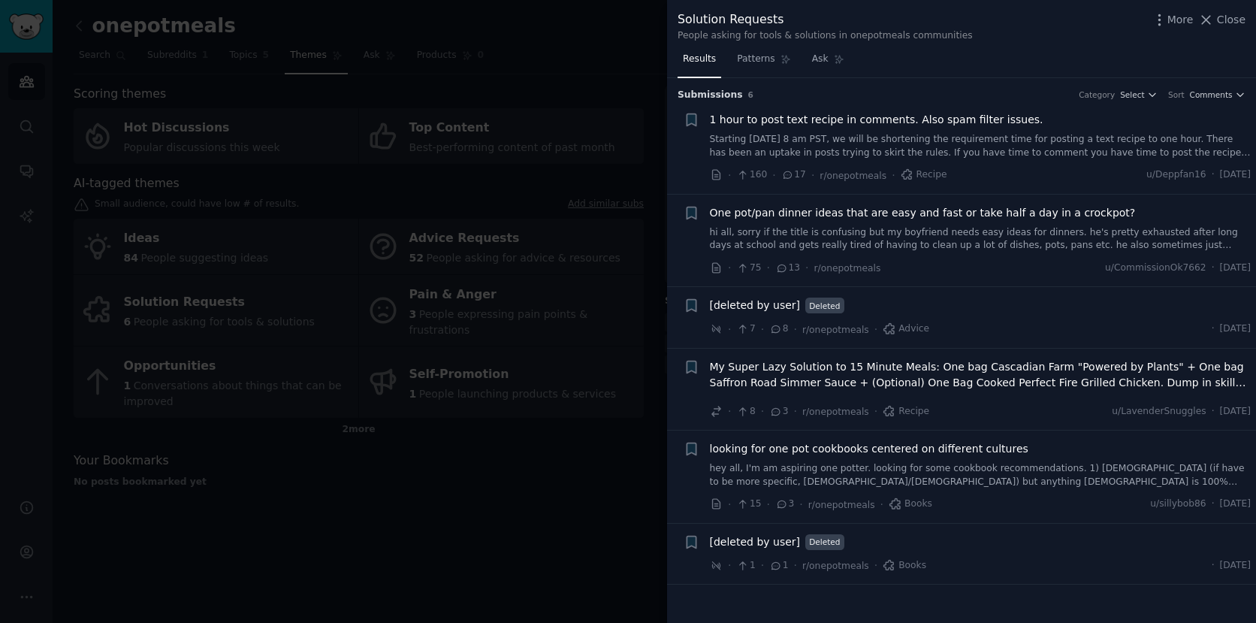
click at [567, 371] on div at bounding box center [628, 311] width 1256 height 623
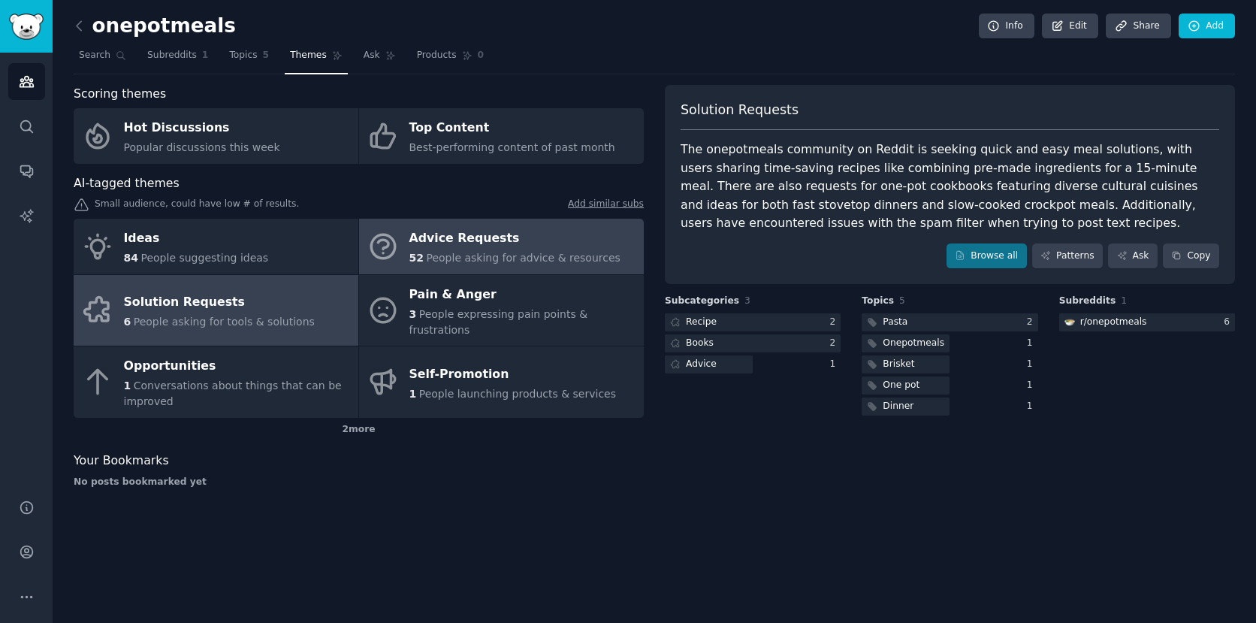
click at [492, 253] on span "People asking for advice & resources" at bounding box center [523, 258] width 194 height 12
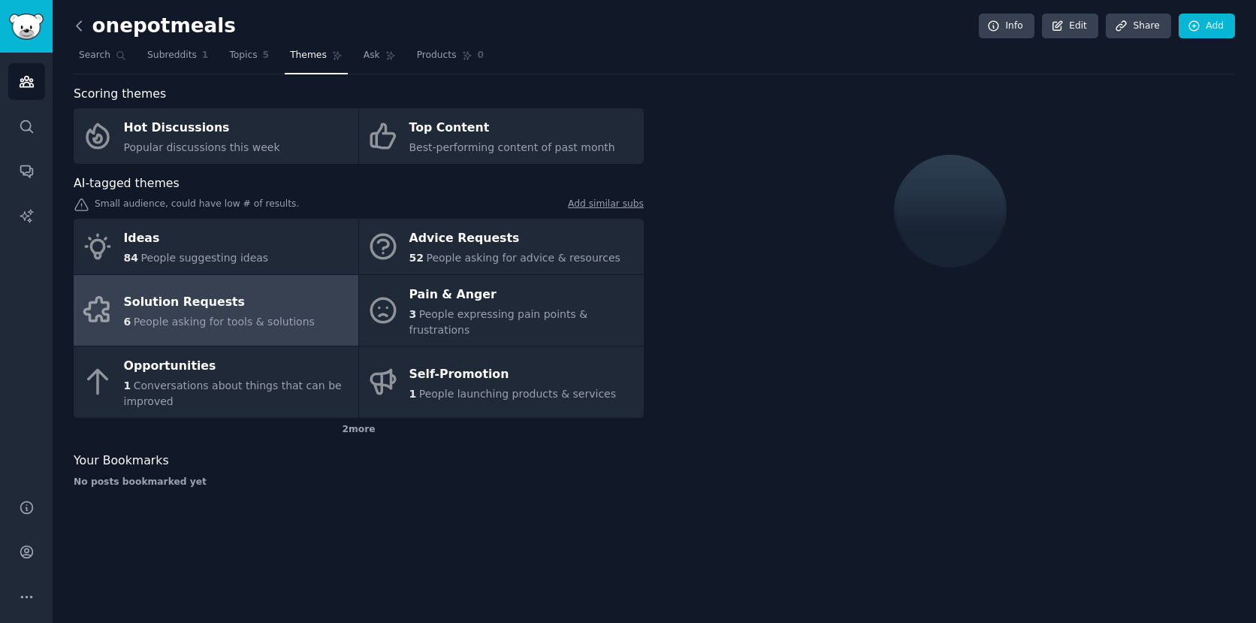
click at [82, 29] on icon at bounding box center [79, 26] width 16 height 16
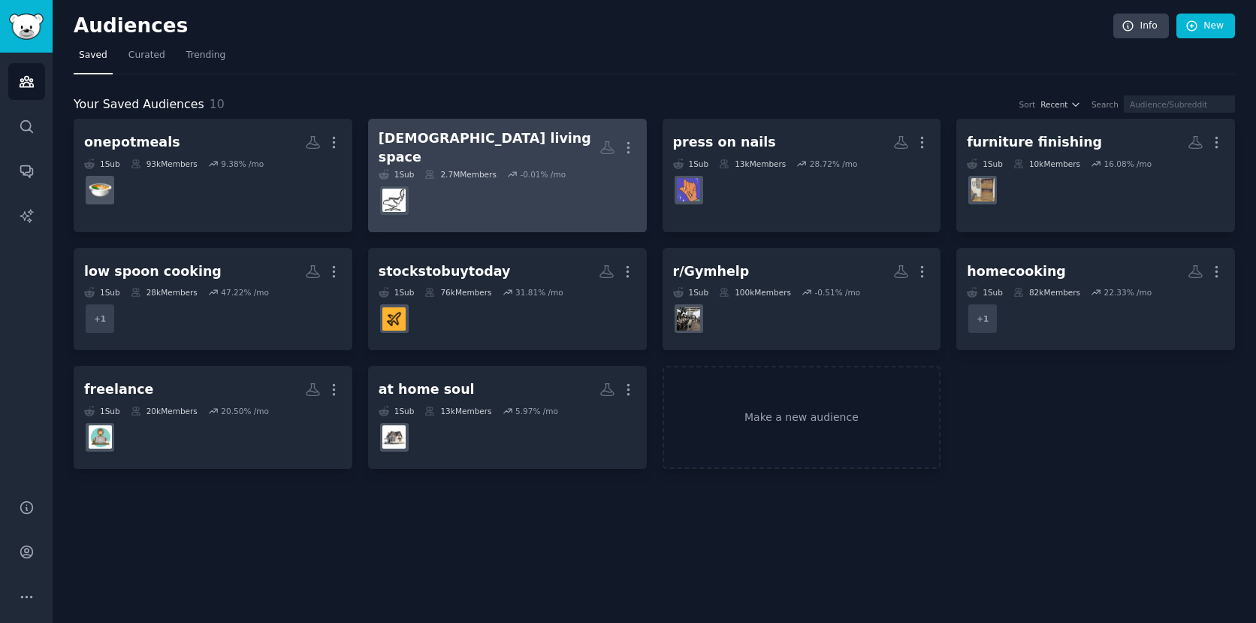
click at [495, 139] on h2 "male living space More" at bounding box center [508, 147] width 258 height 37
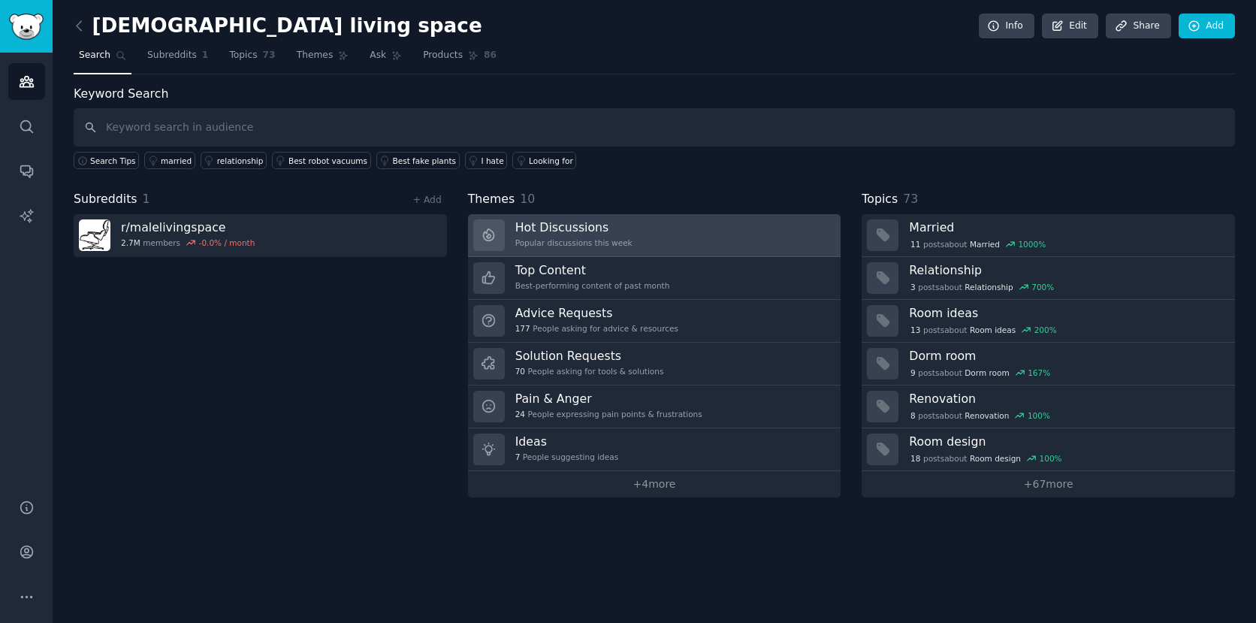
click at [554, 231] on h3 "Hot Discussions" at bounding box center [573, 227] width 117 height 16
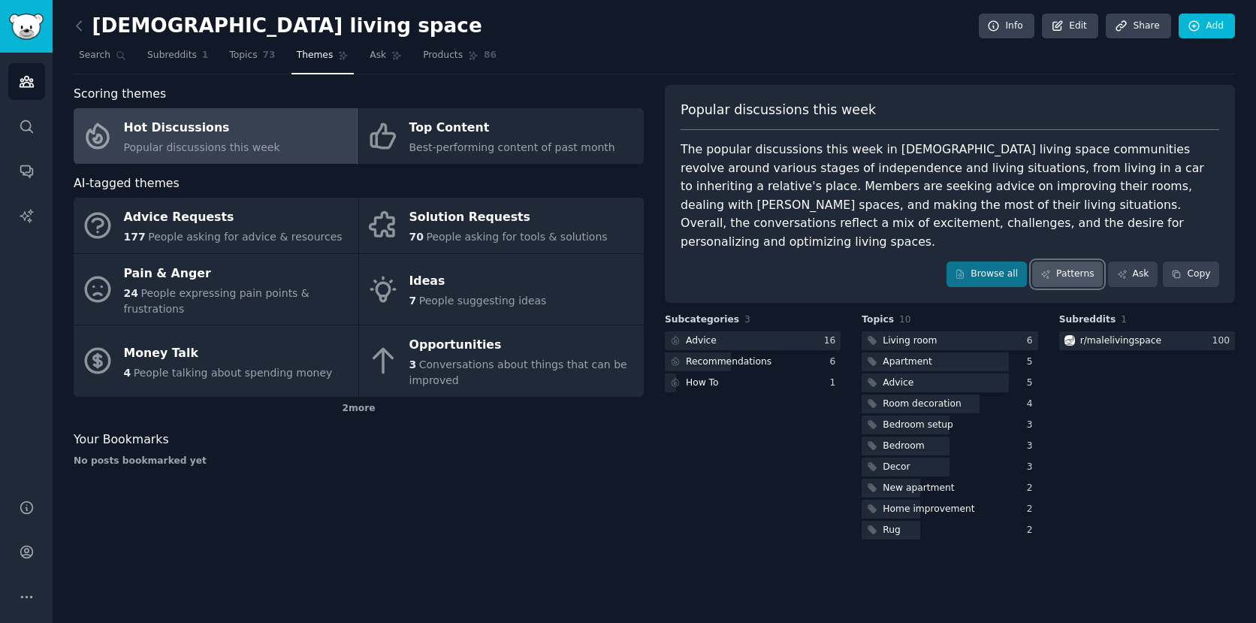
click at [1055, 261] on link "Patterns" at bounding box center [1067, 274] width 71 height 26
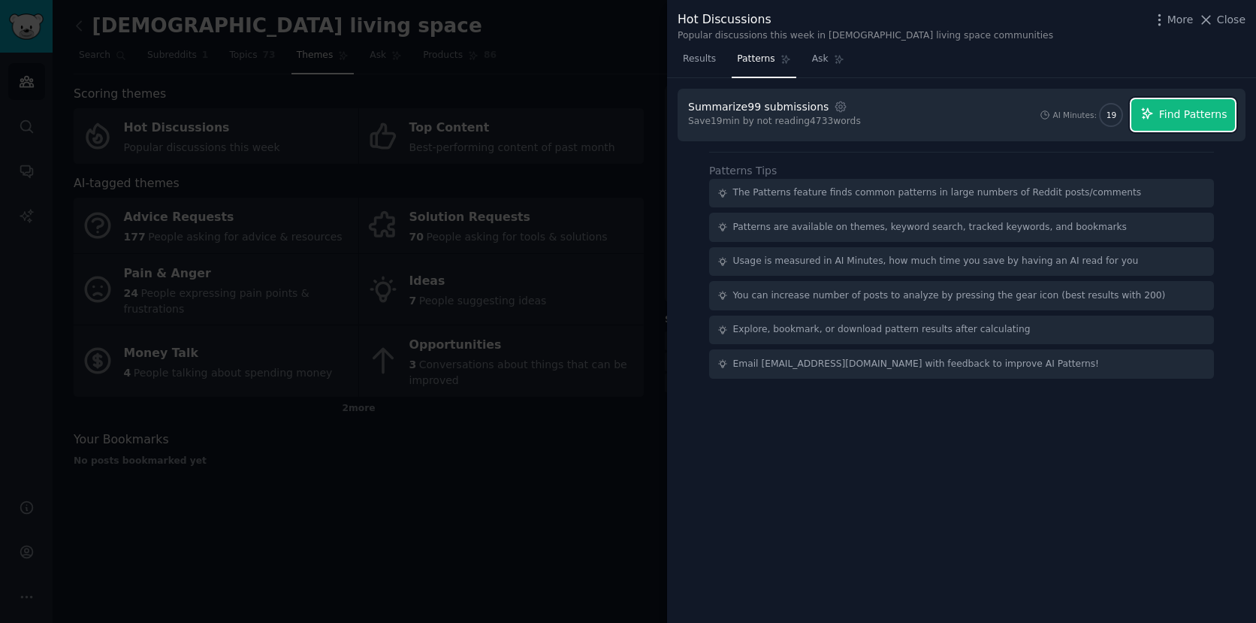
click at [1177, 112] on span "Find Patterns" at bounding box center [1193, 115] width 68 height 16
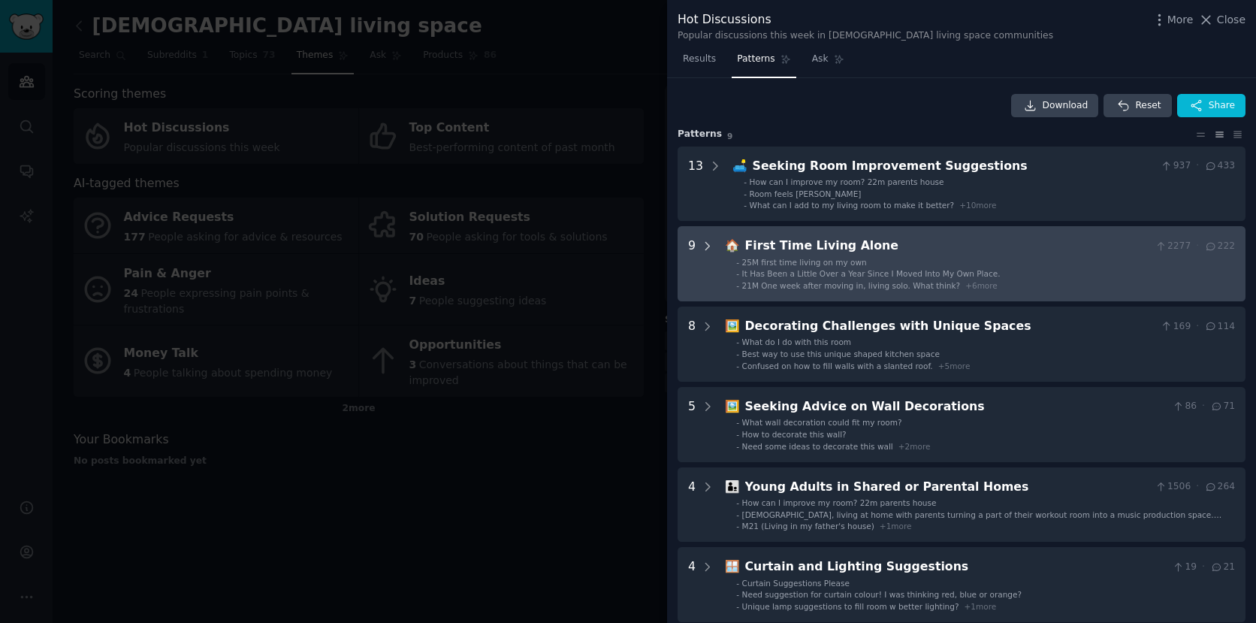
click at [708, 244] on icon at bounding box center [708, 246] width 4 height 8
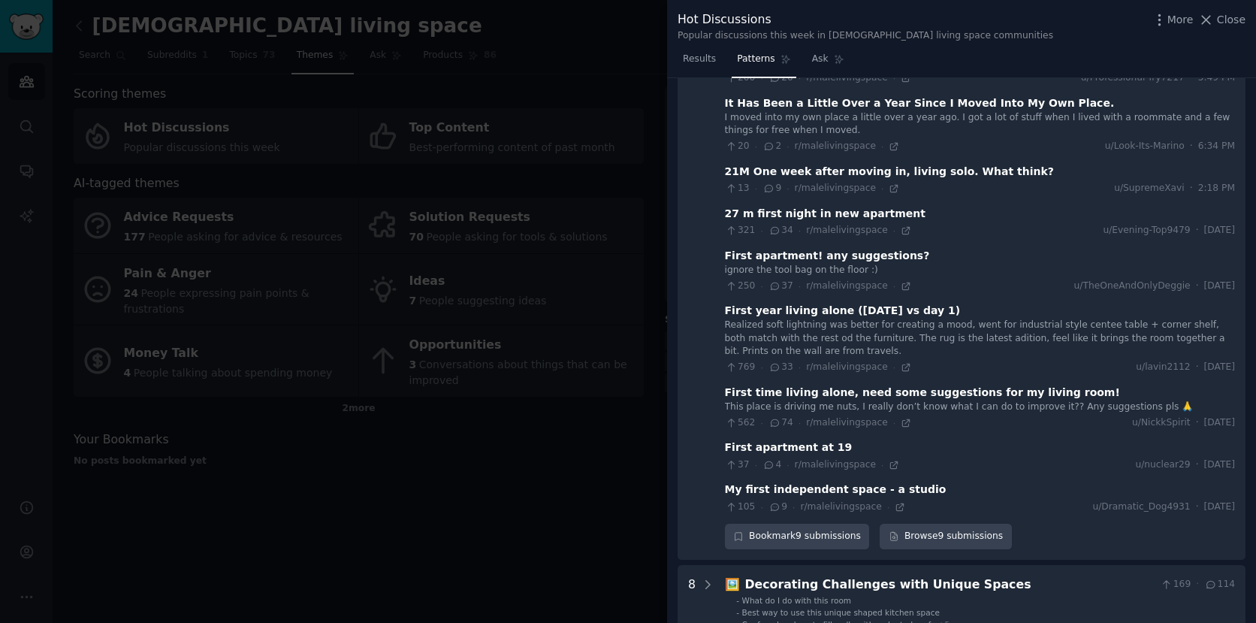
scroll to position [236, 0]
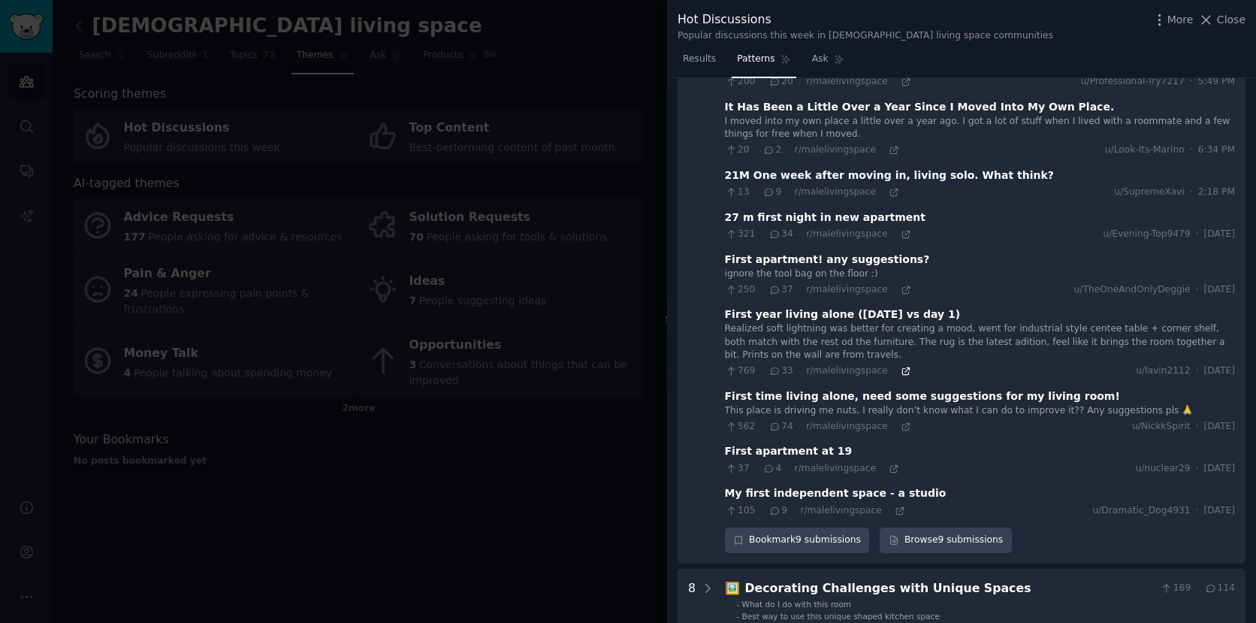
click at [902, 372] on icon at bounding box center [905, 370] width 7 height 7
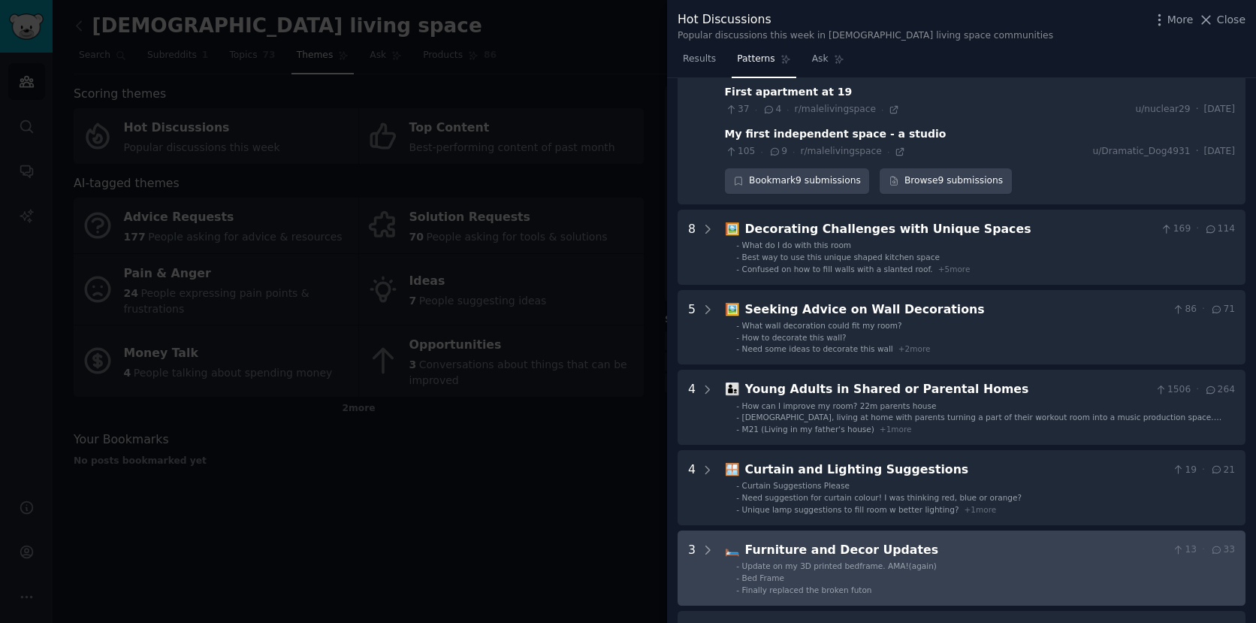
scroll to position [592, 0]
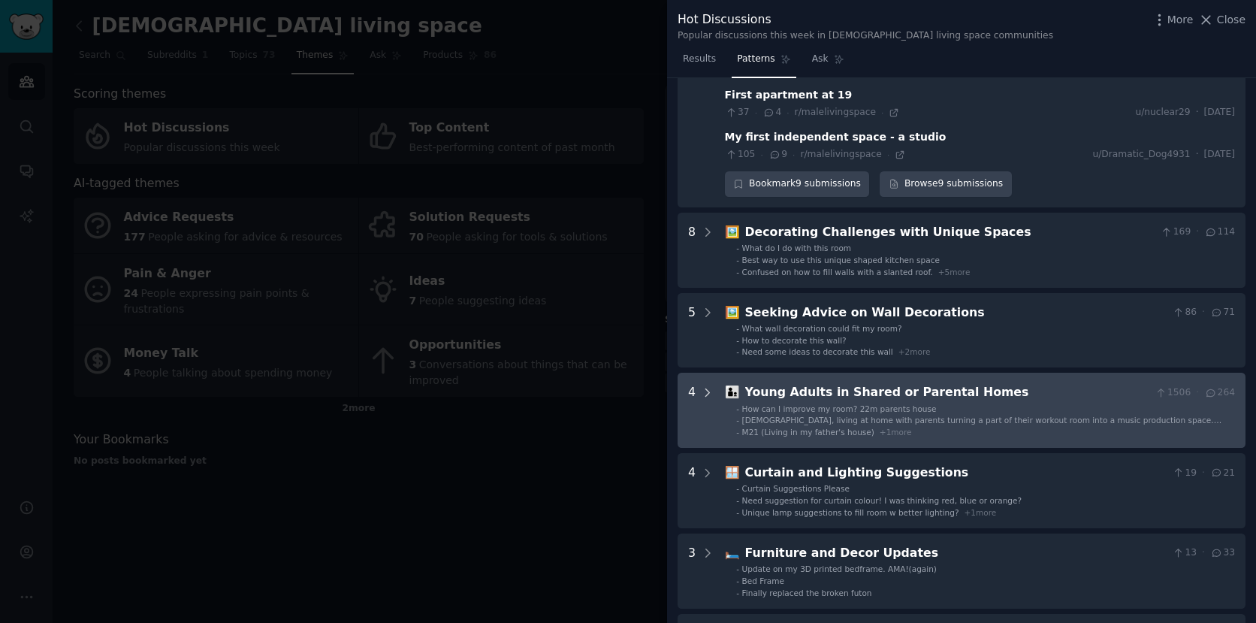
click at [706, 391] on icon at bounding box center [708, 393] width 14 height 14
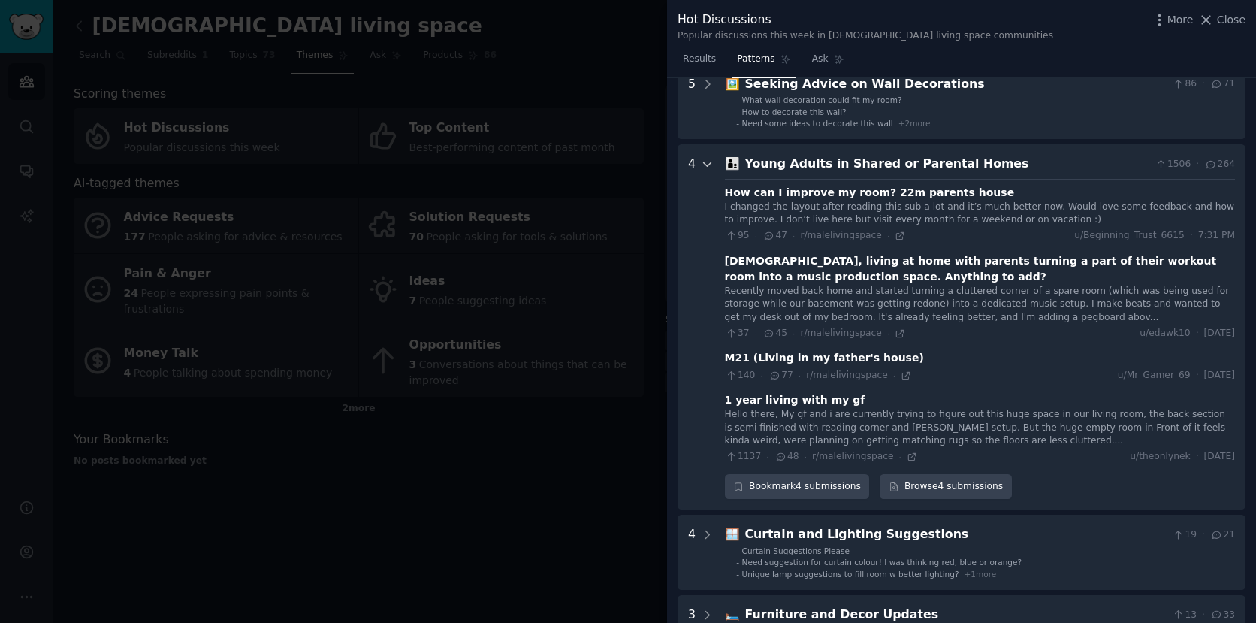
scroll to position [812, 0]
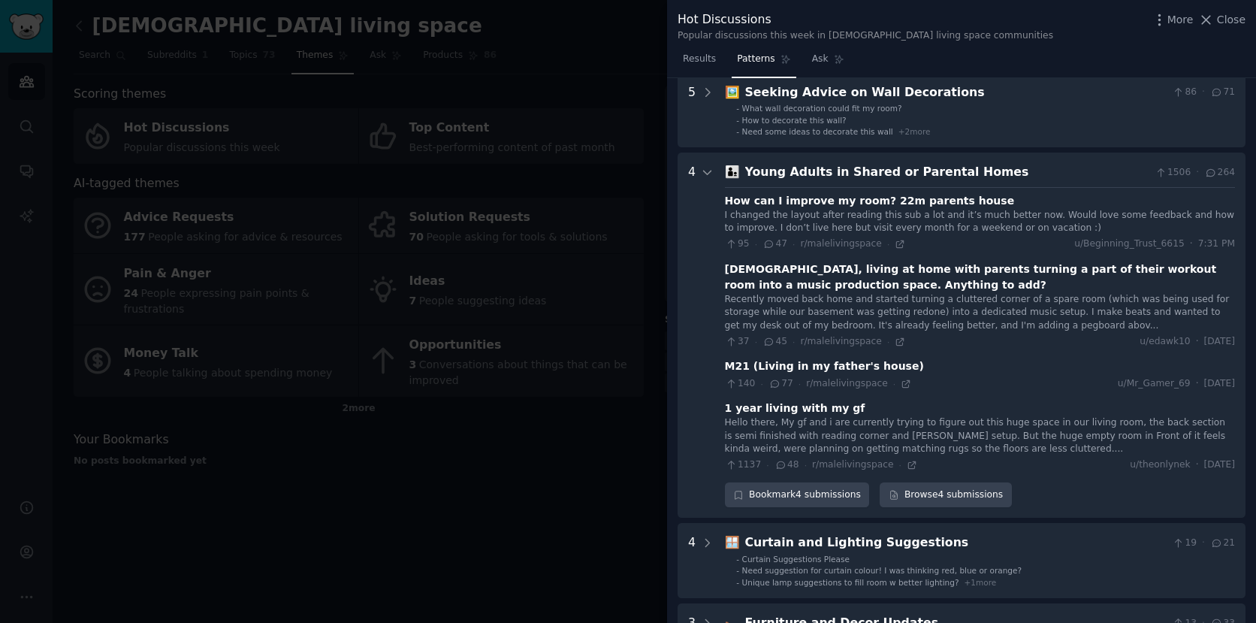
click at [553, 397] on div at bounding box center [628, 311] width 1256 height 623
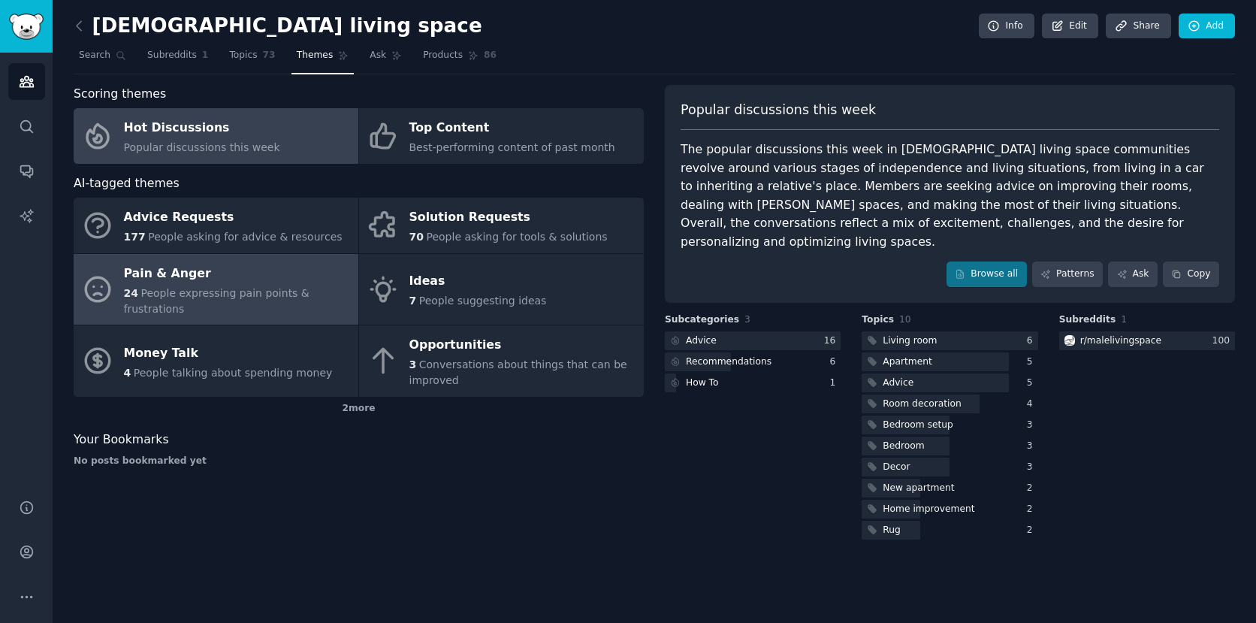
click at [243, 292] on span "People expressing pain points & frustrations" at bounding box center [217, 301] width 186 height 28
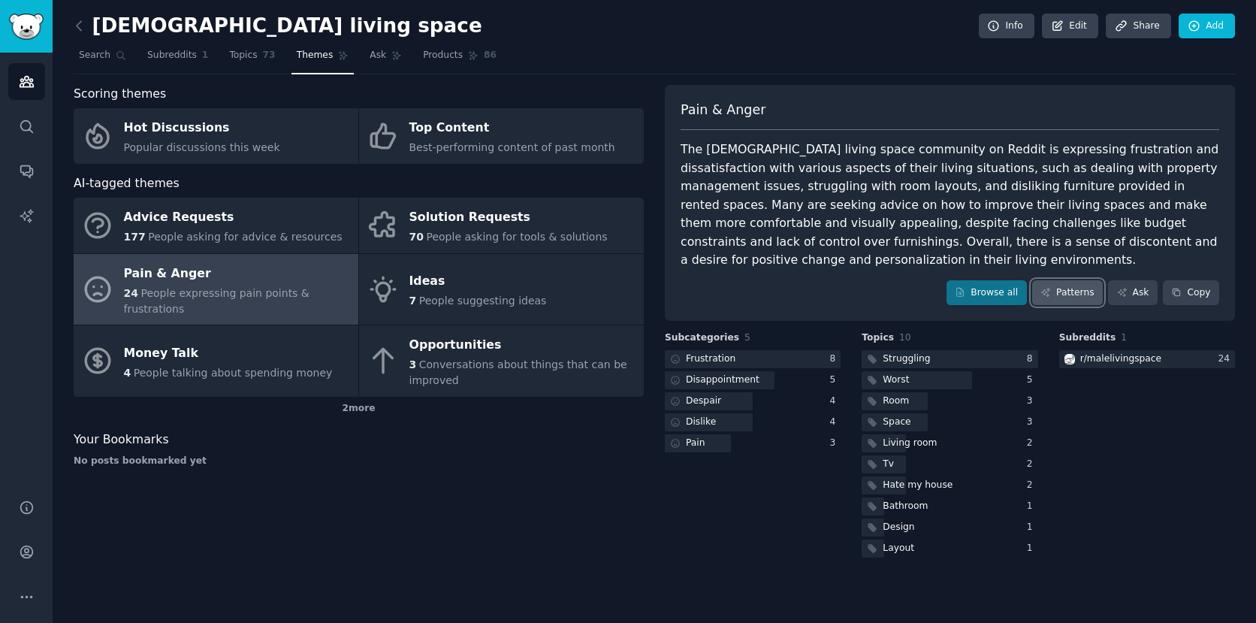
click at [1072, 283] on link "Patterns" at bounding box center [1067, 293] width 71 height 26
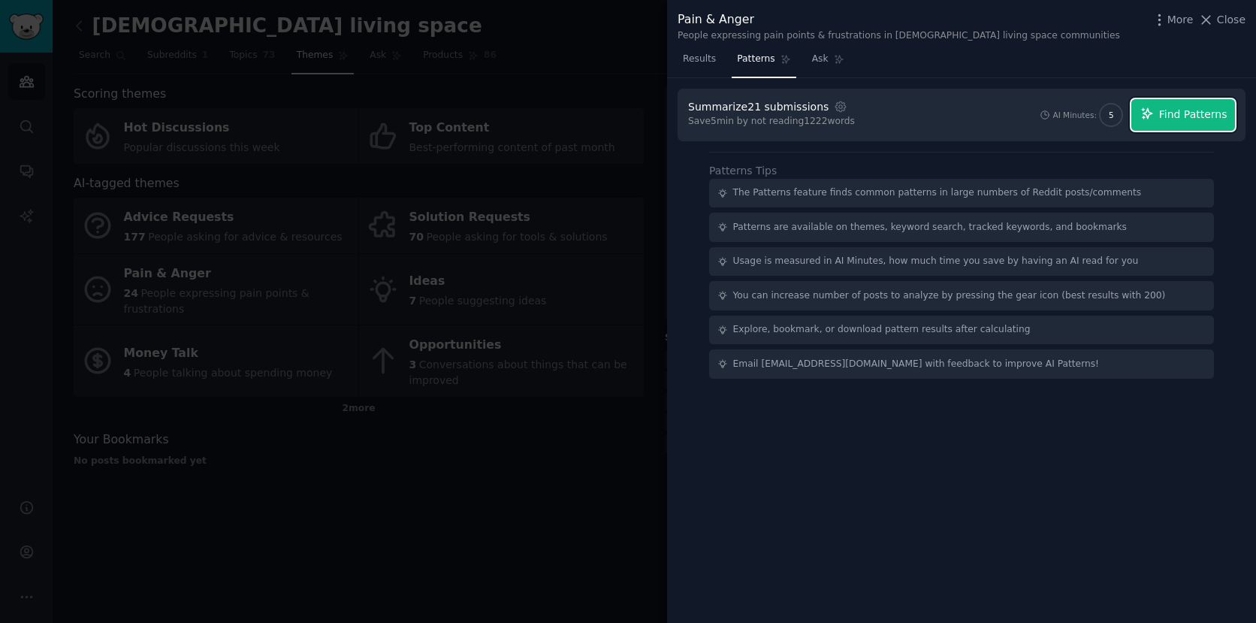
click at [1183, 112] on span "Find Patterns" at bounding box center [1193, 115] width 68 height 16
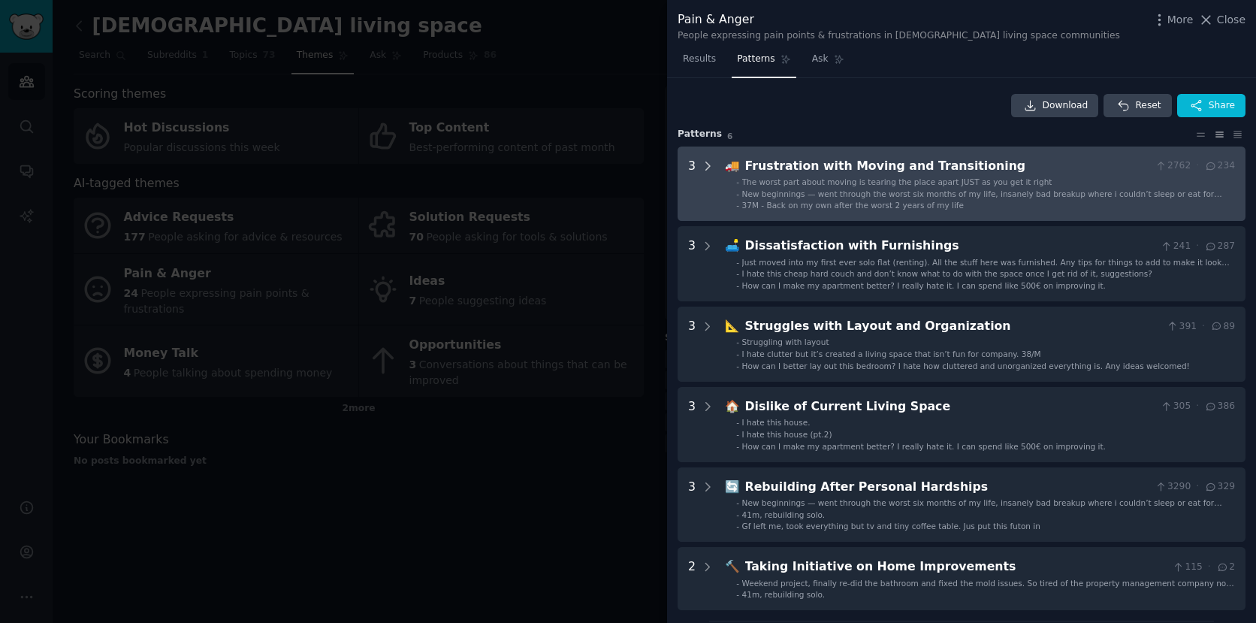
click at [708, 165] on icon at bounding box center [708, 166] width 14 height 14
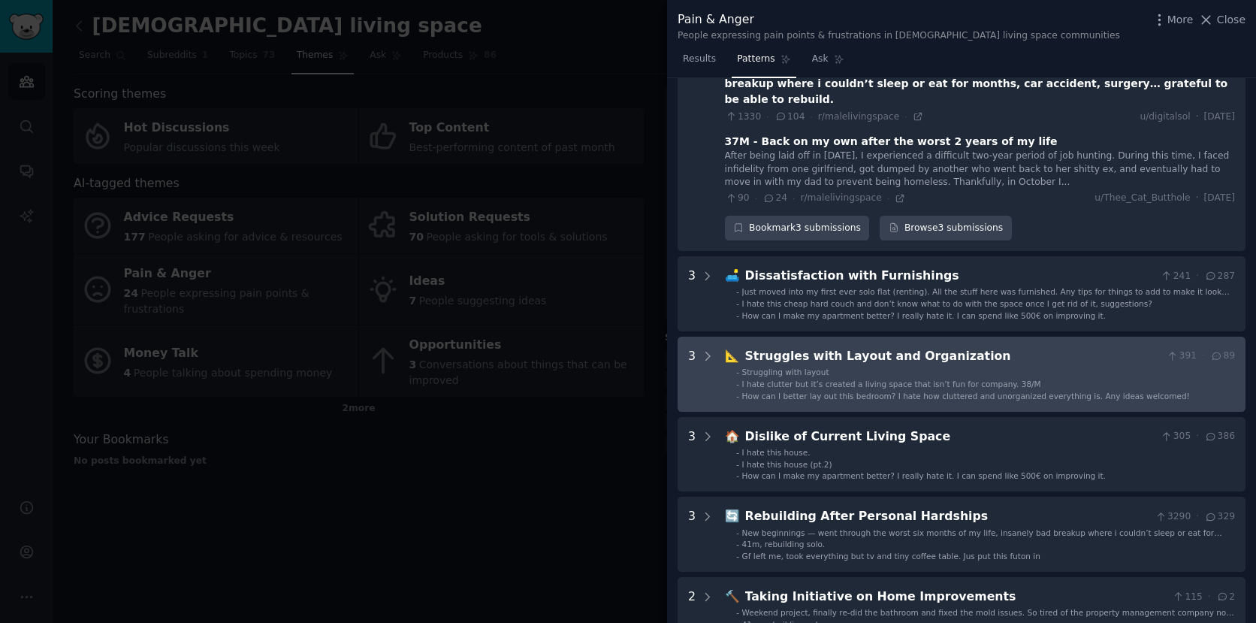
scroll to position [166, 0]
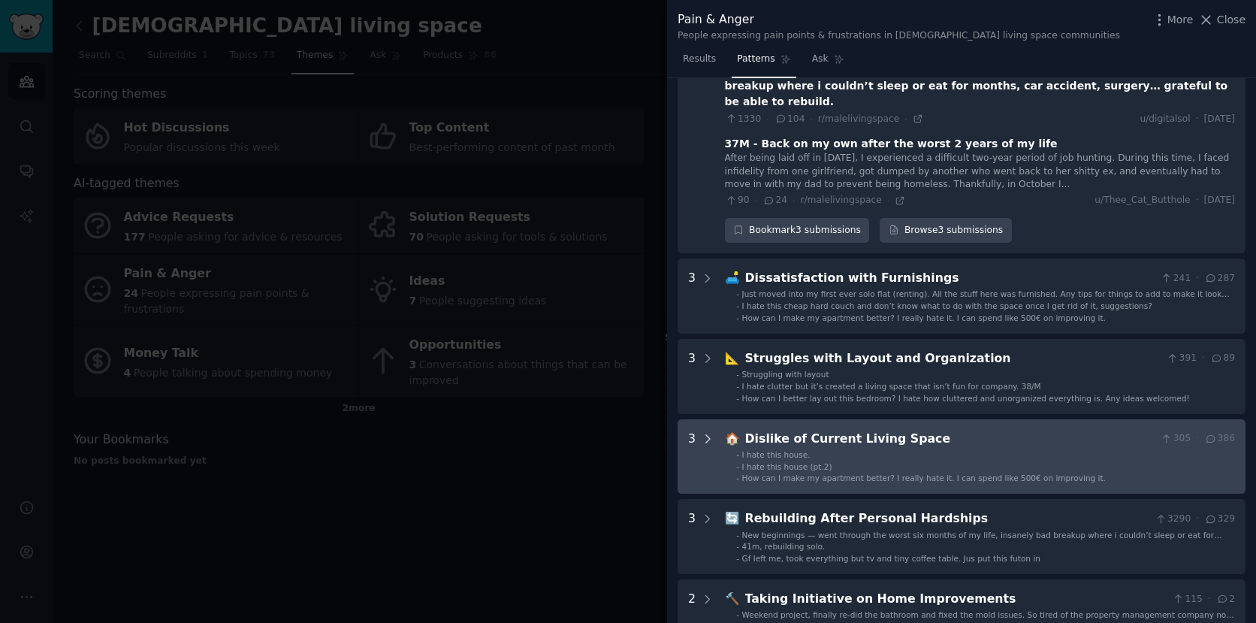
click at [703, 432] on icon at bounding box center [708, 439] width 14 height 14
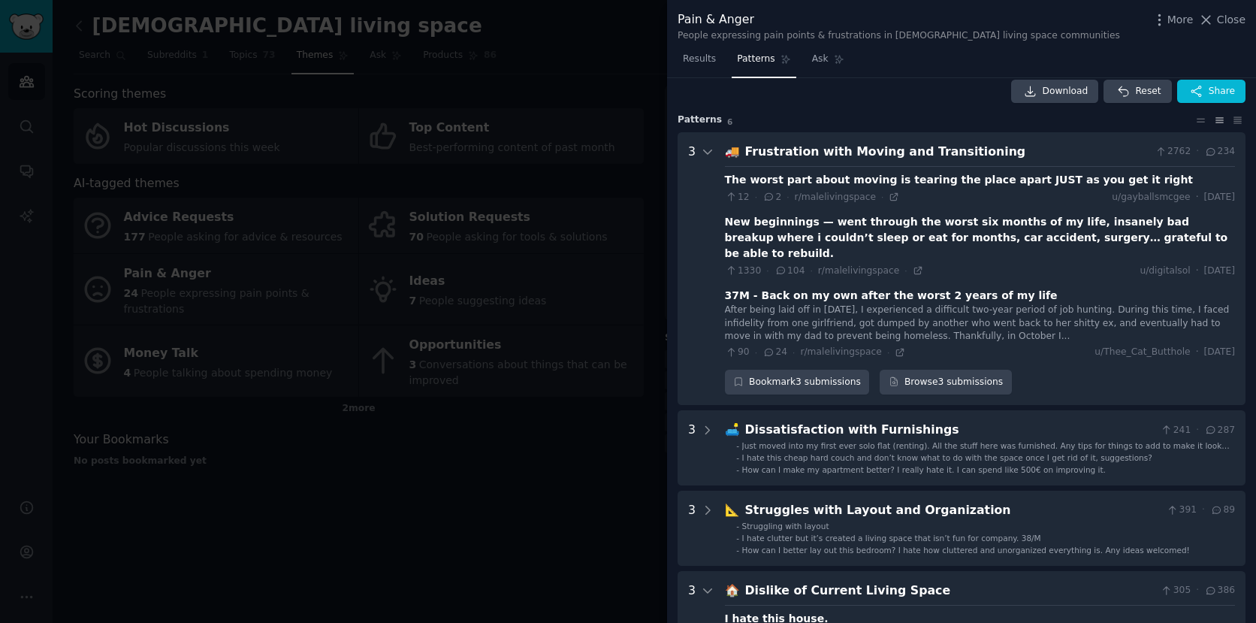
scroll to position [0, 0]
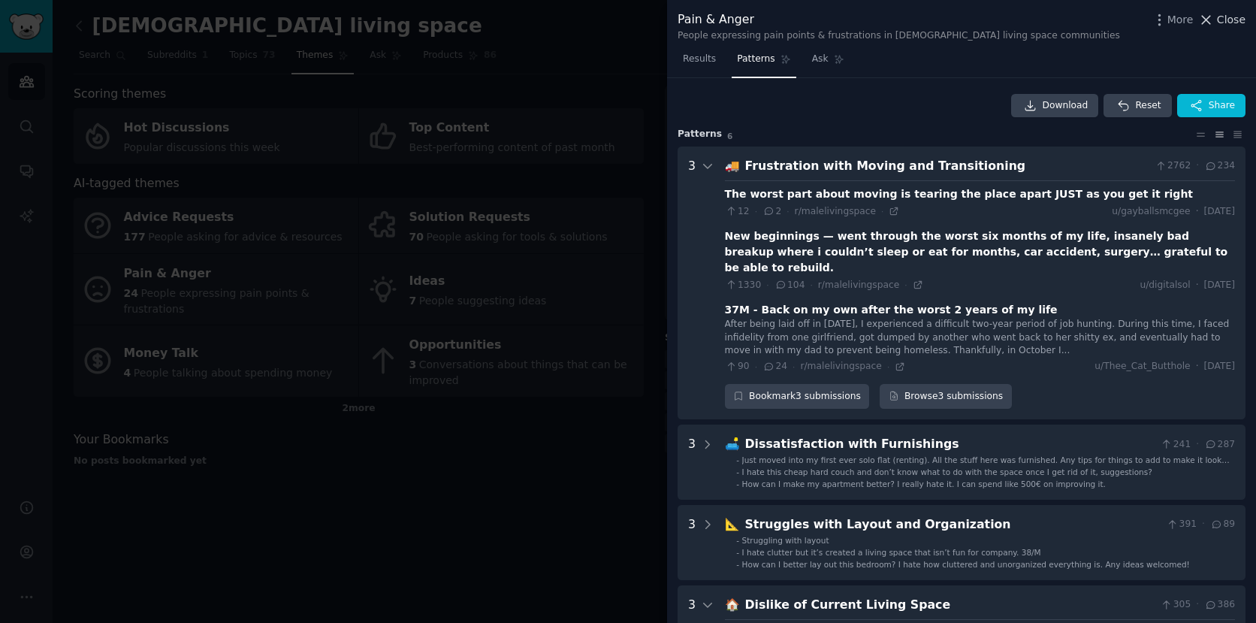
click at [1214, 19] on icon at bounding box center [1206, 20] width 16 height 16
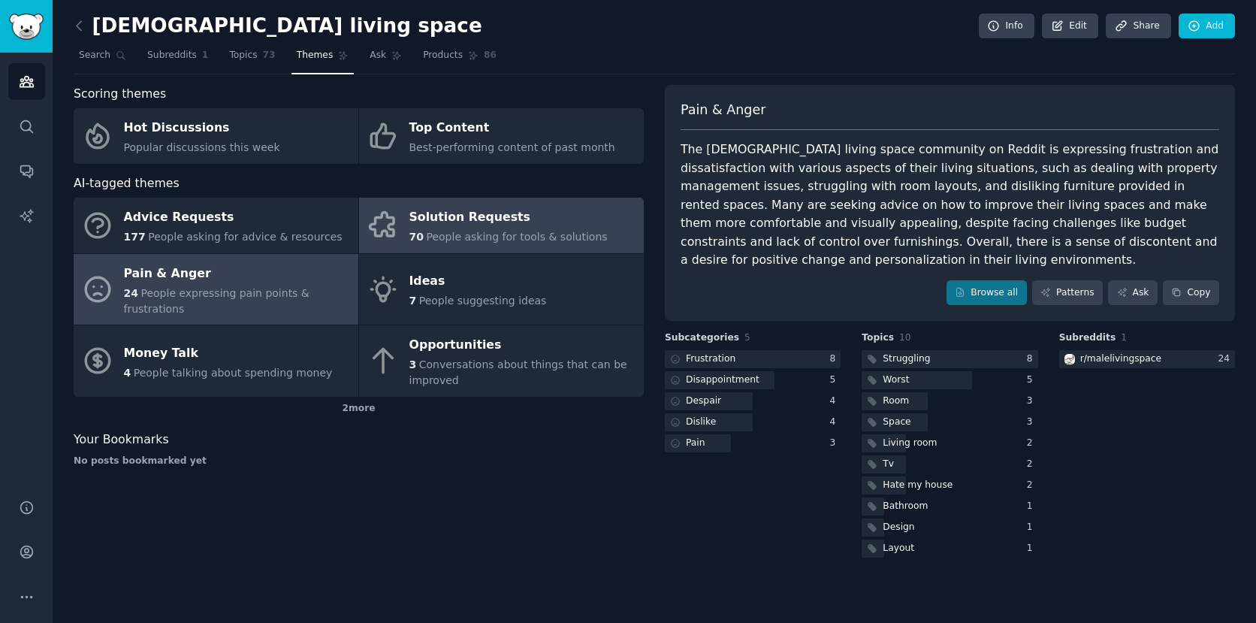
click at [443, 229] on div "70 People asking for tools & solutions" at bounding box center [508, 237] width 198 height 16
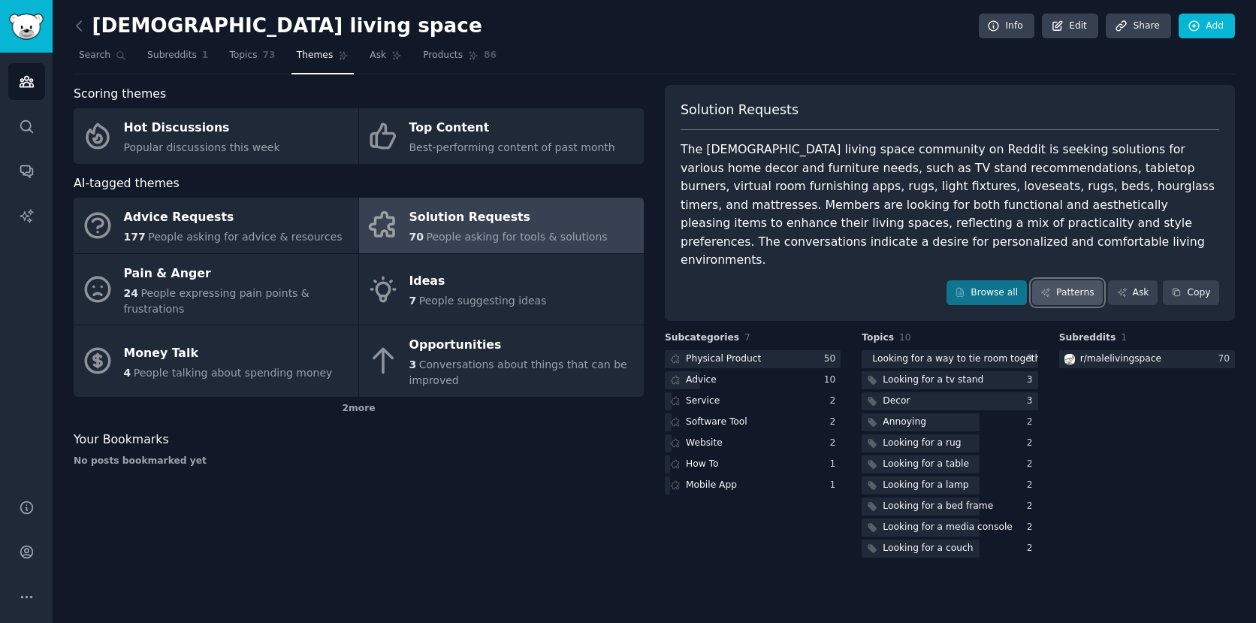
click at [1083, 280] on link "Patterns" at bounding box center [1067, 293] width 71 height 26
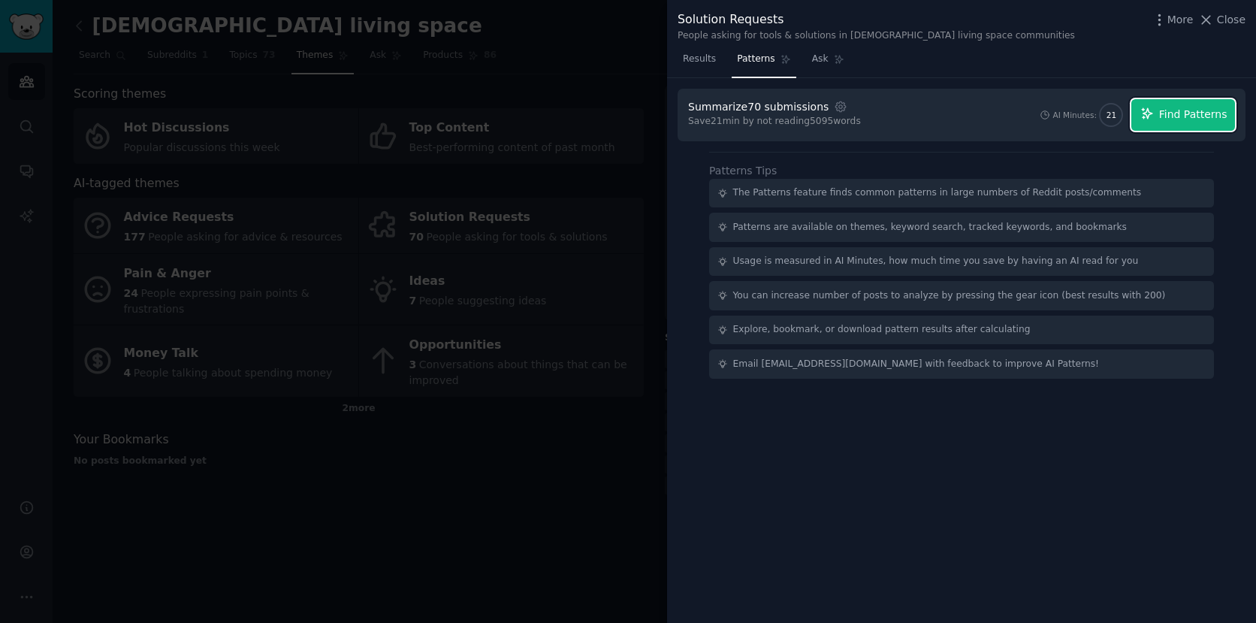
click at [1172, 114] on span "Find Patterns" at bounding box center [1193, 115] width 68 height 16
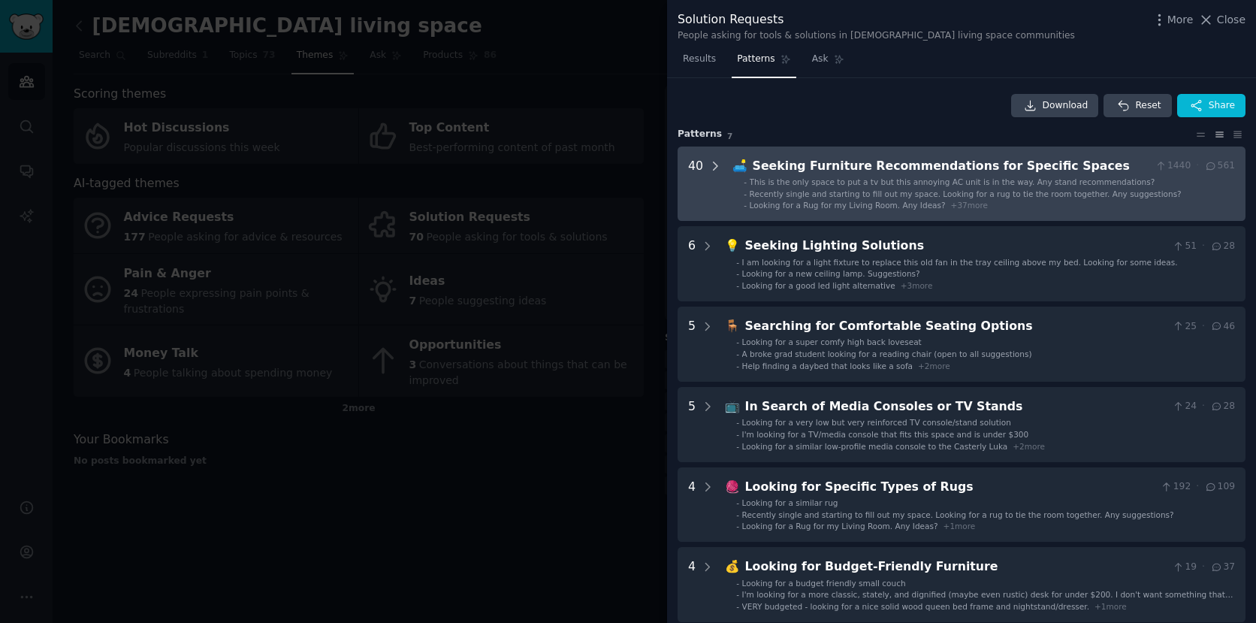
click at [709, 165] on icon at bounding box center [716, 166] width 14 height 14
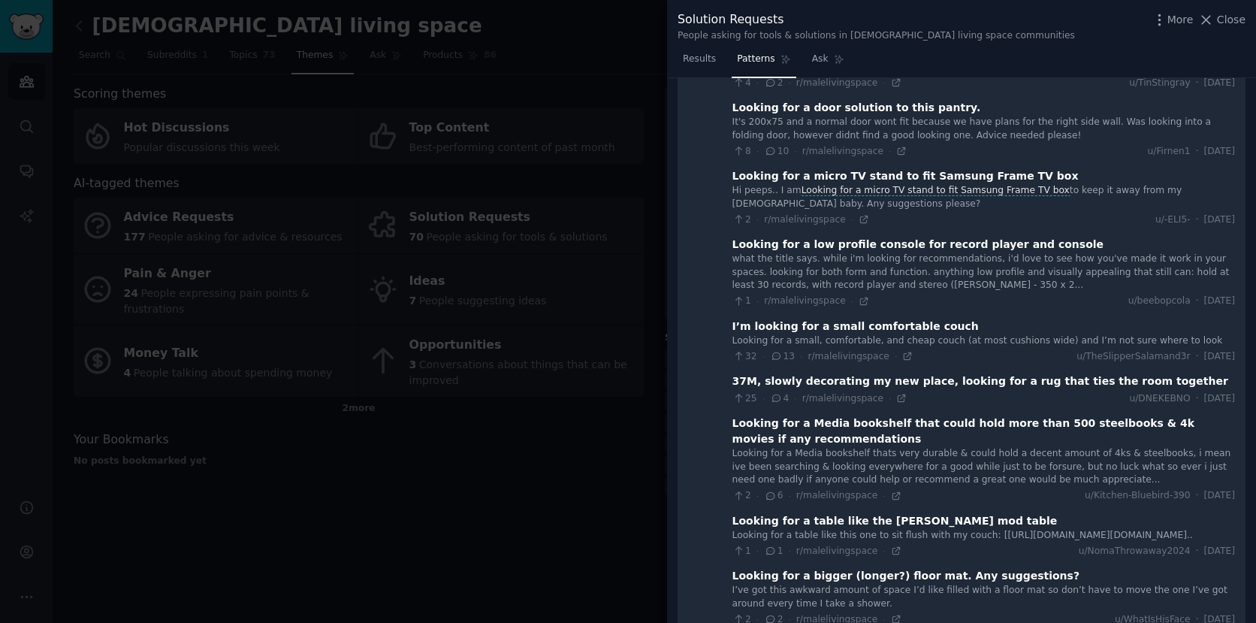
scroll to position [968, 0]
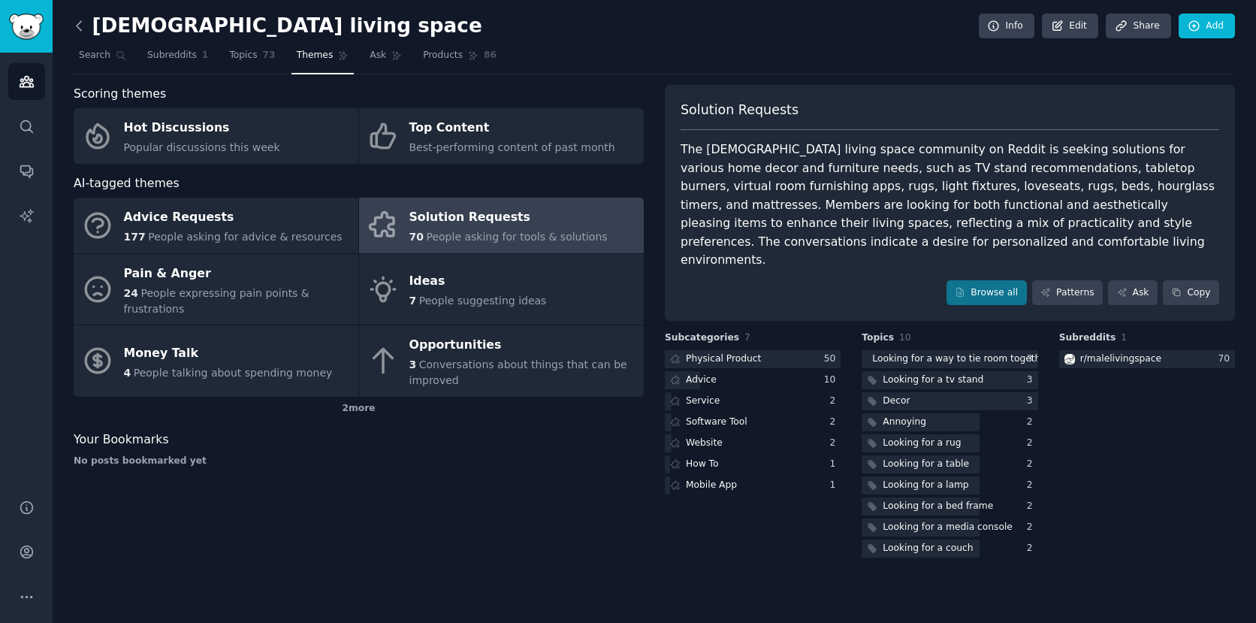
click at [81, 19] on icon at bounding box center [79, 26] width 16 height 16
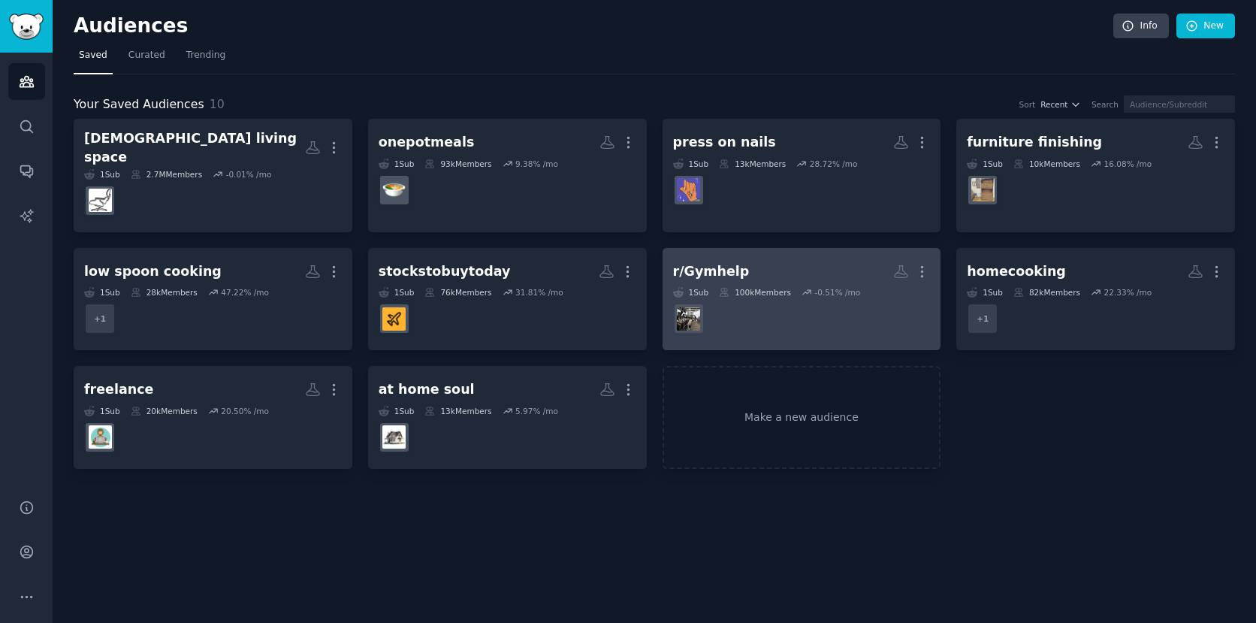
click at [730, 265] on div "r/Gymhelp" at bounding box center [711, 271] width 77 height 19
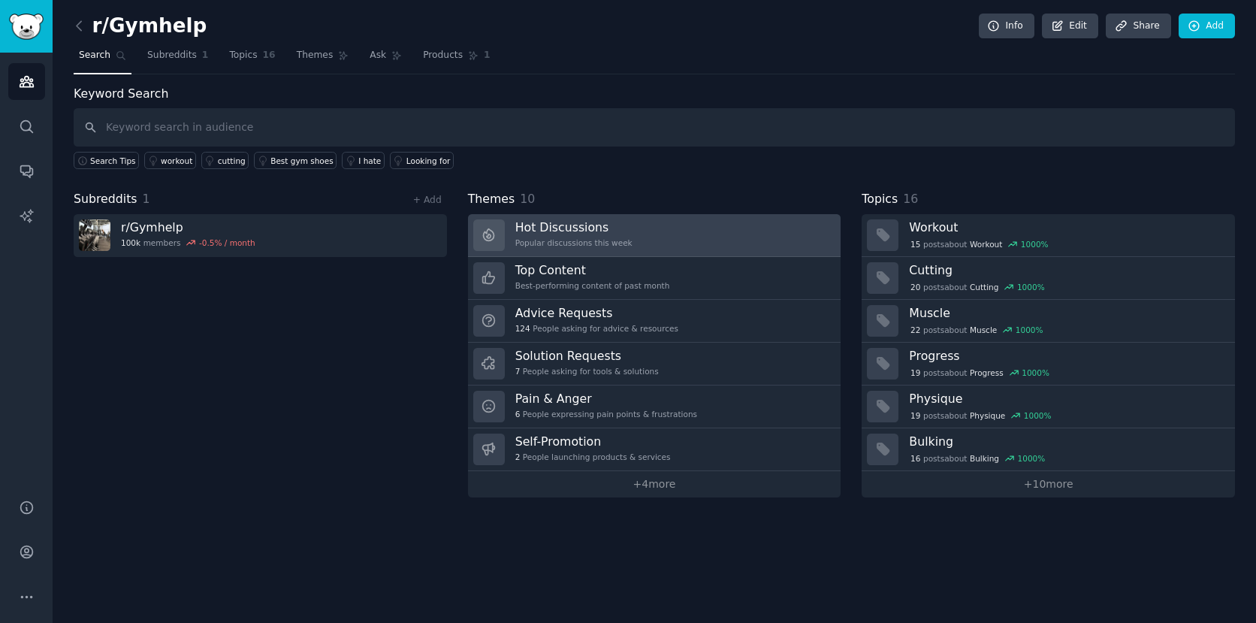
click at [614, 228] on h3 "Hot Discussions" at bounding box center [573, 227] width 117 height 16
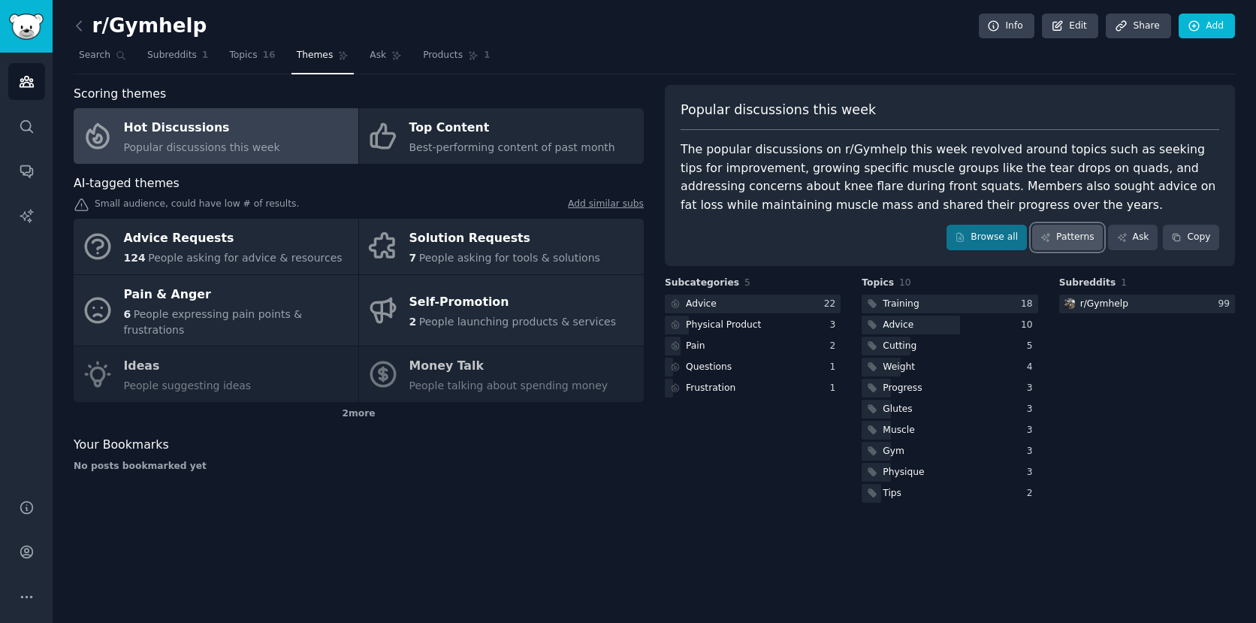
click at [1064, 234] on link "Patterns" at bounding box center [1067, 238] width 71 height 26
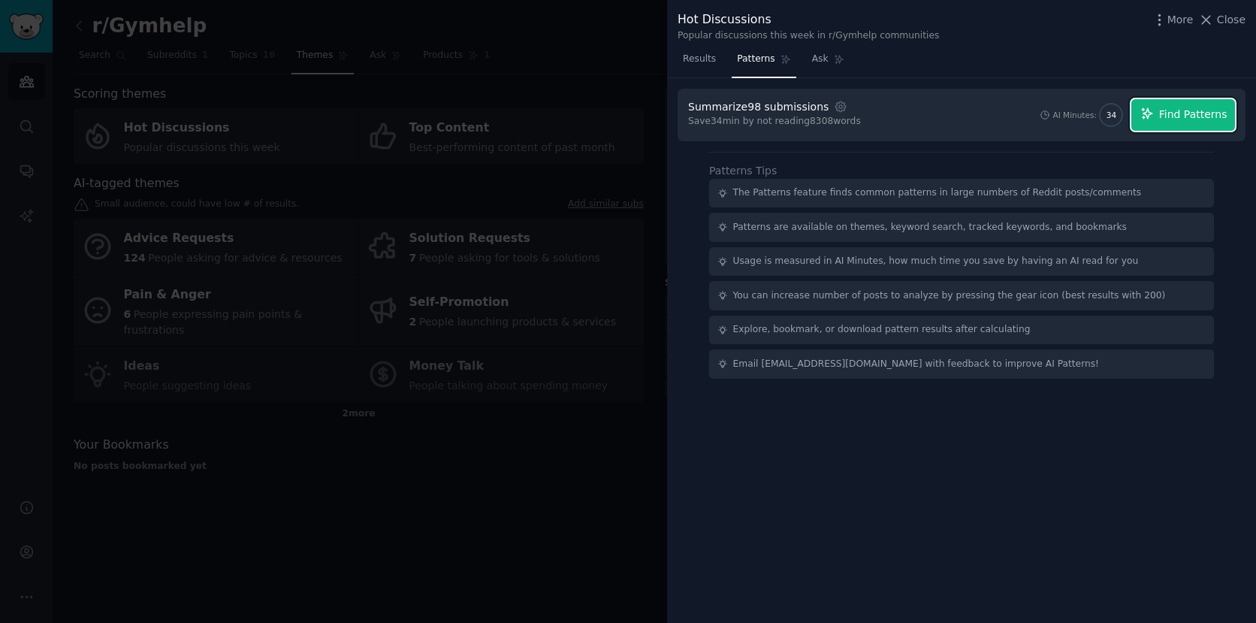
click at [1184, 115] on span "Find Patterns" at bounding box center [1193, 115] width 68 height 16
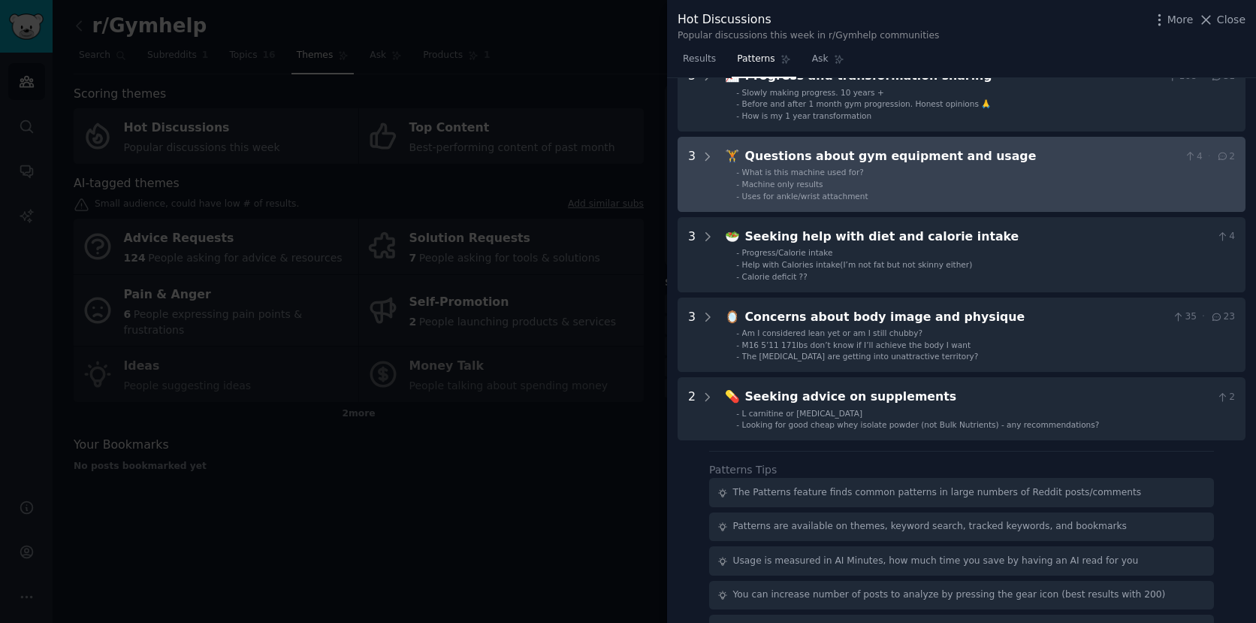
scroll to position [485, 0]
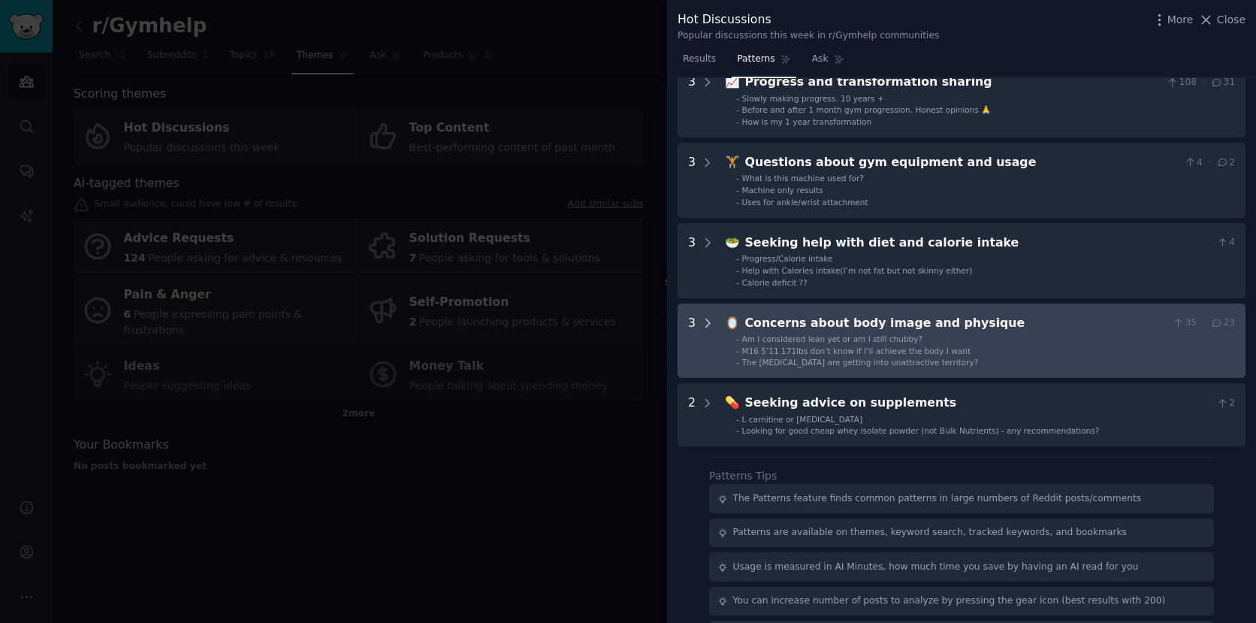
click at [708, 321] on icon at bounding box center [708, 323] width 4 height 8
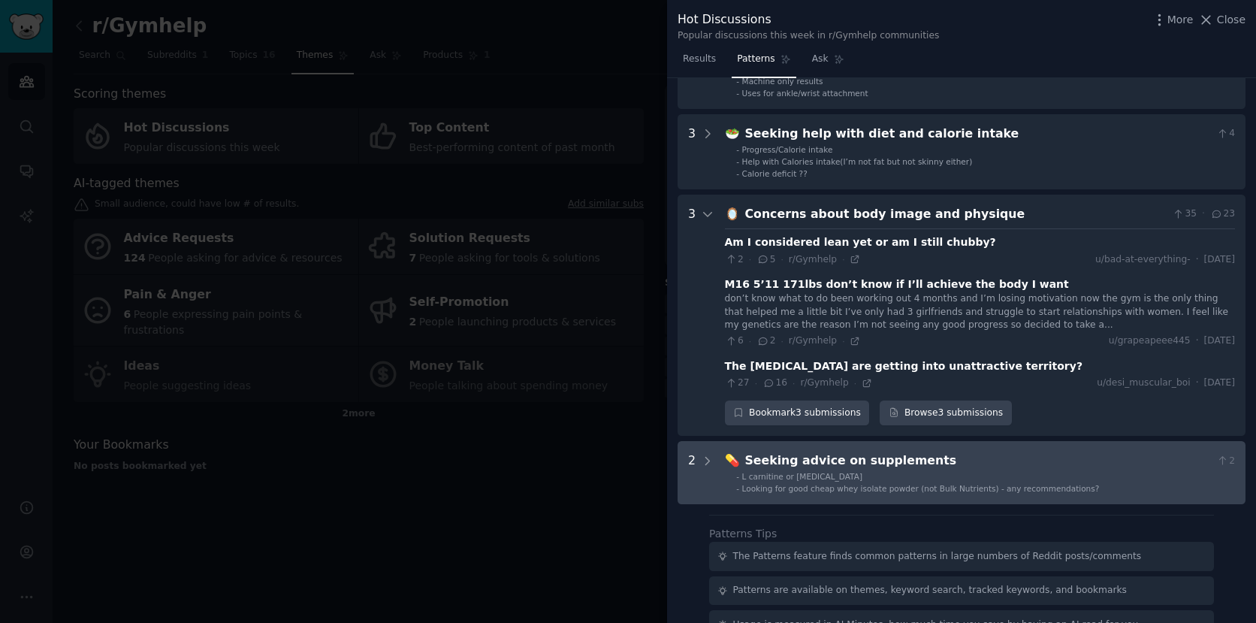
scroll to position [591, 0]
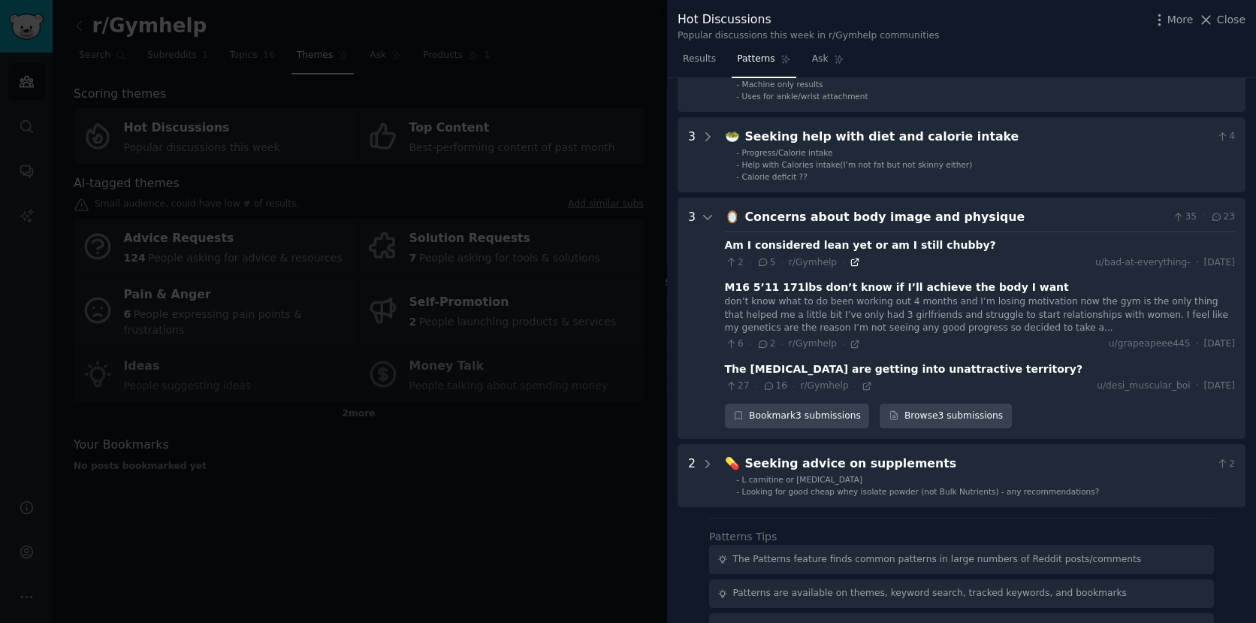
click at [853, 264] on icon at bounding box center [855, 262] width 11 height 11
click at [862, 385] on icon at bounding box center [867, 386] width 11 height 11
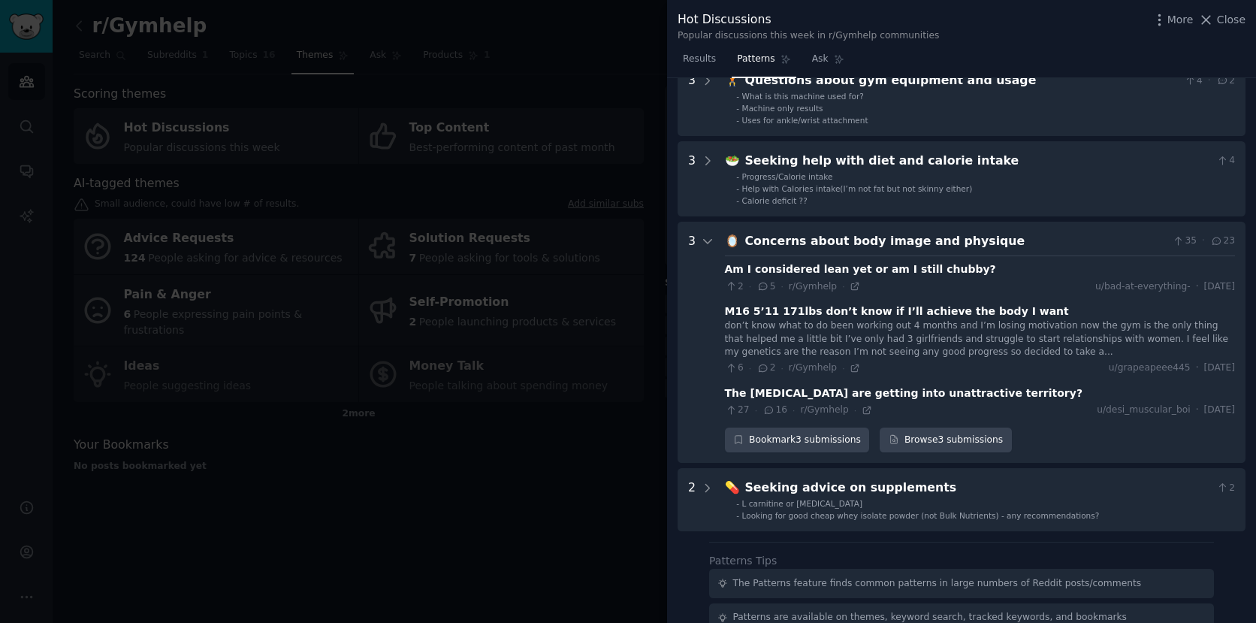
scroll to position [564, 0]
click at [851, 367] on icon at bounding box center [855, 370] width 11 height 11
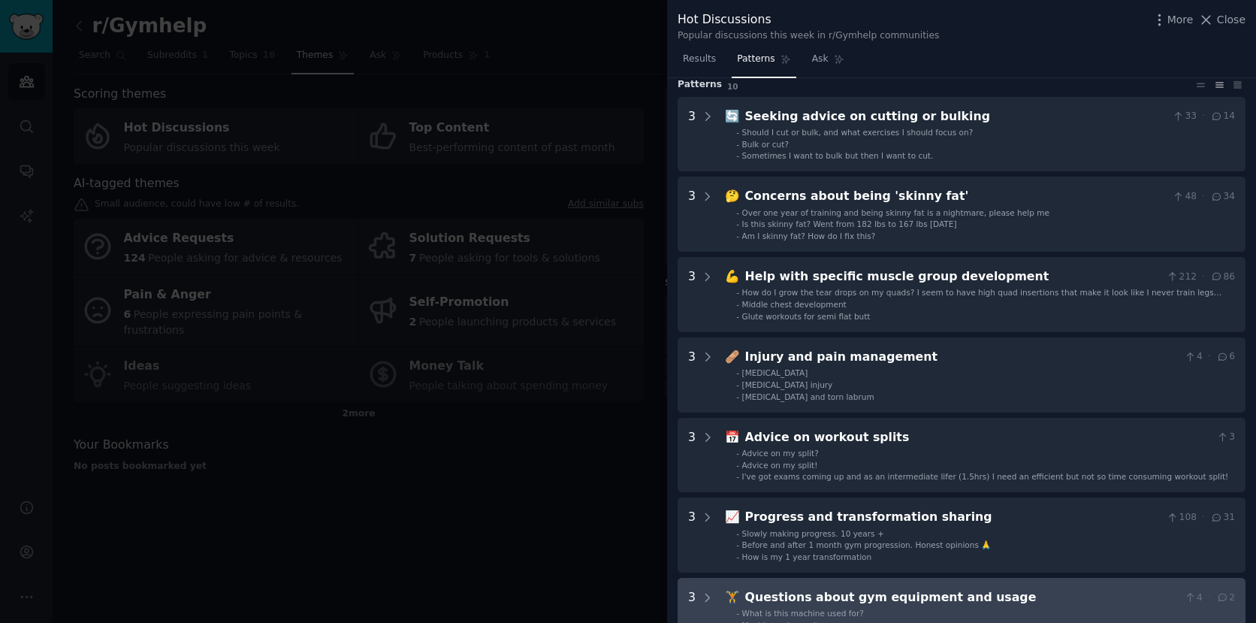
scroll to position [0, 0]
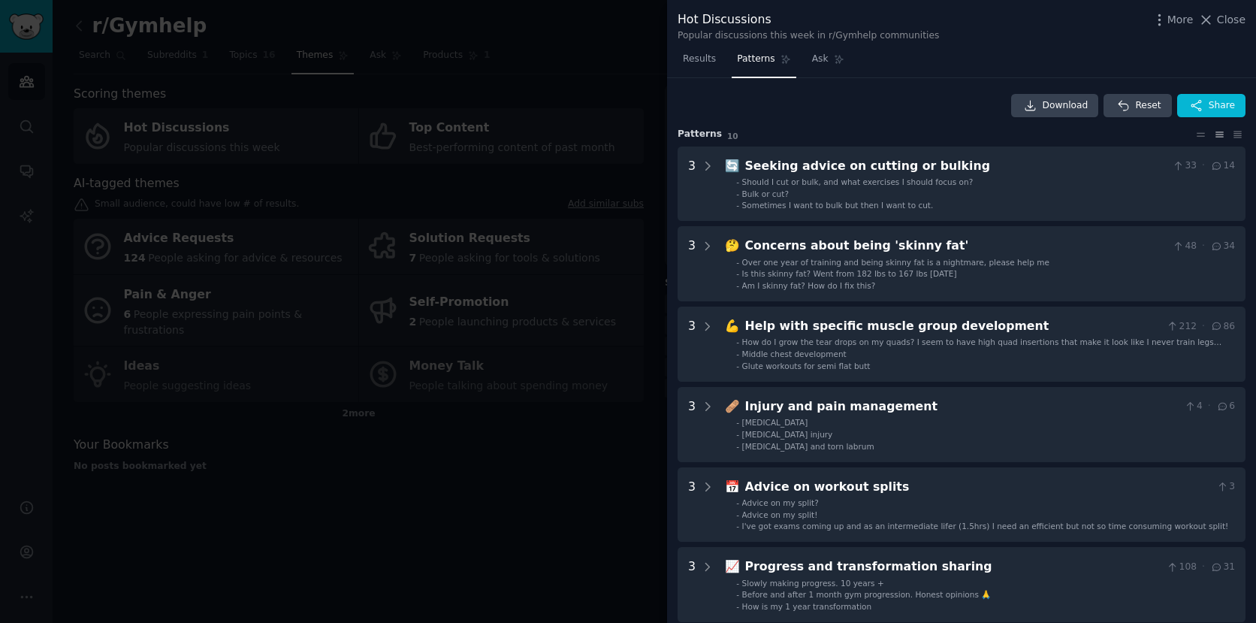
click at [618, 404] on div at bounding box center [628, 311] width 1256 height 623
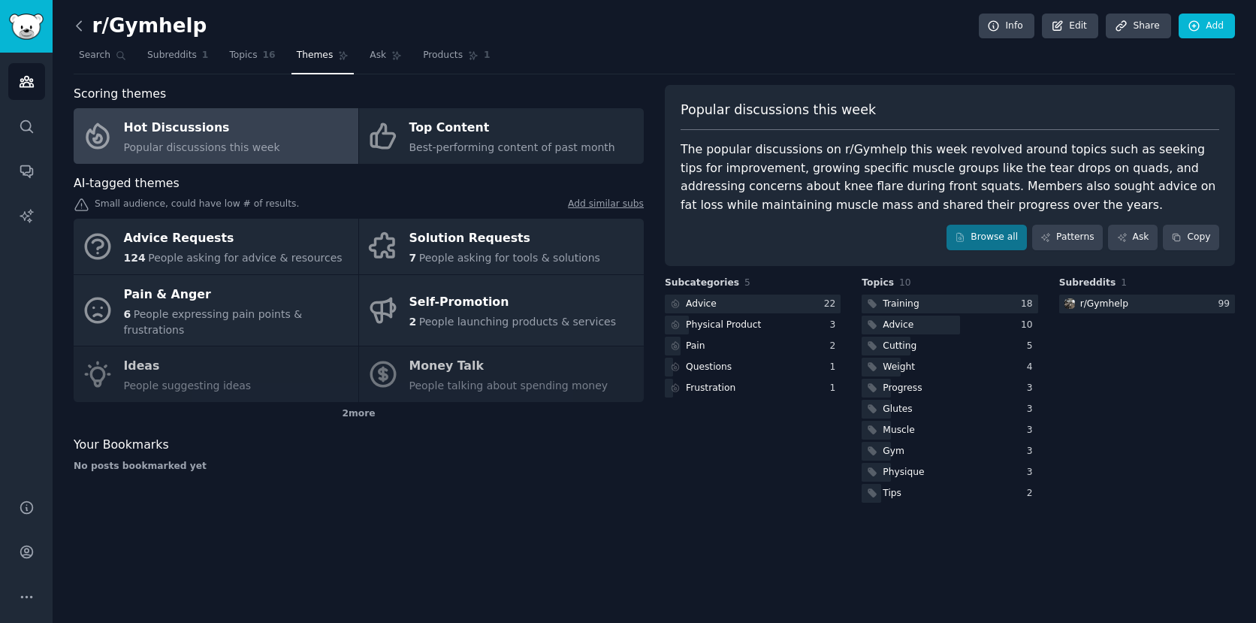
click at [77, 21] on icon at bounding box center [79, 26] width 16 height 16
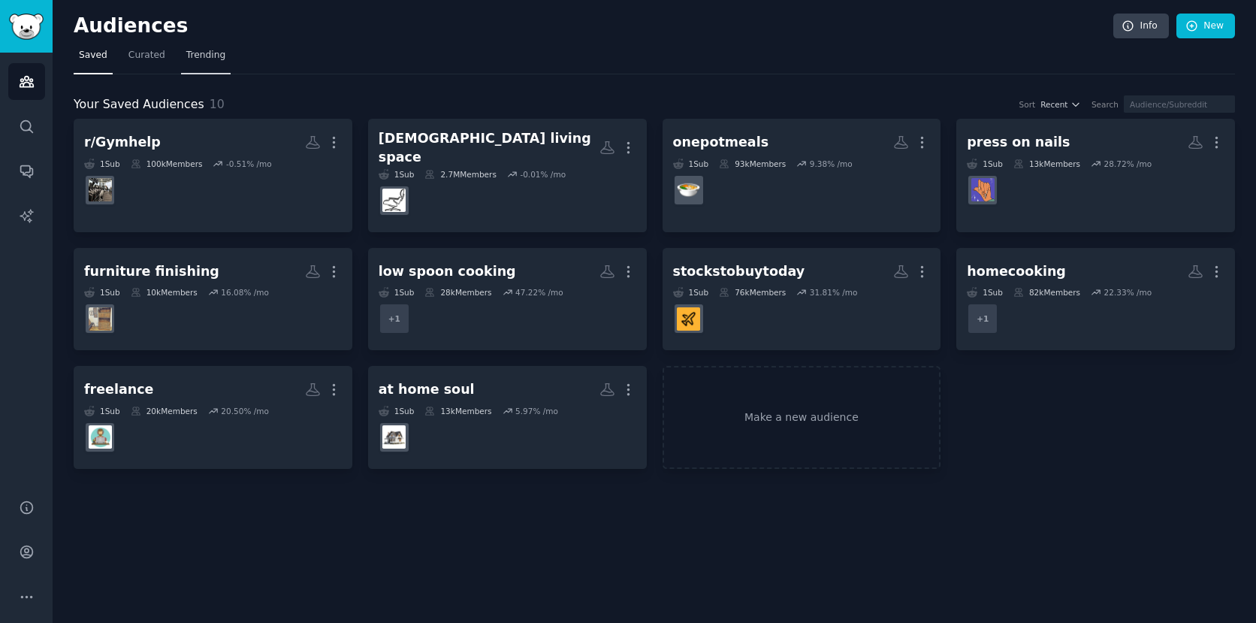
click at [219, 62] on span "Trending" at bounding box center [205, 56] width 39 height 14
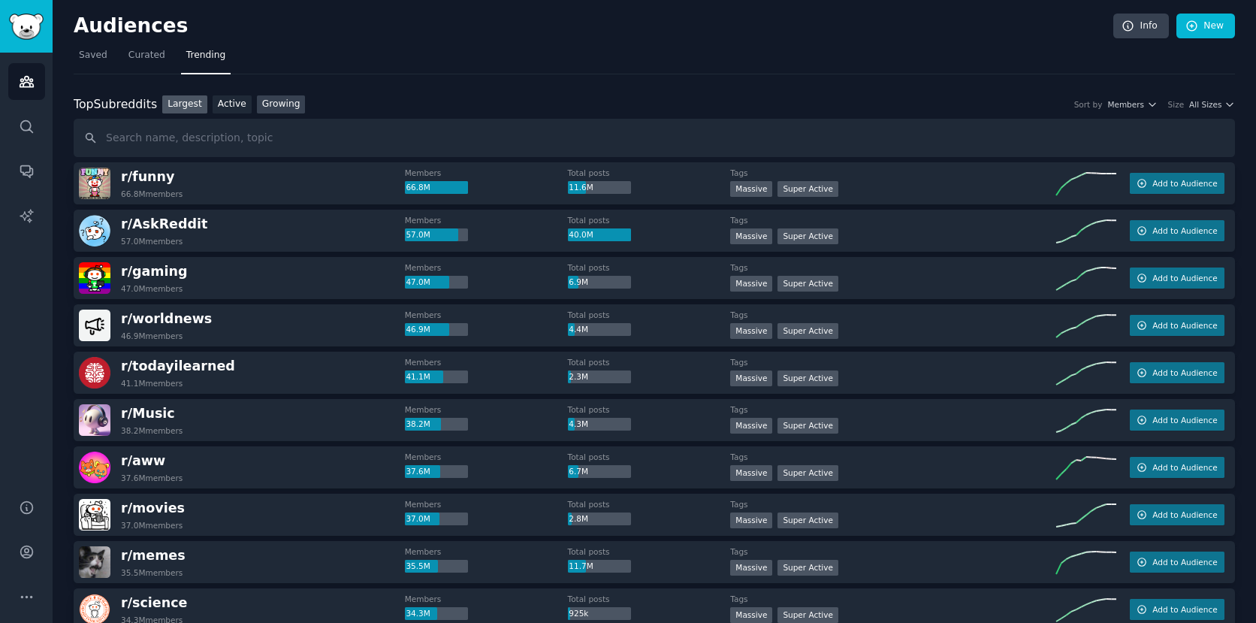
click at [272, 103] on link "Growing" at bounding box center [281, 104] width 49 height 19
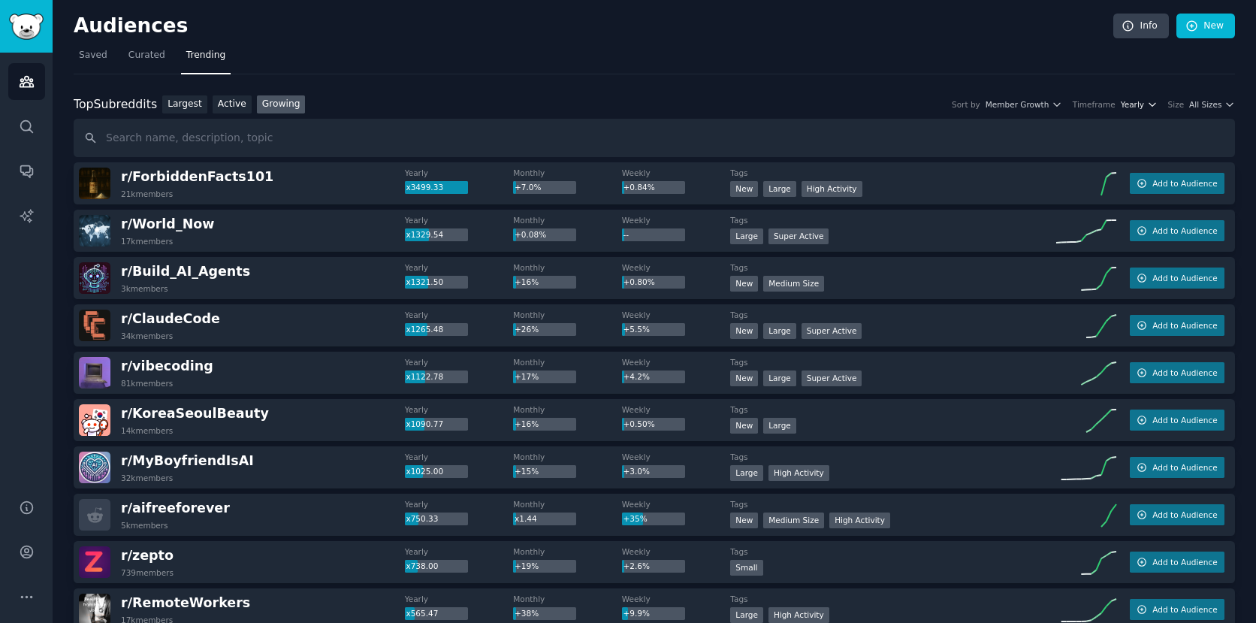
click at [1129, 108] on span "Yearly" at bounding box center [1132, 104] width 23 height 11
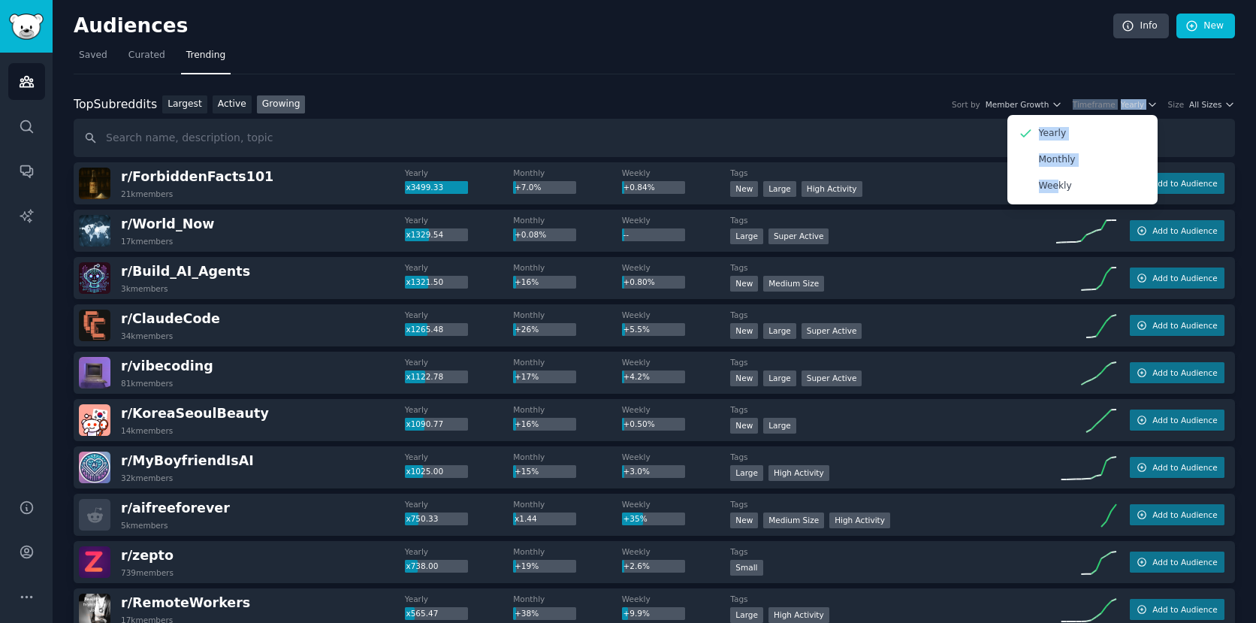
drag, startPoint x: 1053, startPoint y: 186, endPoint x: 1069, endPoint y: 81, distance: 106.4
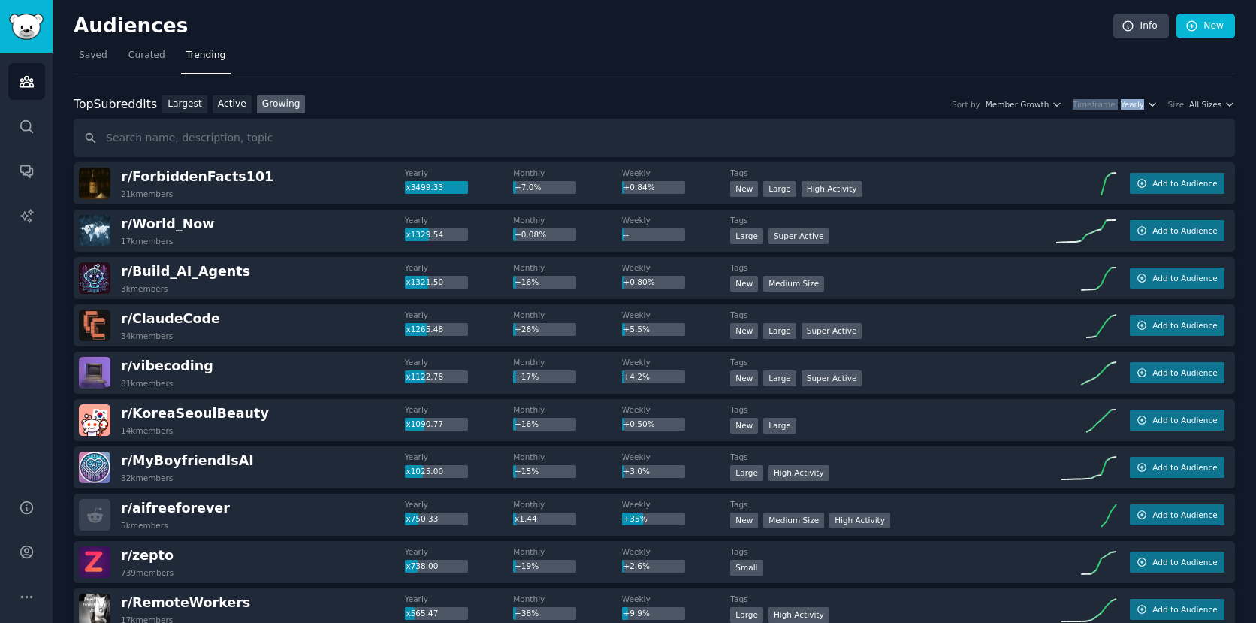
click at [1129, 104] on span "Yearly" at bounding box center [1132, 104] width 23 height 11
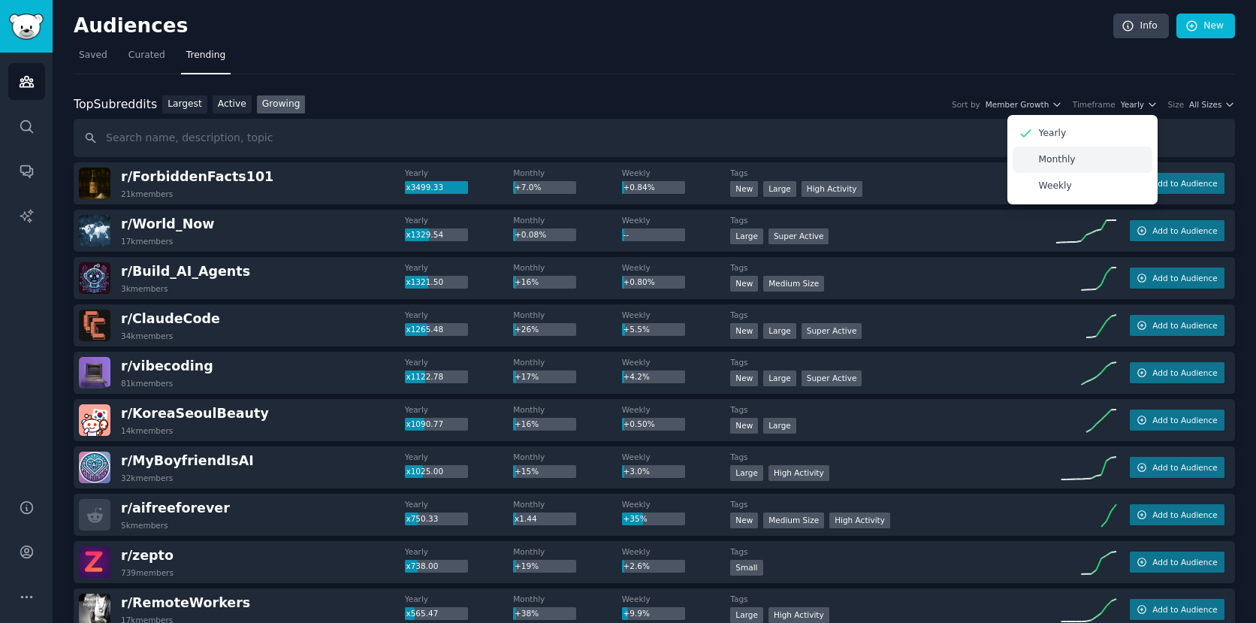
click at [1068, 162] on p "Monthly" at bounding box center [1057, 160] width 37 height 14
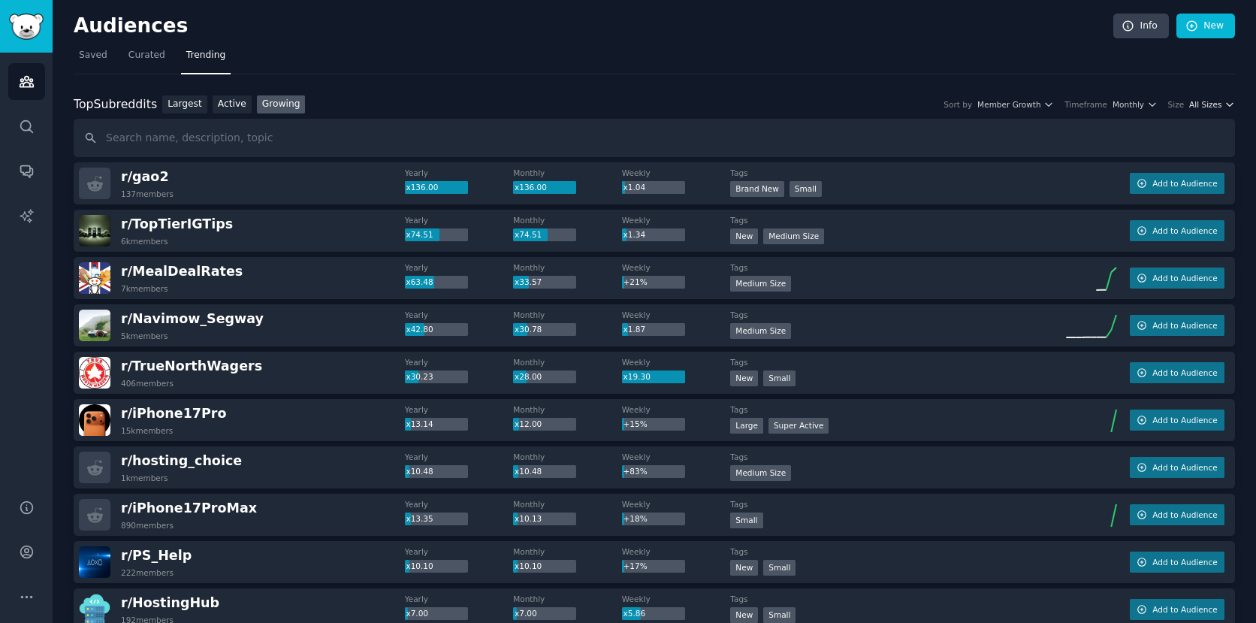
click at [1208, 105] on span "All Sizes" at bounding box center [1205, 104] width 32 height 11
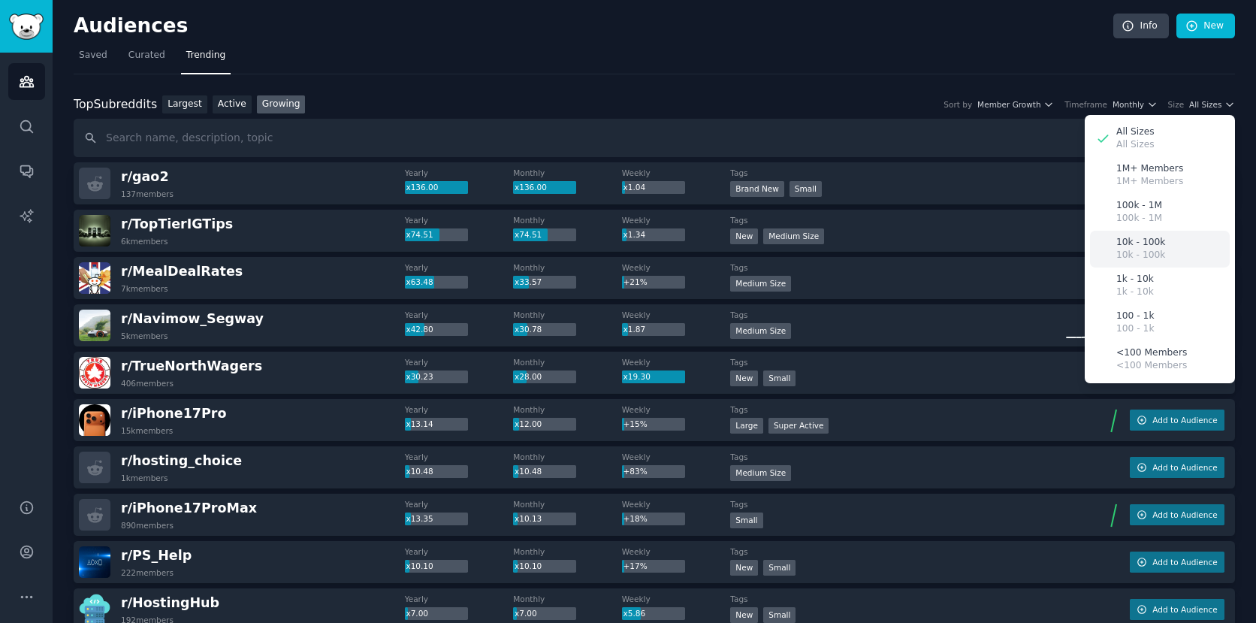
click at [1136, 244] on p "10k - 100k" at bounding box center [1140, 243] width 49 height 14
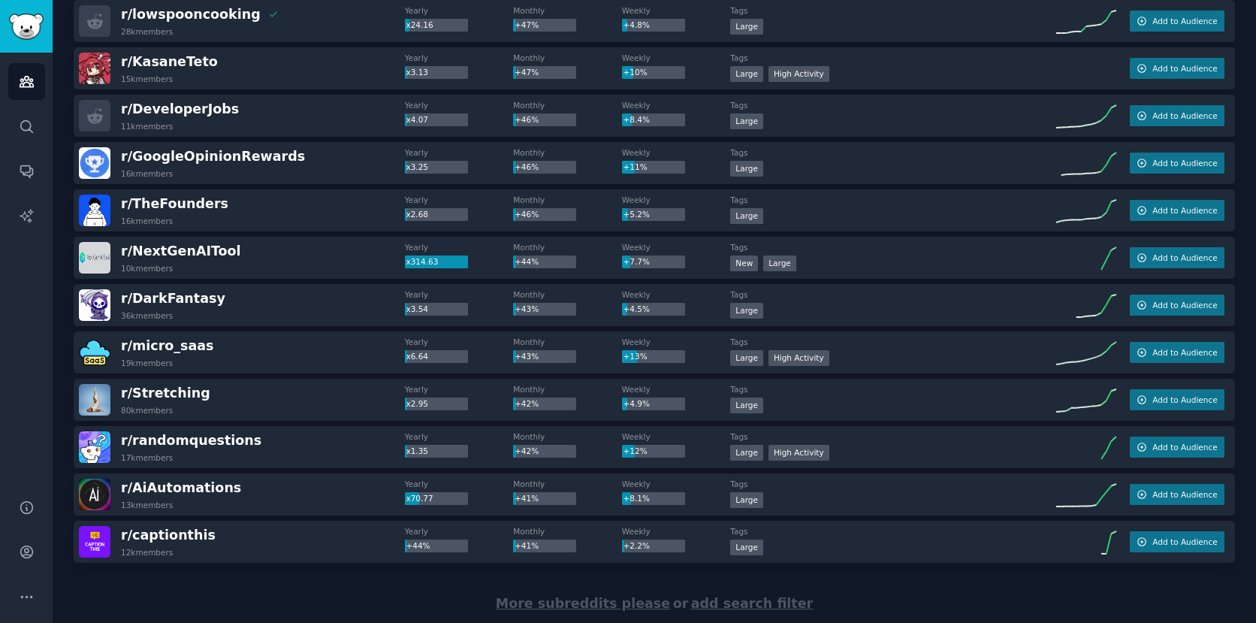
scroll to position [2003, 0]
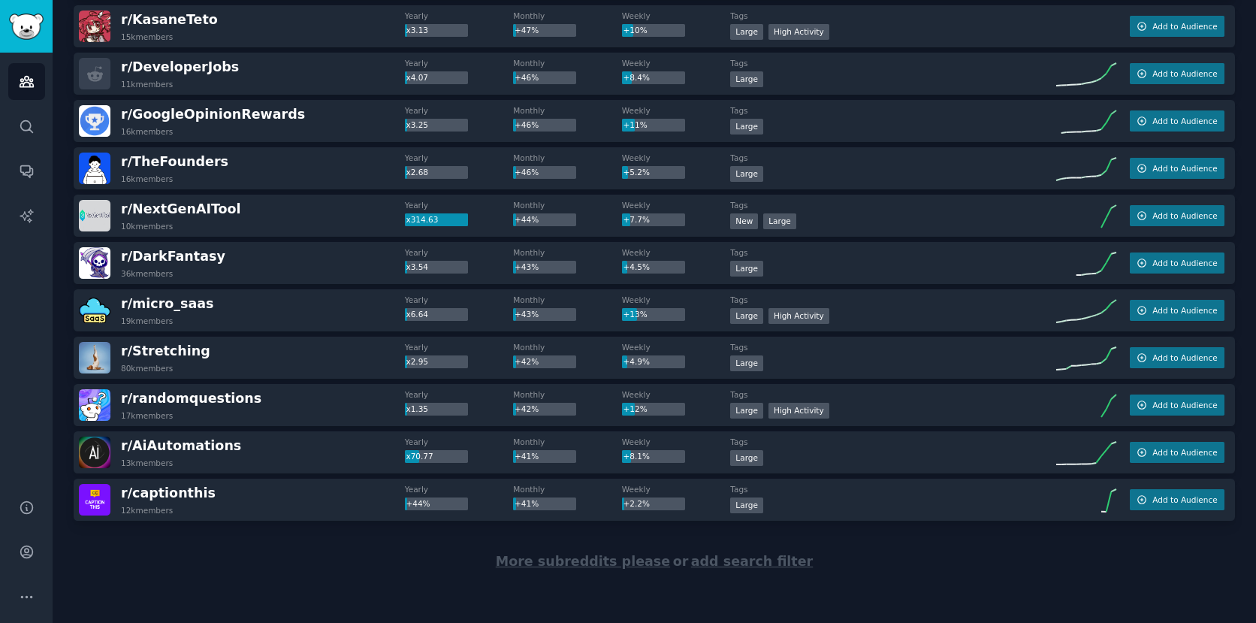
click at [588, 563] on span "More subreddits please" at bounding box center [583, 561] width 174 height 15
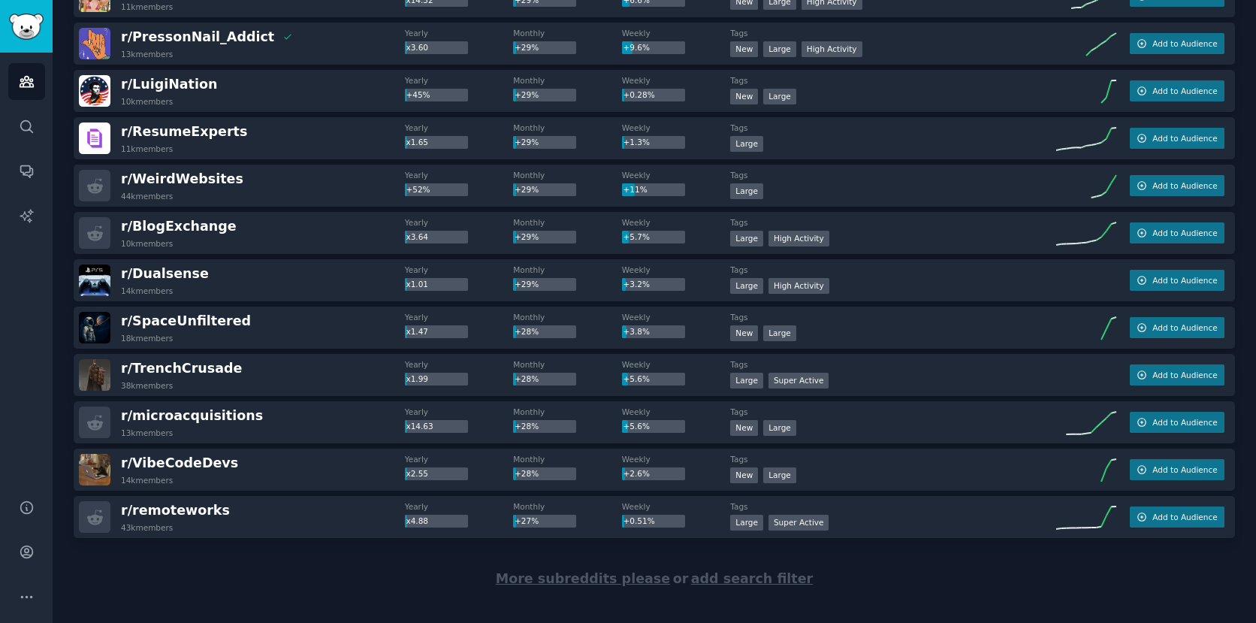
scroll to position [4370, 0]
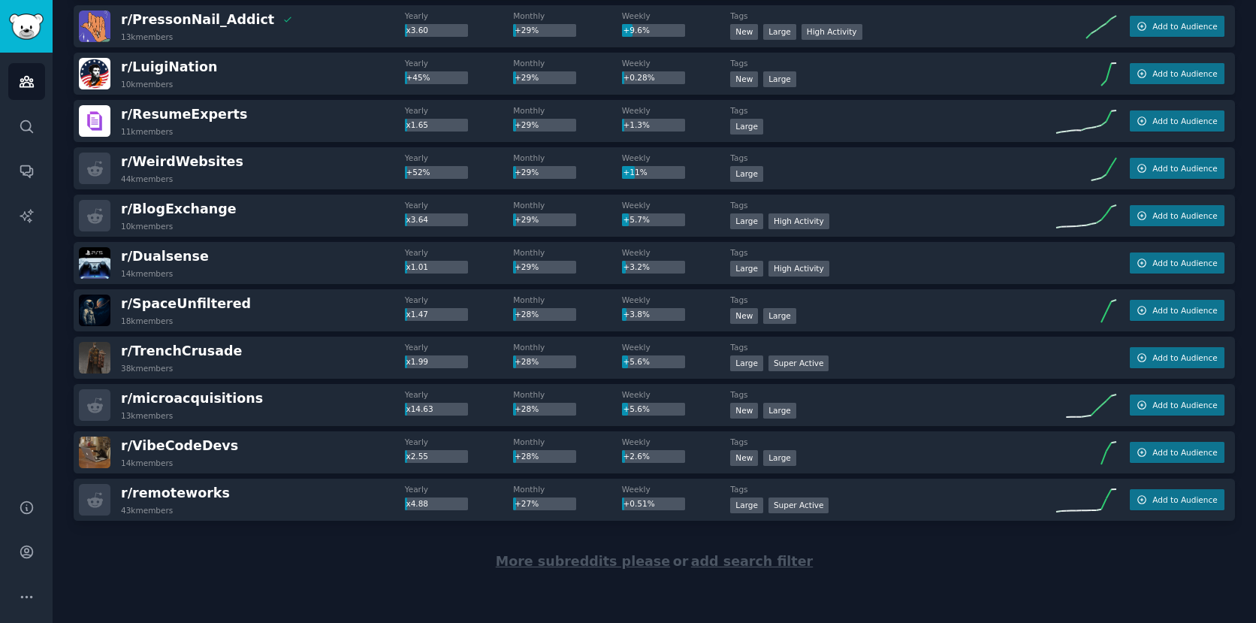
click at [597, 565] on span "More subreddits please" at bounding box center [583, 561] width 174 height 15
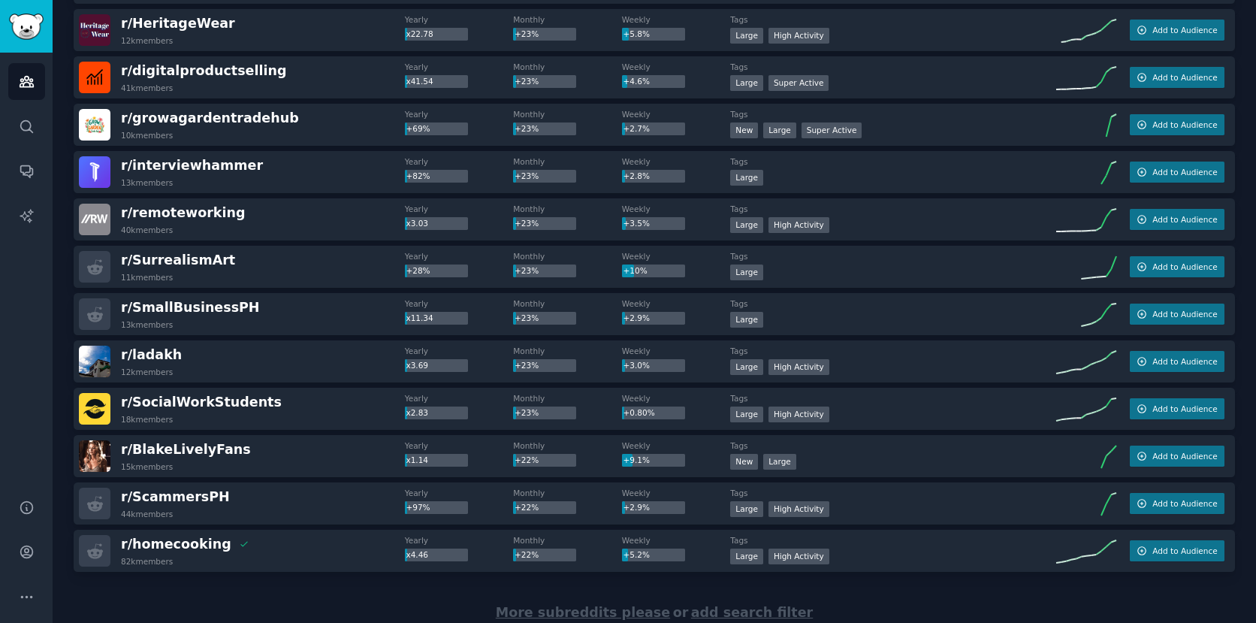
scroll to position [6715, 0]
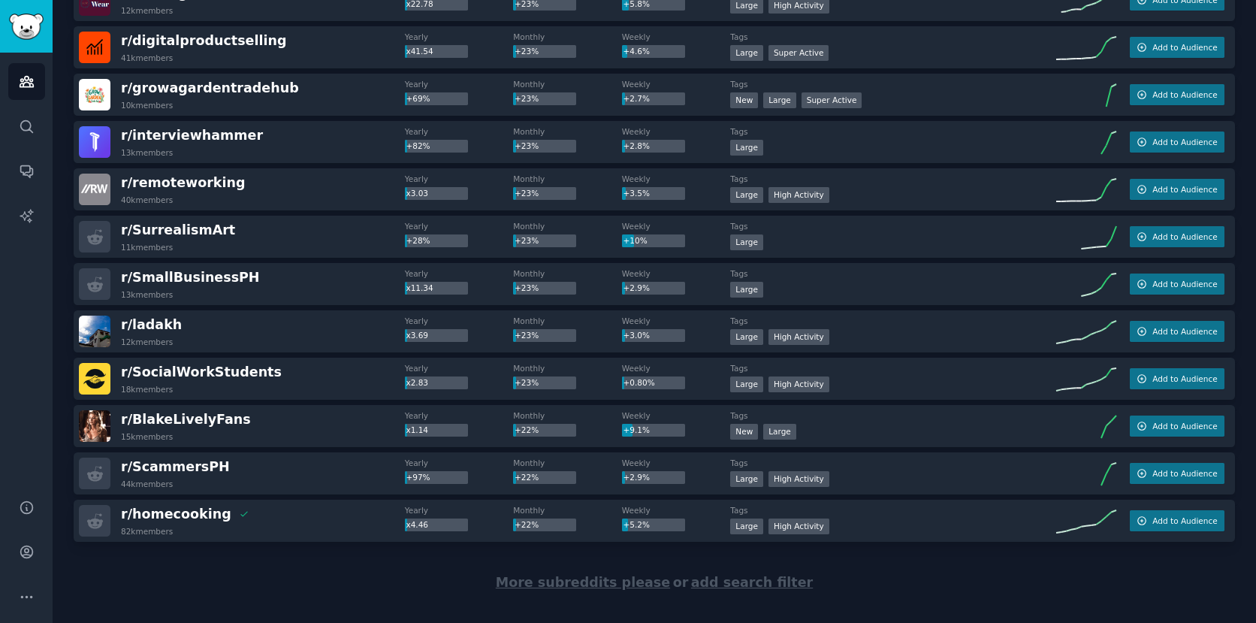
click at [530, 585] on span "More subreddits please" at bounding box center [583, 582] width 174 height 15
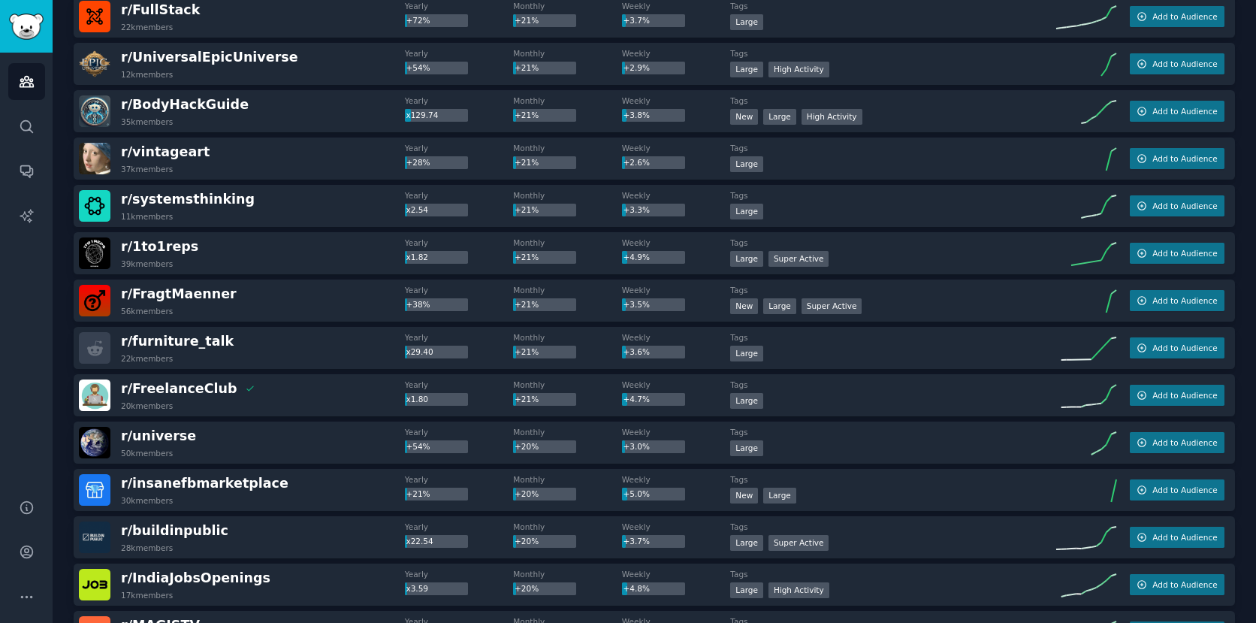
scroll to position [8217, 0]
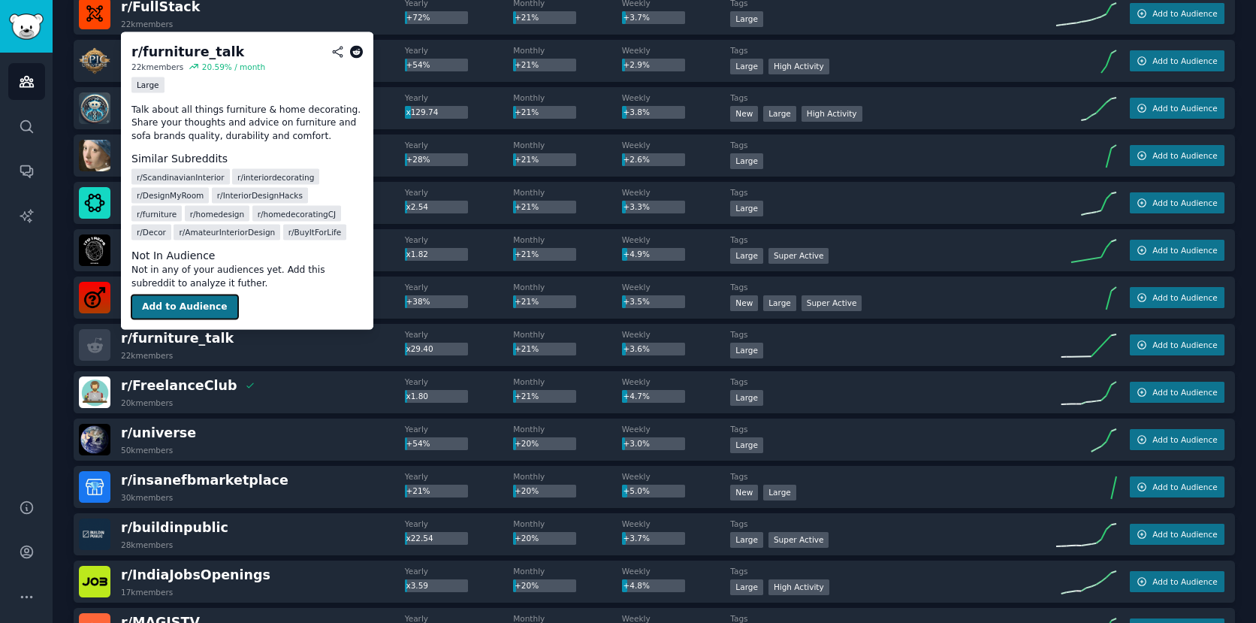
click at [198, 300] on button "Add to Audience" at bounding box center [184, 307] width 107 height 24
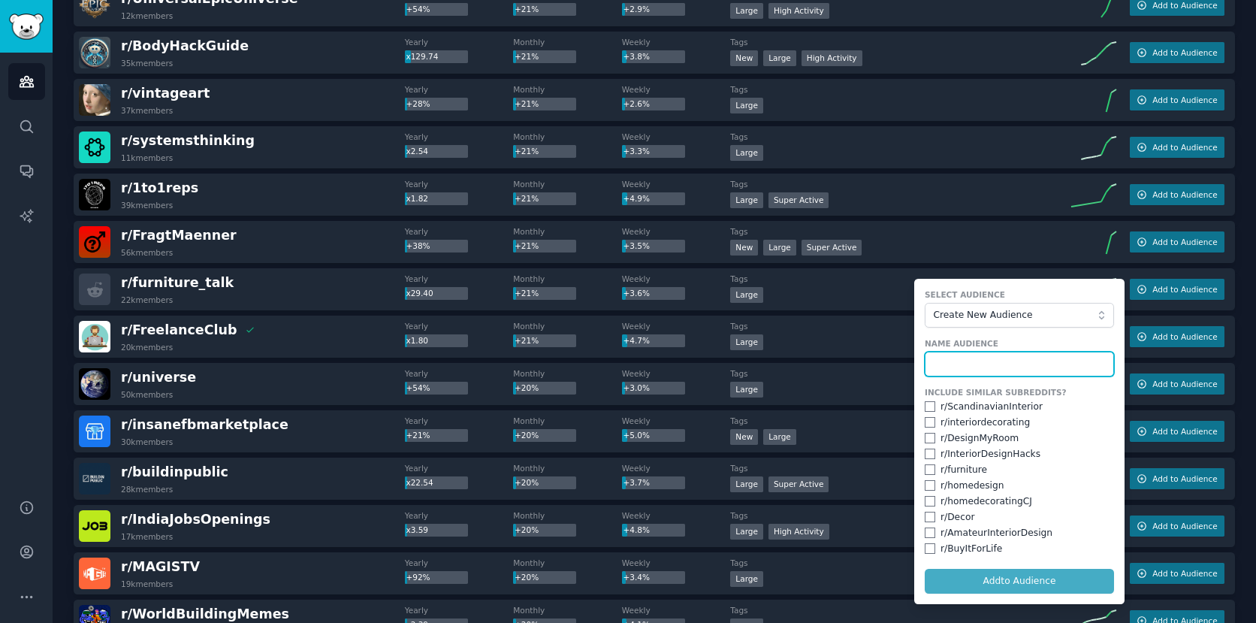
scroll to position [8275, 0]
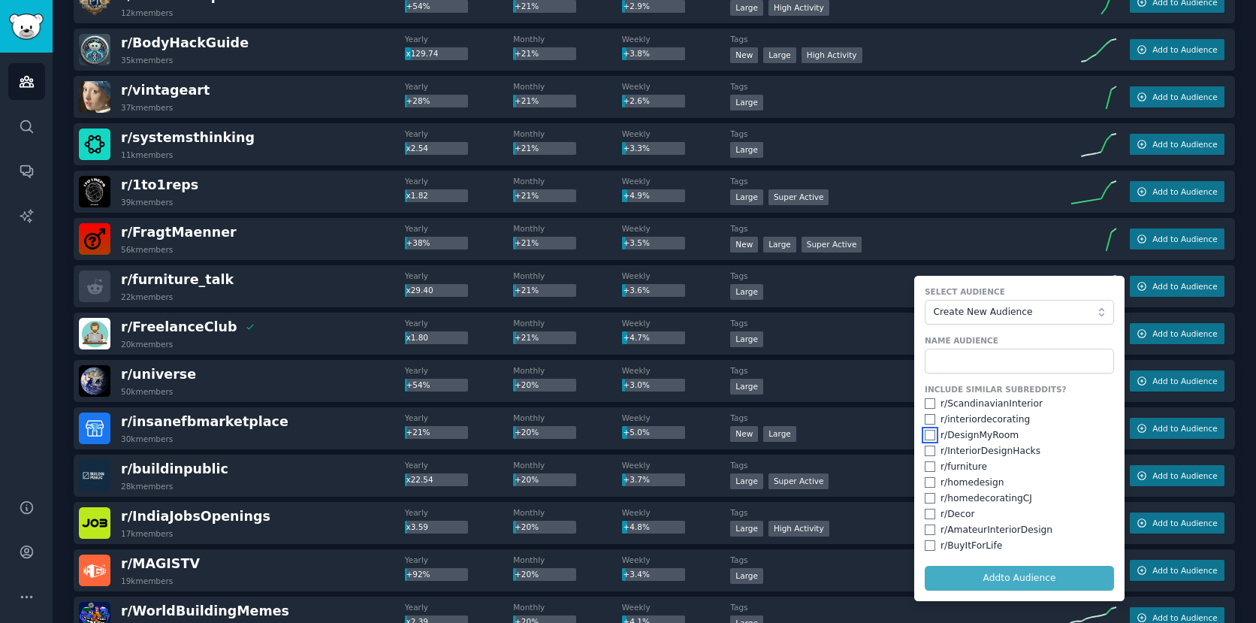
click at [928, 435] on input "checkbox" at bounding box center [930, 435] width 11 height 11
checkbox input "true"
click at [928, 449] on input "checkbox" at bounding box center [930, 451] width 11 height 11
checkbox input "true"
click at [926, 497] on input "checkbox" at bounding box center [930, 498] width 11 height 11
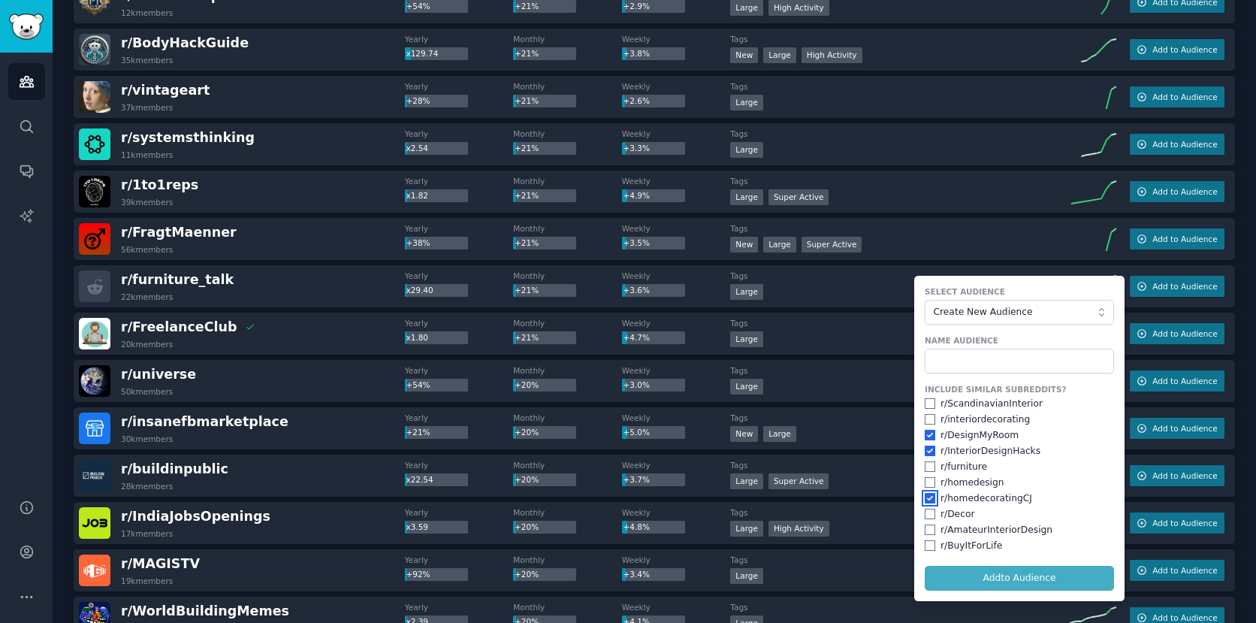
checkbox input "true"
click at [926, 518] on input "checkbox" at bounding box center [930, 514] width 11 height 11
checkbox input "true"
click at [968, 367] on input "text" at bounding box center [1019, 362] width 189 height 26
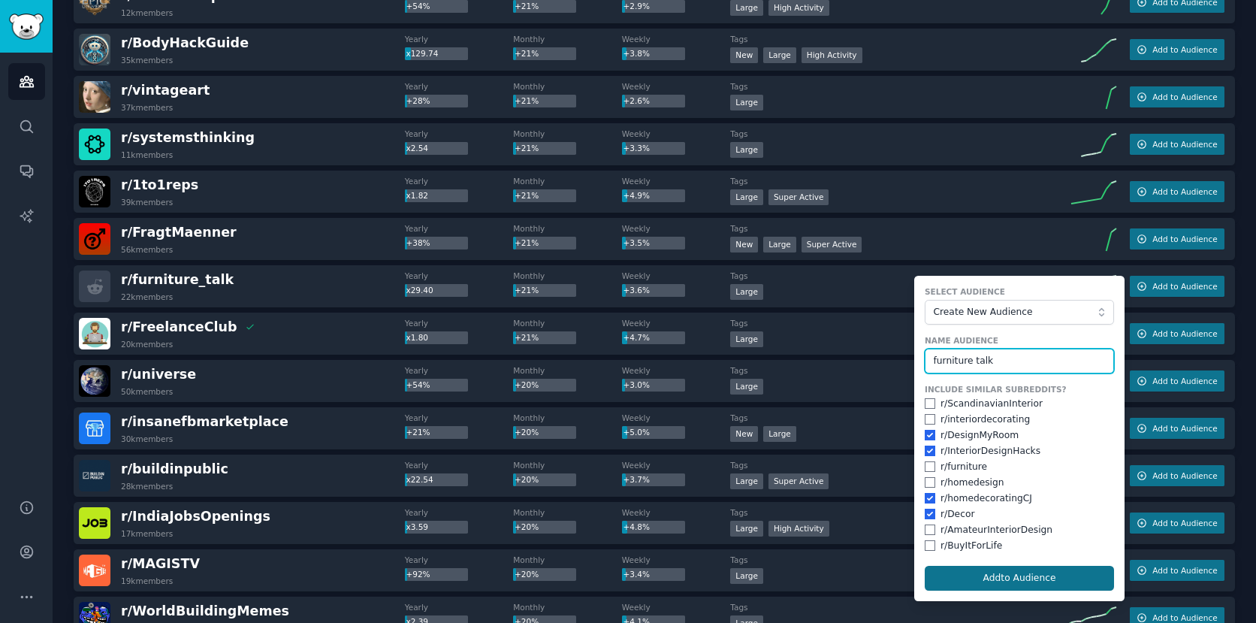
type input "furniture talk"
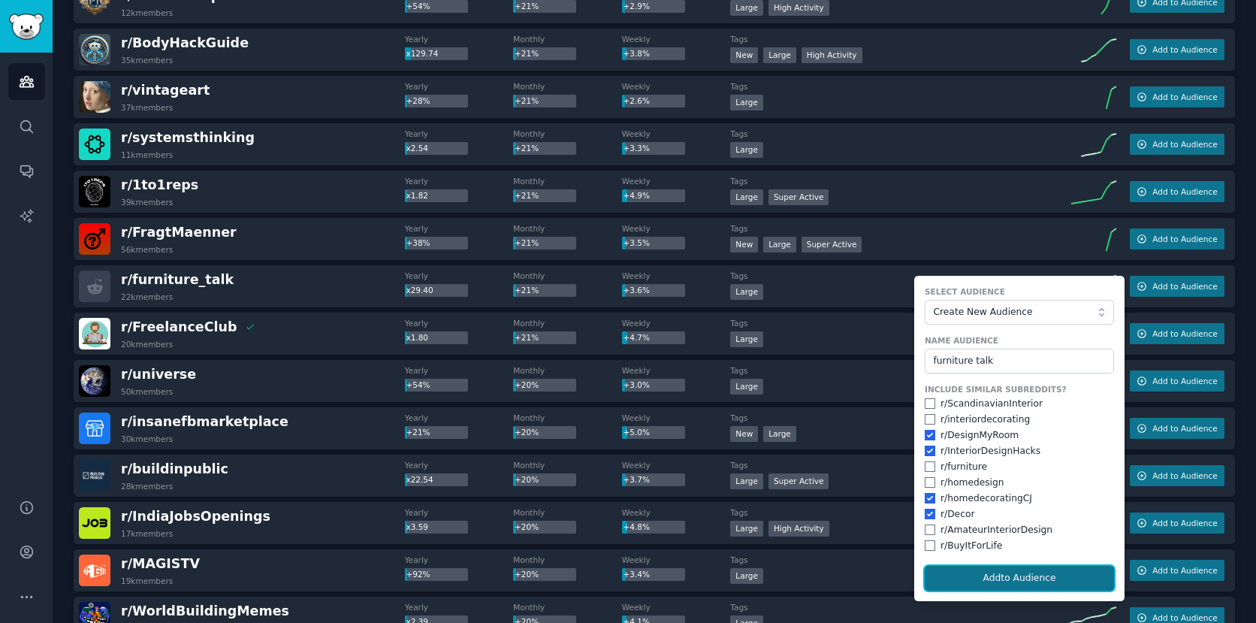
click at [1004, 576] on button "Add to Audience" at bounding box center [1019, 579] width 189 height 26
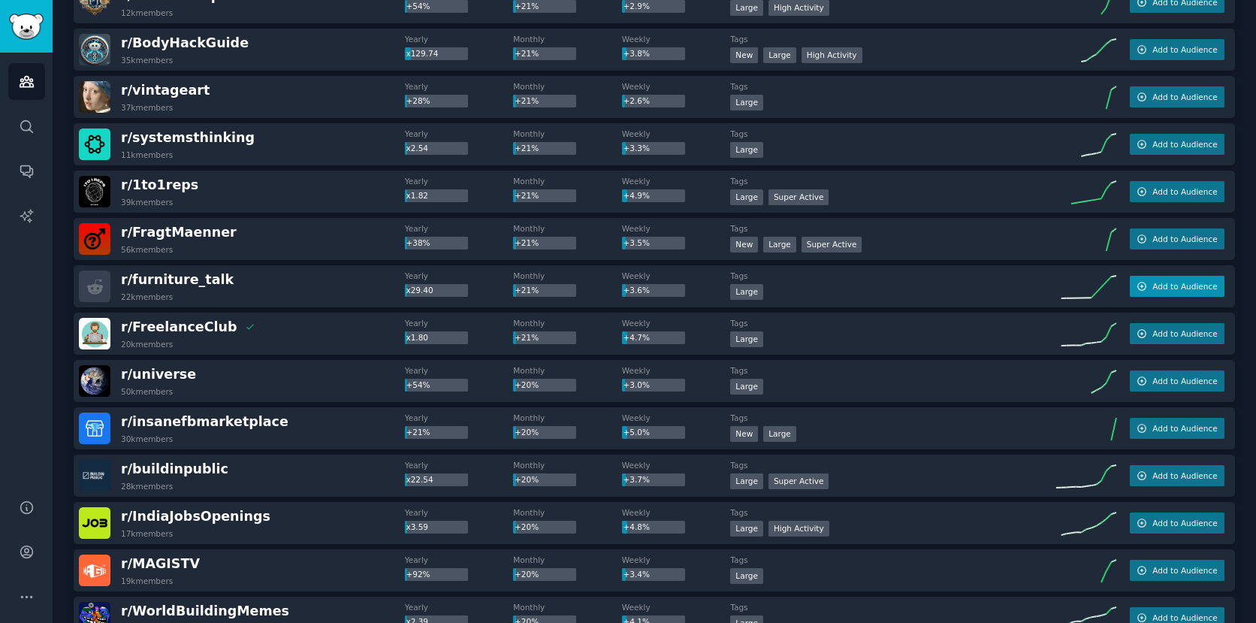
click at [1192, 292] on button "Add to Audience" at bounding box center [1177, 286] width 95 height 21
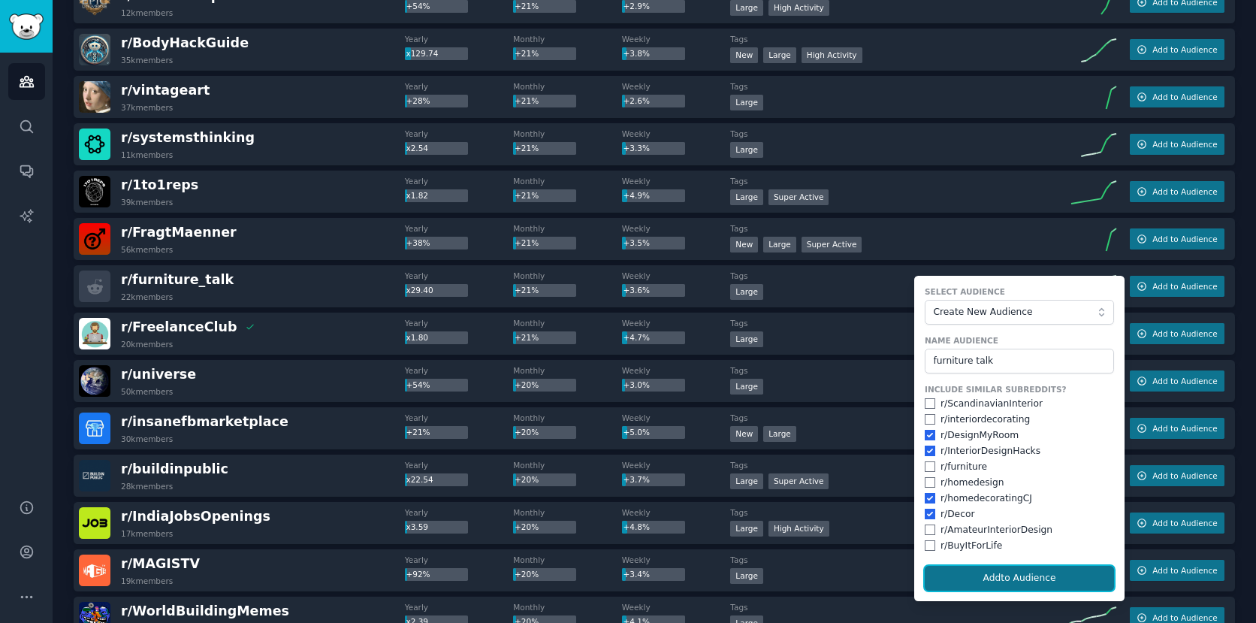
click at [993, 576] on button "Add to Audience" at bounding box center [1019, 579] width 189 height 26
checkbox input "false"
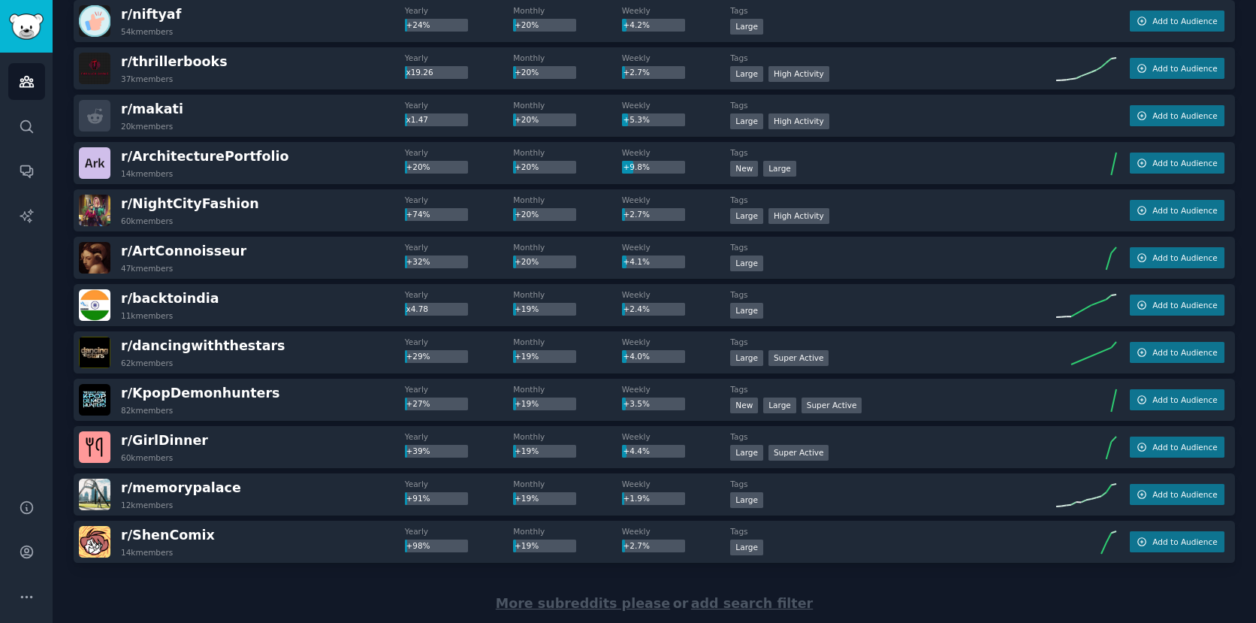
scroll to position [9069, 0]
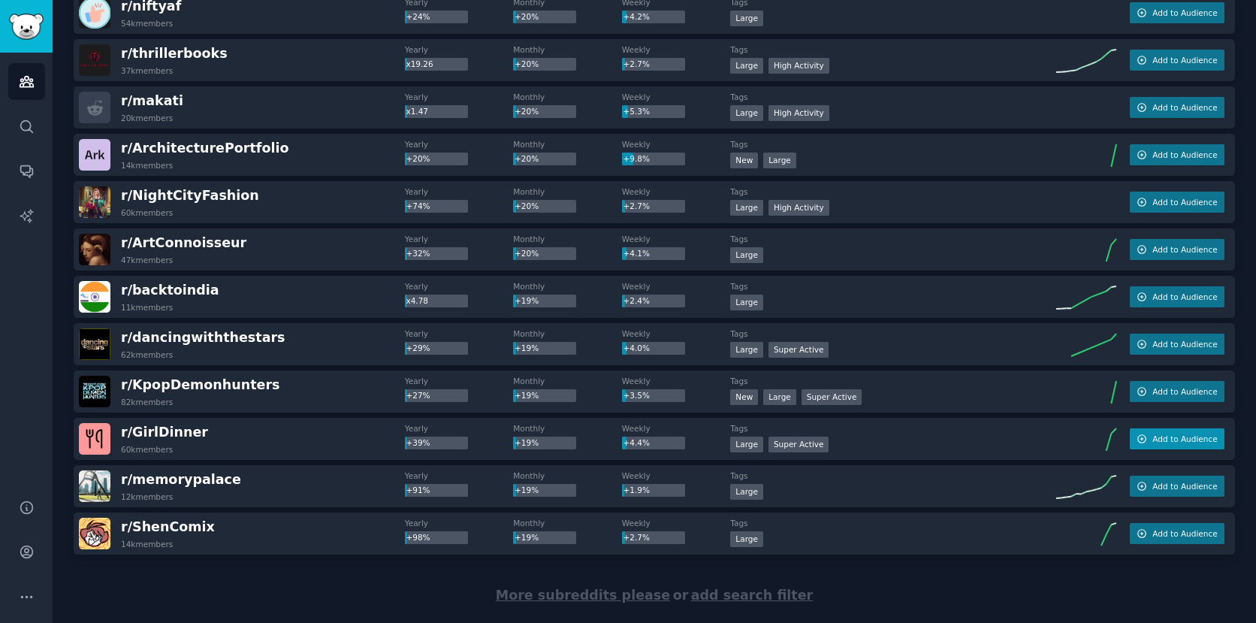
click at [1180, 436] on span "Add to Audience" at bounding box center [1185, 439] width 65 height 11
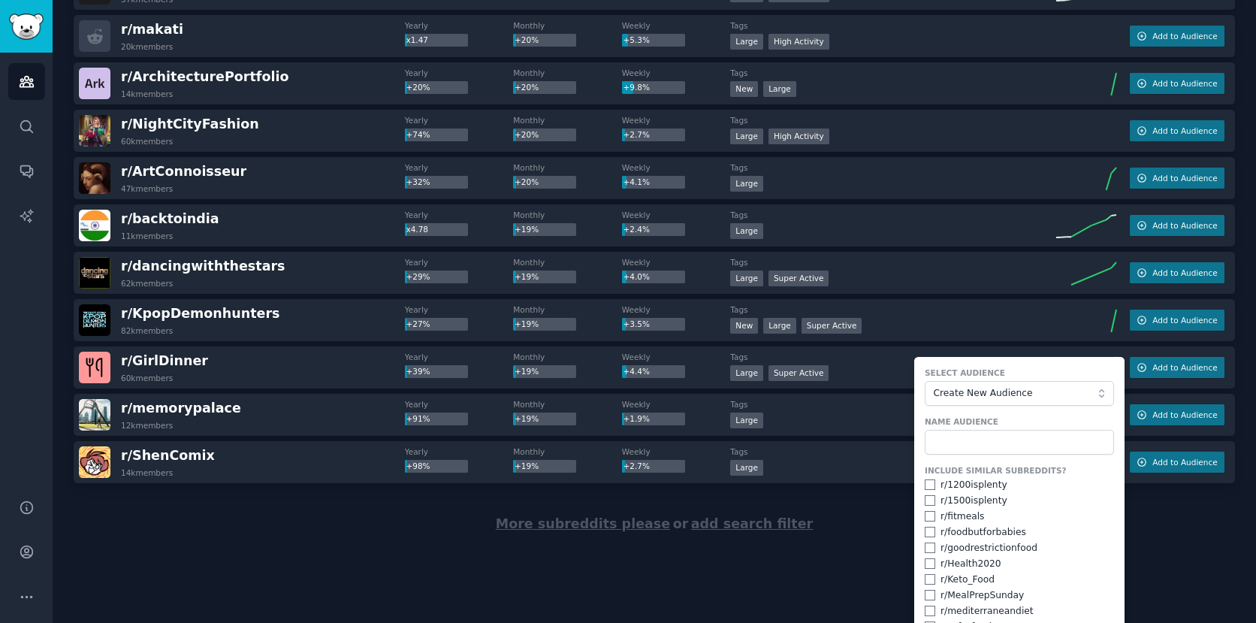
scroll to position [9200, 0]
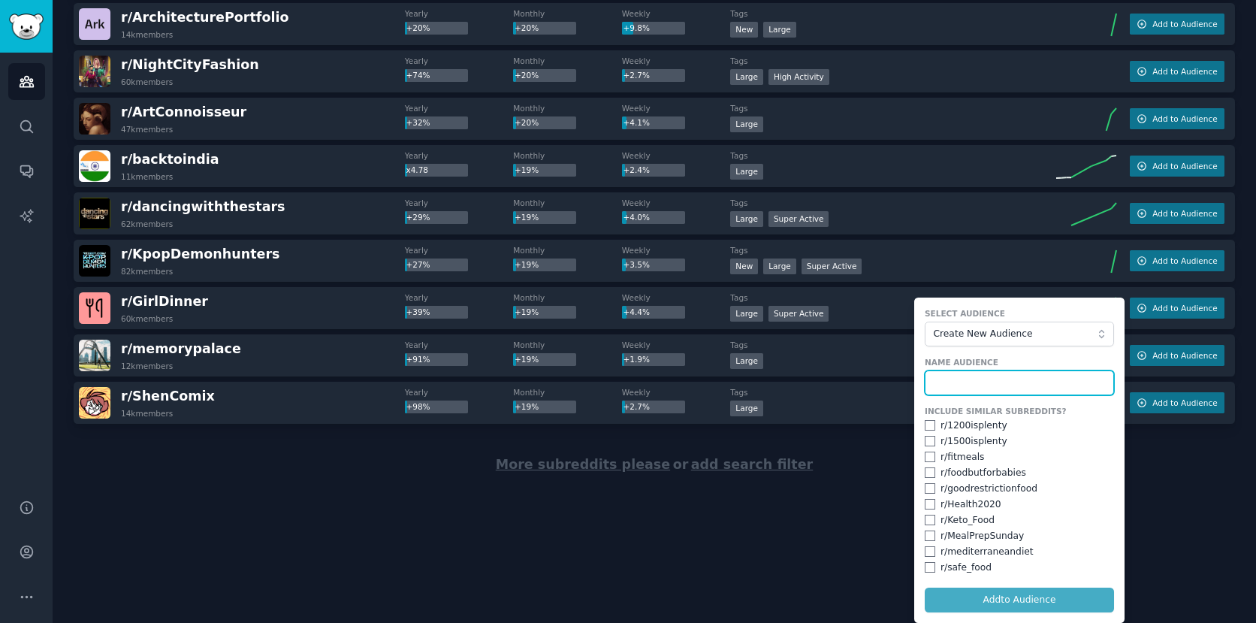
click at [964, 382] on input "text" at bounding box center [1019, 383] width 189 height 26
type input "girl dinner"
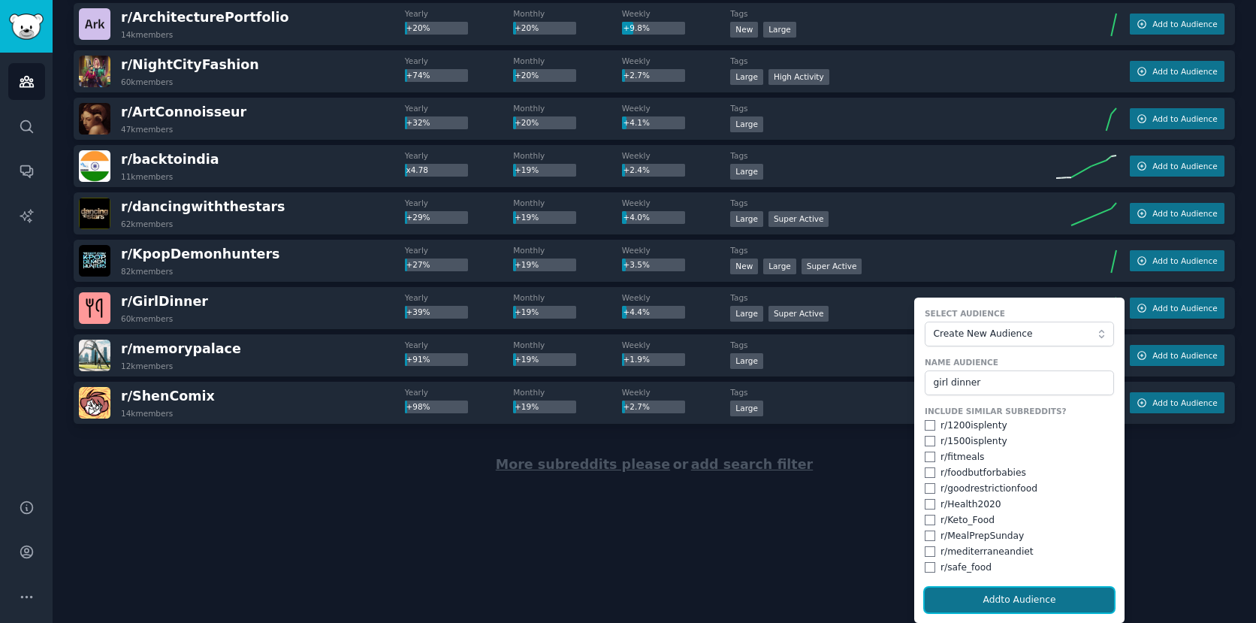
click at [1024, 603] on button "Add to Audience" at bounding box center [1019, 601] width 189 height 26
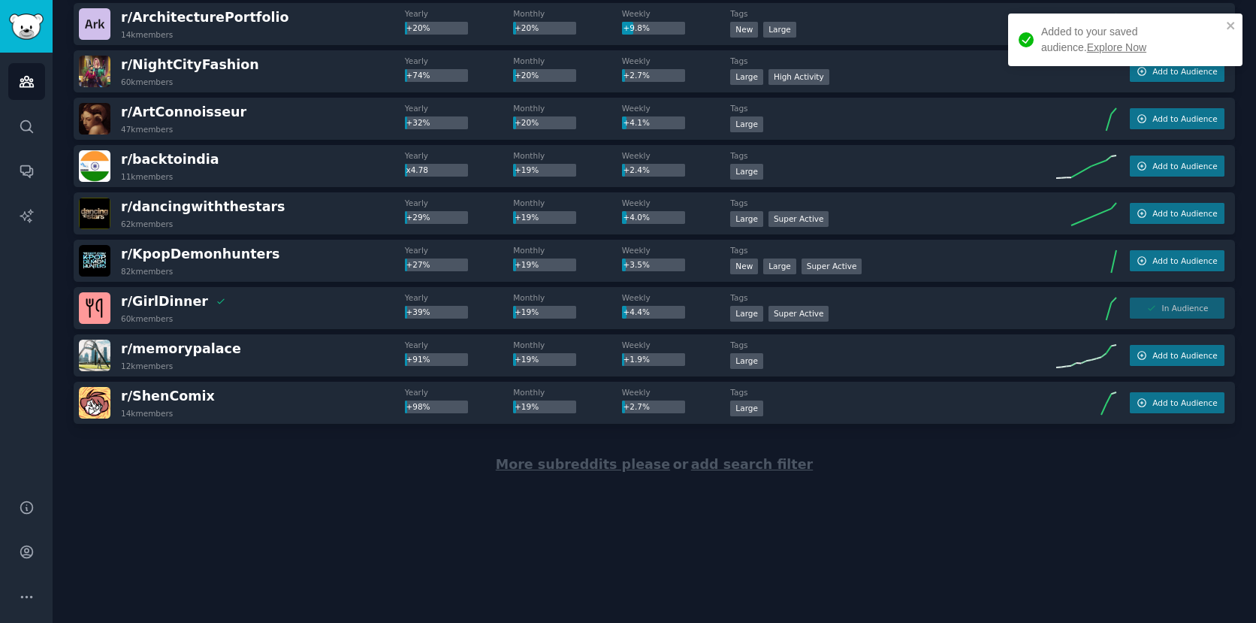
scroll to position [9103, 0]
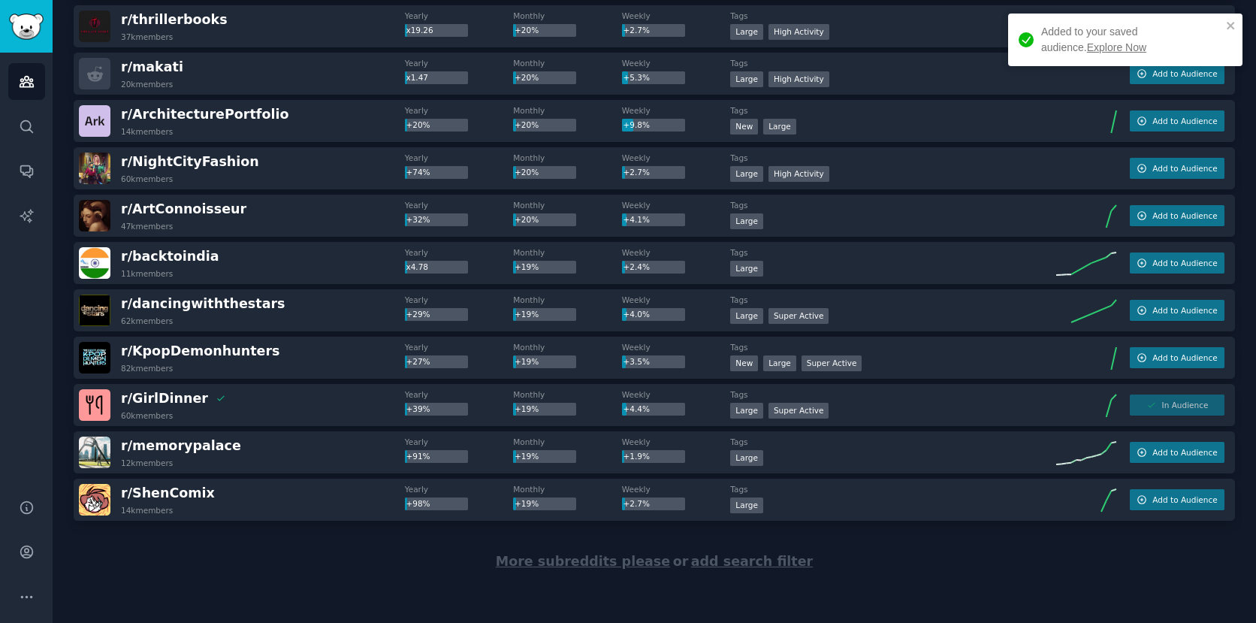
click at [591, 560] on span "More subreddits please" at bounding box center [583, 561] width 174 height 15
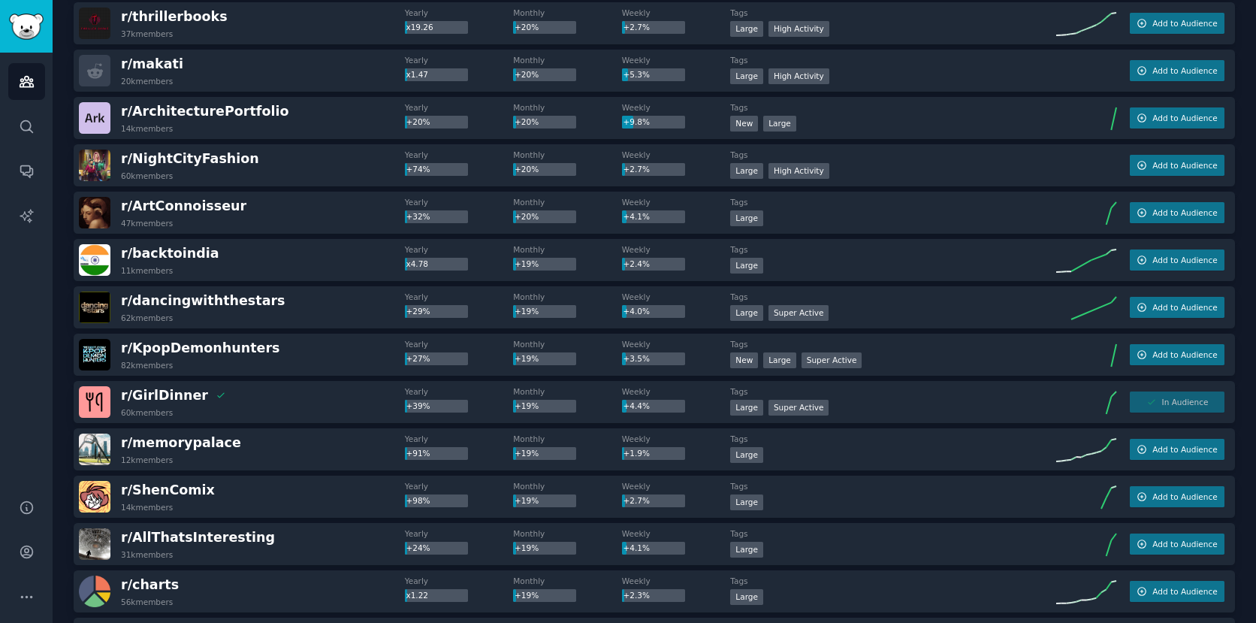
scroll to position [9200, 0]
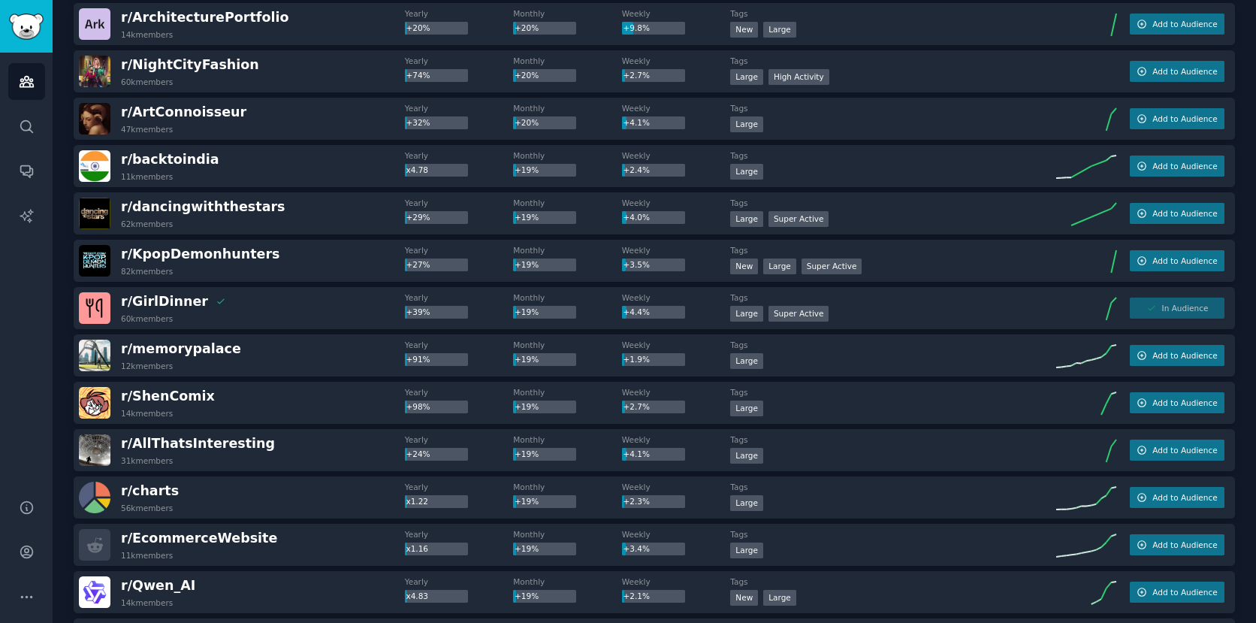
click at [1152, 318] on div "In Audience" at bounding box center [1177, 308] width 95 height 21
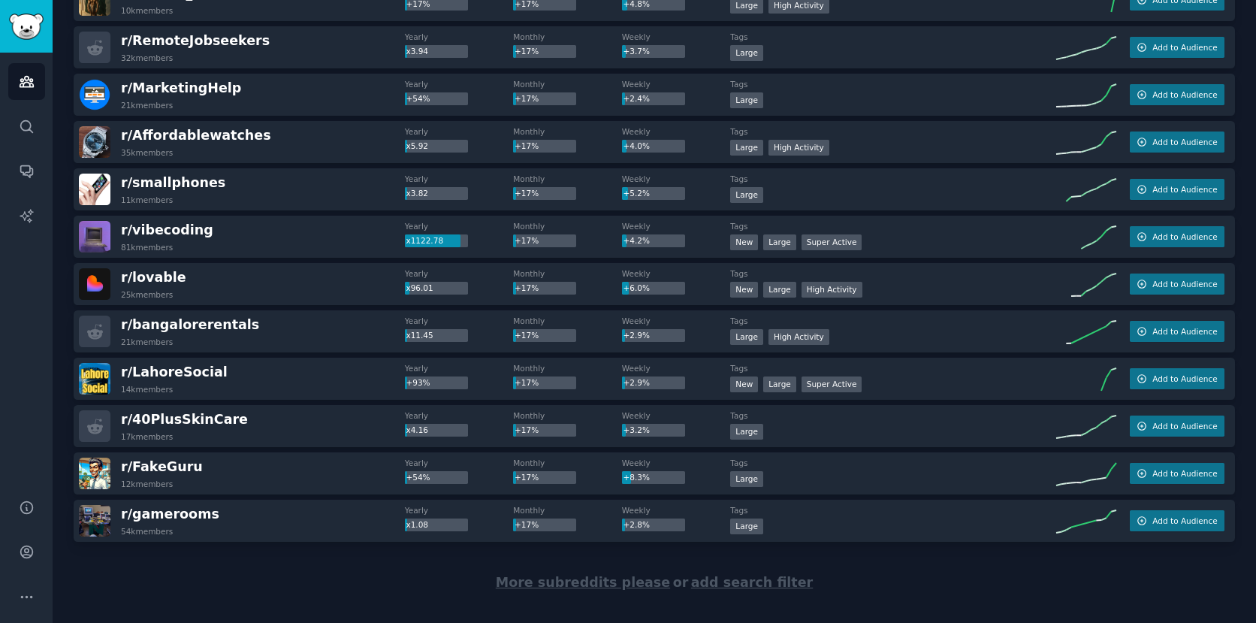
scroll to position [11454, 0]
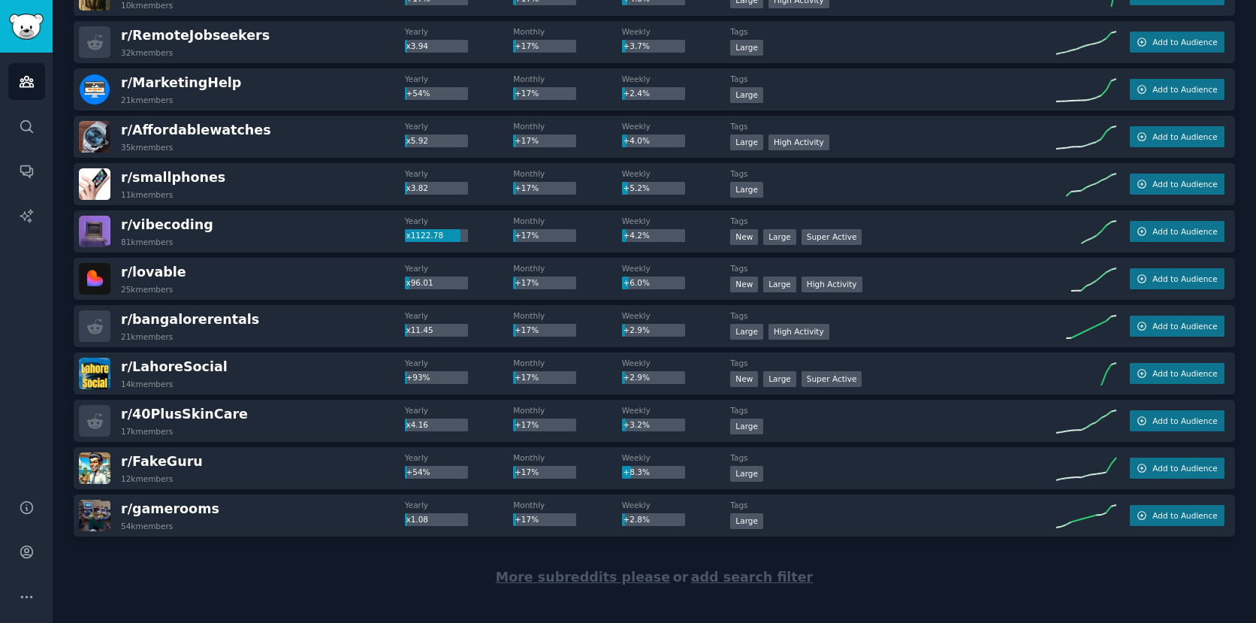
click at [555, 573] on span "More subreddits please" at bounding box center [583, 577] width 174 height 15
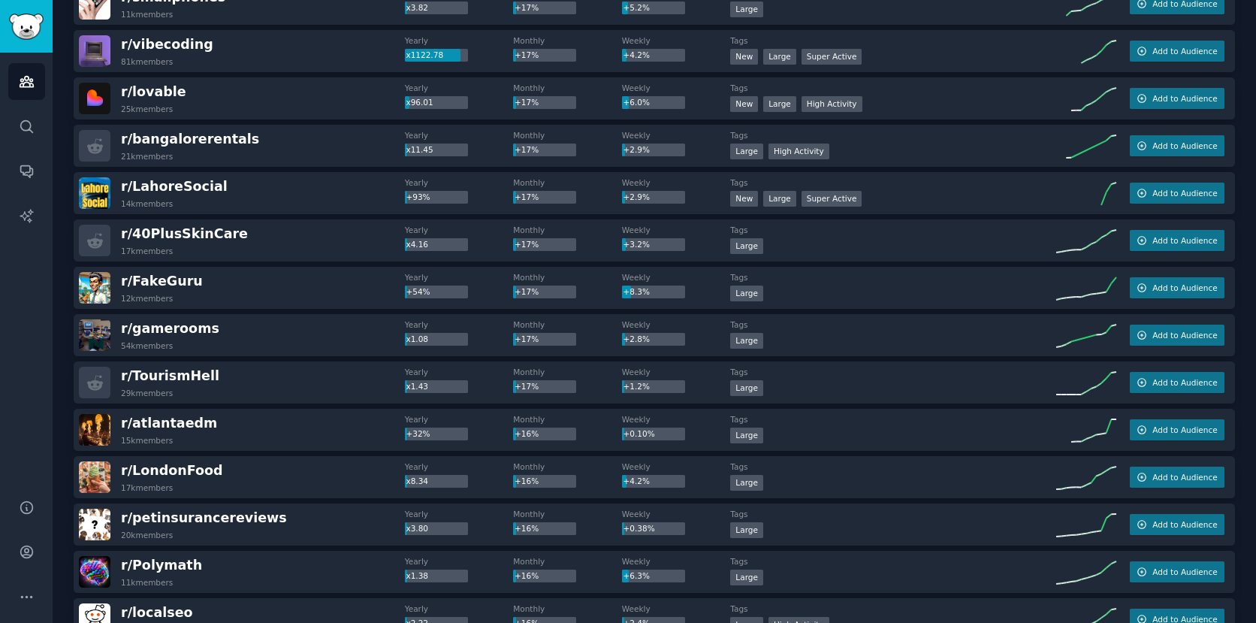
scroll to position [11645, 0]
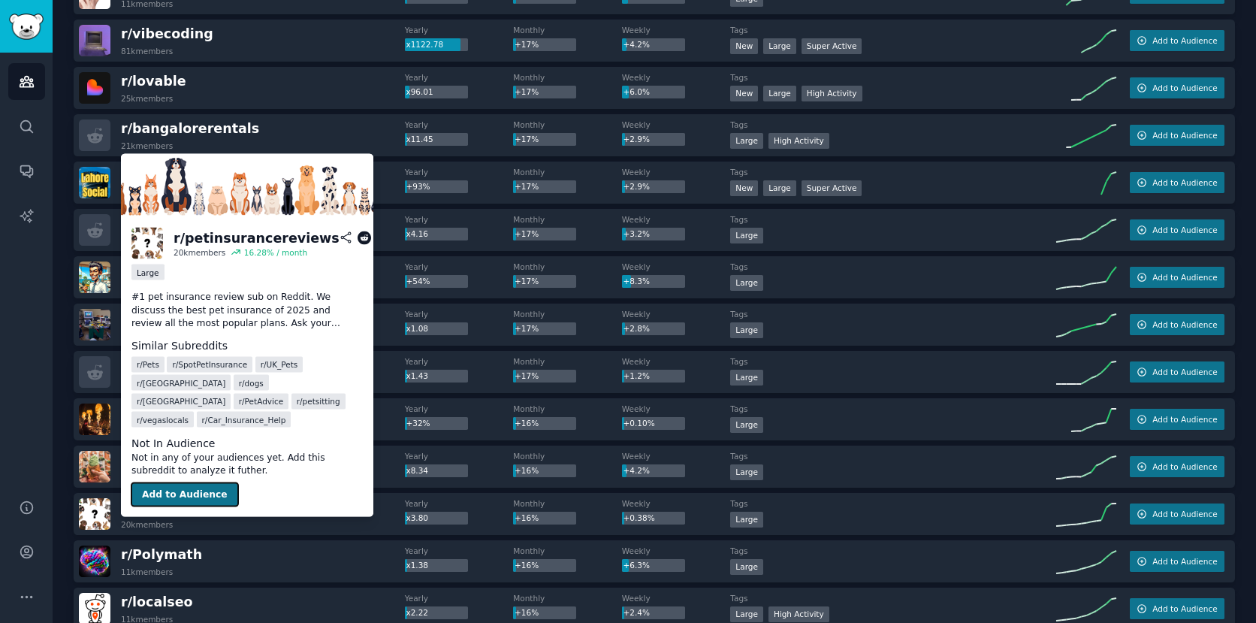
click at [203, 482] on button "Add to Audience" at bounding box center [184, 494] width 107 height 24
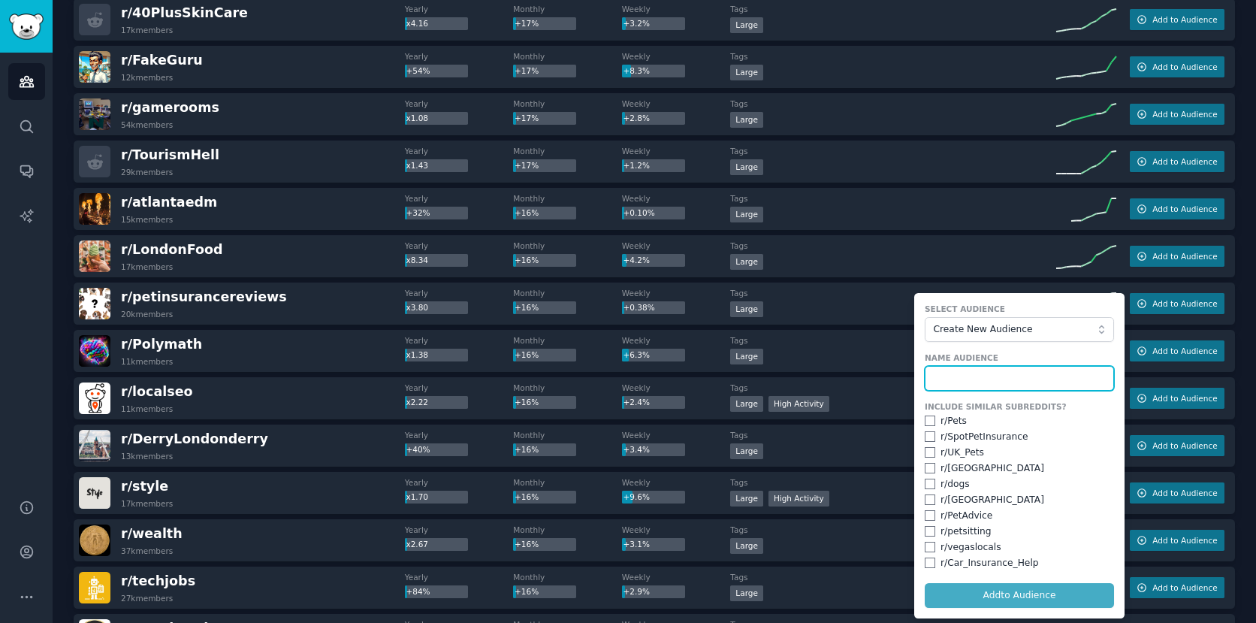
scroll to position [11864, 0]
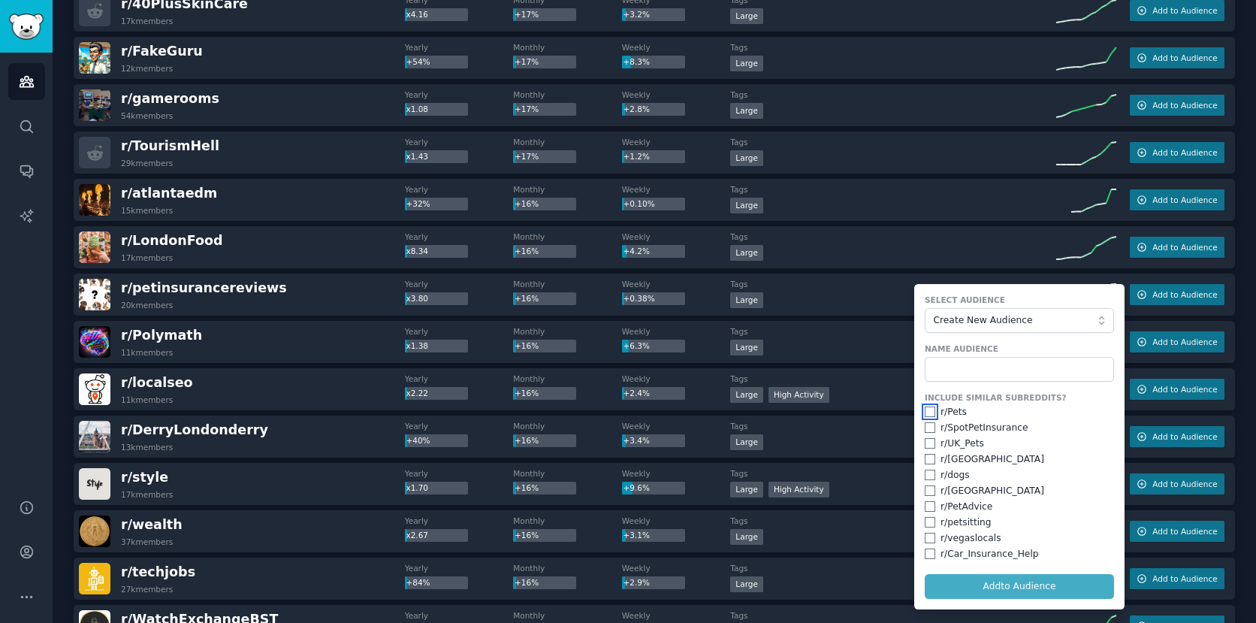
click at [928, 412] on input "checkbox" at bounding box center [930, 411] width 11 height 11
checkbox input "true"
click at [926, 505] on input "checkbox" at bounding box center [930, 506] width 11 height 11
checkbox input "true"
click at [928, 427] on input "checkbox" at bounding box center [930, 427] width 11 height 11
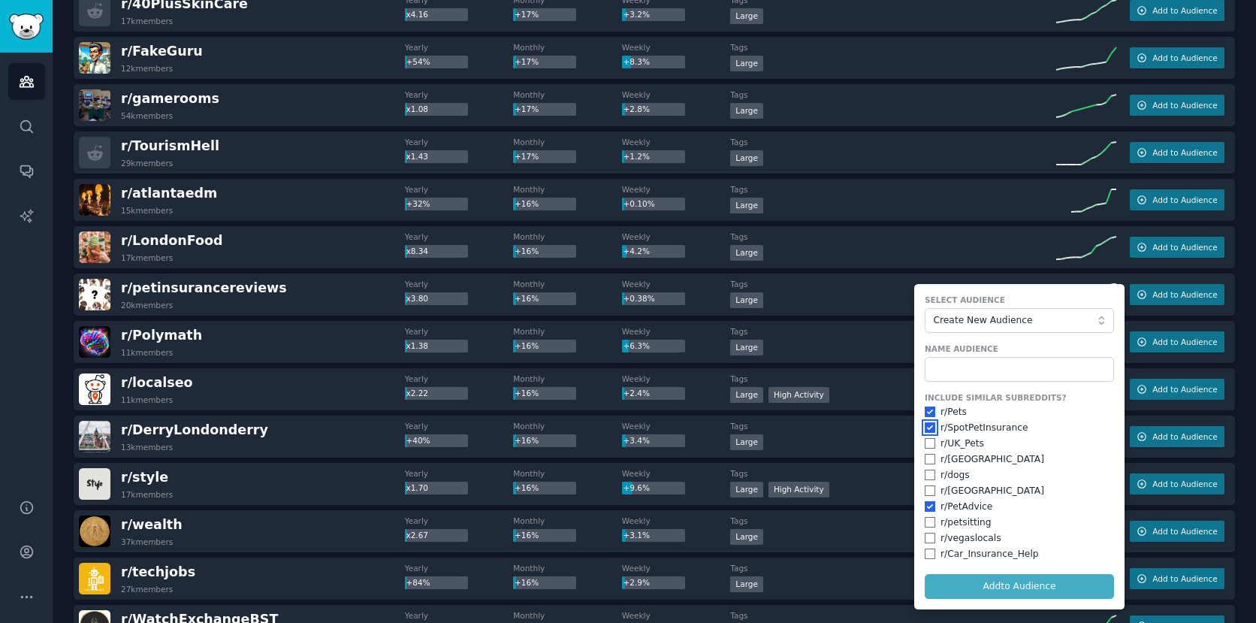
checkbox input "true"
click at [985, 372] on input "text" at bounding box center [1019, 370] width 189 height 26
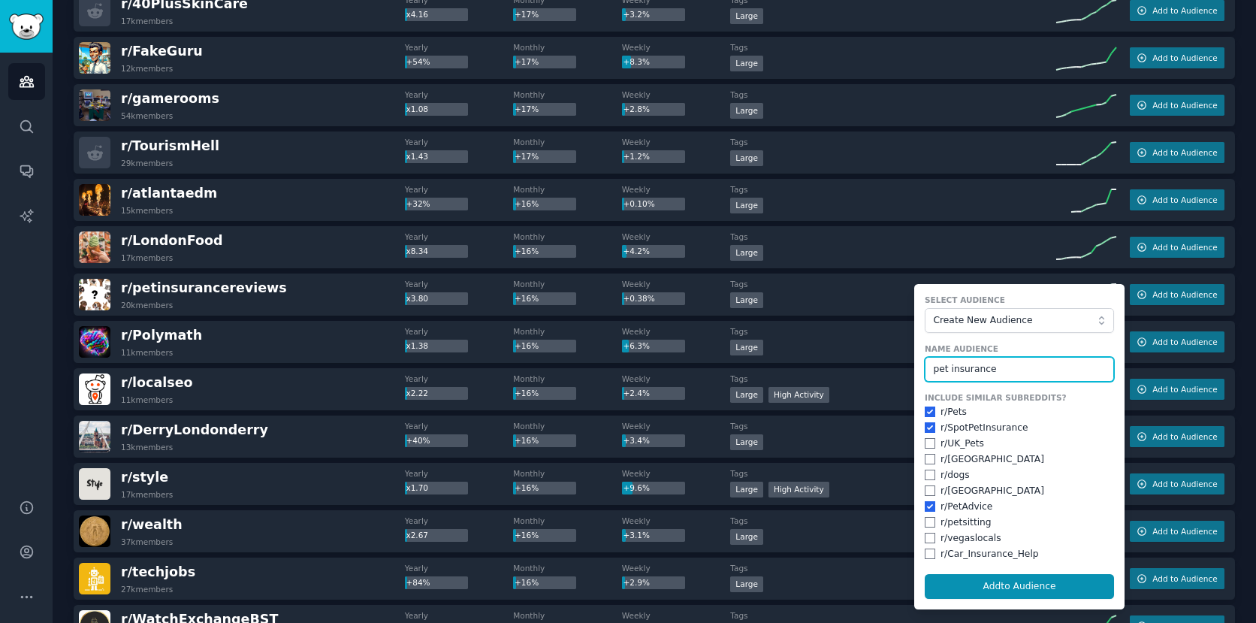
type input "pet insurance"
click at [927, 522] on input "checkbox" at bounding box center [930, 522] width 11 height 11
checkbox input "true"
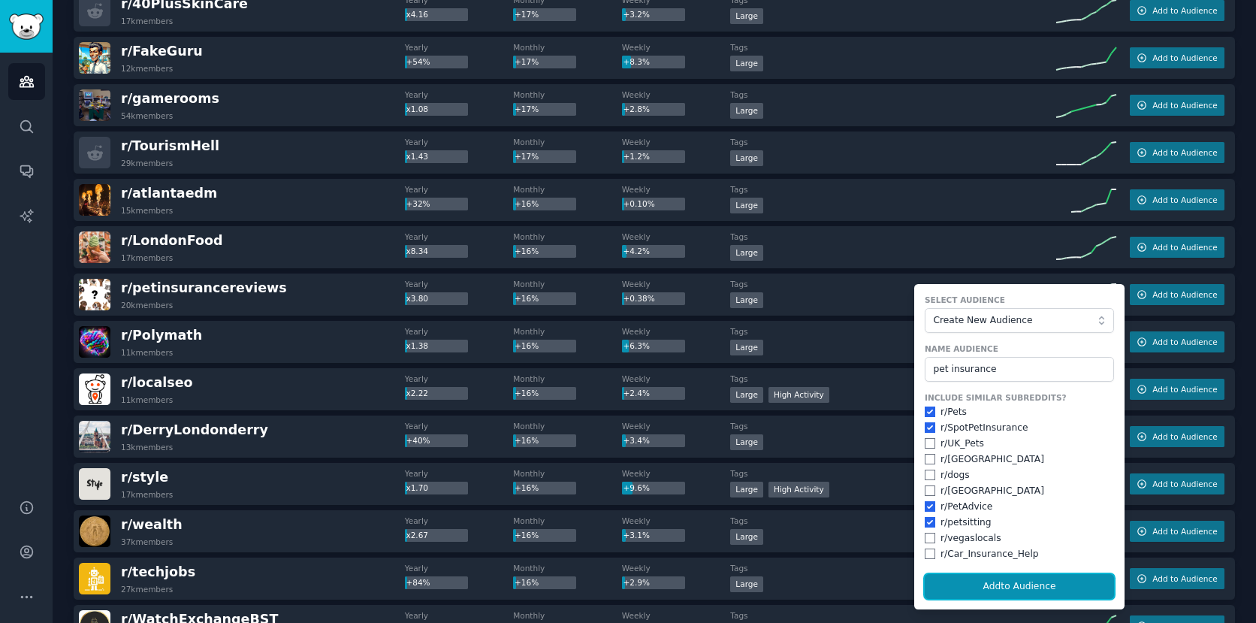
click at [976, 582] on button "Add to Audience" at bounding box center [1019, 587] width 189 height 26
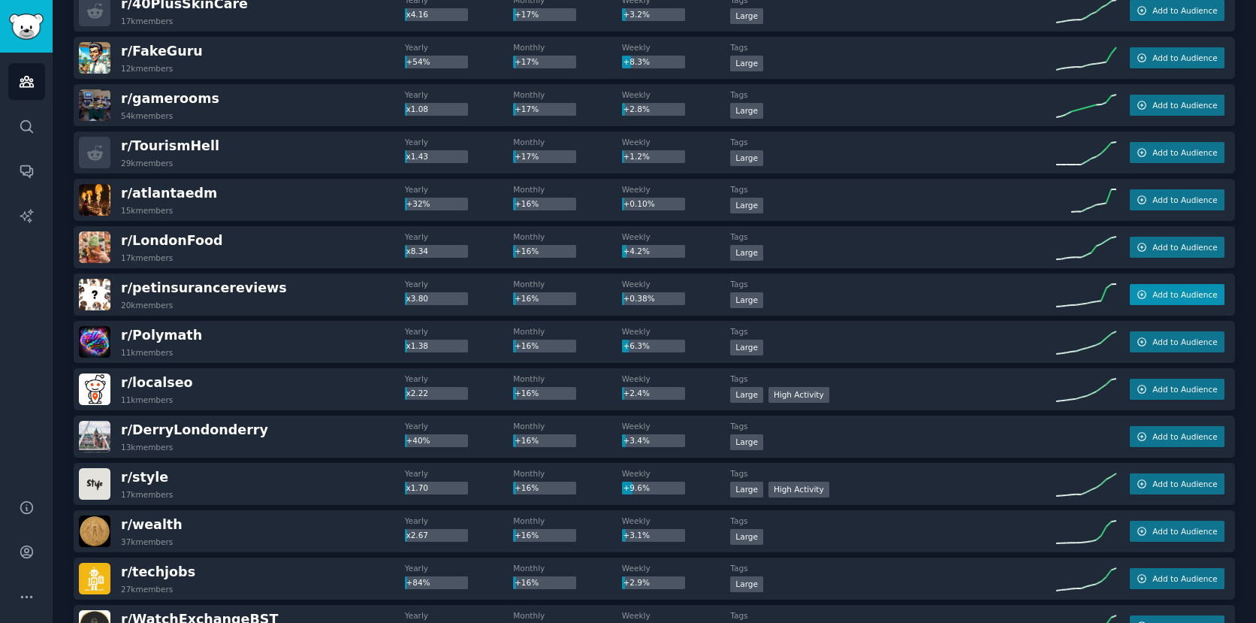
click at [1157, 298] on span "Add to Audience" at bounding box center [1185, 294] width 65 height 11
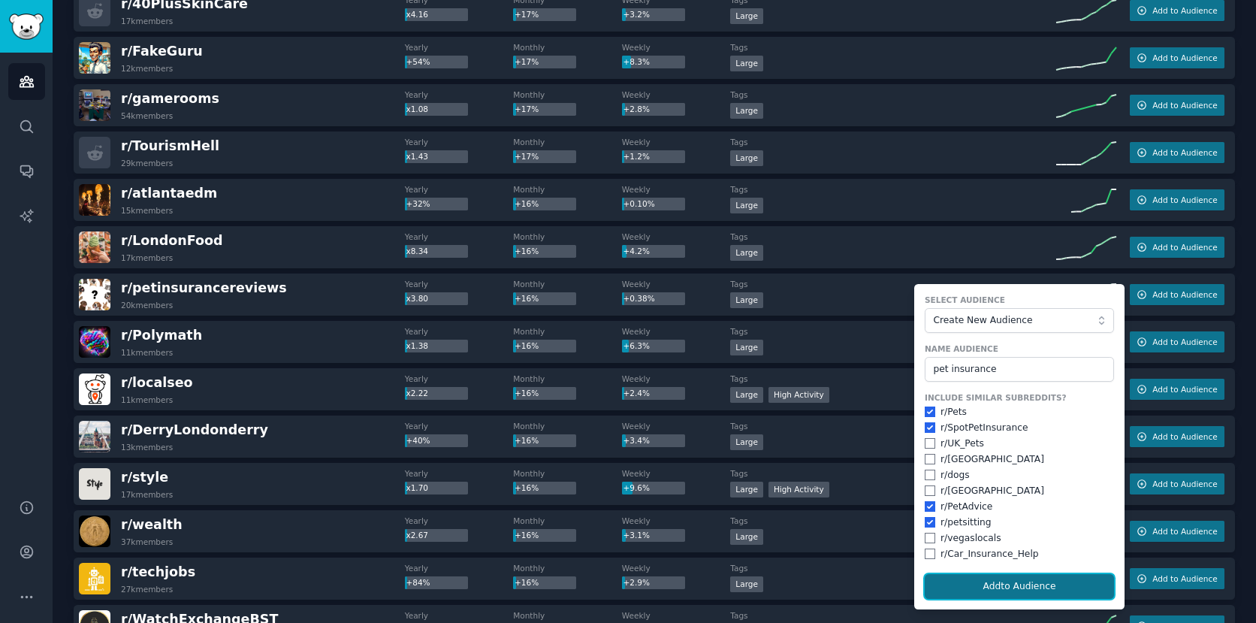
click at [1024, 593] on button "Add to Audience" at bounding box center [1019, 587] width 189 height 26
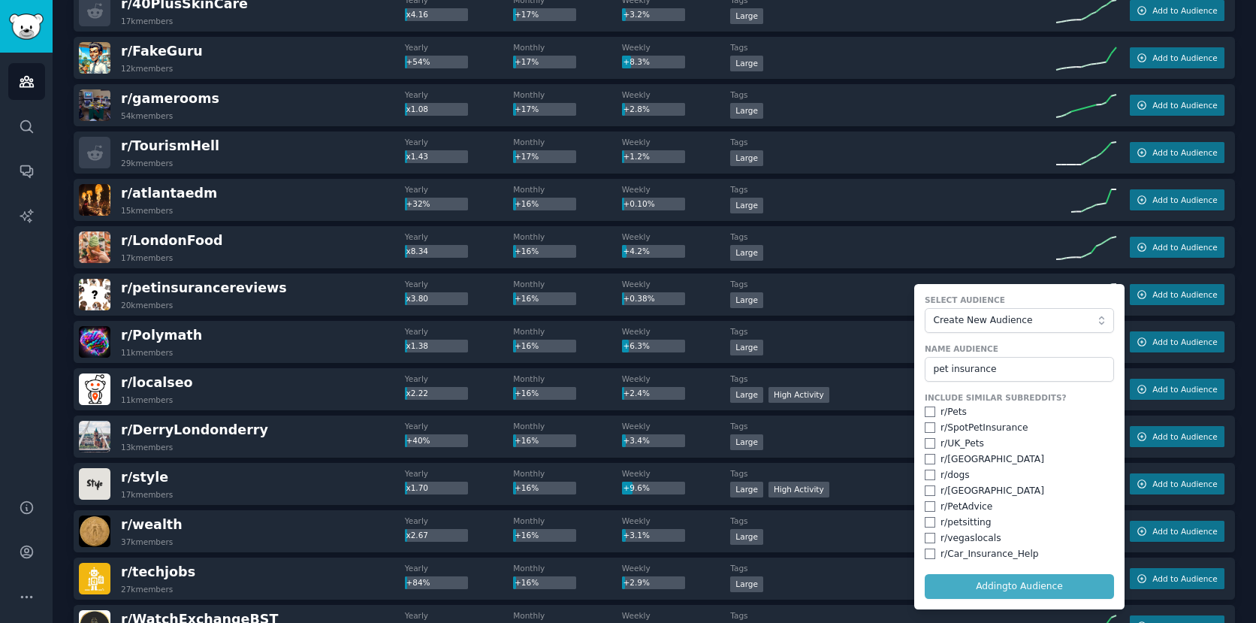
checkbox input "false"
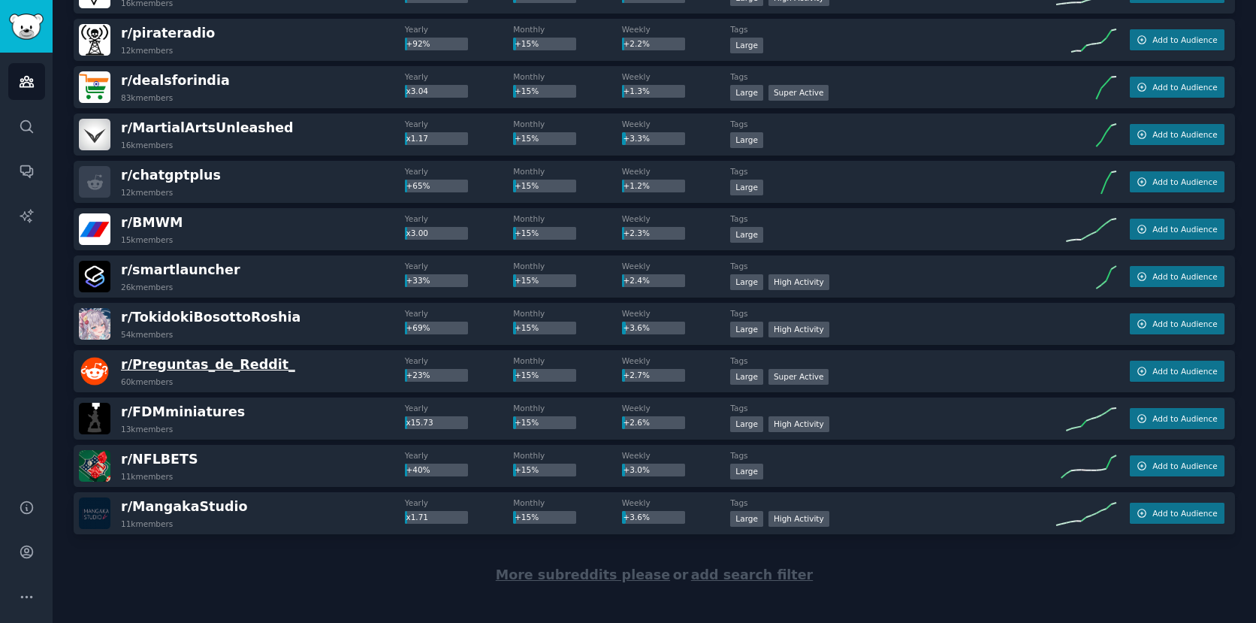
scroll to position [13837, 0]
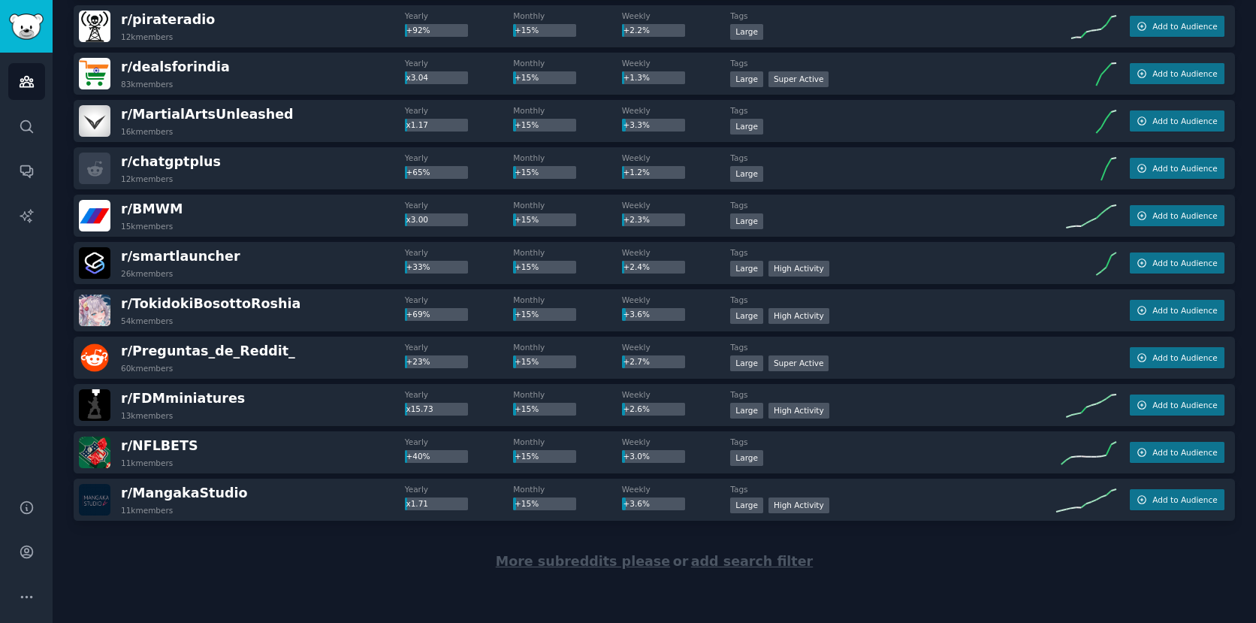
click at [597, 565] on span "More subreddits please" at bounding box center [583, 561] width 174 height 15
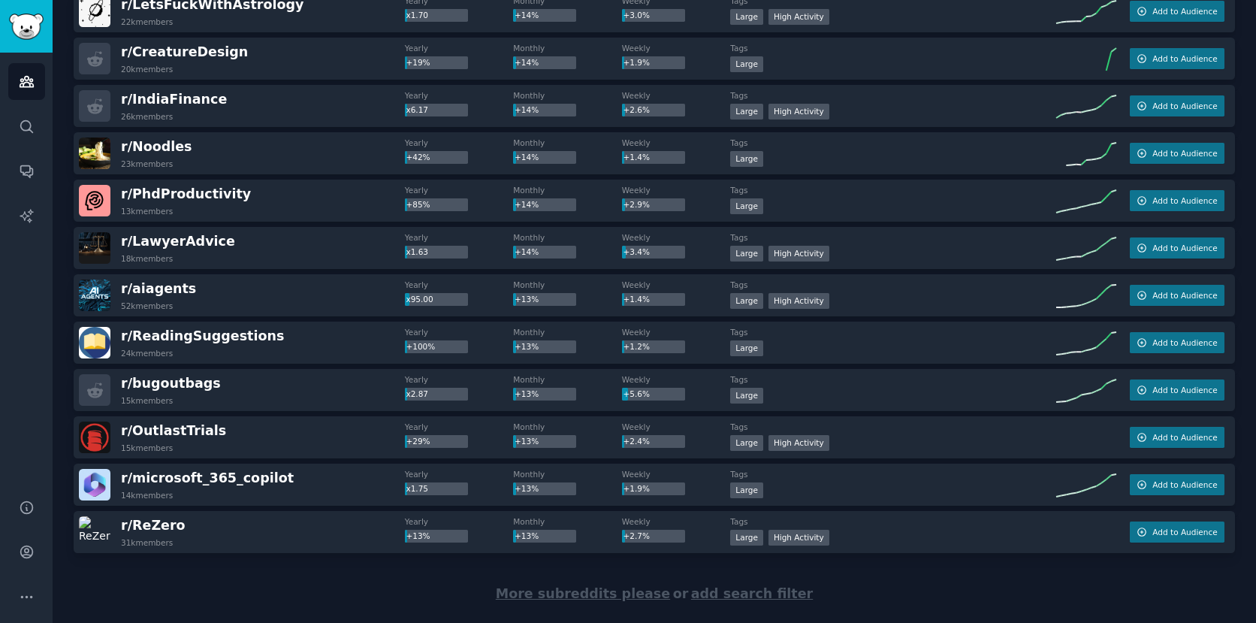
scroll to position [16176, 0]
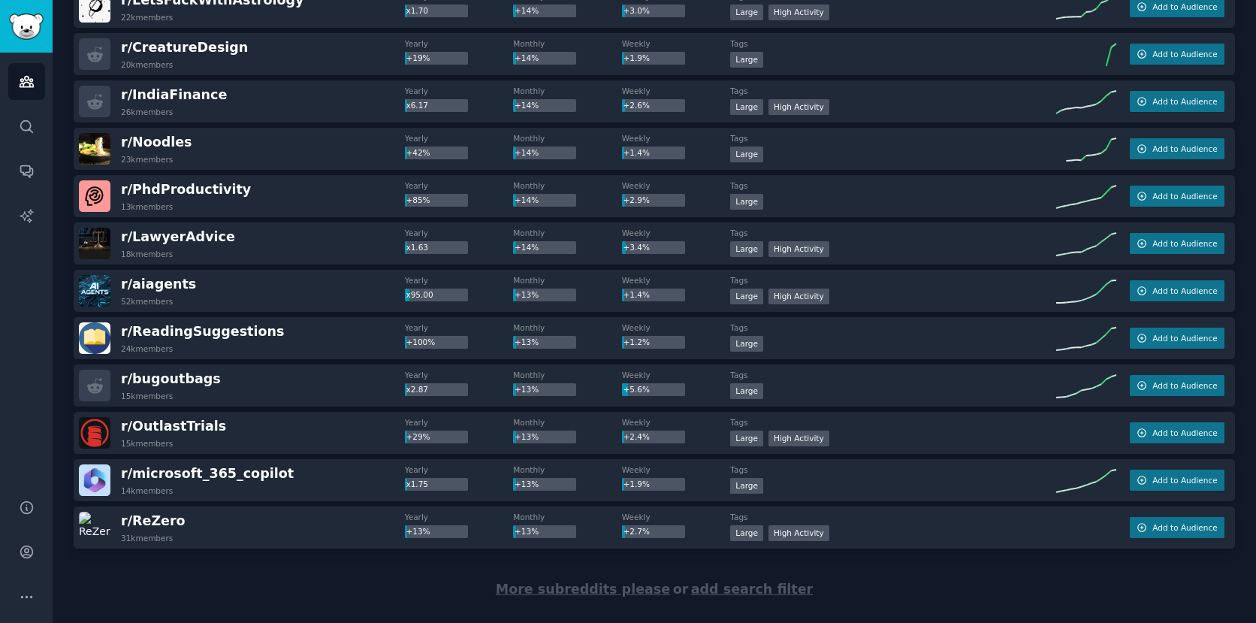
click at [555, 585] on span "More subreddits please" at bounding box center [583, 589] width 174 height 15
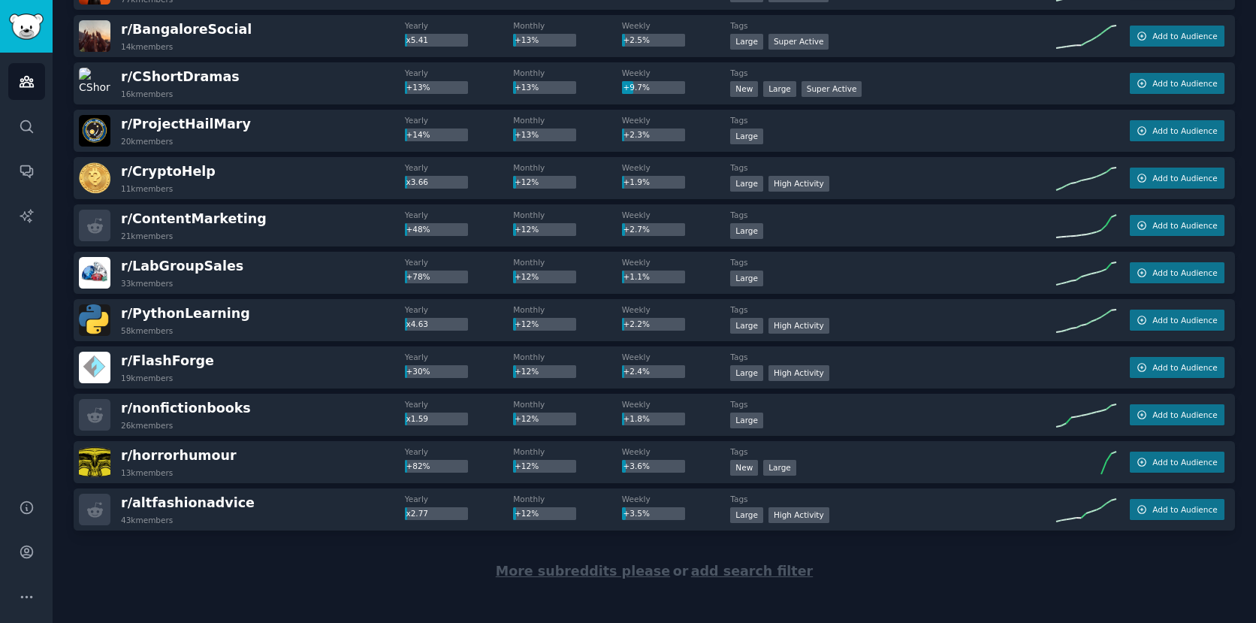
scroll to position [18570, 0]
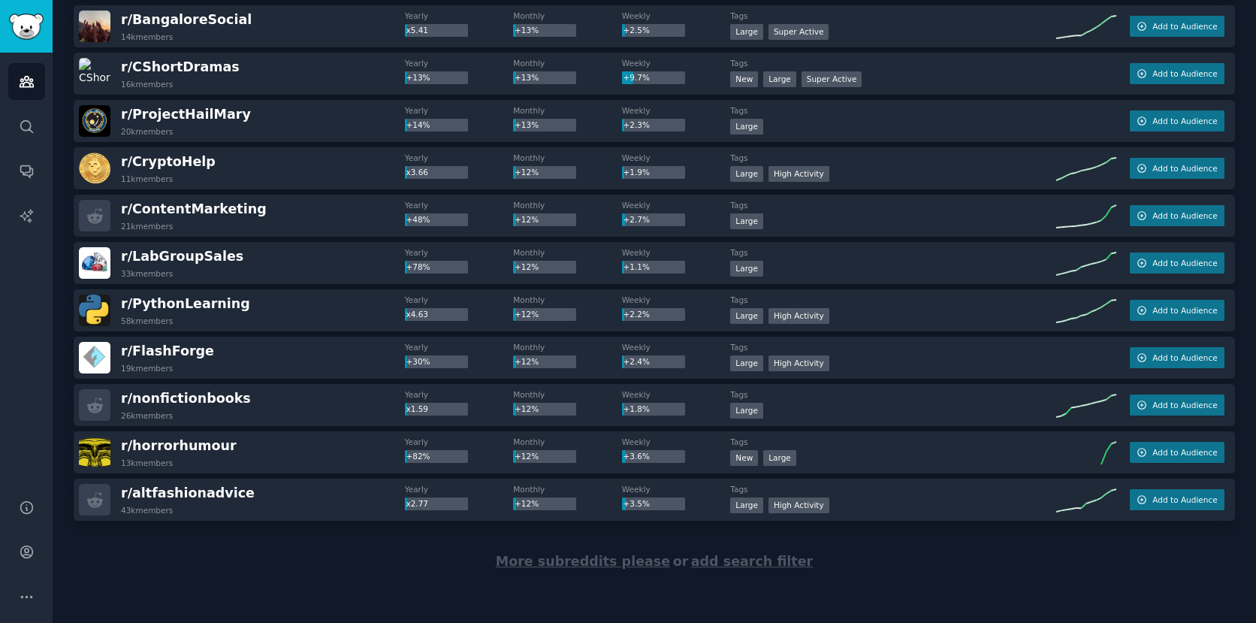
click at [616, 558] on span "More subreddits please" at bounding box center [583, 561] width 174 height 15
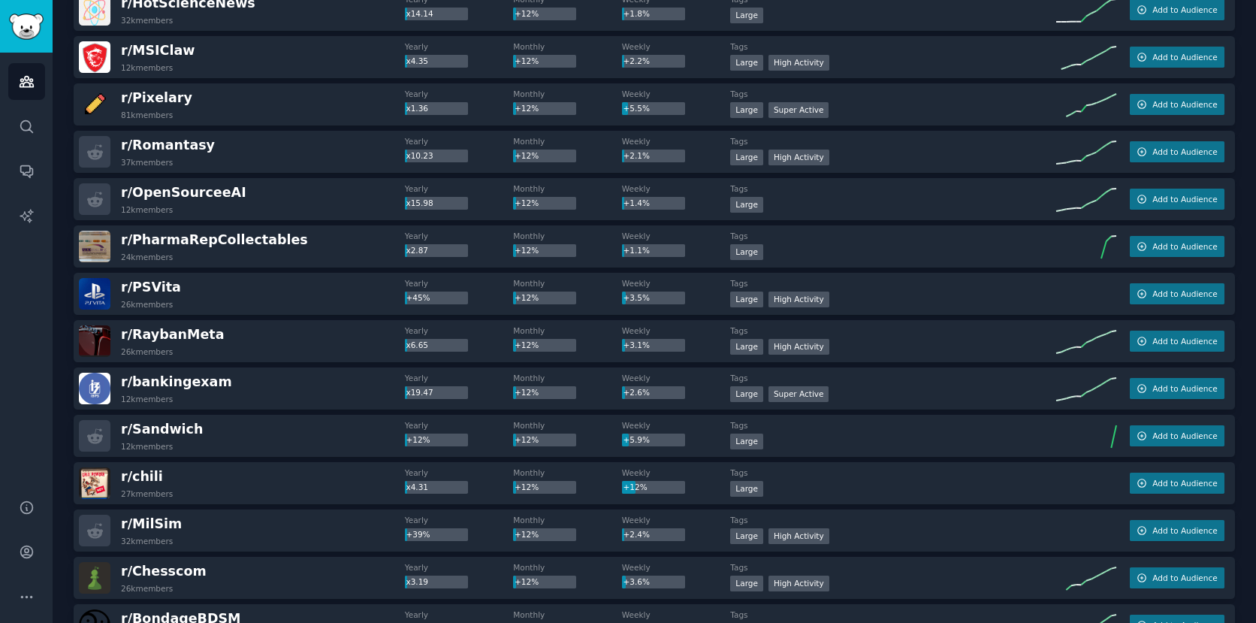
scroll to position [19267, 0]
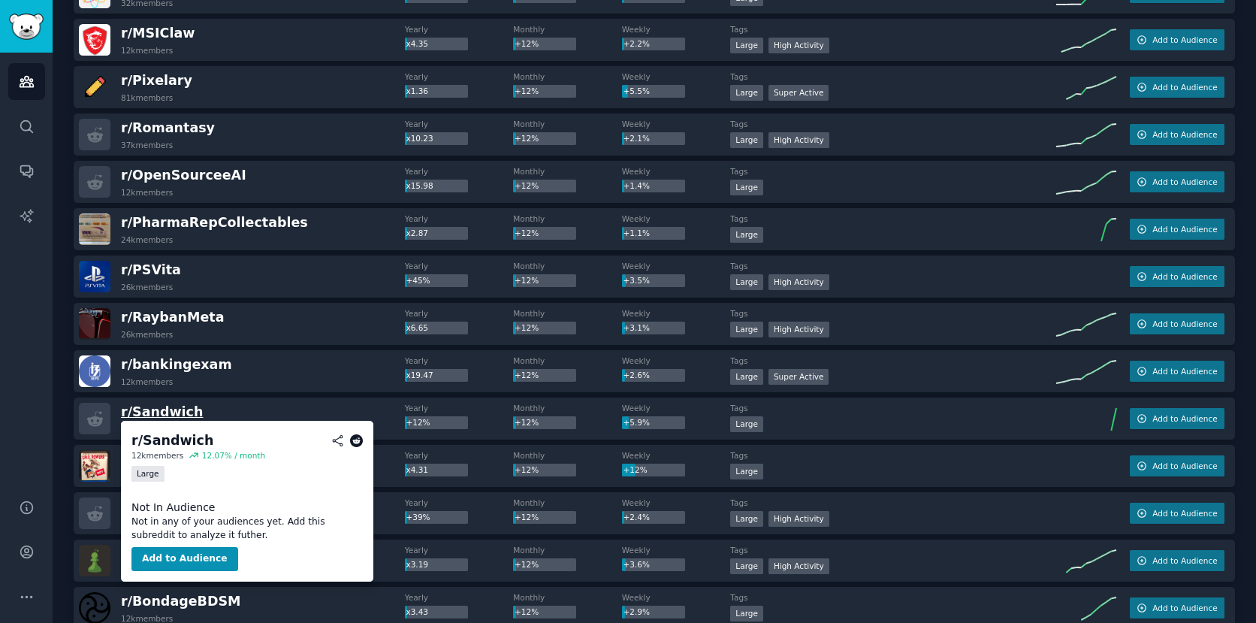
click at [153, 413] on span "r/ Sandwich" at bounding box center [162, 411] width 82 height 15
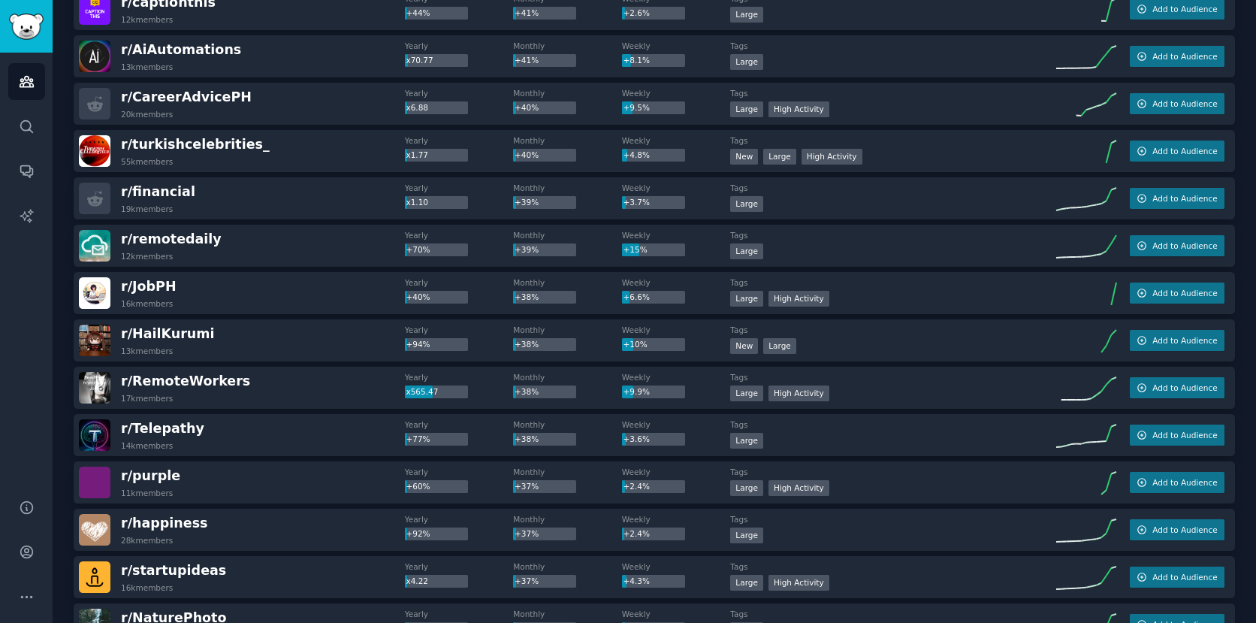
scroll to position [2417, 0]
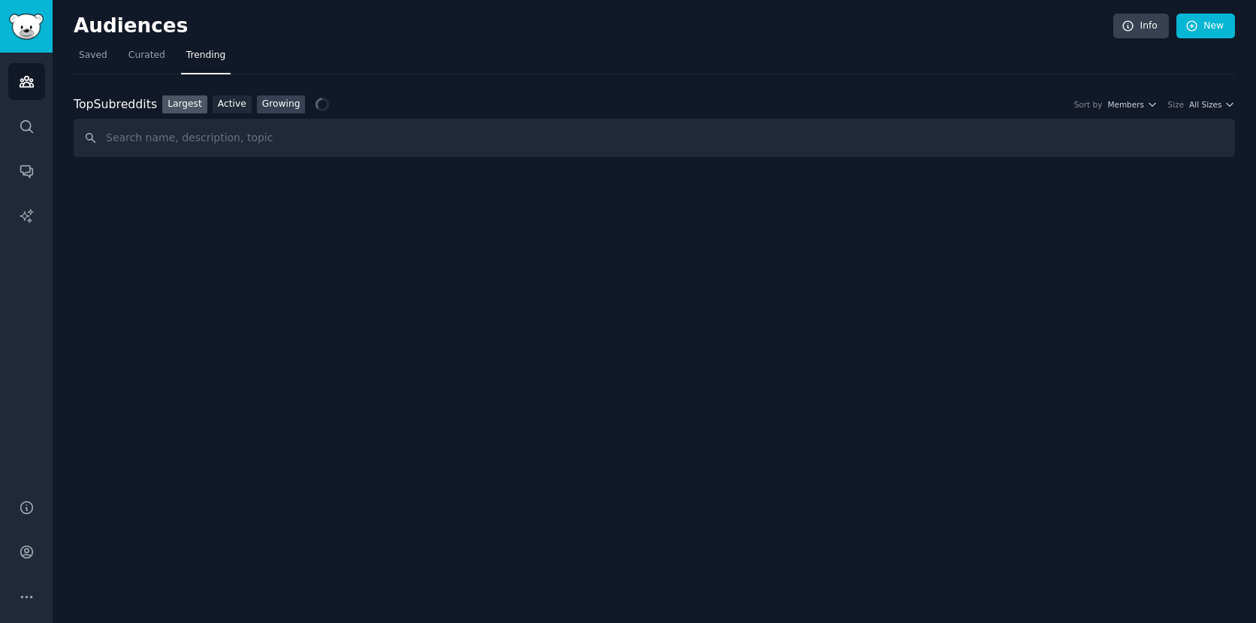
click at [280, 100] on link "Growing" at bounding box center [281, 104] width 49 height 19
click at [1142, 104] on button "Yearly" at bounding box center [1139, 104] width 37 height 11
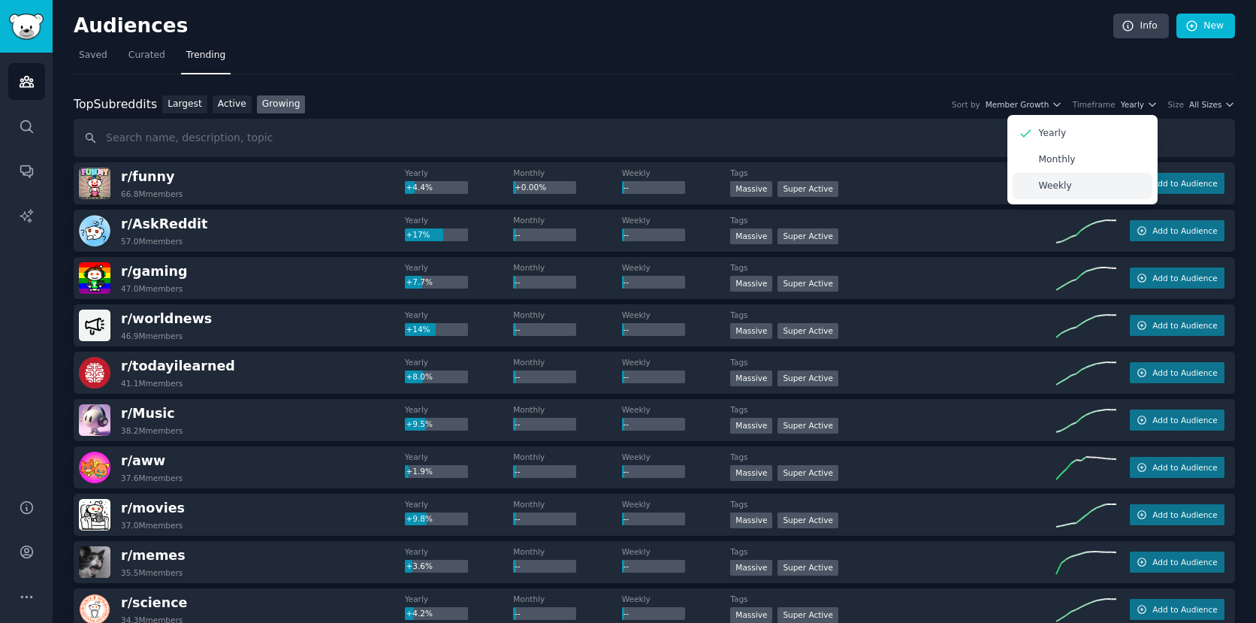
click at [1065, 183] on p "Weekly" at bounding box center [1055, 187] width 33 height 14
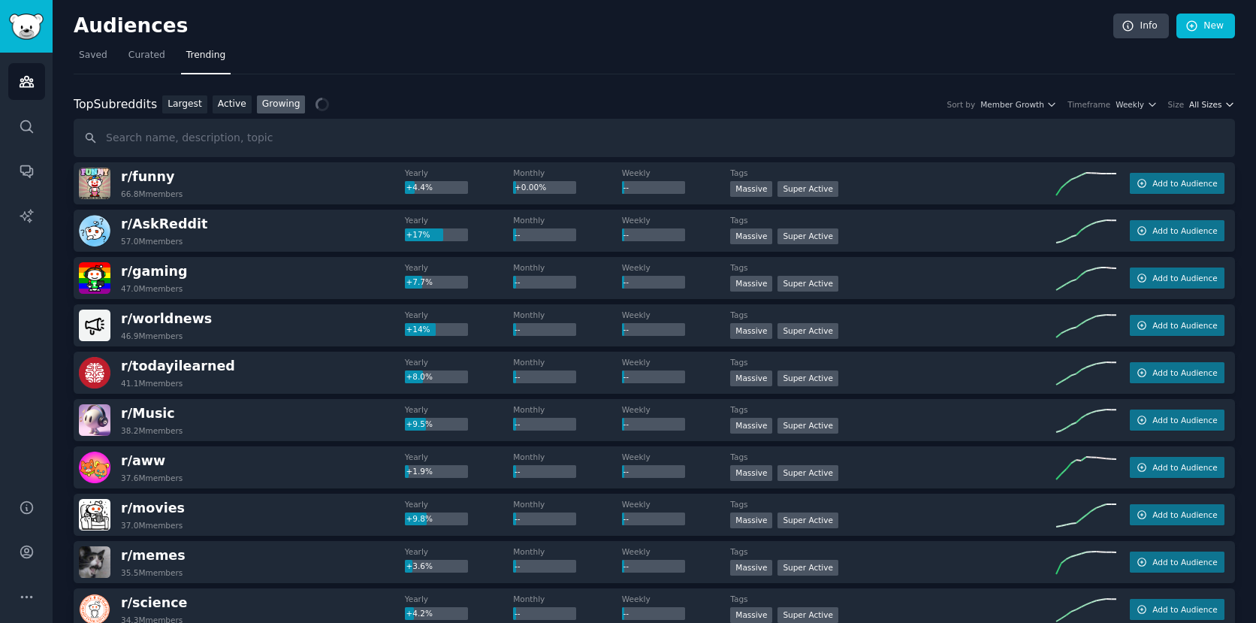
click at [1218, 103] on button "All Sizes" at bounding box center [1212, 104] width 46 height 11
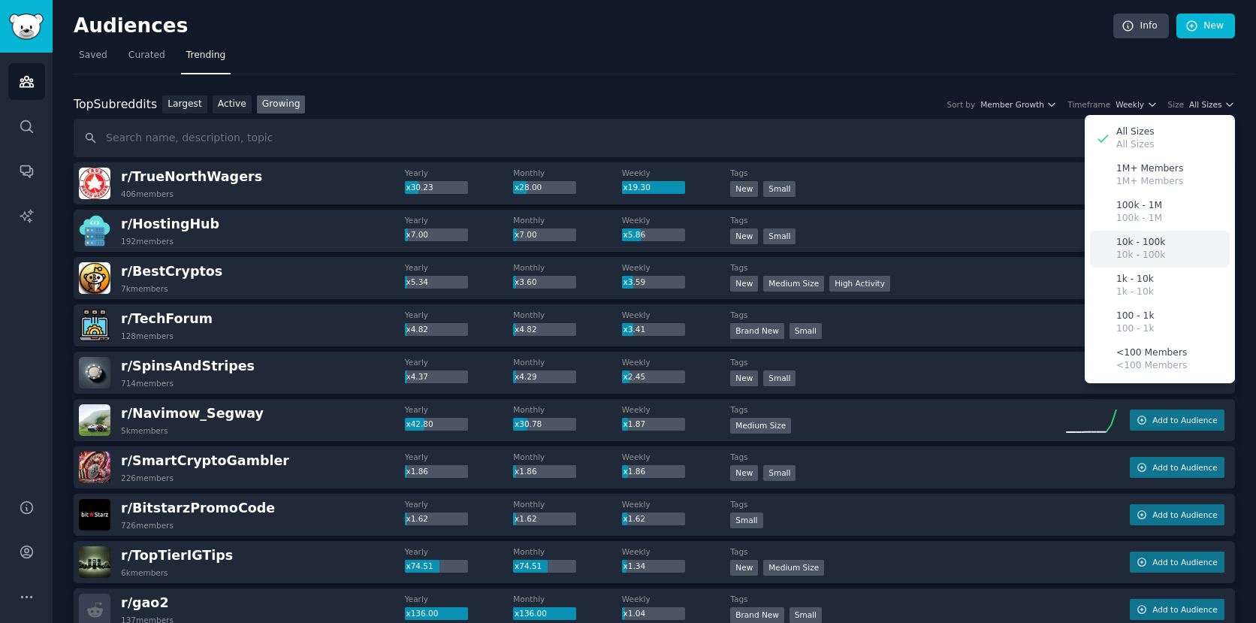
click at [1138, 249] on p "10k - 100k" at bounding box center [1140, 256] width 49 height 14
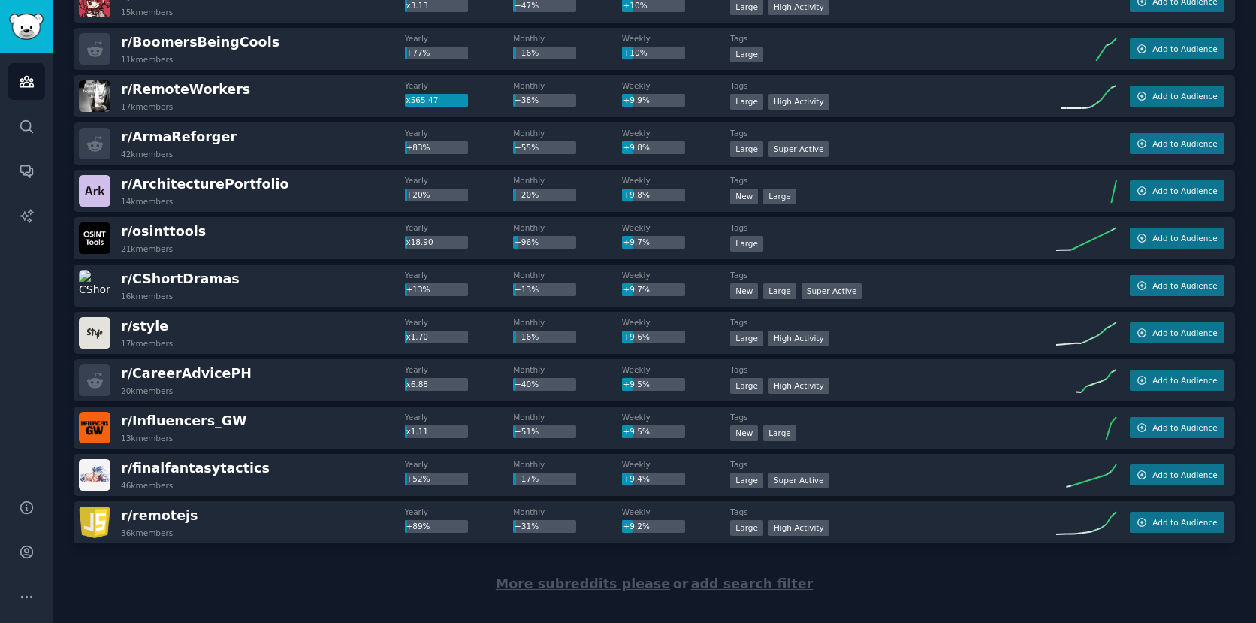
scroll to position [2003, 0]
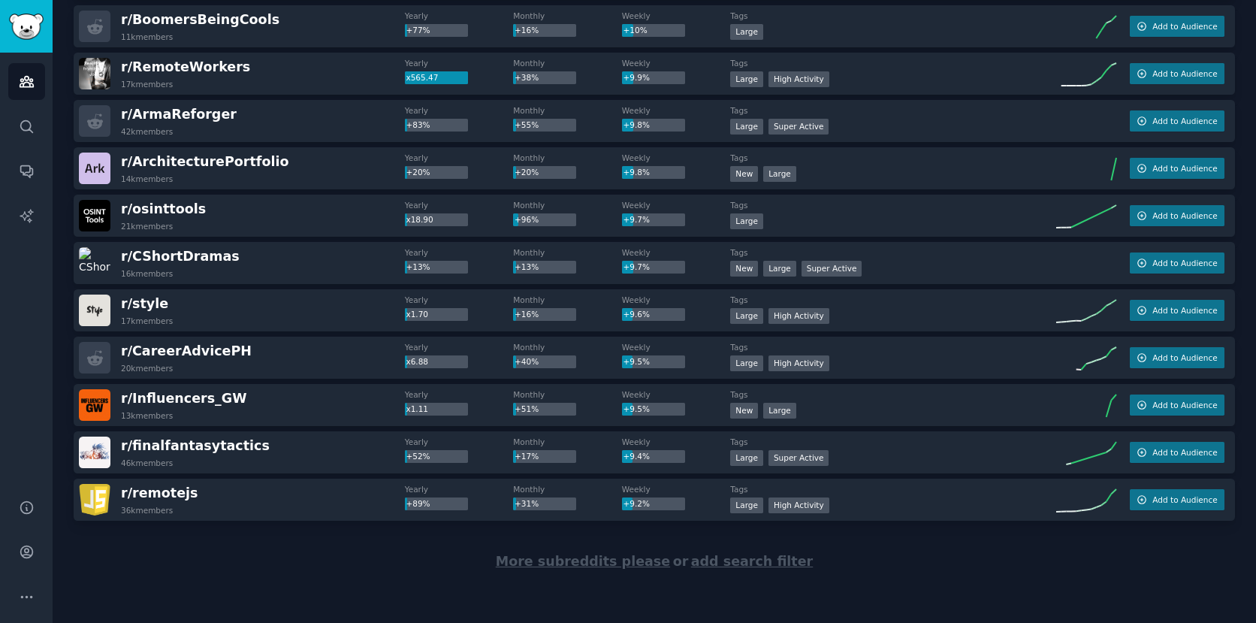
click at [546, 560] on span "More subreddits please" at bounding box center [583, 561] width 174 height 15
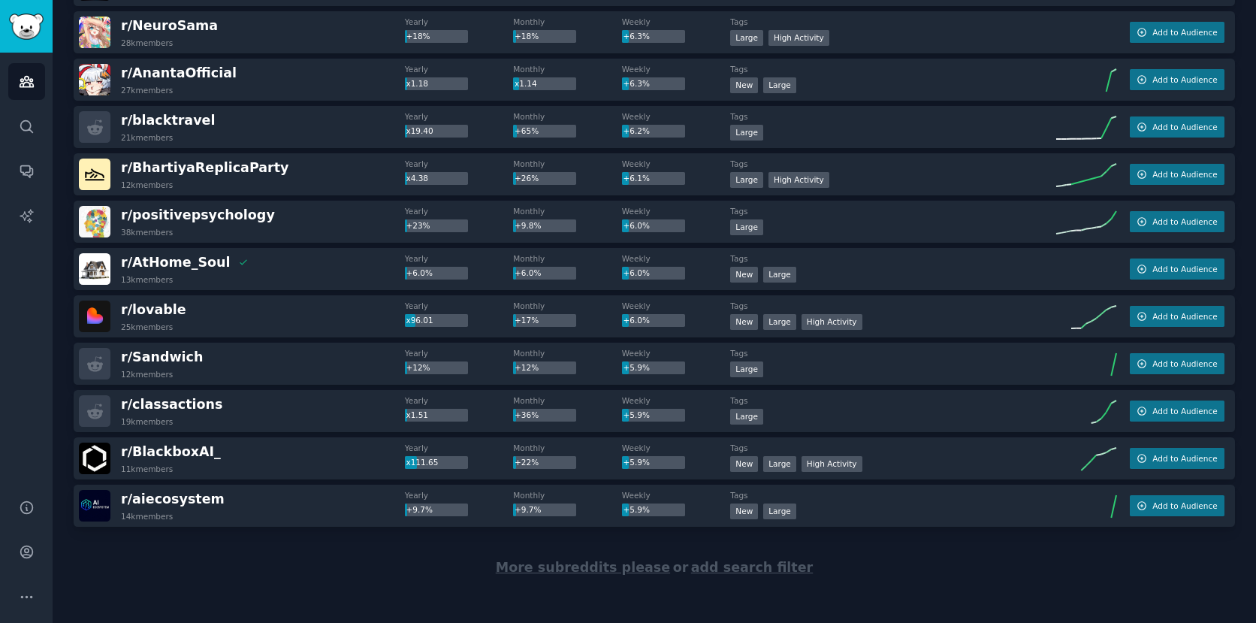
scroll to position [4370, 0]
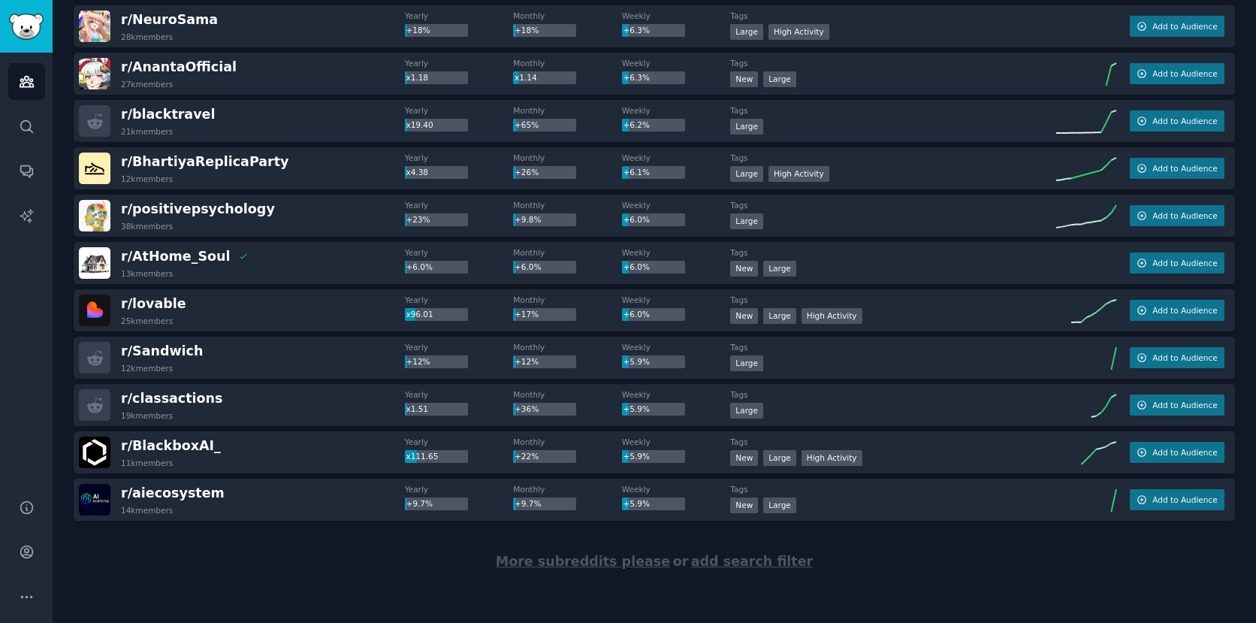
click at [562, 564] on span "More subreddits please" at bounding box center [583, 561] width 174 height 15
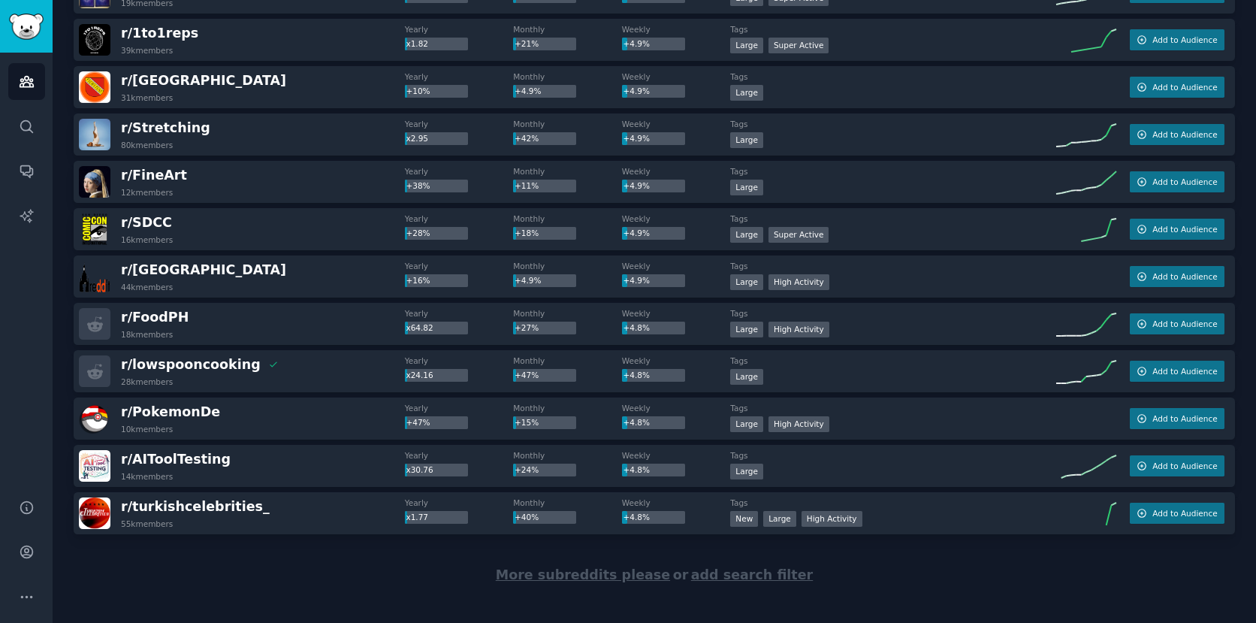
scroll to position [6736, 0]
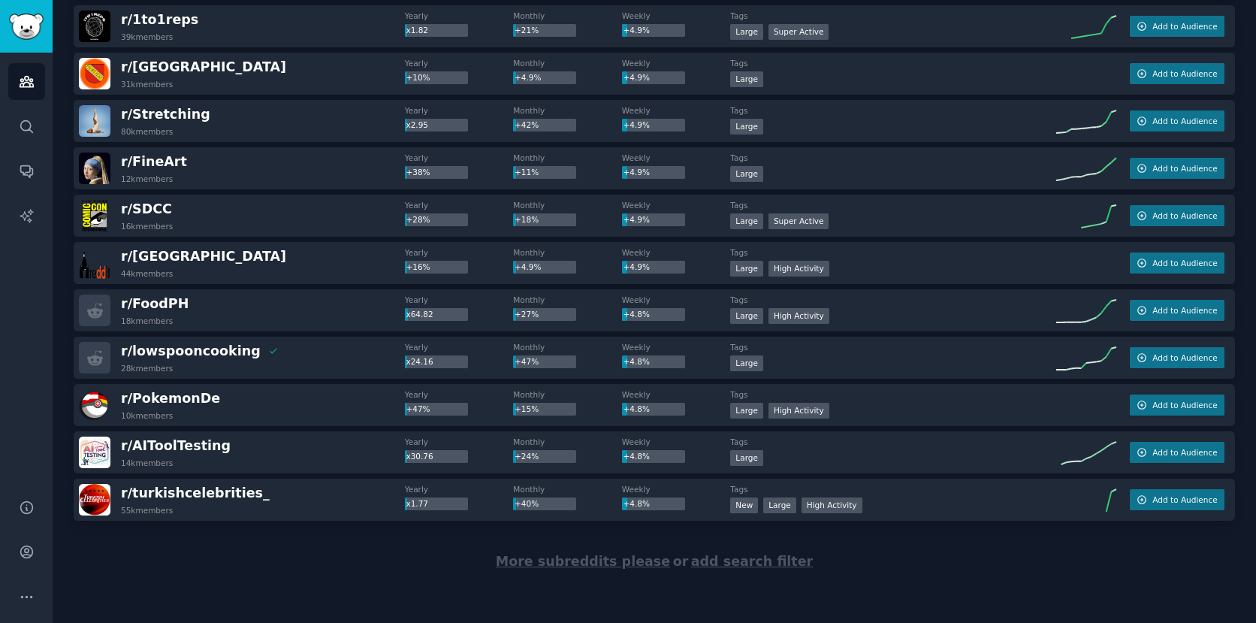
click at [560, 562] on span "More subreddits please" at bounding box center [583, 561] width 174 height 15
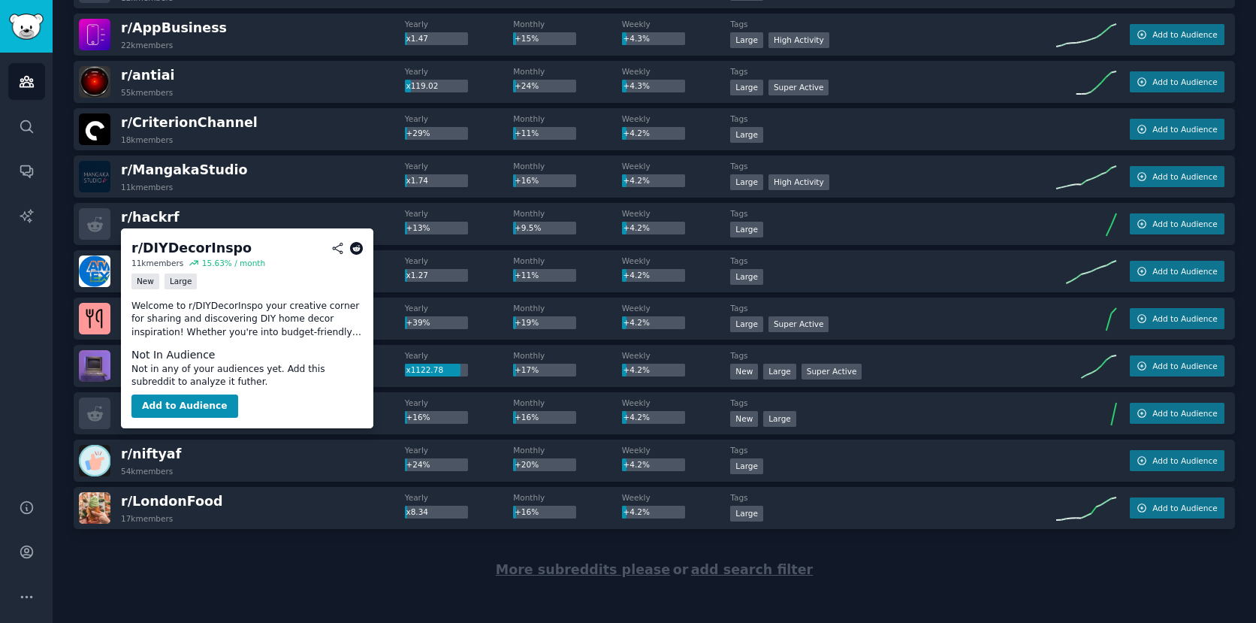
scroll to position [9103, 0]
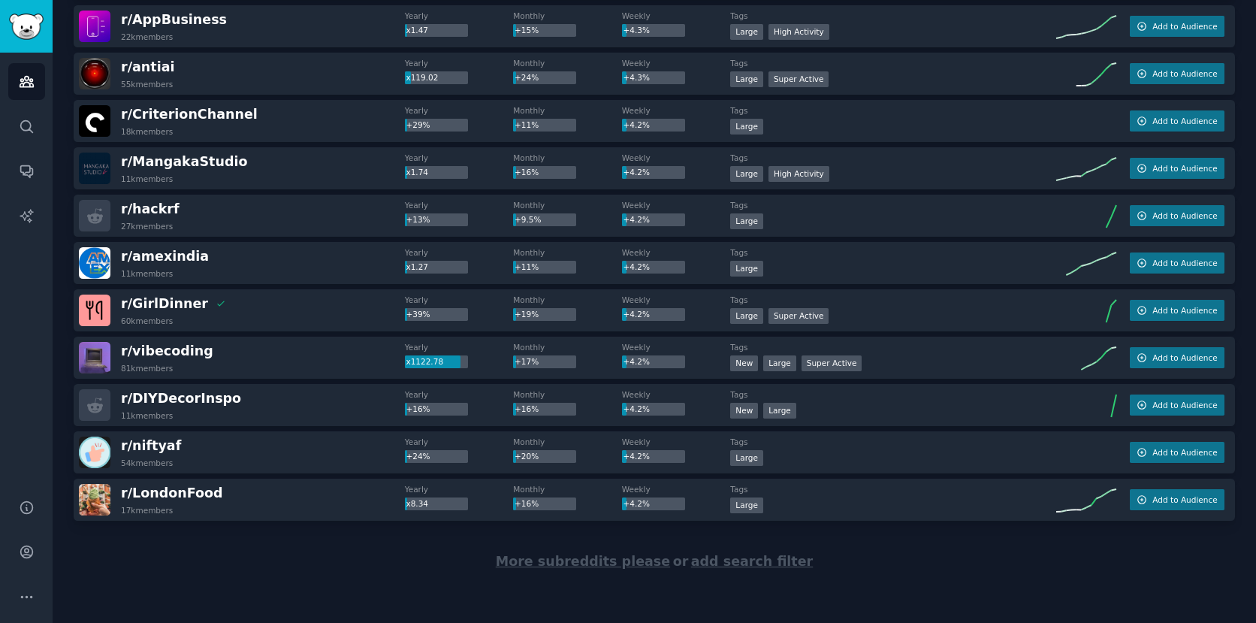
click at [583, 560] on span "More subreddits please" at bounding box center [583, 561] width 174 height 15
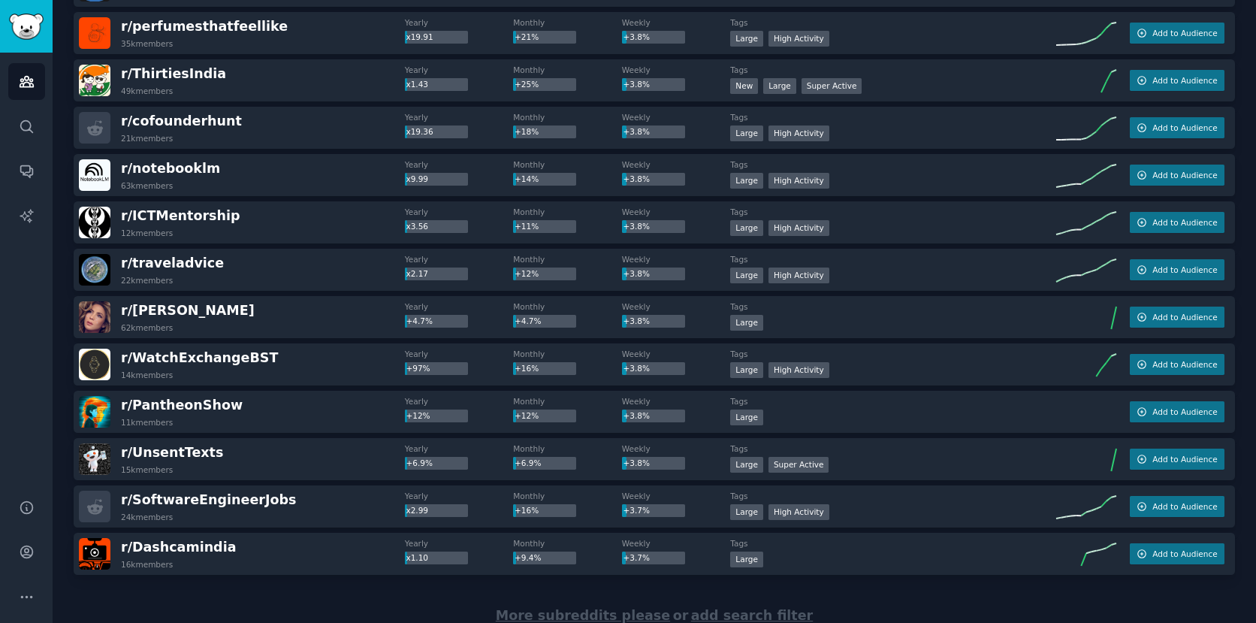
scroll to position [11470, 0]
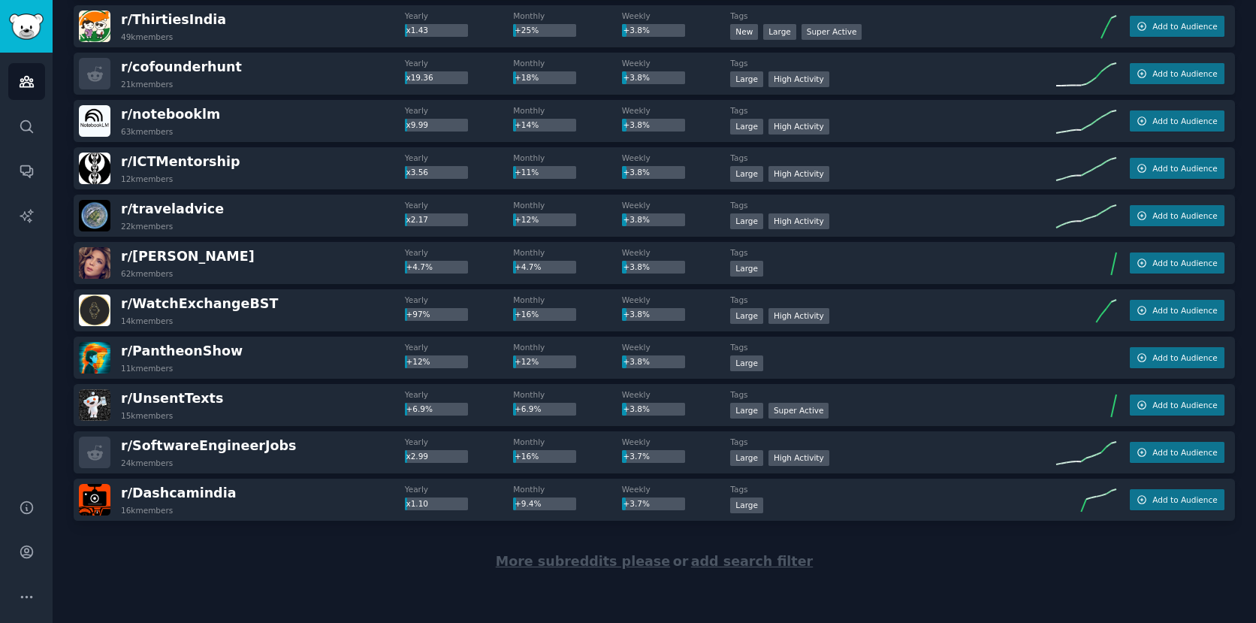
click at [539, 558] on span "More subreddits please" at bounding box center [583, 561] width 174 height 15
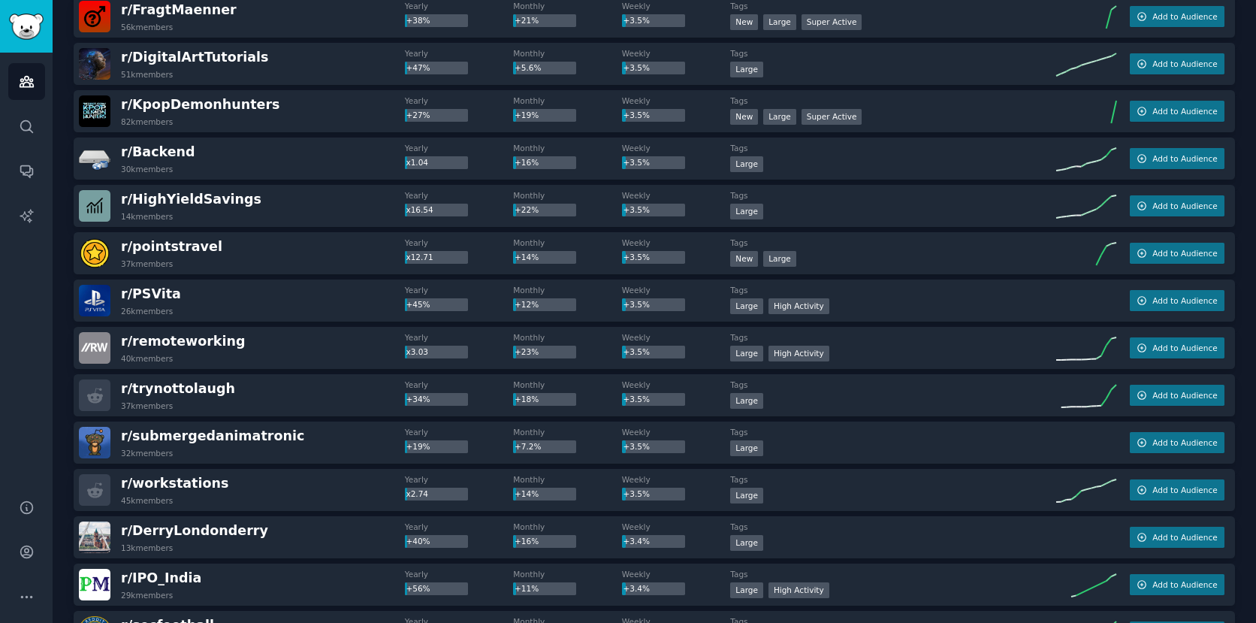
scroll to position [13586, 0]
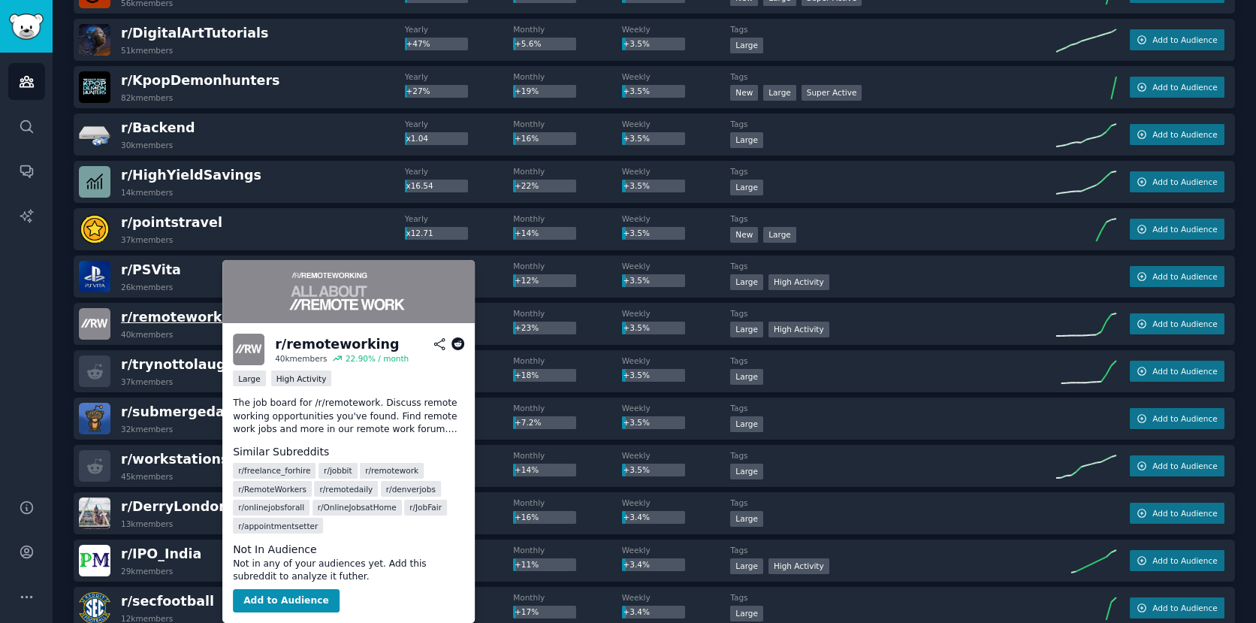
click at [180, 315] on span "r/ remoteworking" at bounding box center [183, 317] width 124 height 15
click at [301, 600] on button "Add to Audience" at bounding box center [286, 601] width 107 height 24
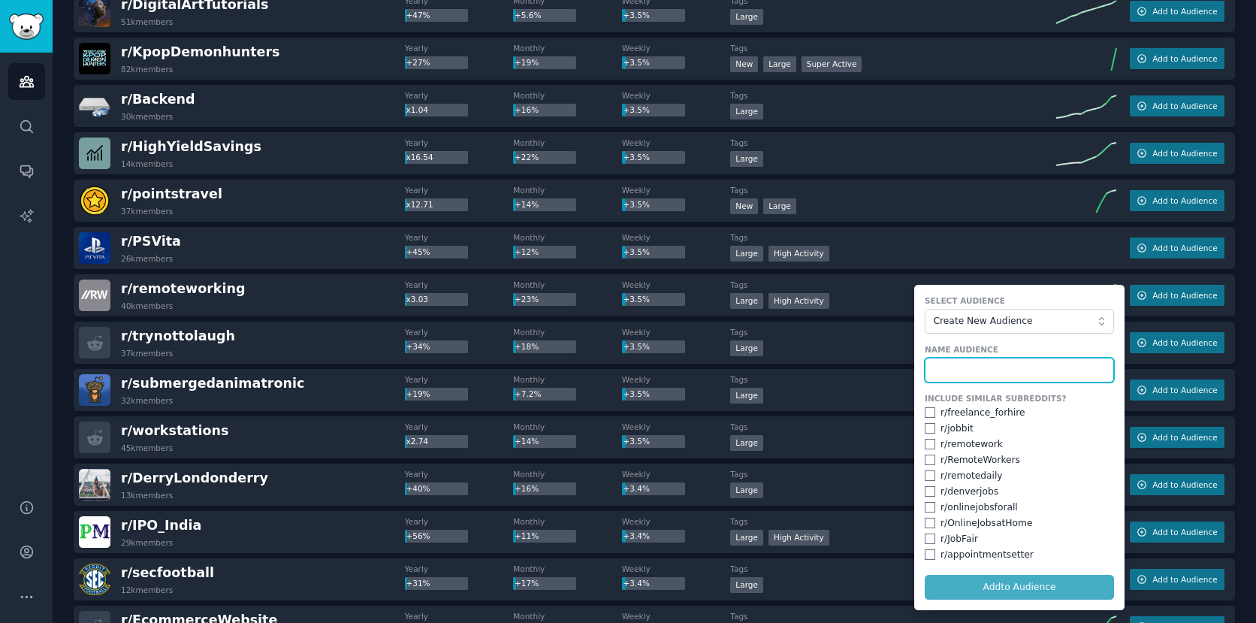
scroll to position [13620, 0]
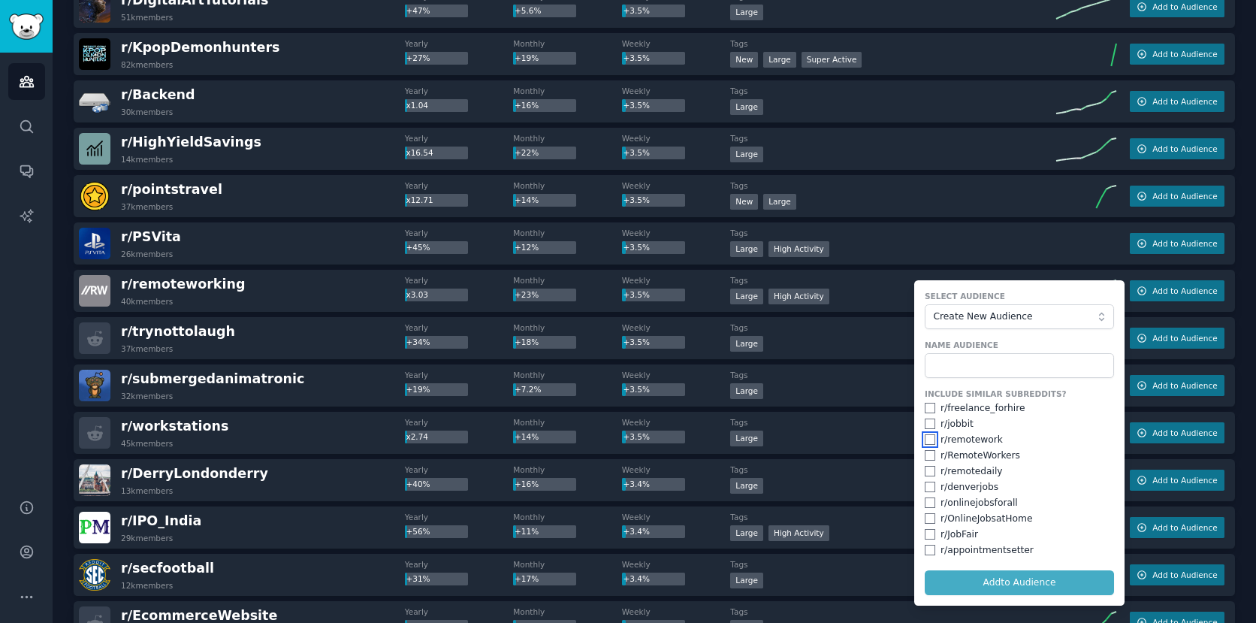
click at [926, 440] on input "checkbox" at bounding box center [930, 439] width 11 height 11
checkbox input "true"
click at [926, 453] on input "checkbox" at bounding box center [930, 455] width 11 height 11
checkbox input "true"
click at [926, 467] on input "checkbox" at bounding box center [930, 471] width 11 height 11
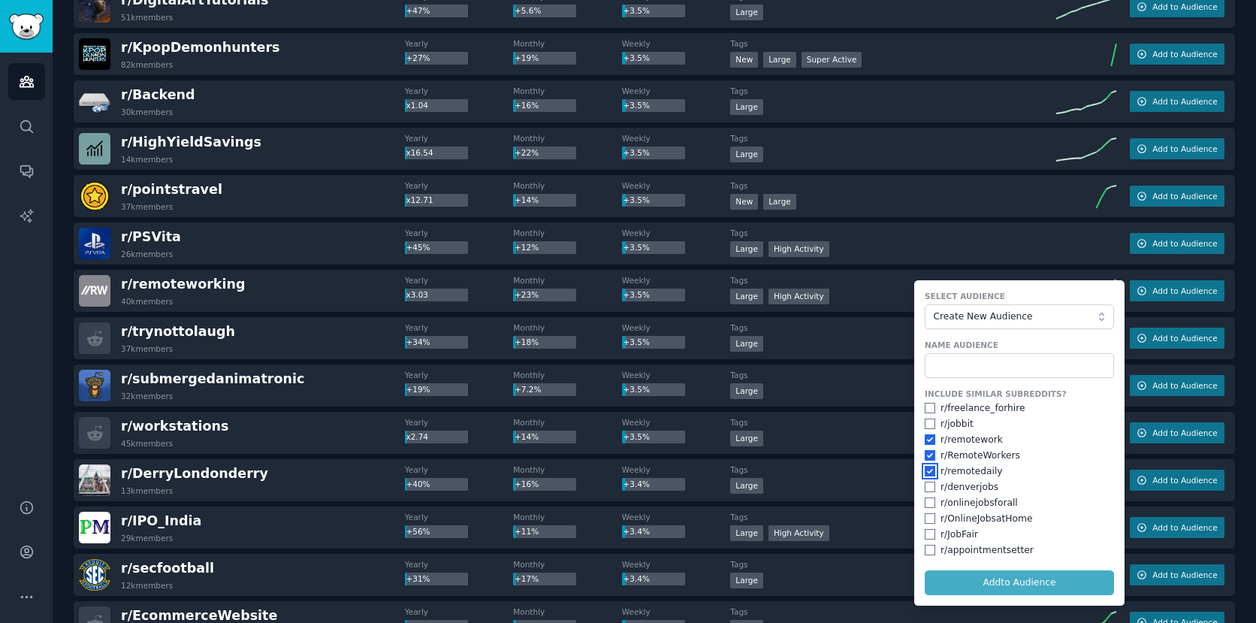
checkbox input "true"
click at [926, 503] on input "checkbox" at bounding box center [930, 502] width 11 height 11
checkbox input "true"
click at [925, 429] on div "r/ jobbit" at bounding box center [1019, 425] width 189 height 14
click at [1002, 361] on input "text" at bounding box center [1019, 366] width 189 height 26
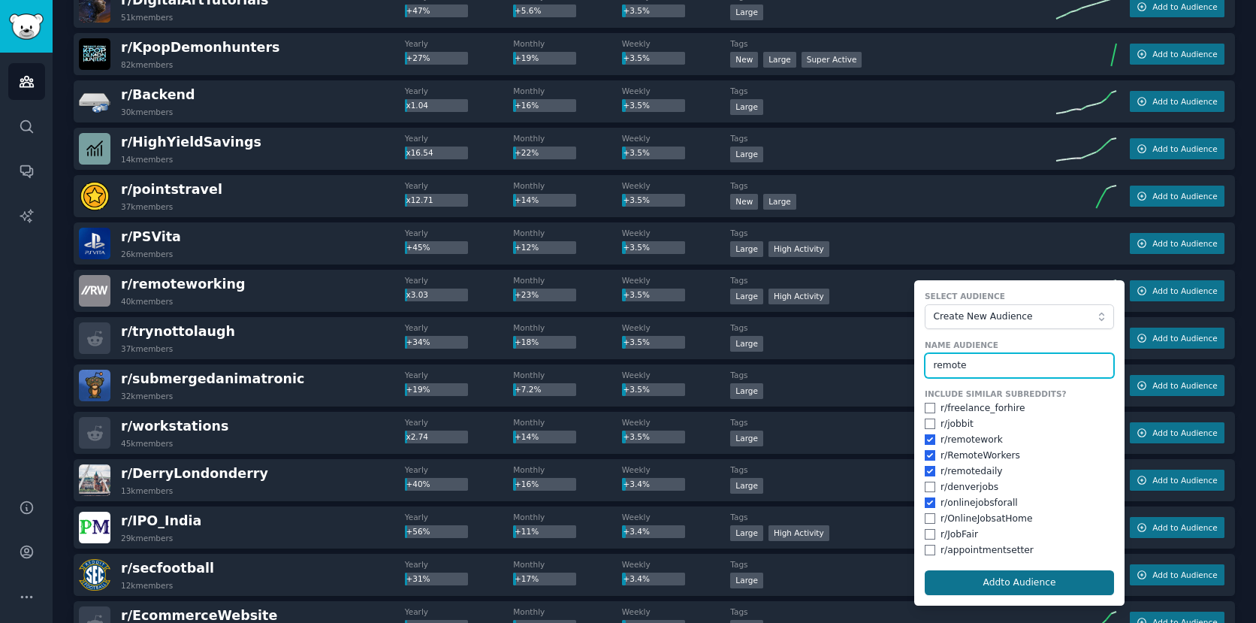
type input "remote"
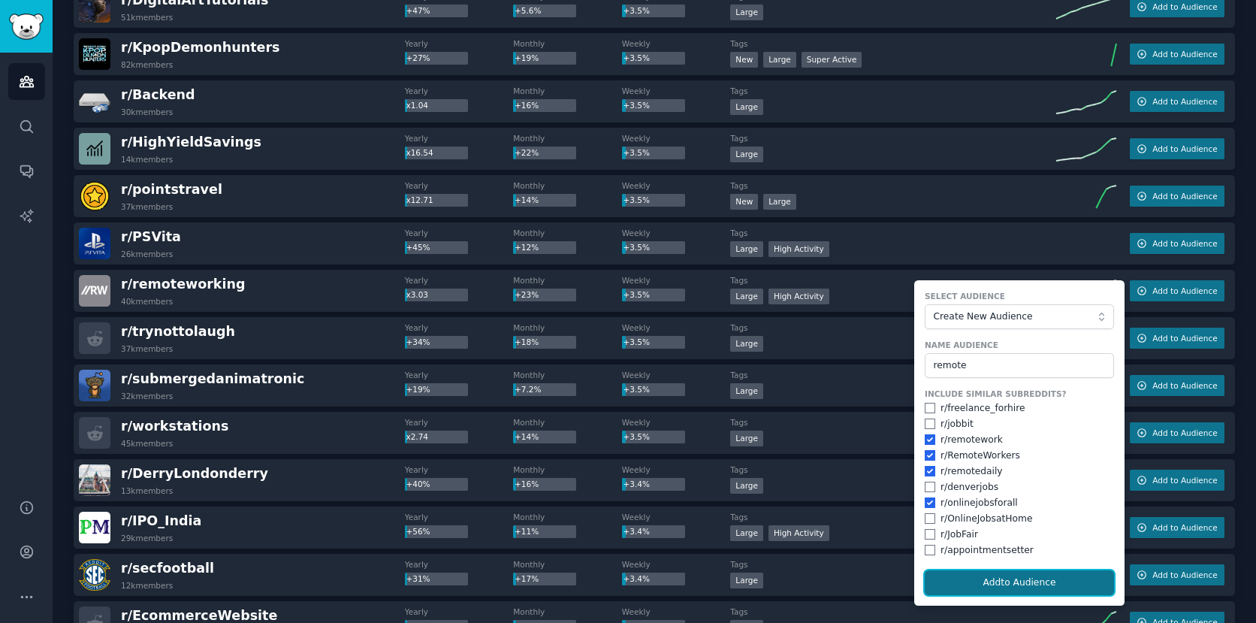
click at [980, 575] on button "Add to Audience" at bounding box center [1019, 583] width 189 height 26
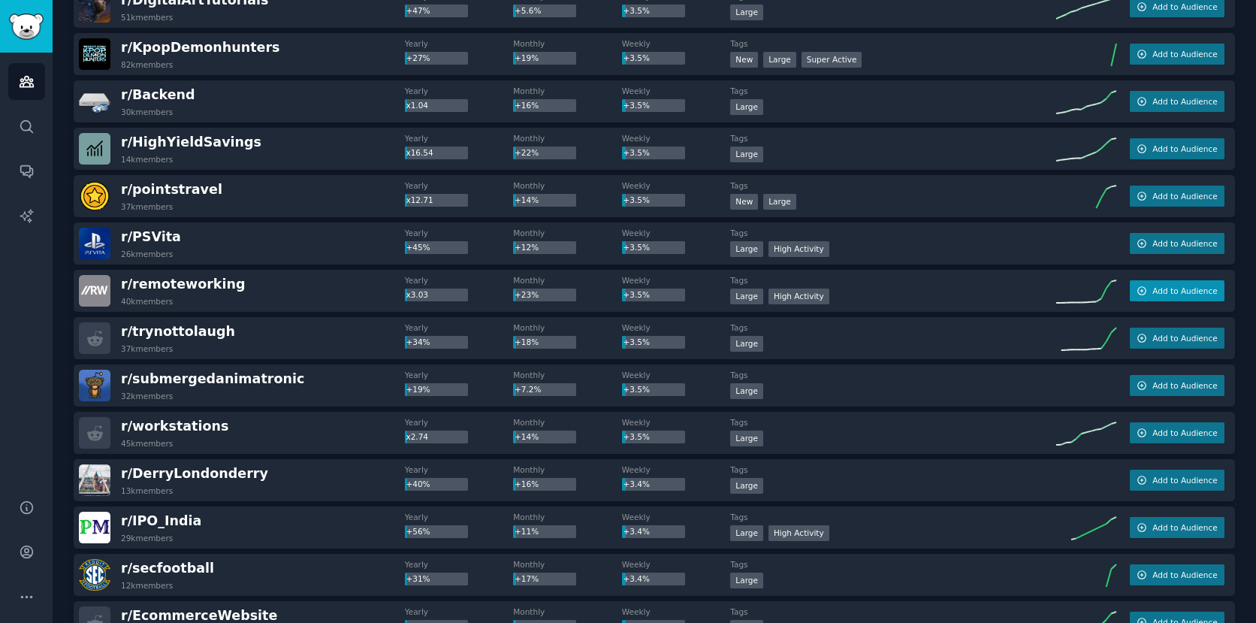
click at [1165, 291] on span "Add to Audience" at bounding box center [1185, 291] width 65 height 11
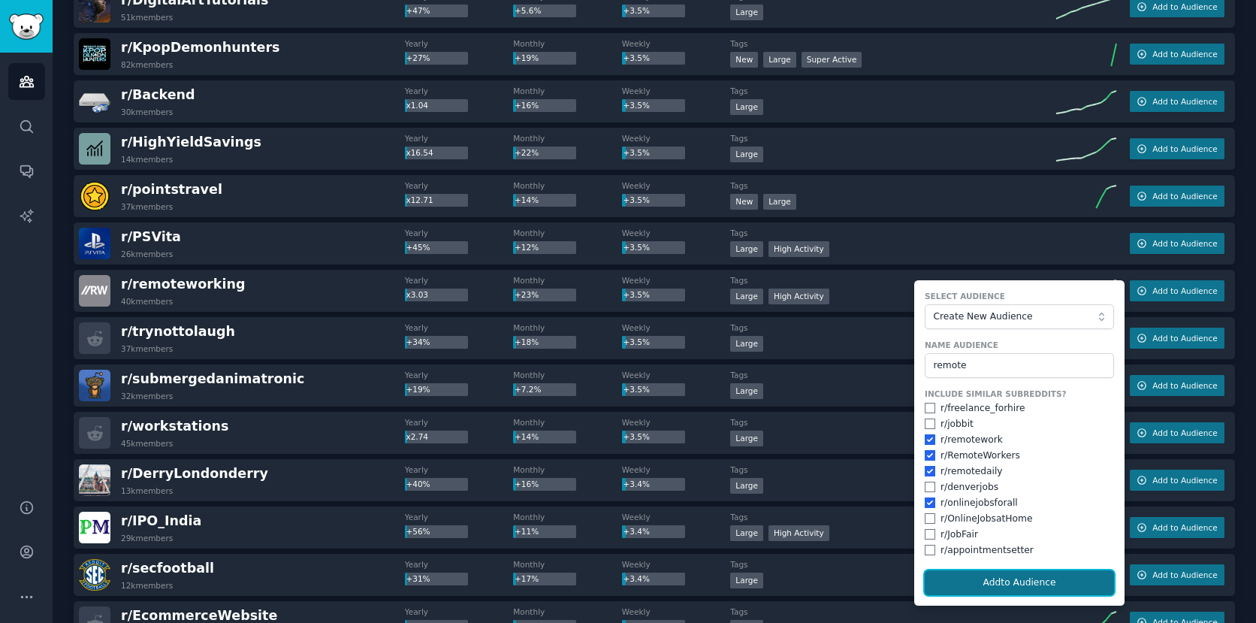
click at [1053, 582] on button "Add to Audience" at bounding box center [1019, 583] width 189 height 26
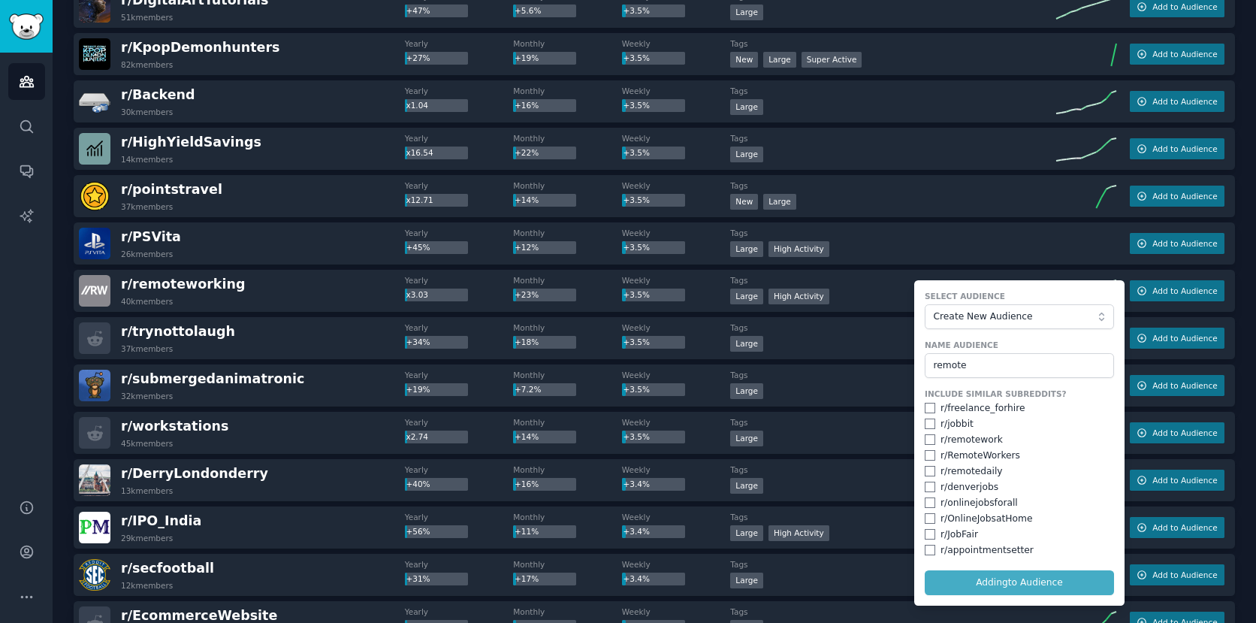
checkbox input "false"
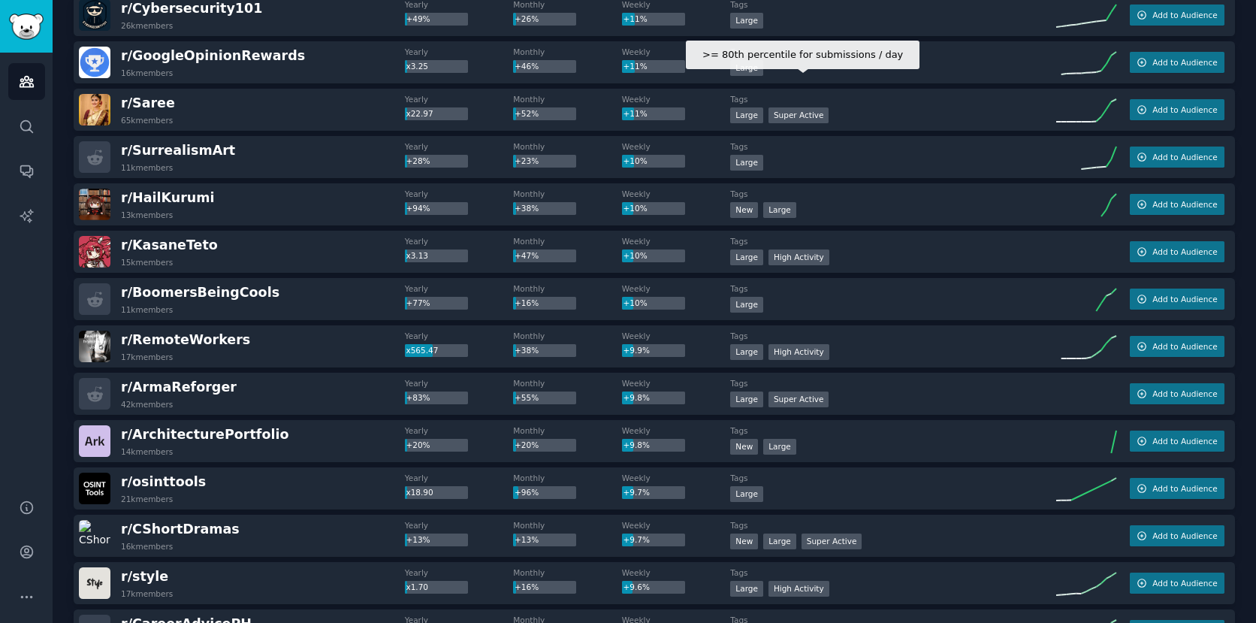
scroll to position [0, 0]
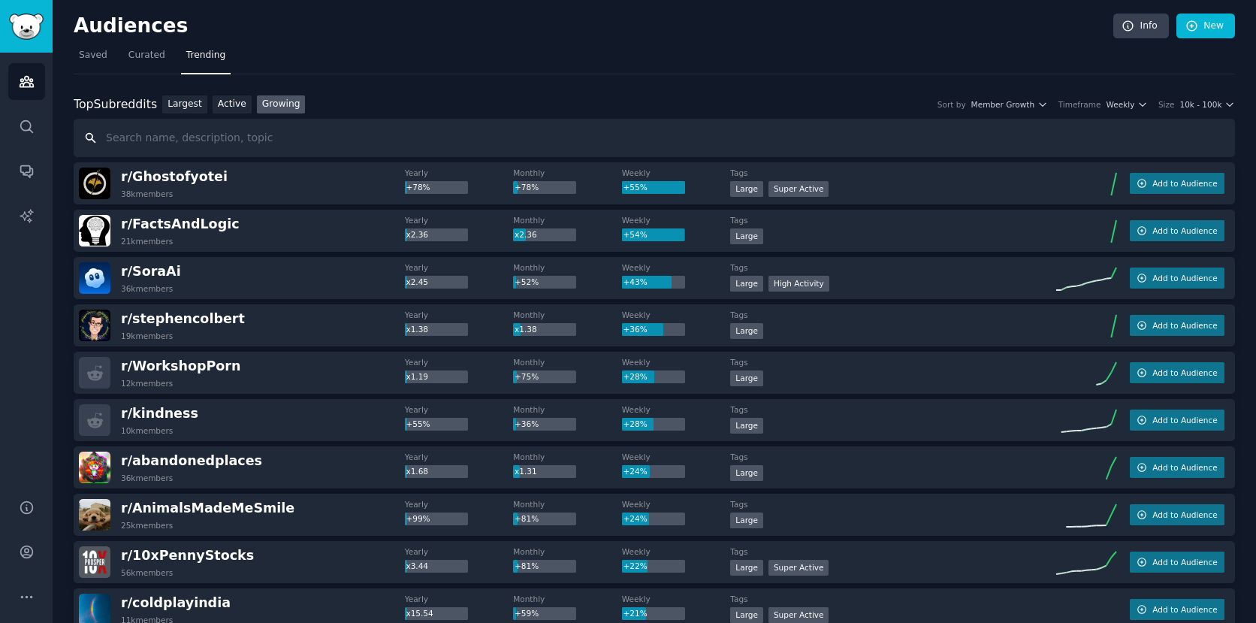
click at [373, 140] on input "text" at bounding box center [655, 138] width 1162 height 38
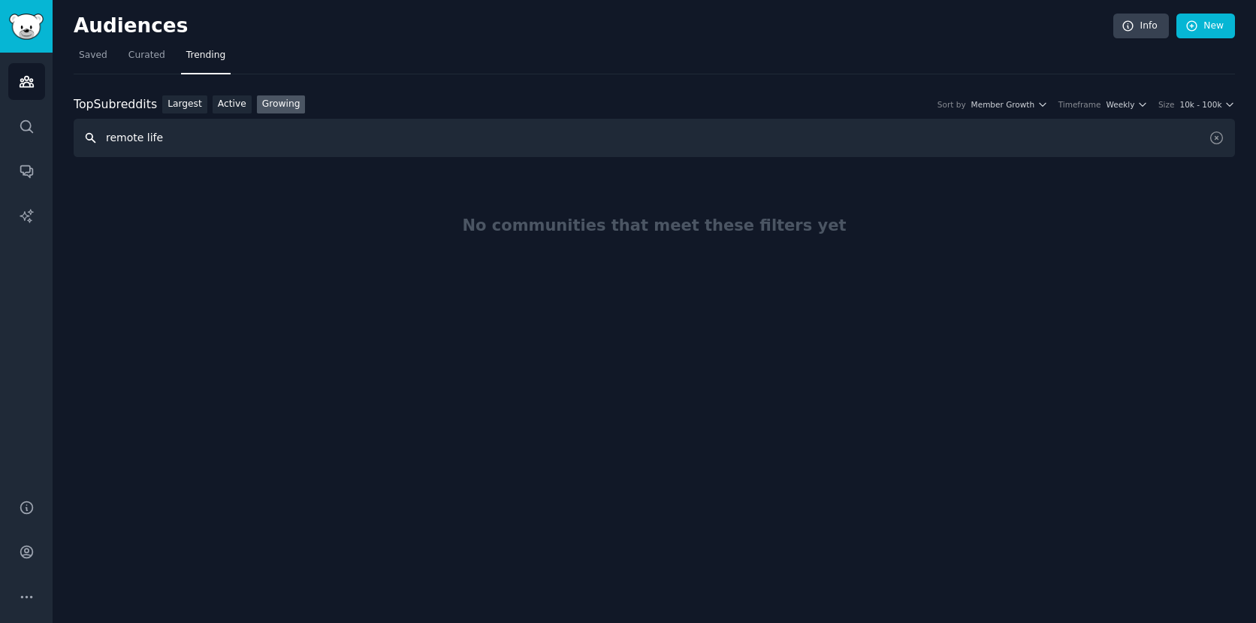
click at [208, 139] on input "remote life" at bounding box center [655, 138] width 1162 height 38
click at [1195, 97] on div "Top Subreddits Top Subreddits Largest Active Growing Sort by Member Growth Time…" at bounding box center [655, 104] width 1162 height 19
click at [1198, 106] on span "10k - 100k" at bounding box center [1201, 104] width 42 height 11
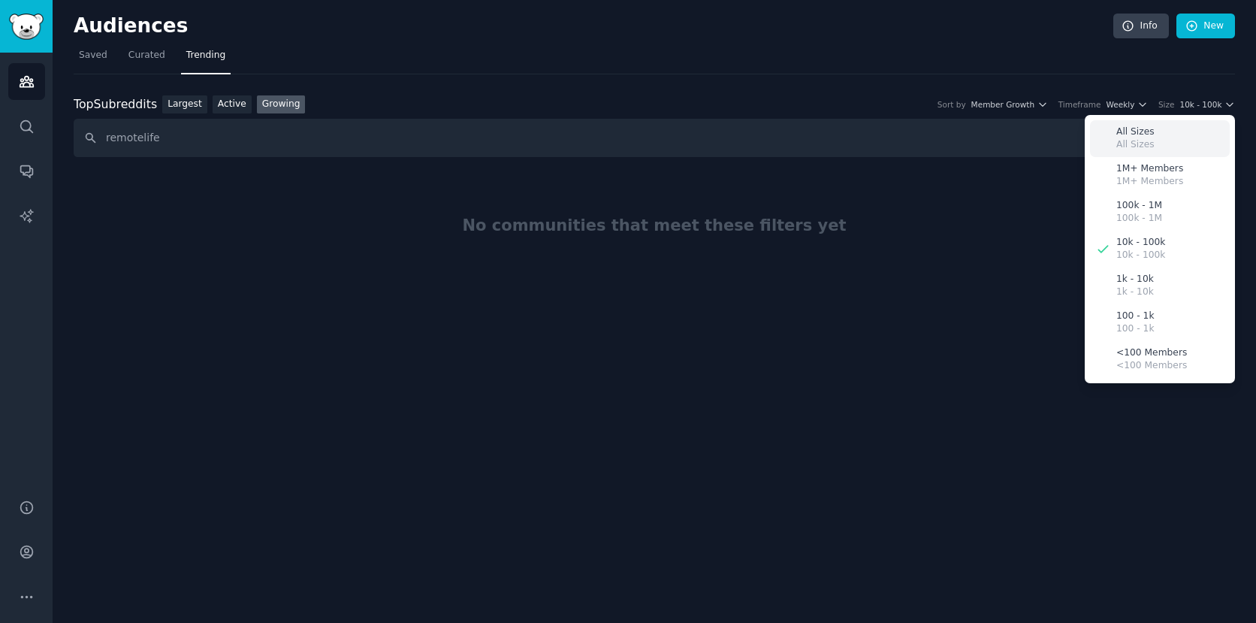
click at [1180, 131] on div "All Sizes All Sizes" at bounding box center [1160, 138] width 140 height 37
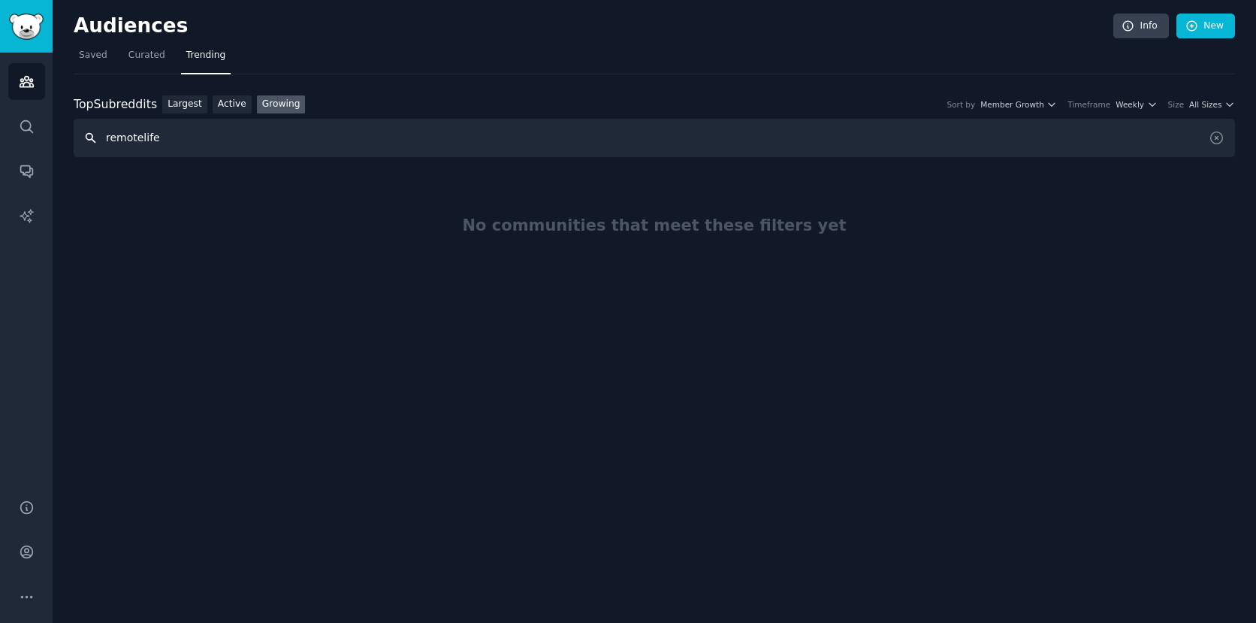
click at [165, 141] on input "remotelife" at bounding box center [655, 138] width 1162 height 38
type input "remote"
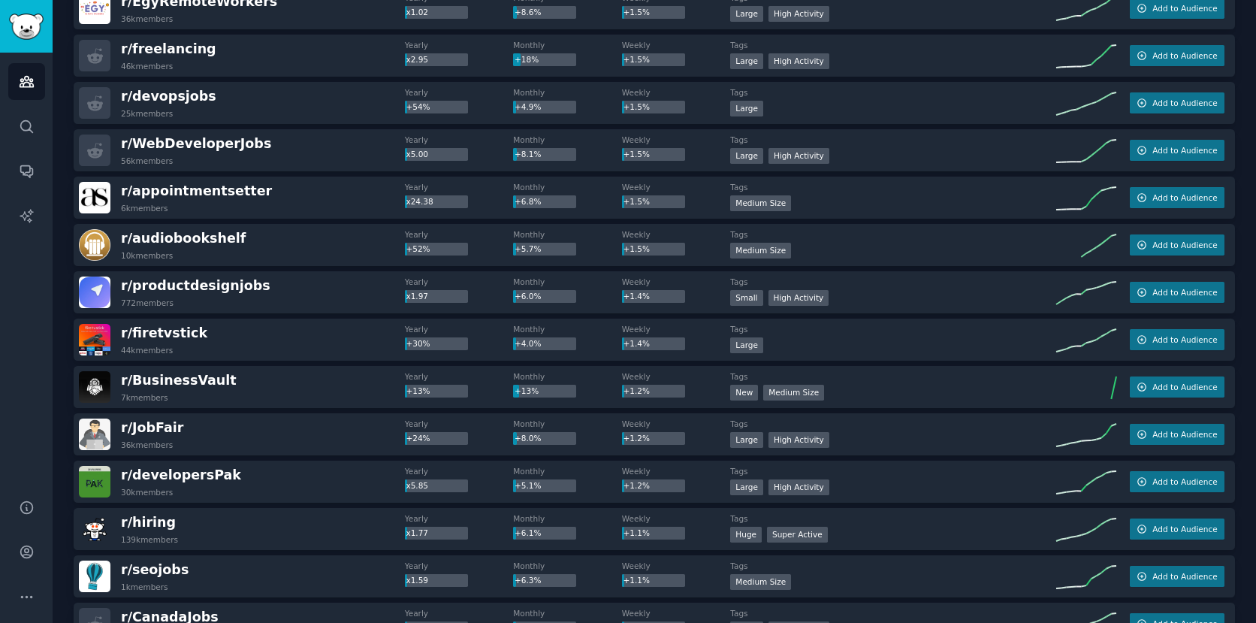
scroll to position [2213, 0]
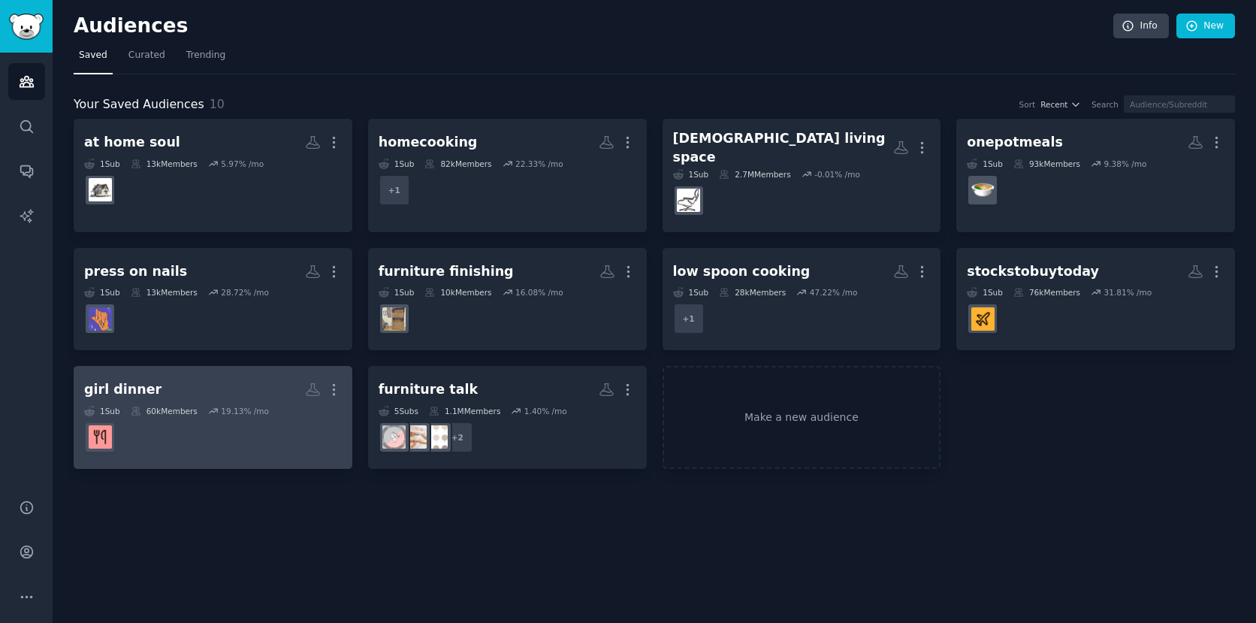
click at [166, 379] on h2 "girl dinner More" at bounding box center [213, 389] width 258 height 26
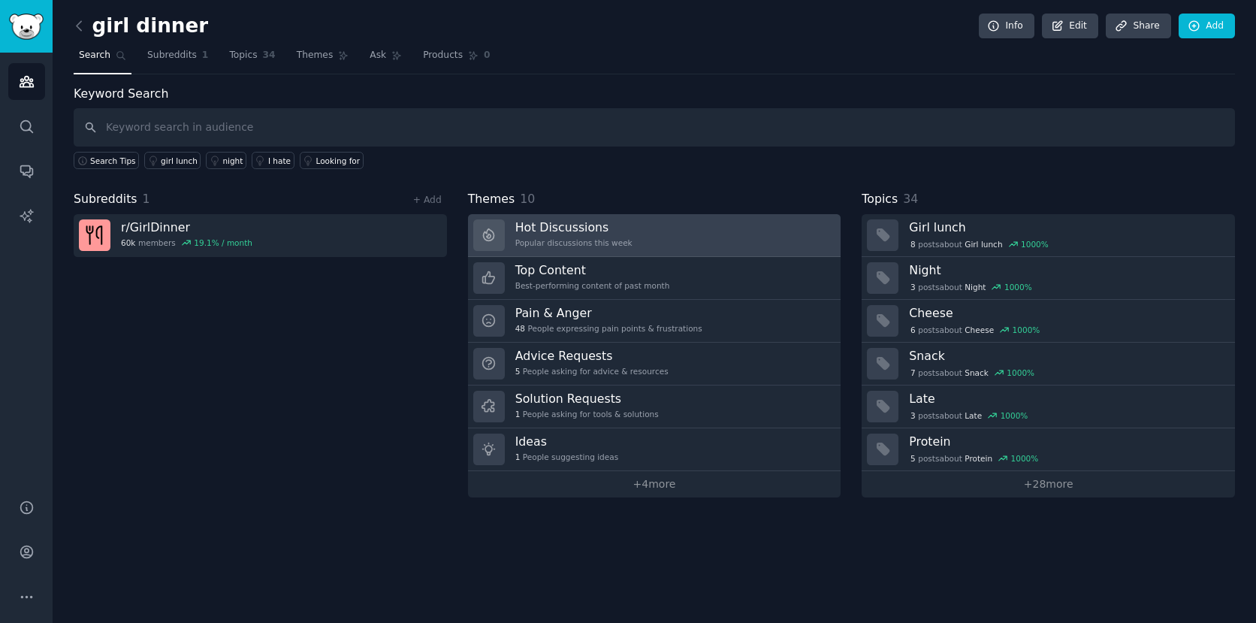
click at [603, 242] on div "Popular discussions this week" at bounding box center [573, 242] width 117 height 11
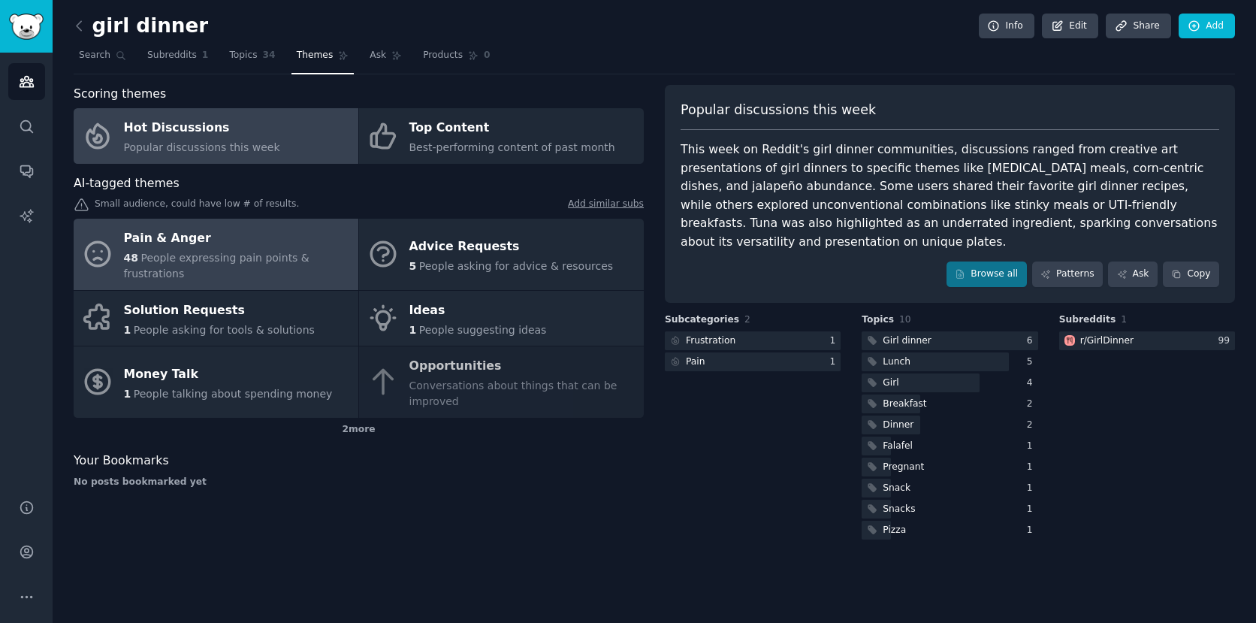
click at [271, 260] on span "People expressing pain points & frustrations" at bounding box center [217, 266] width 186 height 28
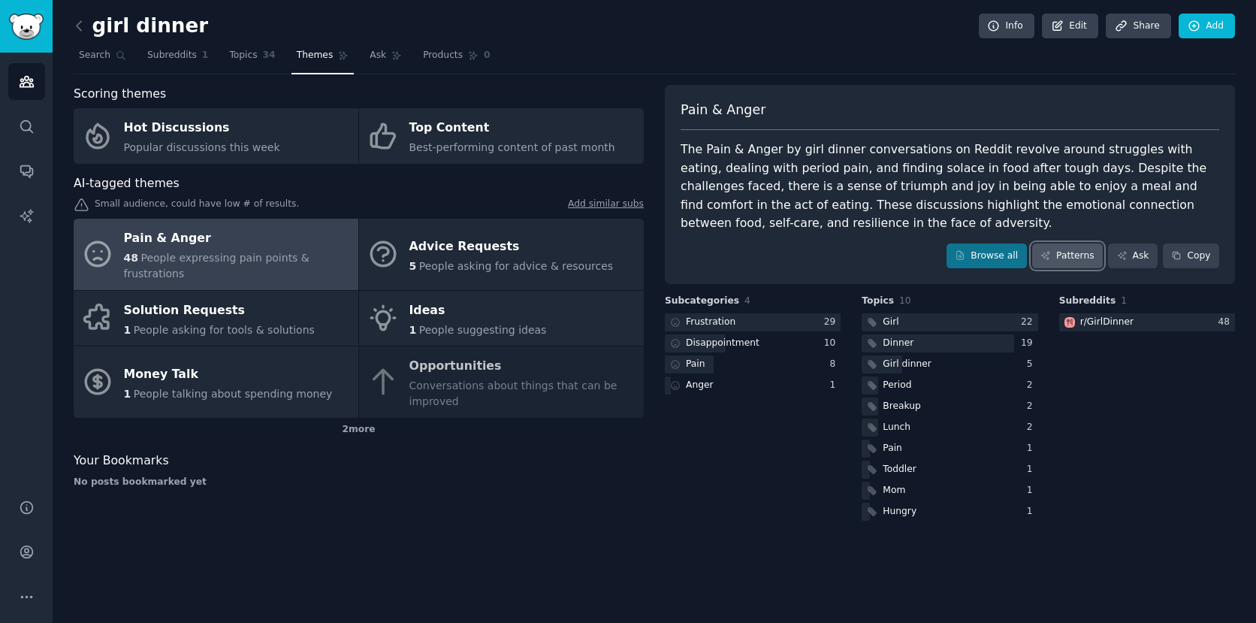
click at [1053, 257] on link "Patterns" at bounding box center [1067, 256] width 71 height 26
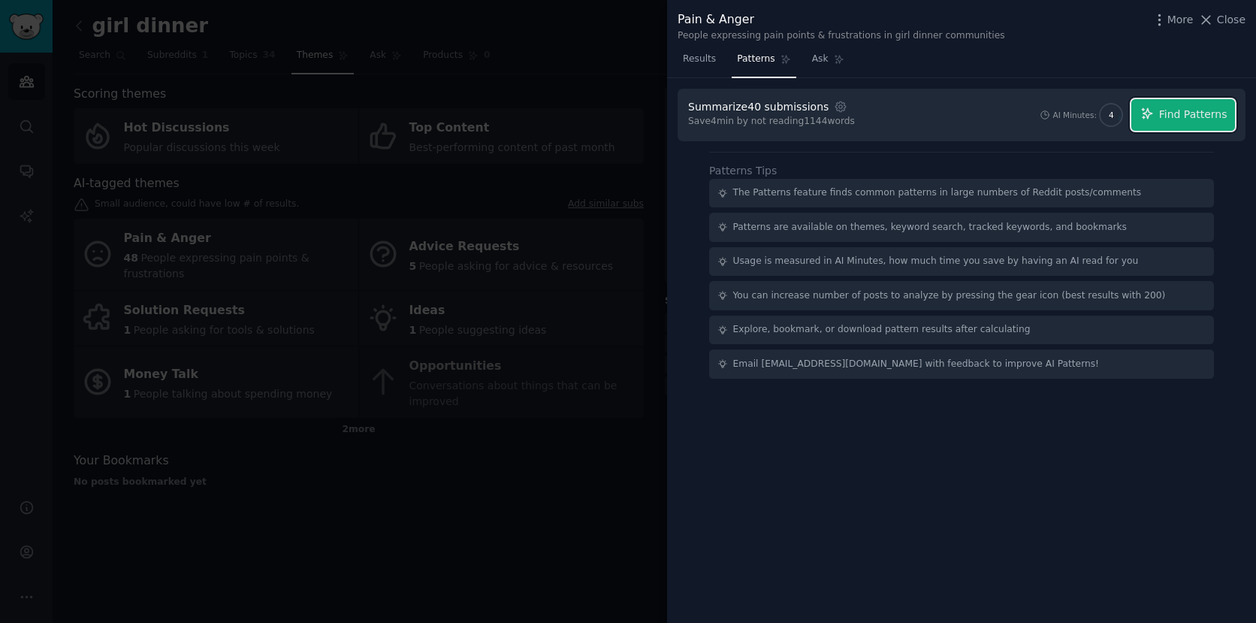
click at [1160, 113] on button "Find Patterns" at bounding box center [1184, 115] width 104 height 32
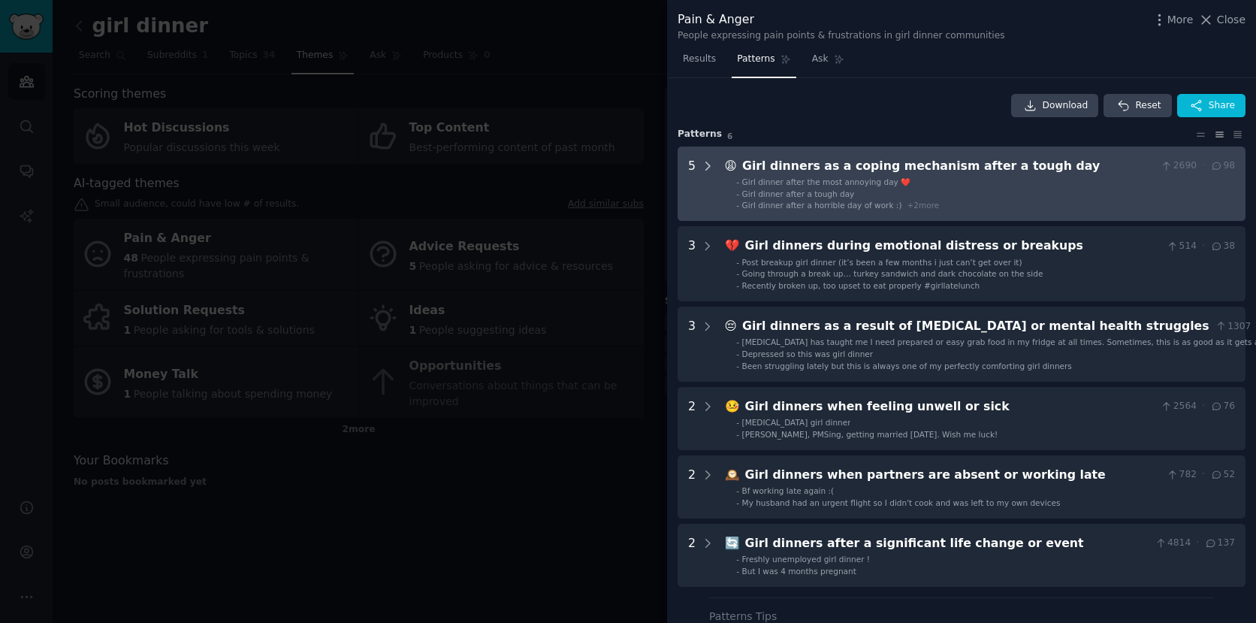
click at [709, 165] on icon at bounding box center [708, 166] width 4 height 8
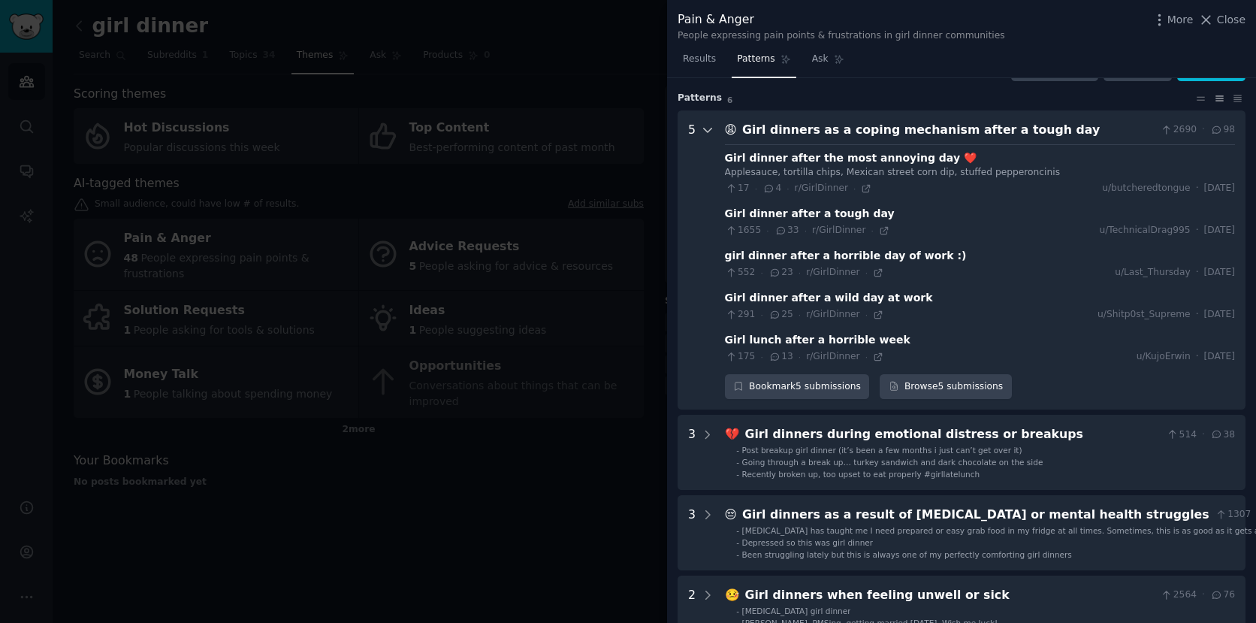
scroll to position [68, 0]
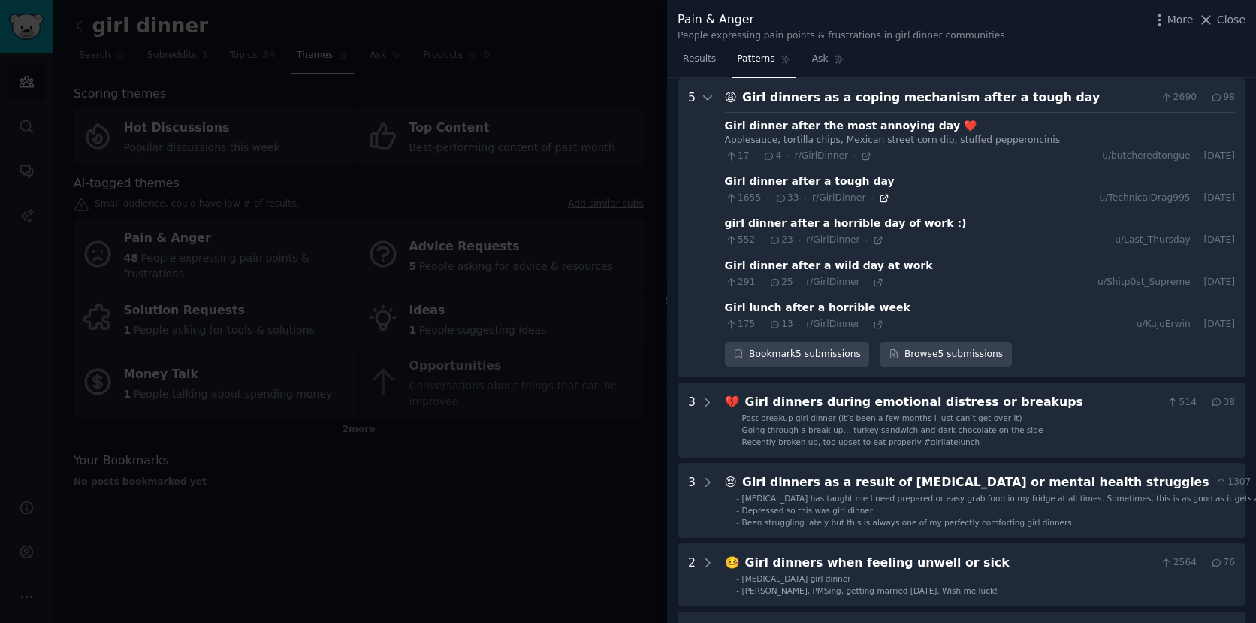
click at [881, 195] on icon at bounding box center [884, 198] width 7 height 7
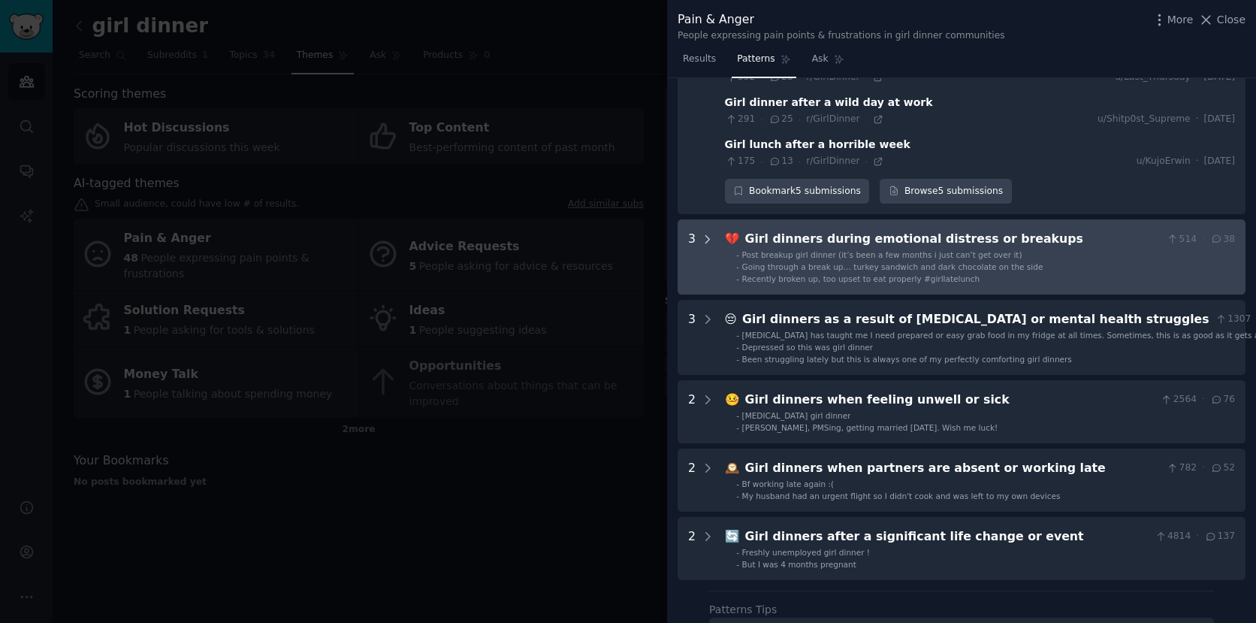
scroll to position [244, 0]
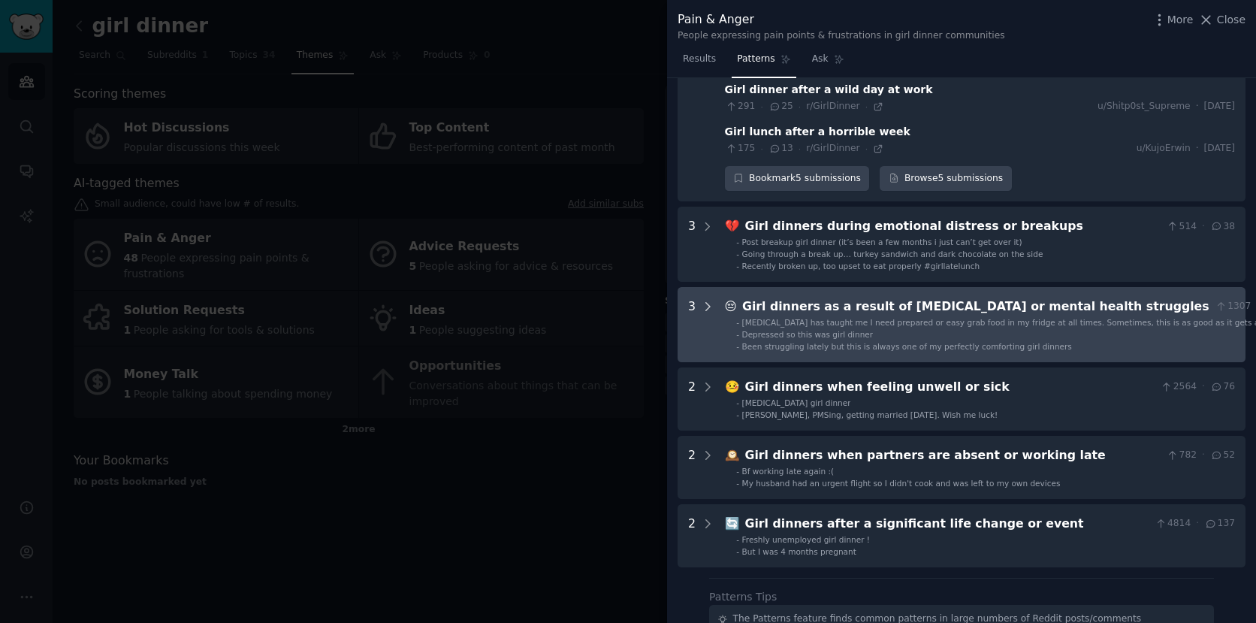
click at [703, 304] on icon at bounding box center [708, 307] width 14 height 14
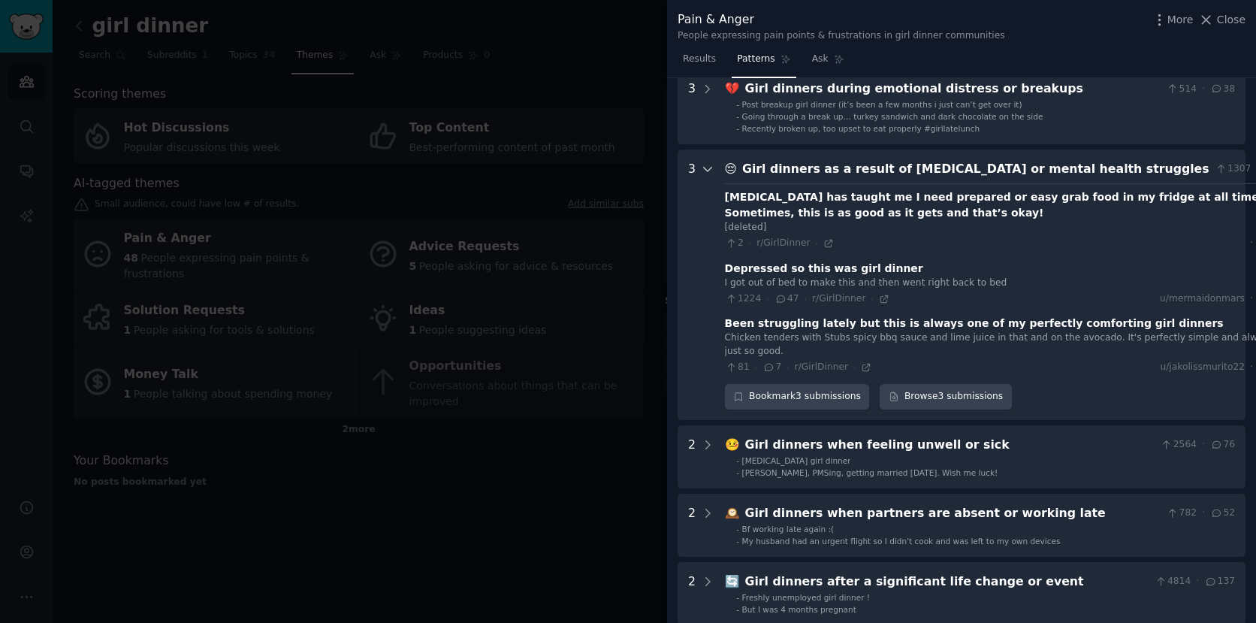
scroll to position [453, 0]
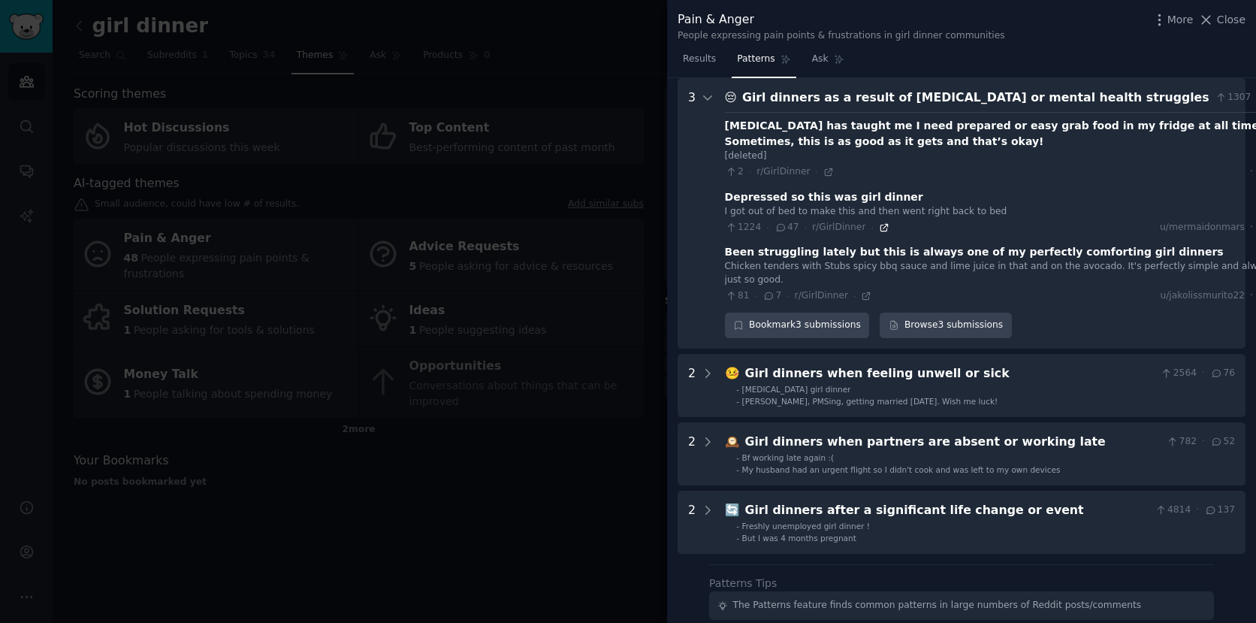
click at [880, 229] on icon at bounding box center [884, 227] width 11 height 11
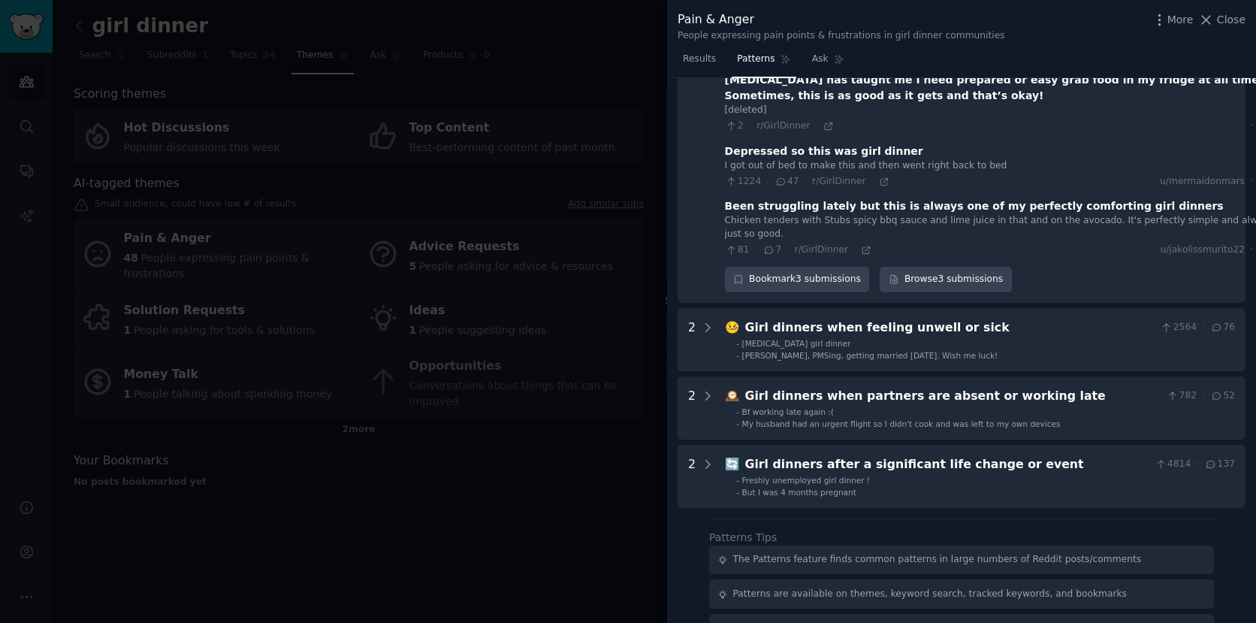
scroll to position [504, 0]
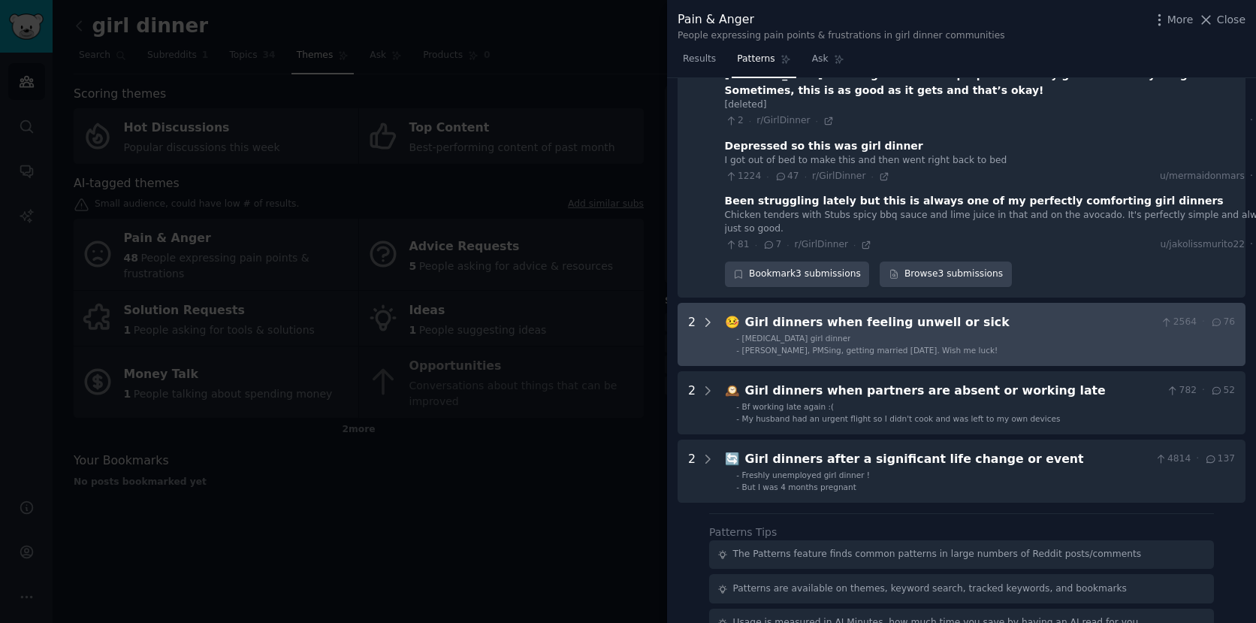
click at [705, 316] on icon at bounding box center [708, 323] width 14 height 14
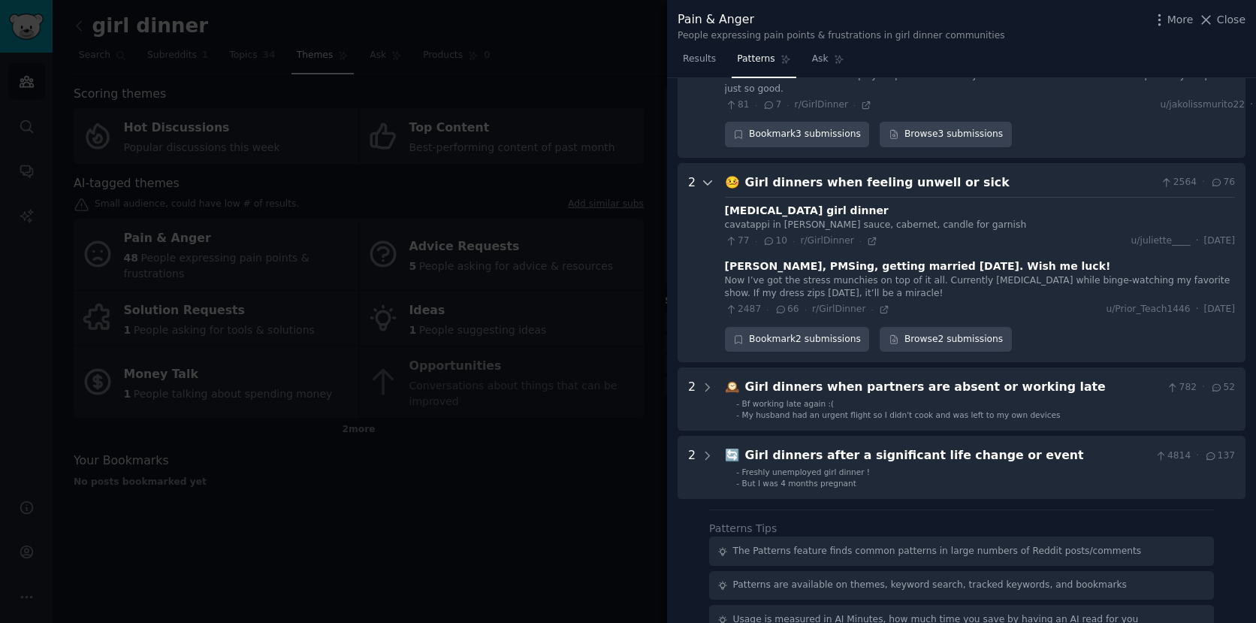
scroll to position [729, 0]
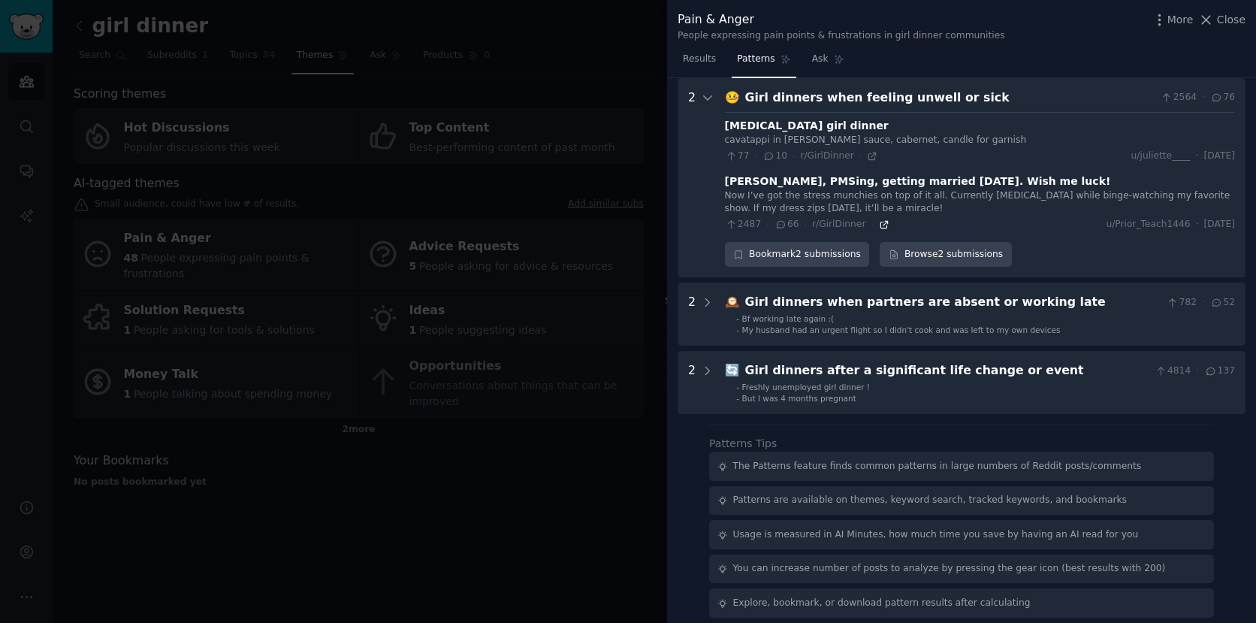
click at [884, 221] on icon at bounding box center [884, 224] width 11 height 11
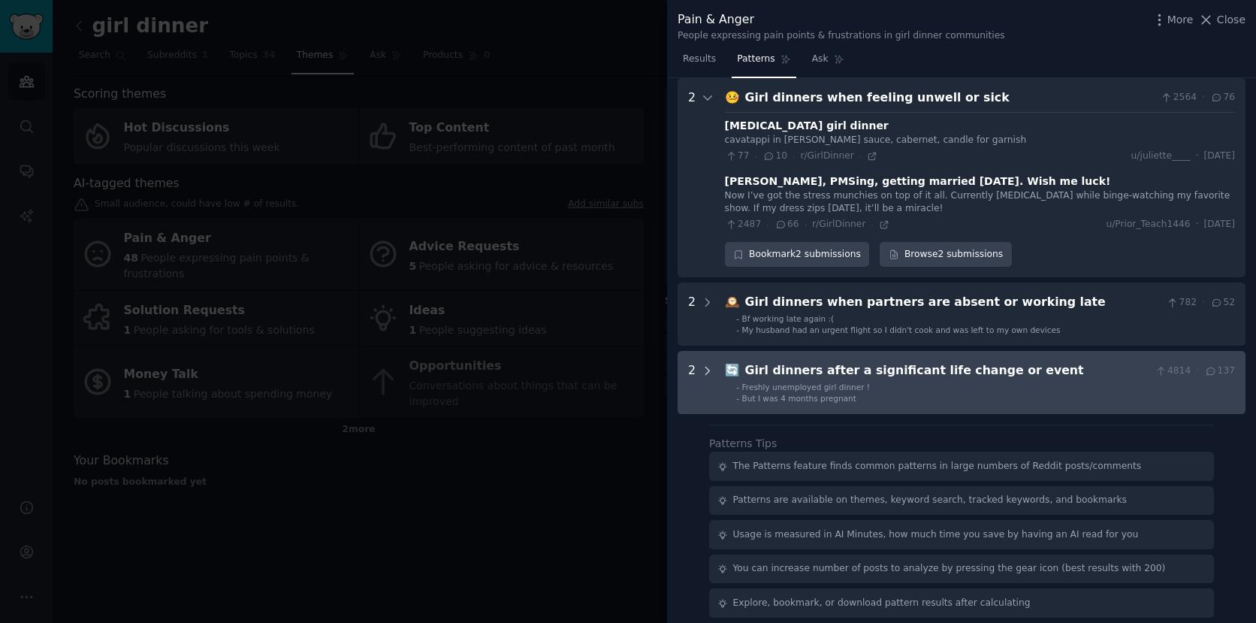
click at [706, 367] on icon at bounding box center [708, 371] width 4 height 8
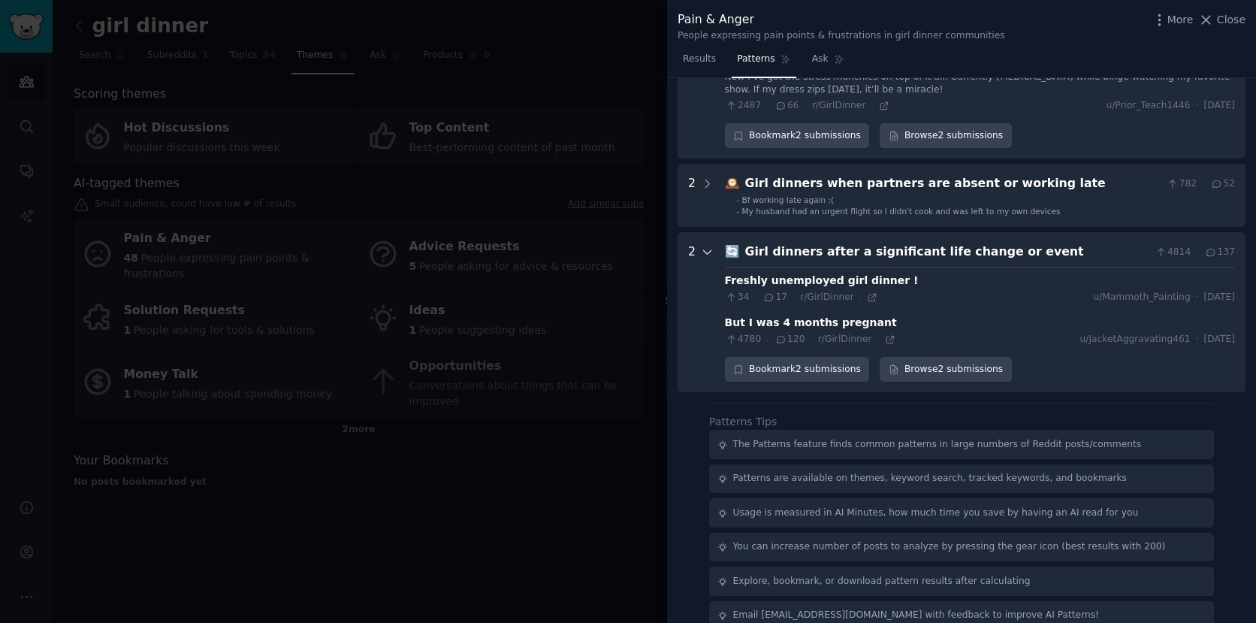
scroll to position [870, 0]
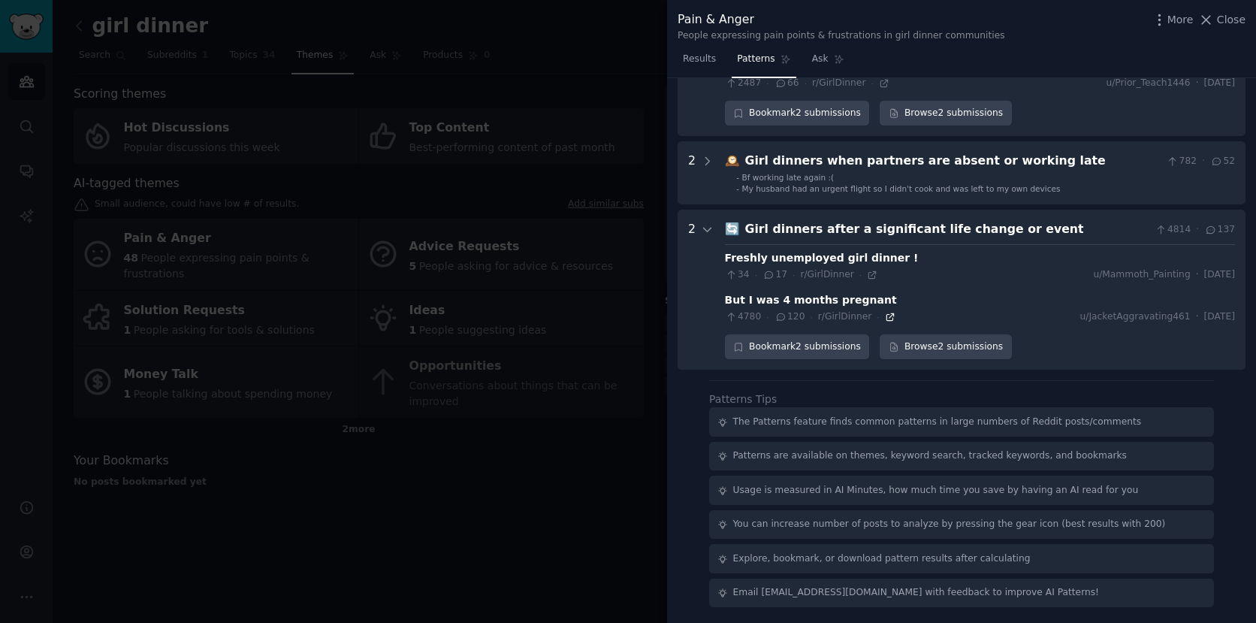
click at [885, 318] on icon at bounding box center [890, 317] width 11 height 11
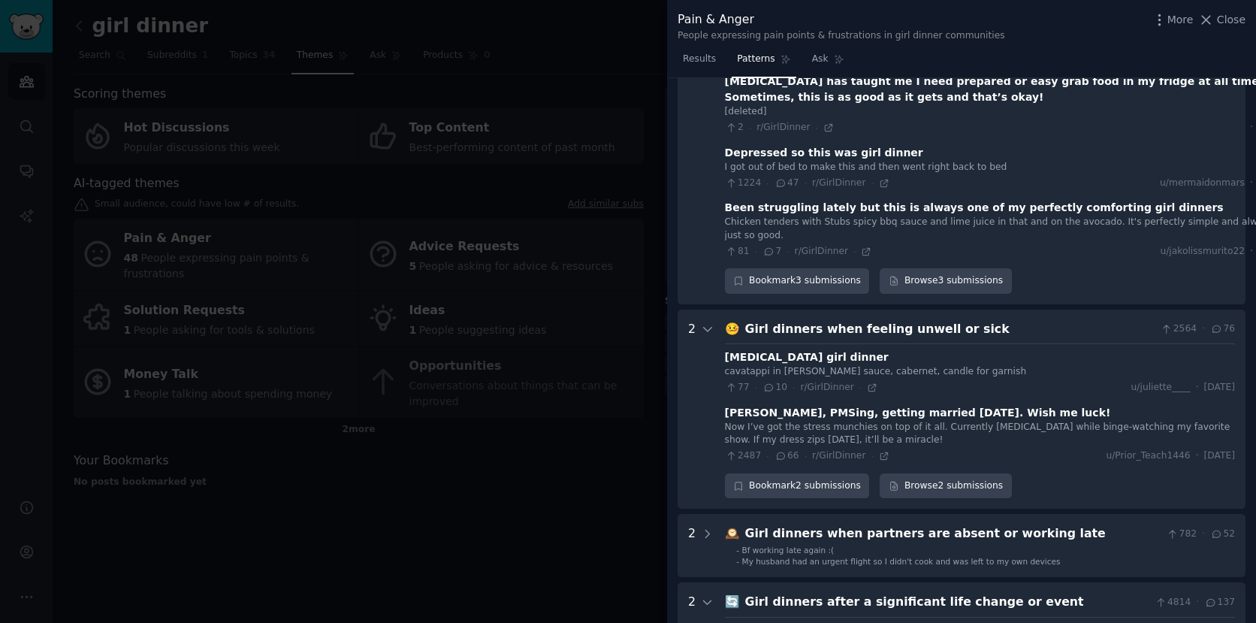
scroll to position [489, 0]
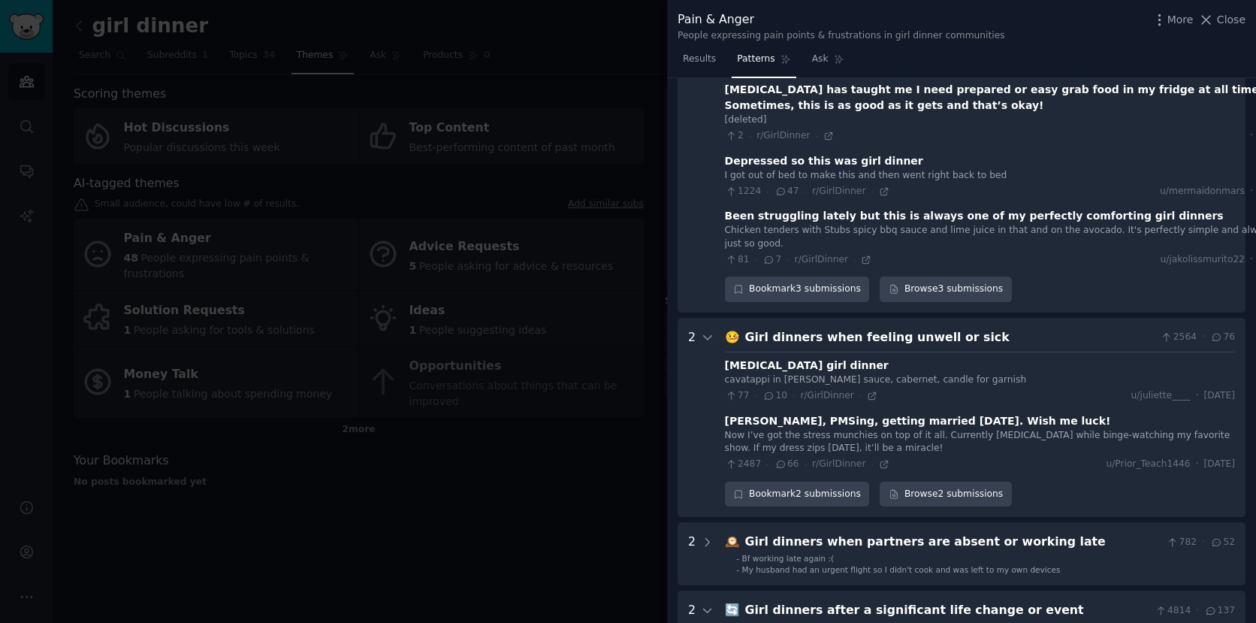
click at [531, 349] on div at bounding box center [628, 311] width 1256 height 623
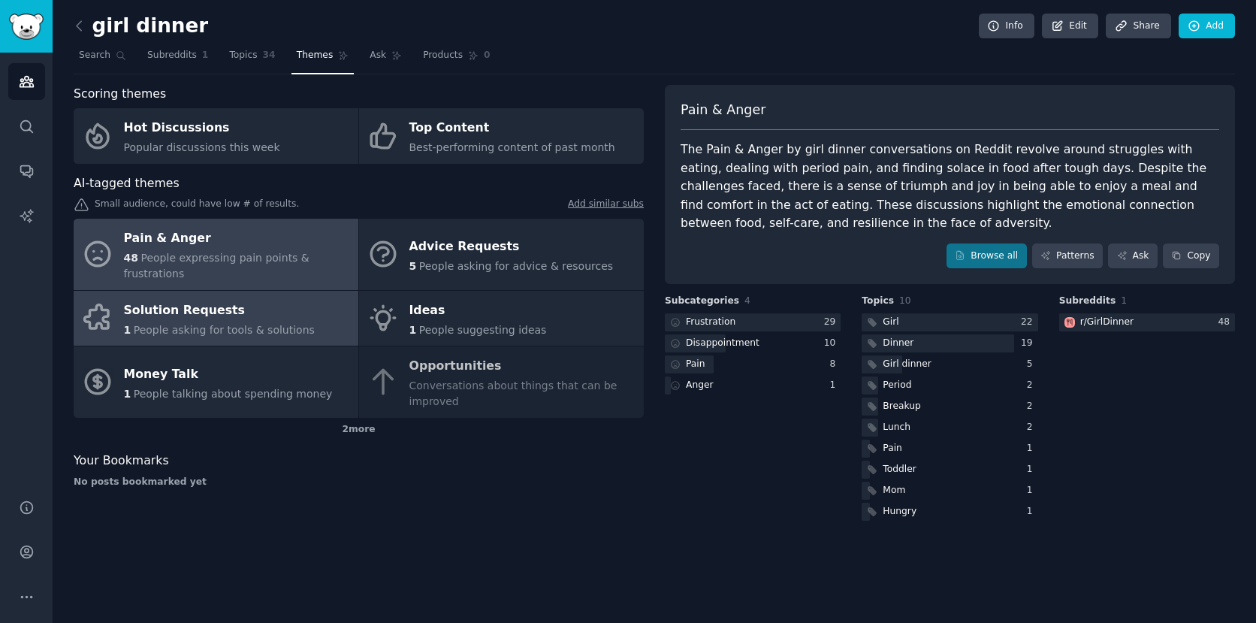
click at [222, 306] on div "Solution Requests" at bounding box center [219, 310] width 191 height 24
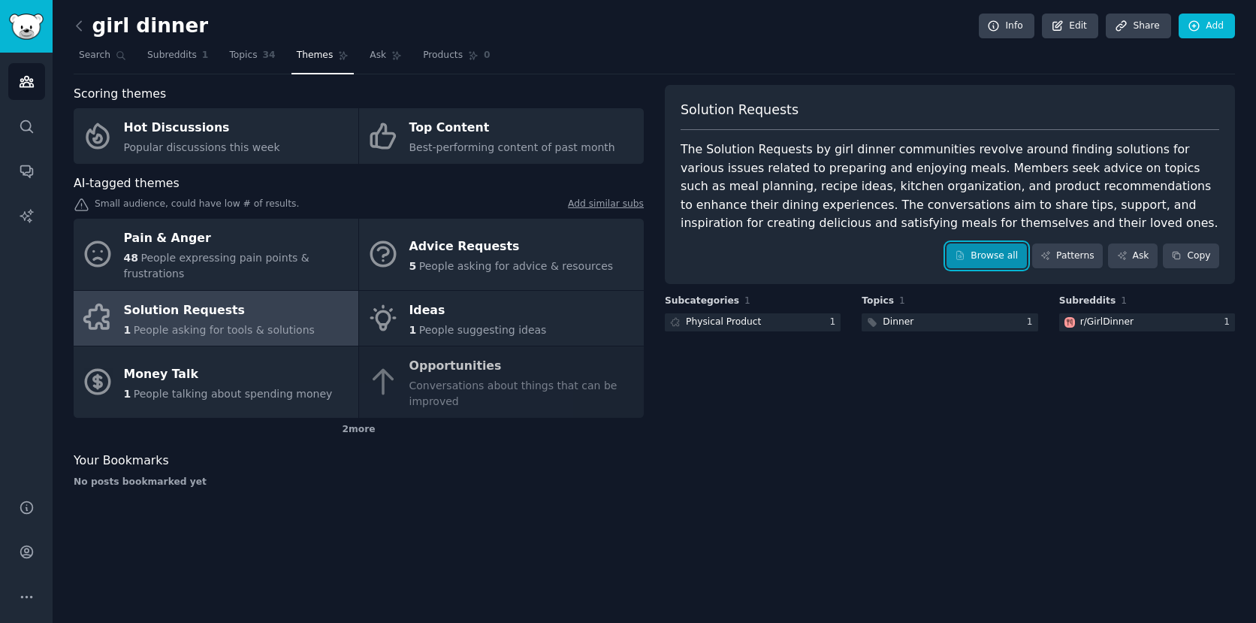
click at [980, 258] on link "Browse all" at bounding box center [987, 256] width 80 height 26
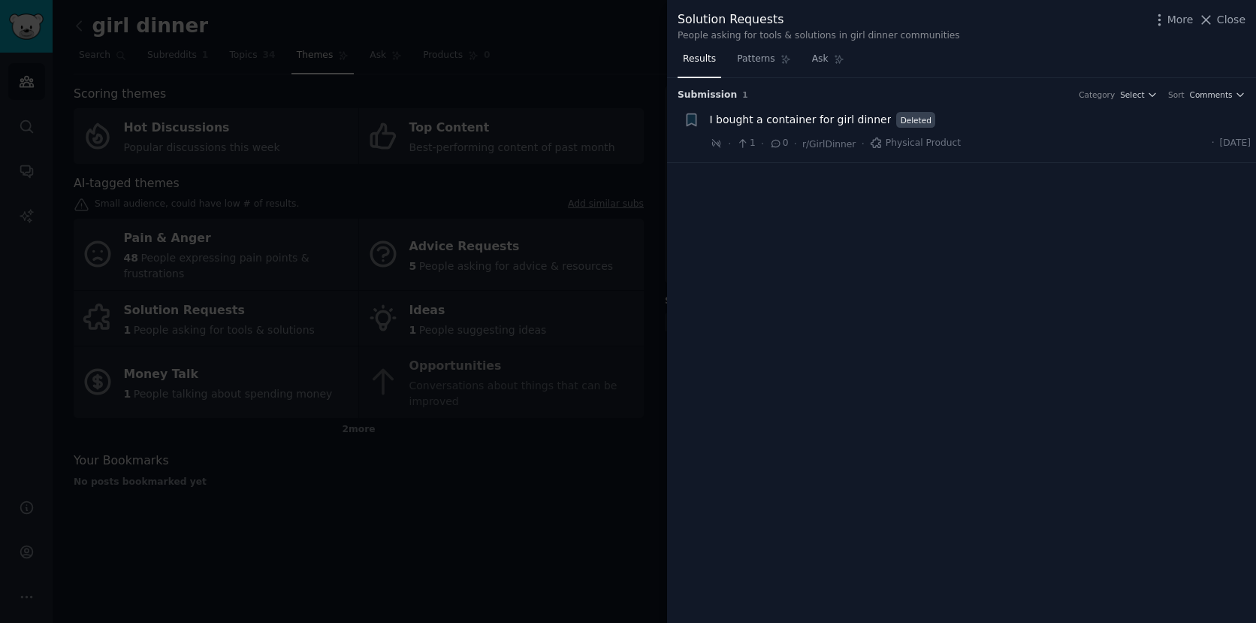
click at [493, 303] on div at bounding box center [628, 311] width 1256 height 623
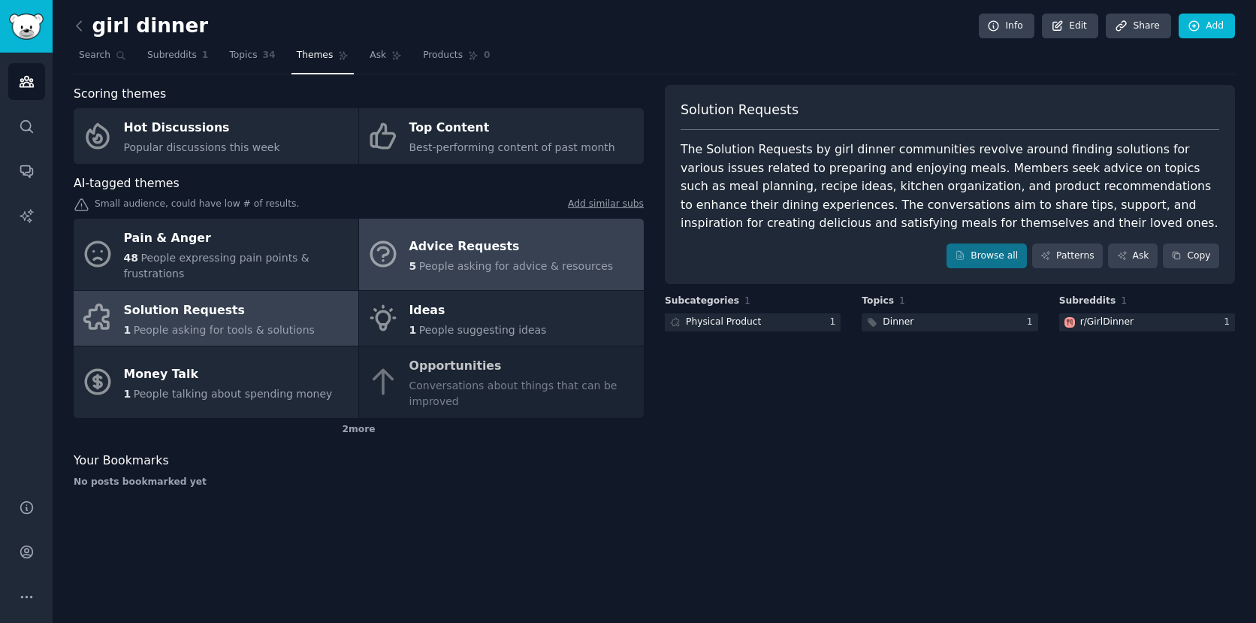
click at [448, 260] on span "People asking for advice & resources" at bounding box center [516, 266] width 194 height 12
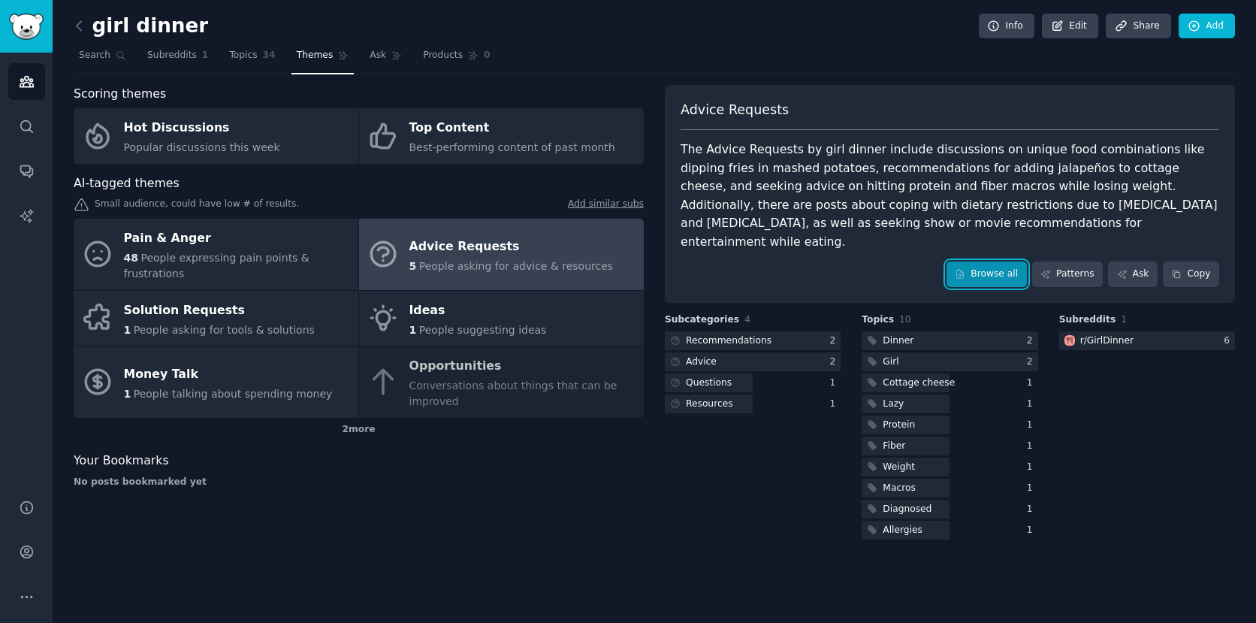
click at [993, 261] on link "Browse all" at bounding box center [987, 274] width 80 height 26
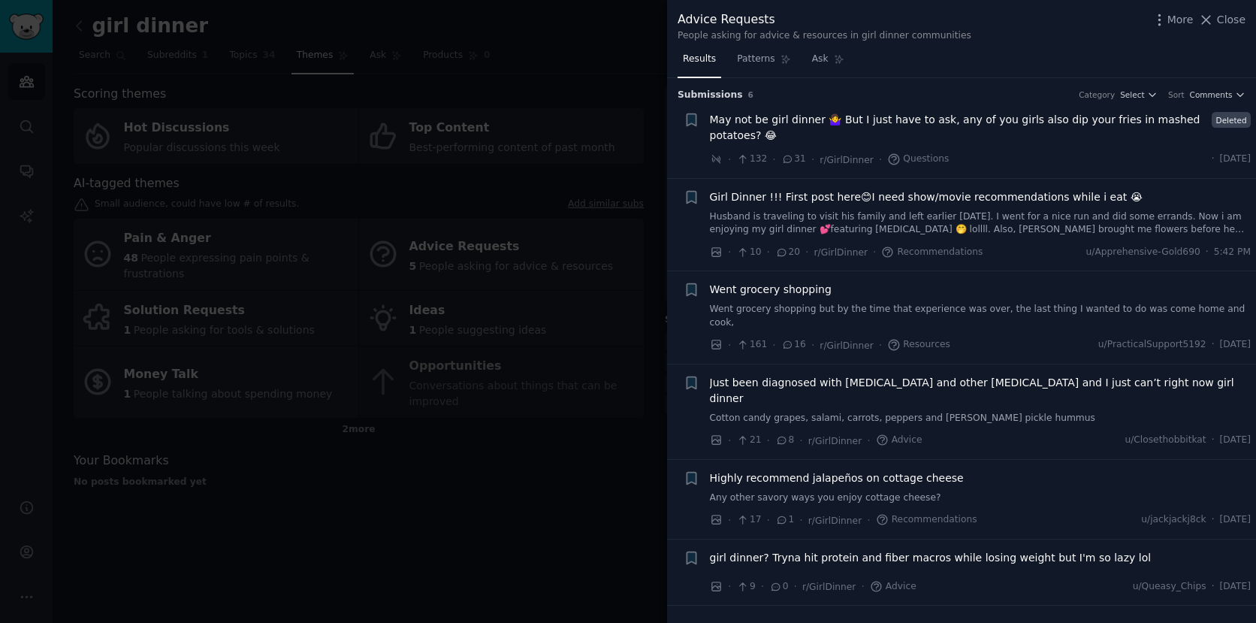
click at [552, 138] on div at bounding box center [628, 311] width 1256 height 623
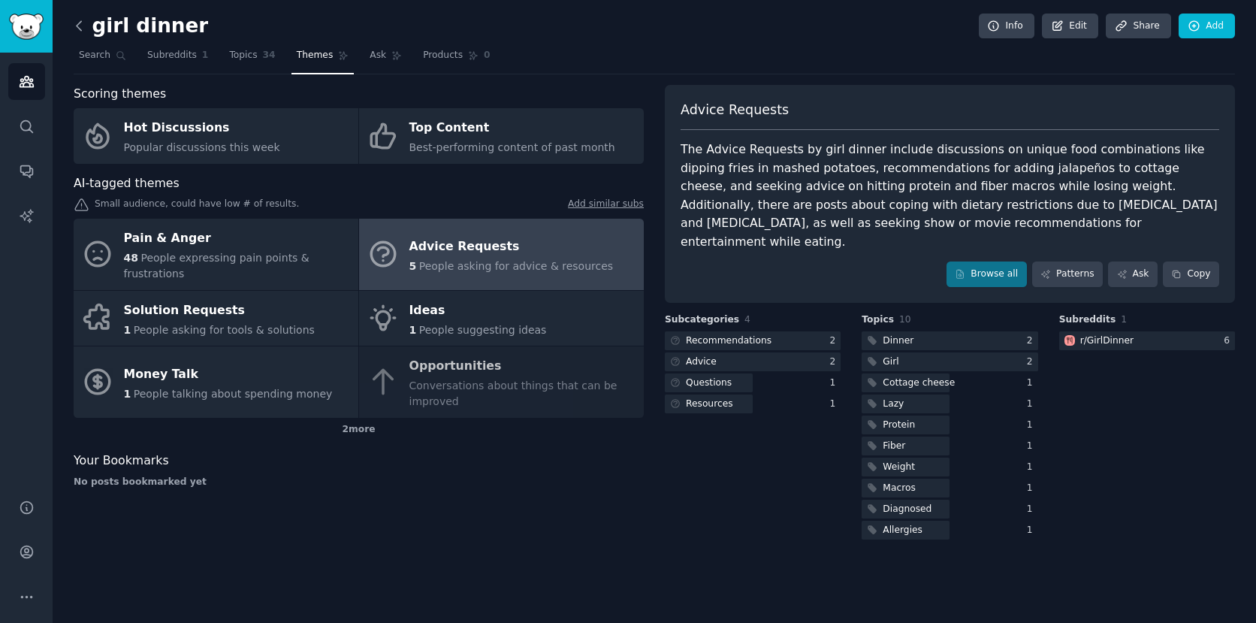
click at [82, 23] on icon at bounding box center [79, 26] width 16 height 16
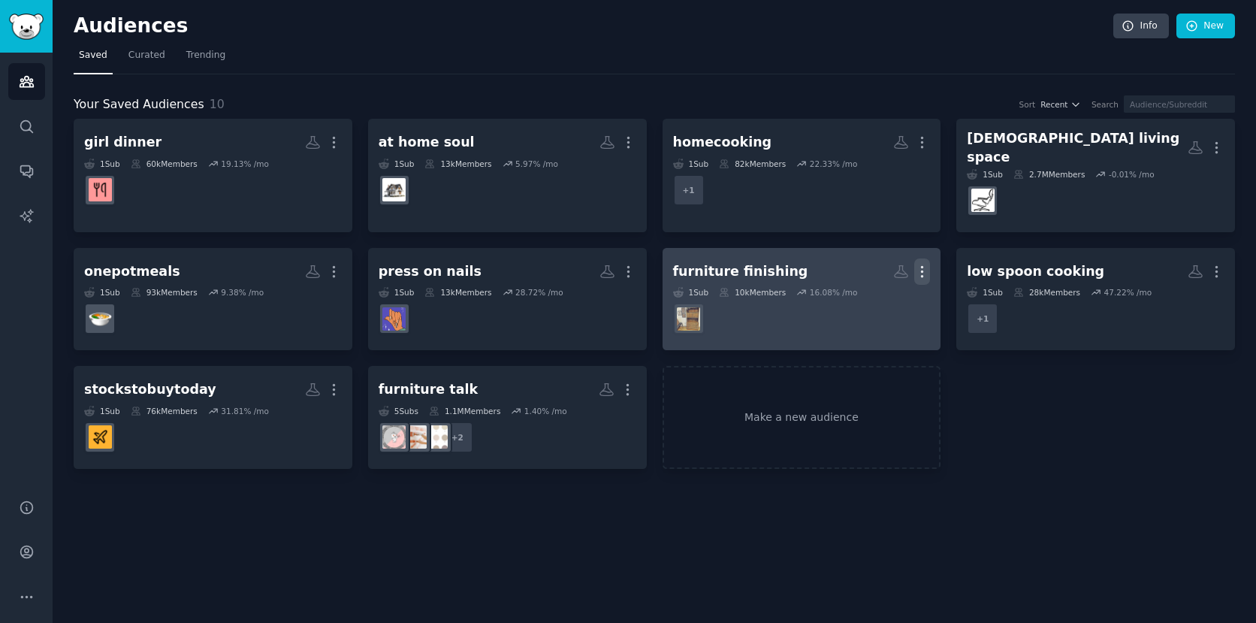
click at [927, 264] on icon "button" at bounding box center [922, 272] width 16 height 16
click at [869, 300] on div "Delete" at bounding box center [870, 303] width 71 height 32
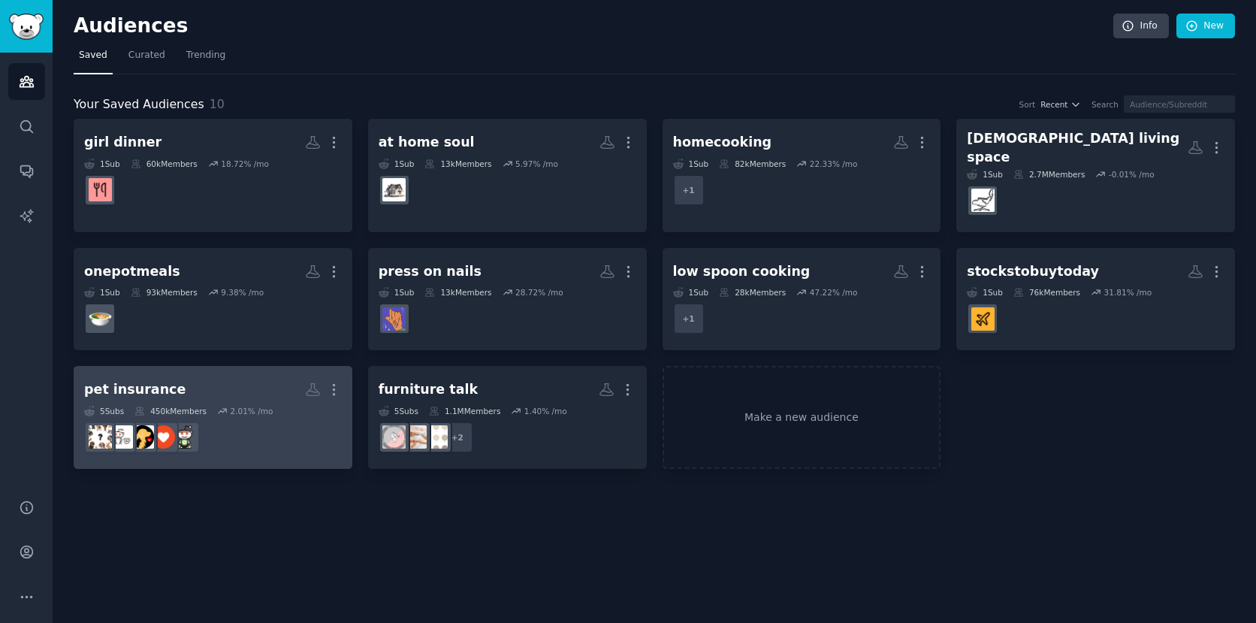
click at [264, 381] on h2 "pet insurance More" at bounding box center [213, 389] width 258 height 26
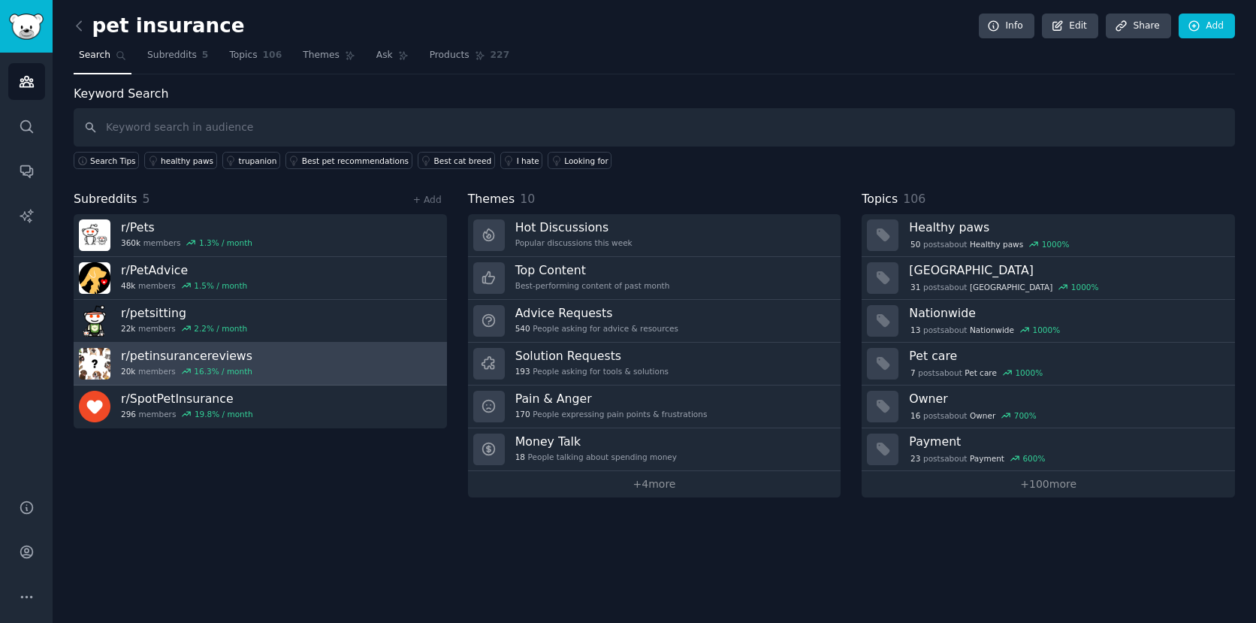
click at [309, 367] on link "r/ petinsurancereviews 20k members 16.3 % / month" at bounding box center [260, 364] width 373 height 43
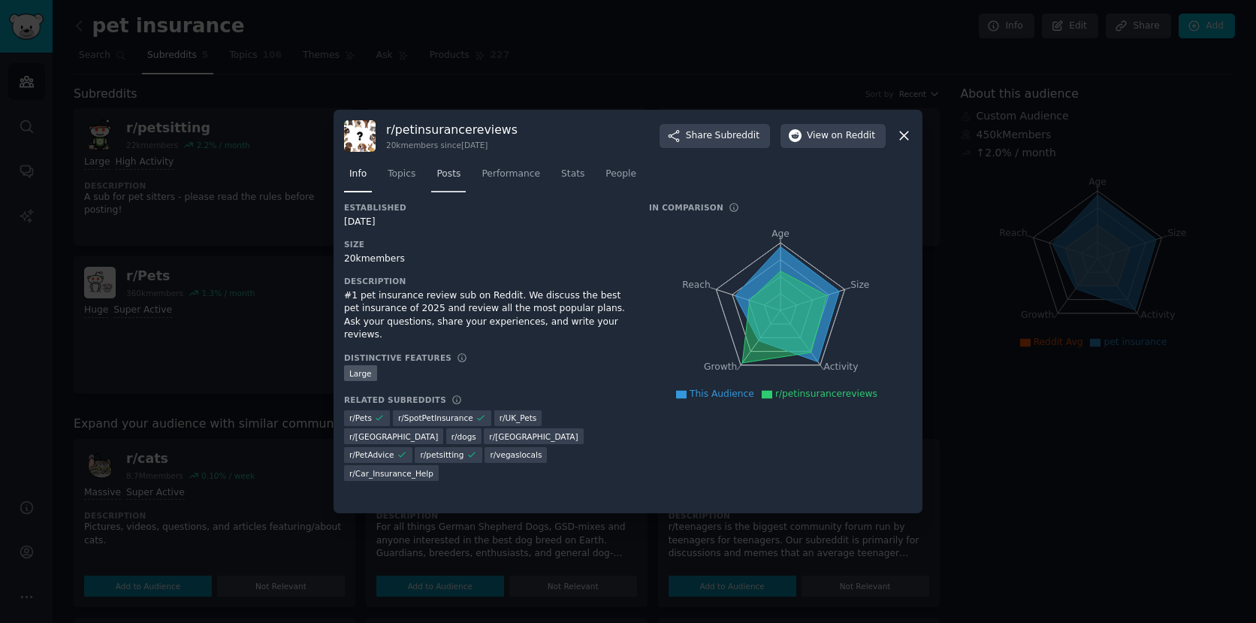
click at [456, 181] on link "Posts" at bounding box center [448, 177] width 35 height 31
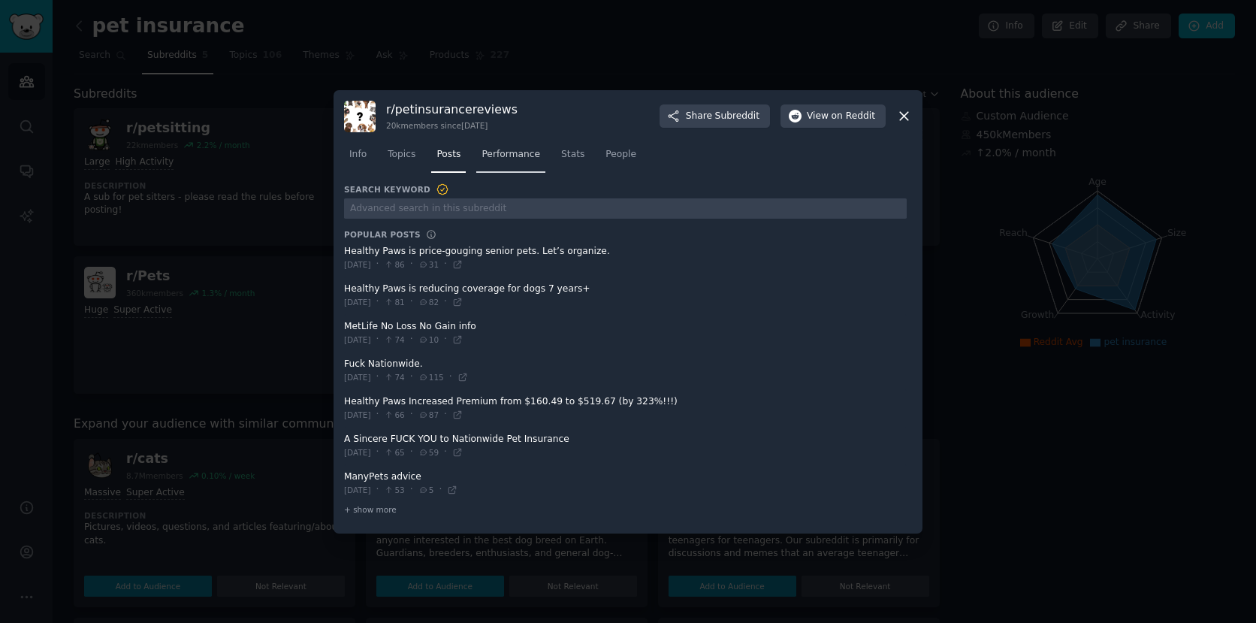
click at [537, 153] on span "Performance" at bounding box center [511, 155] width 59 height 14
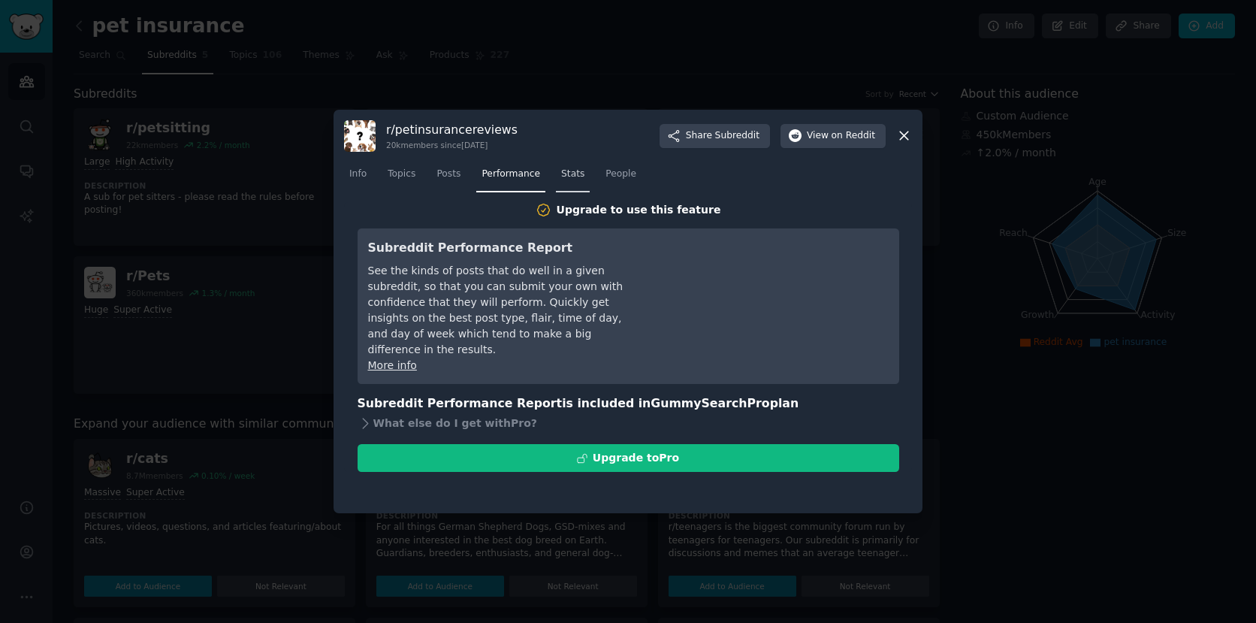
click at [582, 177] on span "Stats" at bounding box center [572, 175] width 23 height 14
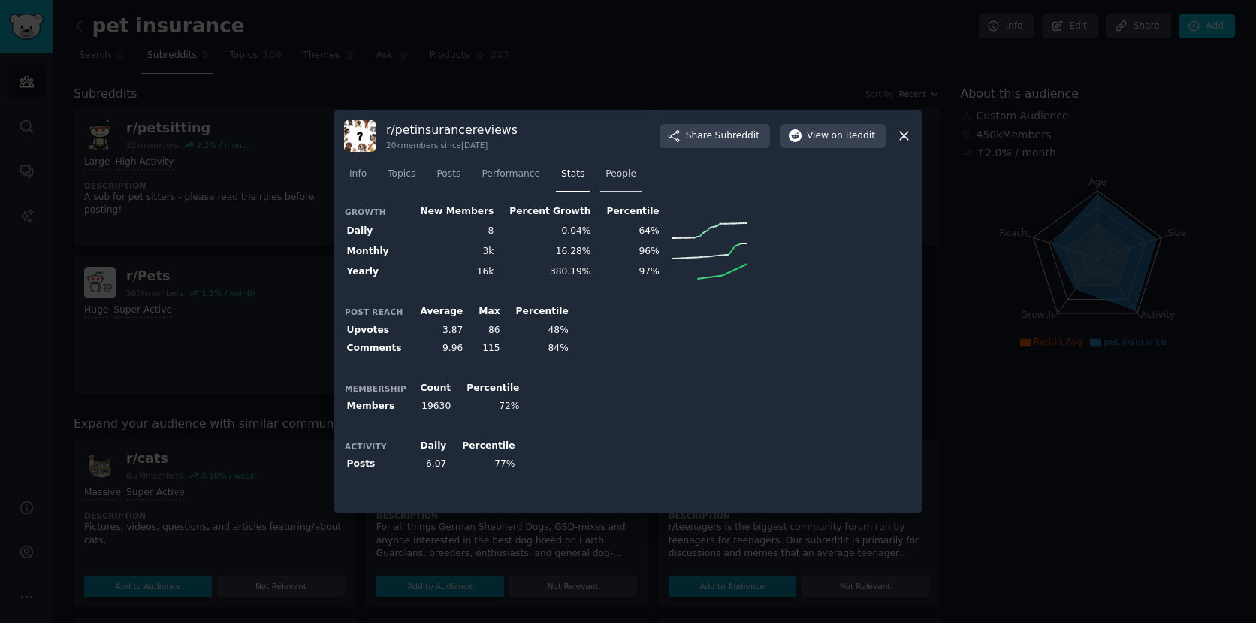
click at [609, 182] on link "People" at bounding box center [620, 177] width 41 height 31
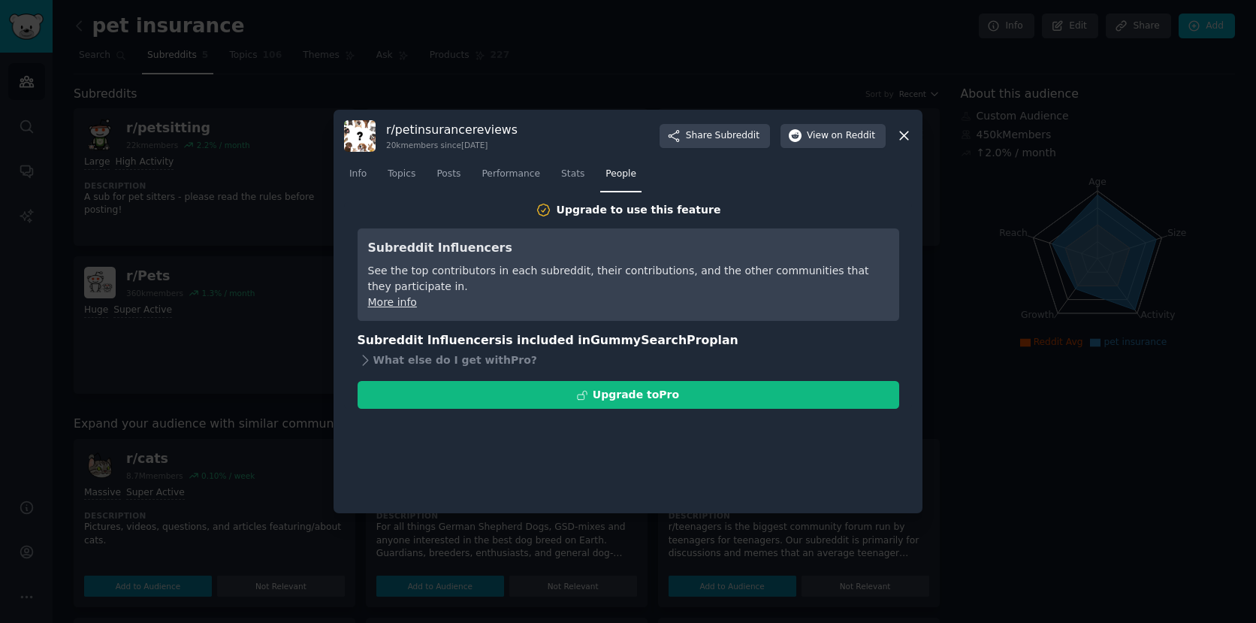
click at [764, 86] on div at bounding box center [628, 311] width 1256 height 623
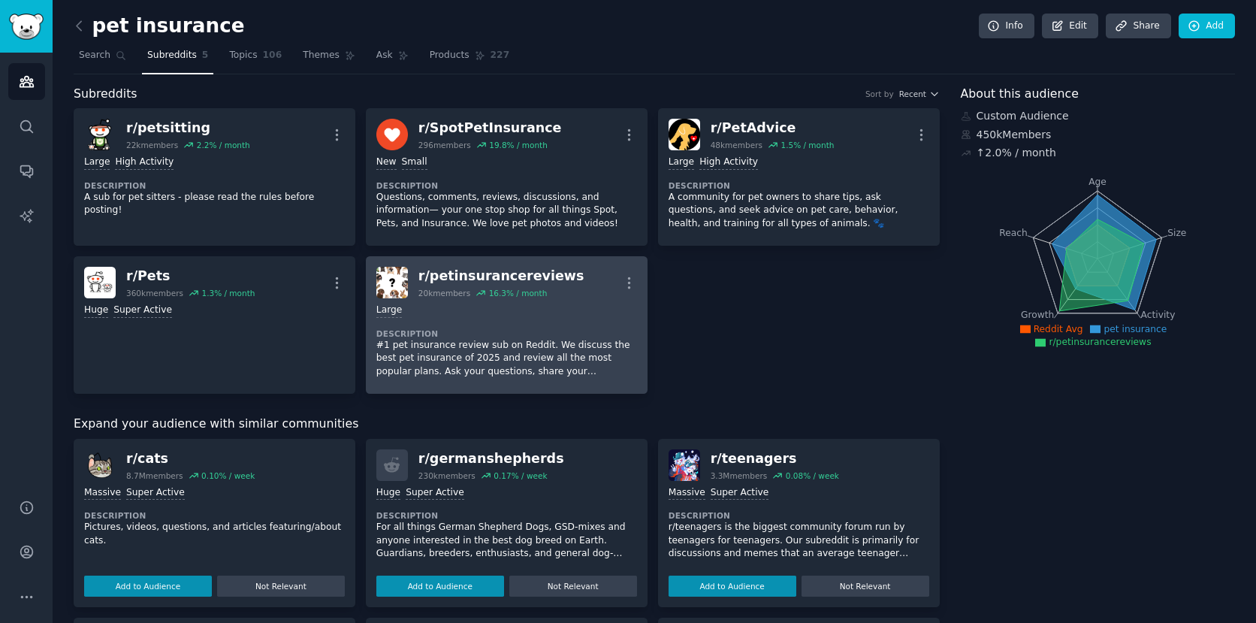
click at [500, 271] on div "r/ petinsurancereviews" at bounding box center [501, 276] width 166 height 19
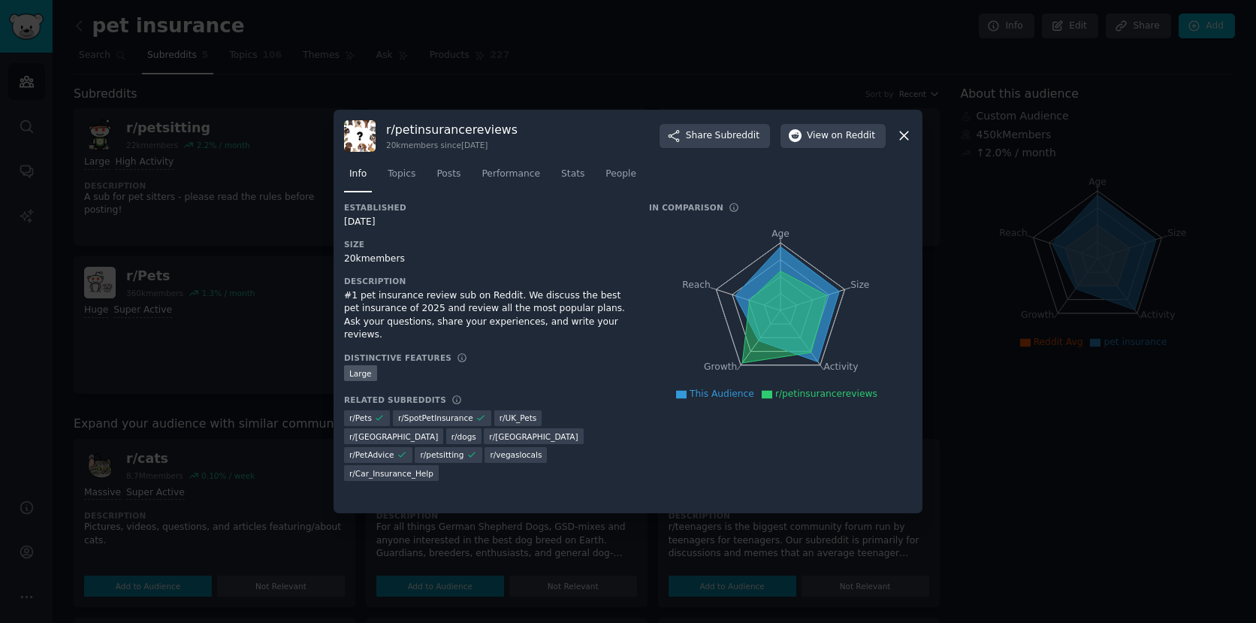
click at [903, 136] on icon at bounding box center [904, 136] width 8 height 8
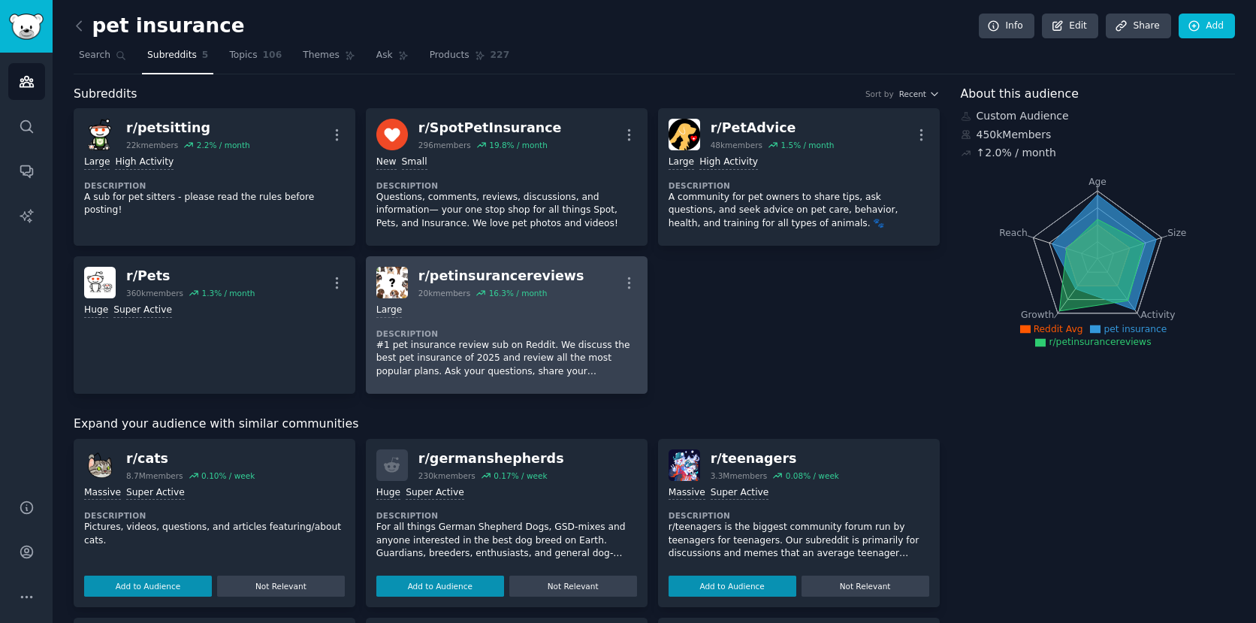
click at [508, 273] on div "r/ petinsurancereviews" at bounding box center [501, 276] width 166 height 19
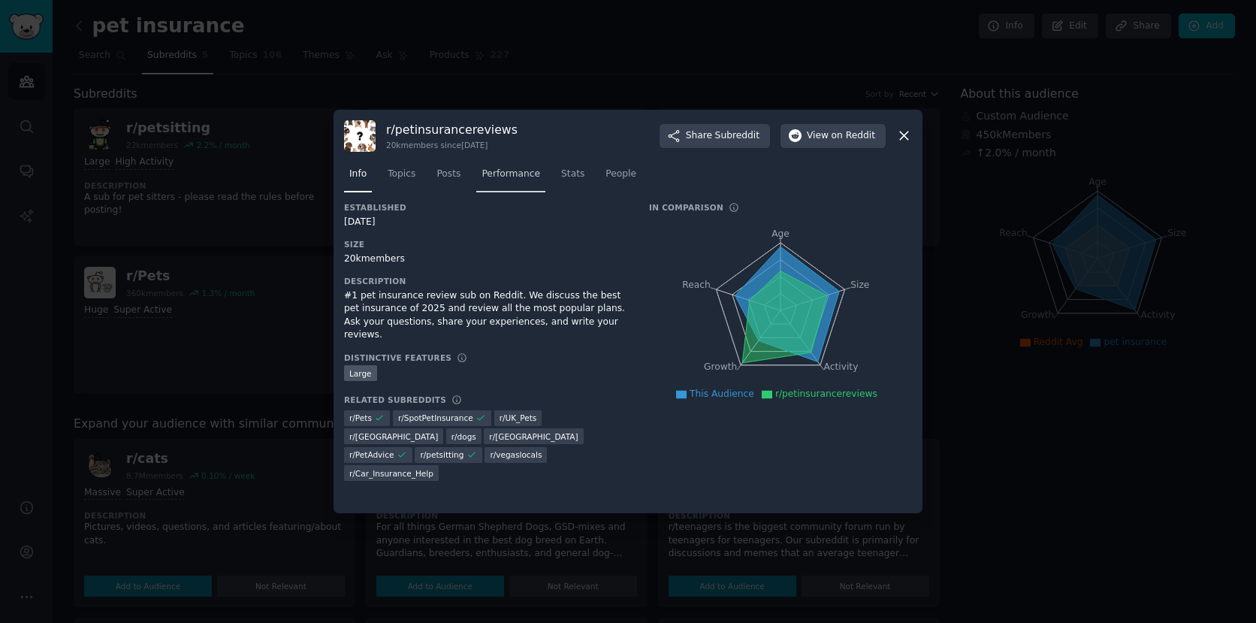
click at [518, 173] on span "Performance" at bounding box center [511, 175] width 59 height 14
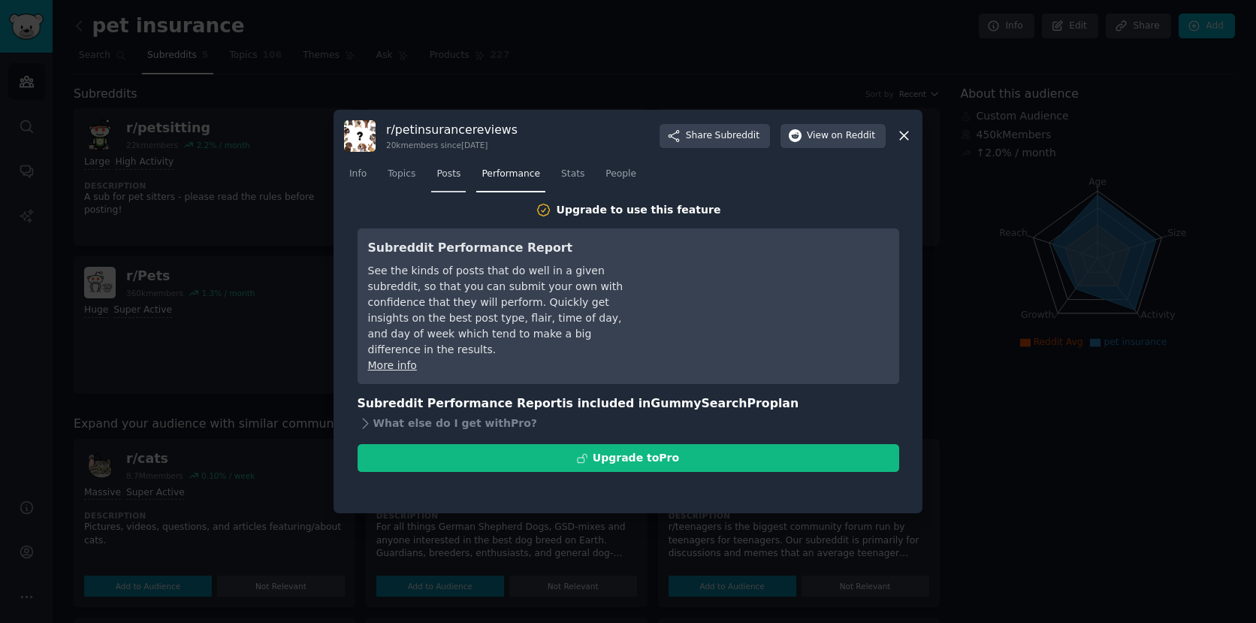
click at [443, 176] on span "Posts" at bounding box center [449, 175] width 24 height 14
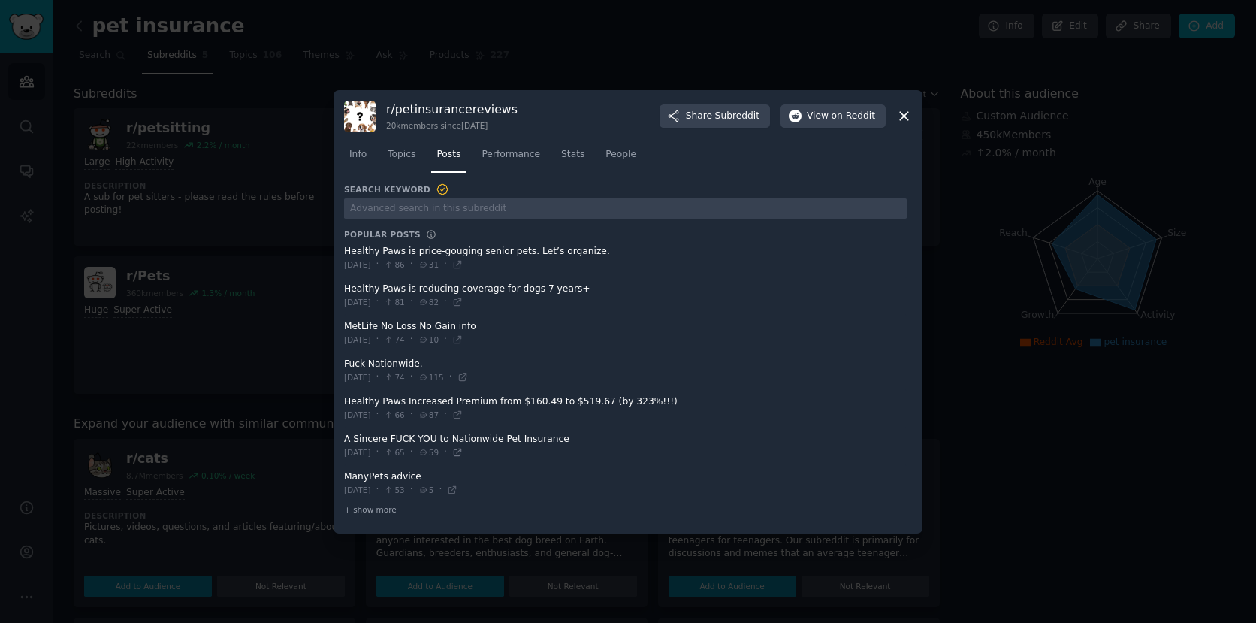
click at [463, 452] on icon at bounding box center [457, 452] width 11 height 11
click at [410, 34] on div at bounding box center [628, 311] width 1256 height 623
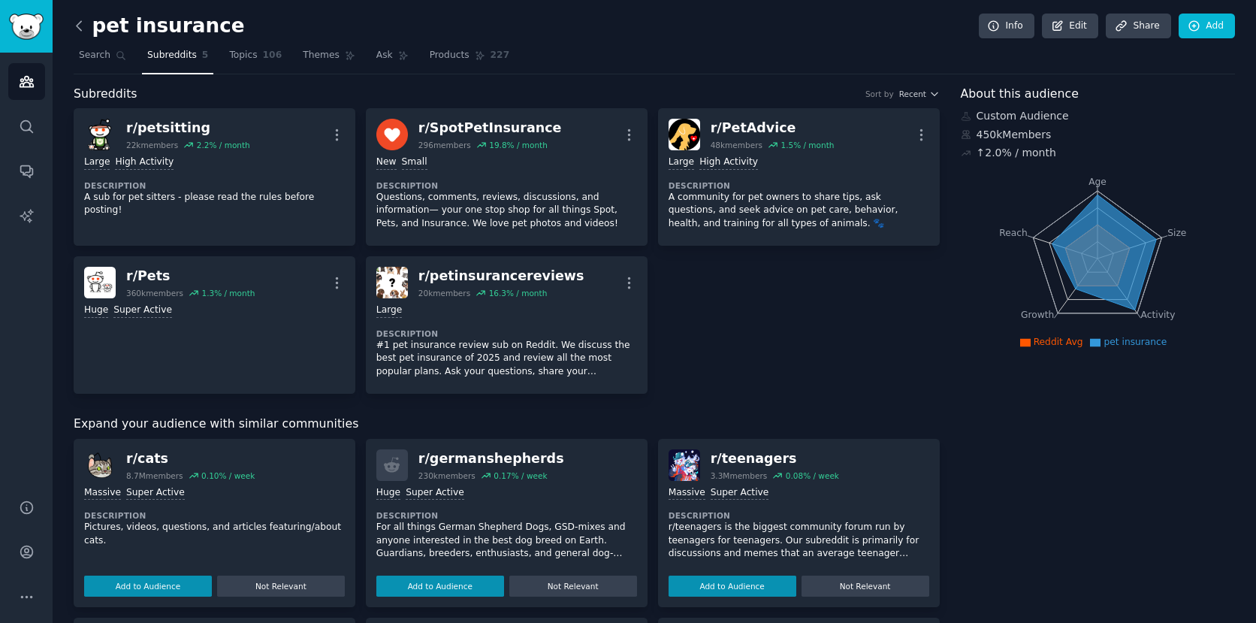
click at [80, 29] on icon at bounding box center [79, 25] width 5 height 9
